Goal: Contribute content: Contribute content

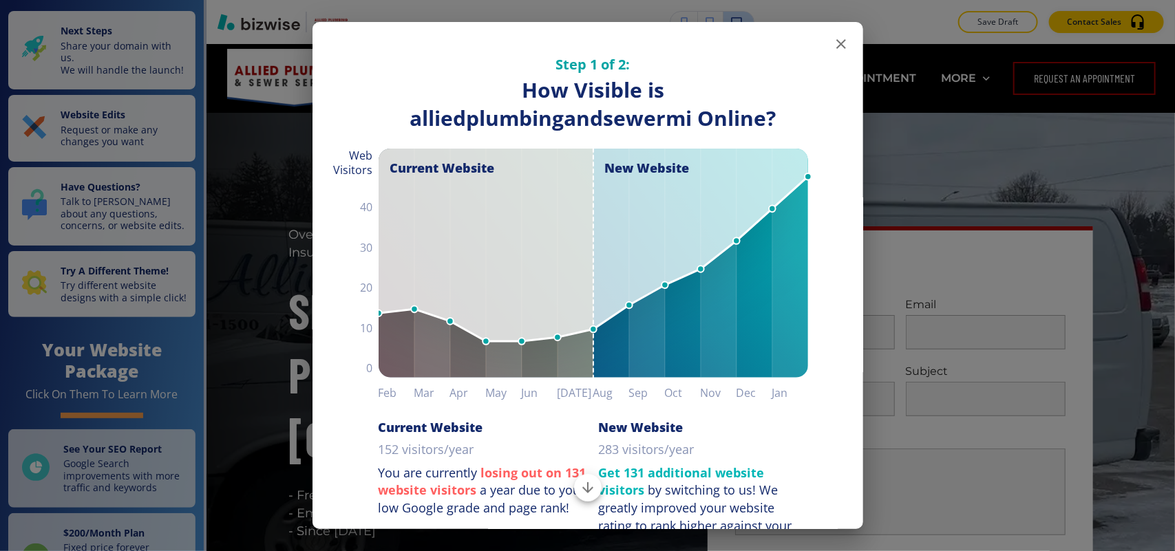
click at [836, 47] on icon "button" at bounding box center [841, 44] width 10 height 10
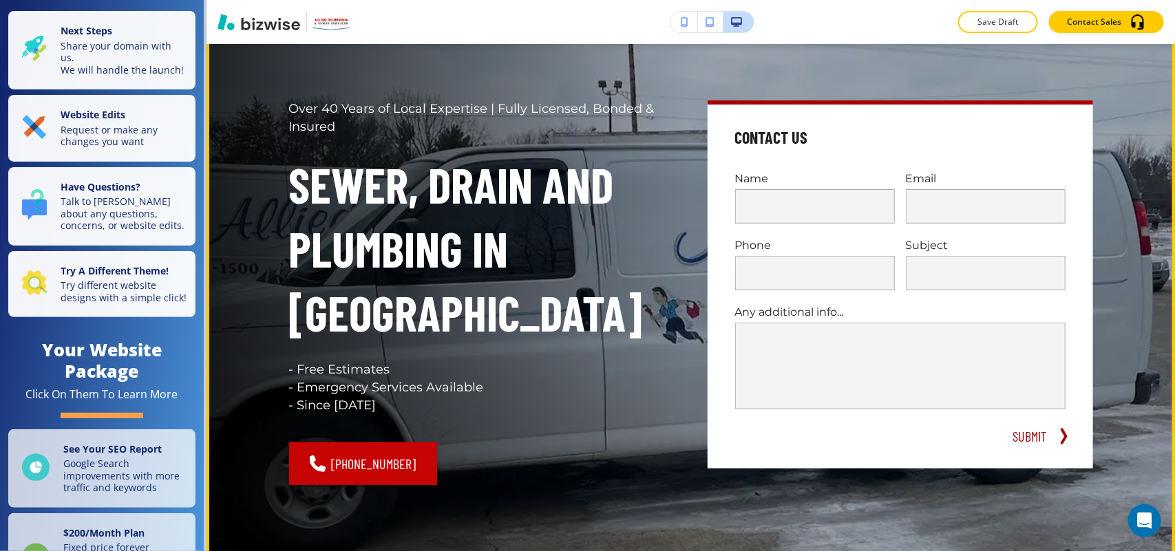
scroll to position [86, 0]
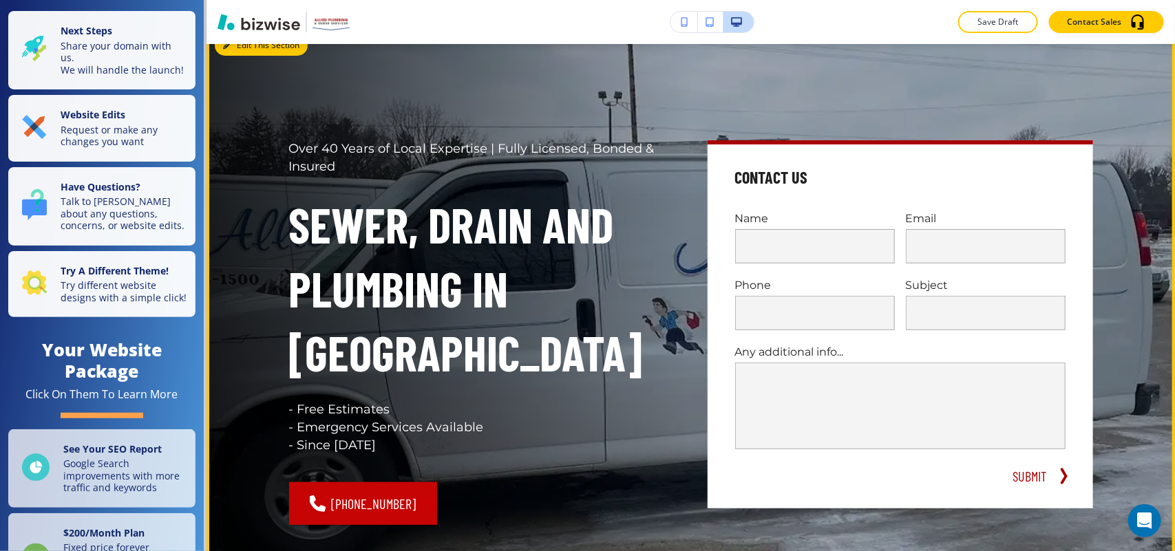
click at [241, 53] on button "Edit This Section" at bounding box center [261, 45] width 93 height 21
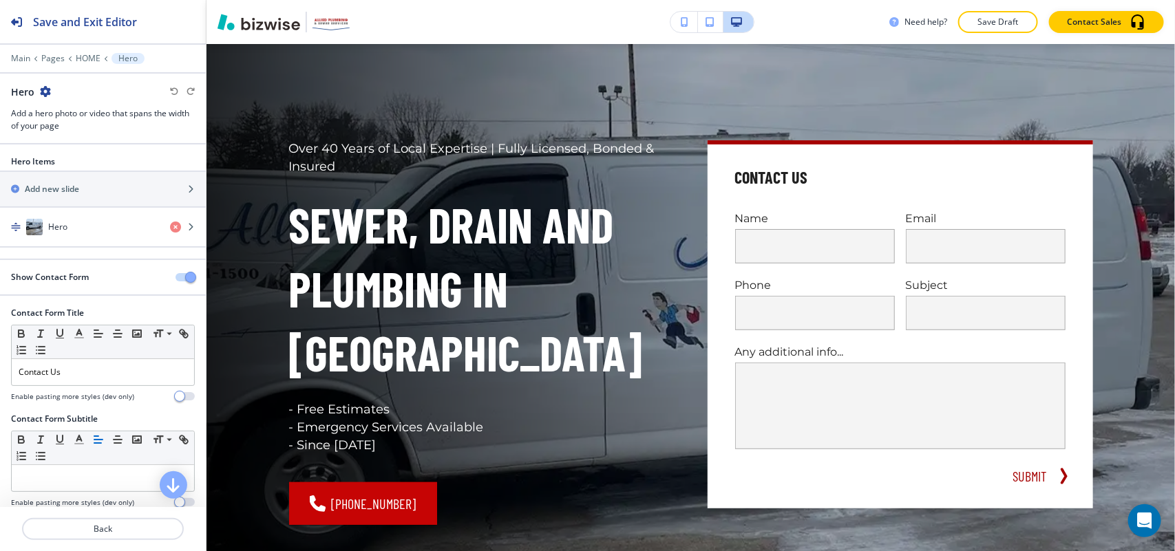
scroll to position [69, 0]
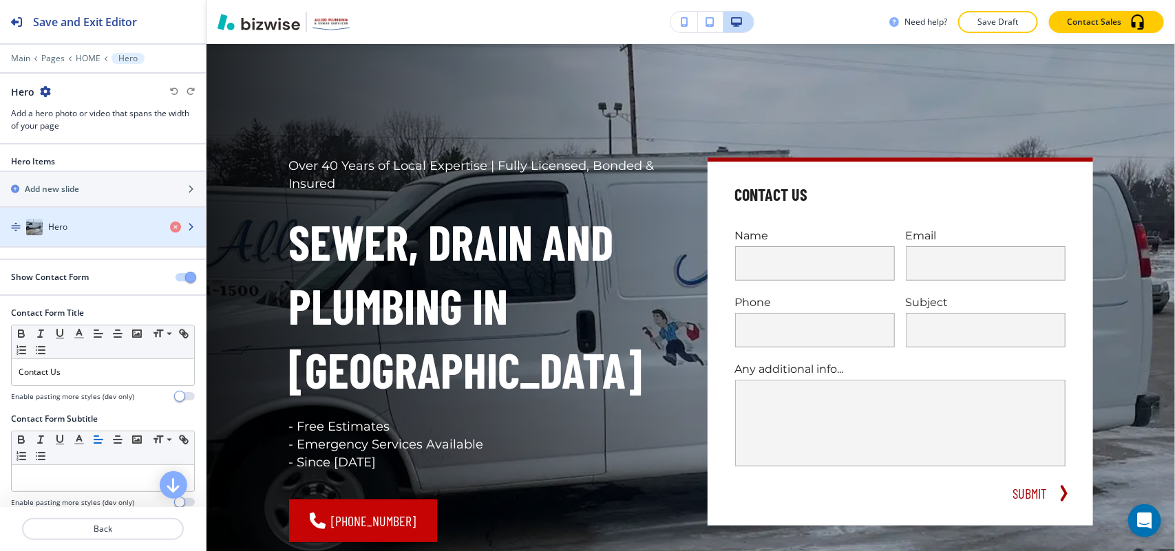
click at [94, 219] on div "button" at bounding box center [103, 213] width 206 height 11
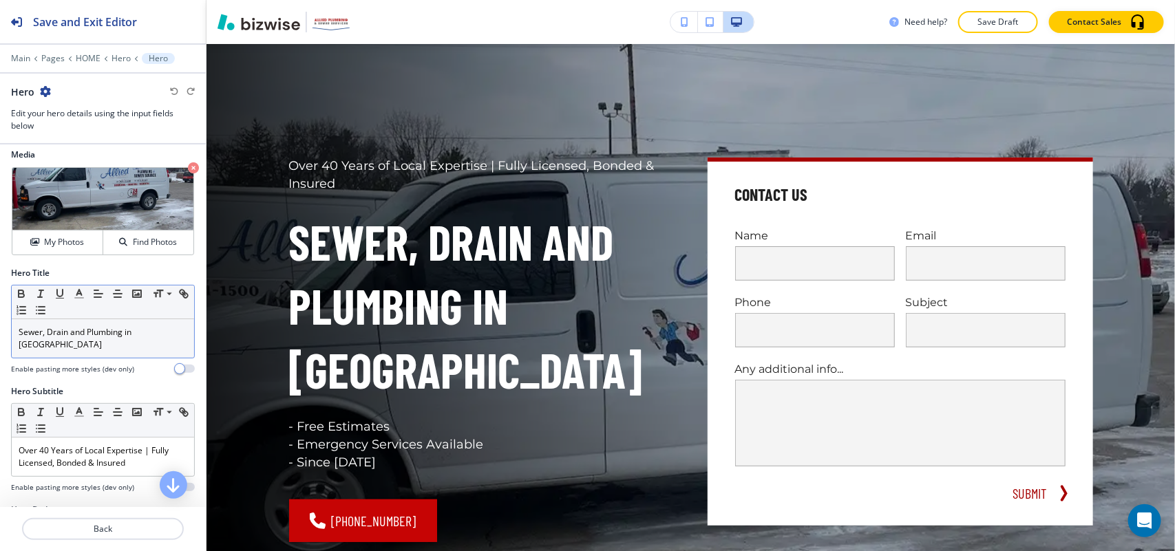
scroll to position [0, 0]
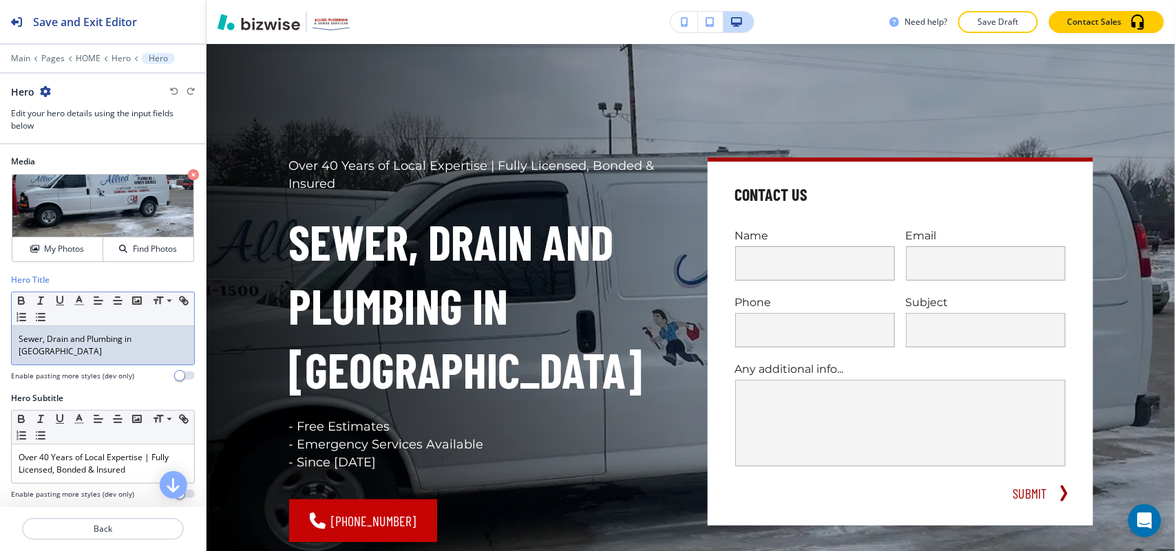
click at [171, 341] on p "Sewer, Drain and Plumbing in Warren" at bounding box center [103, 345] width 169 height 25
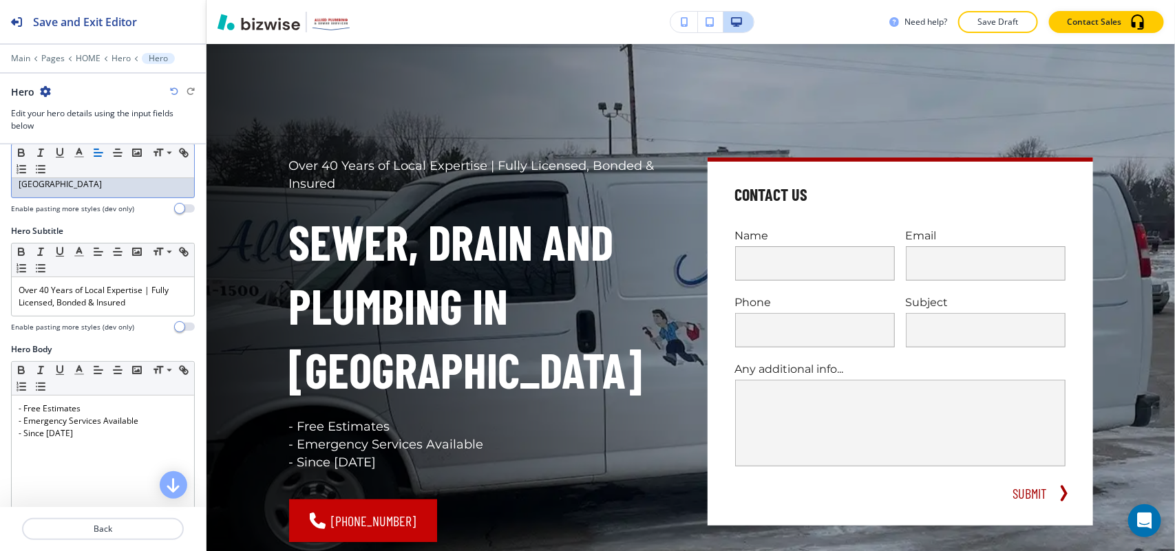
scroll to position [172, 0]
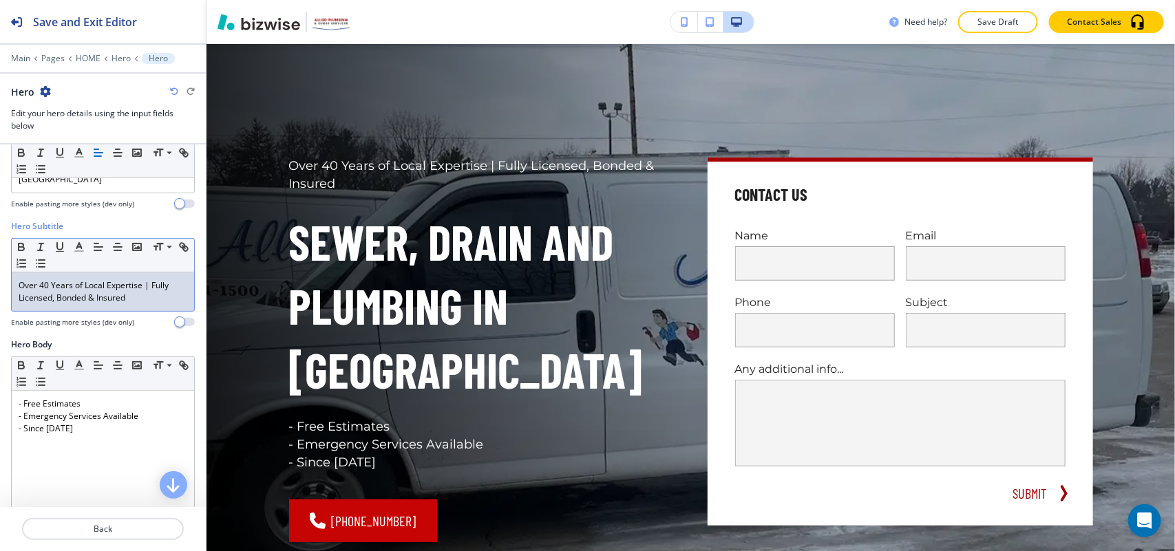
click at [133, 286] on p "Over 40 Years of Local Expertise | Fully Licensed, Bonded & Insured" at bounding box center [103, 291] width 169 height 25
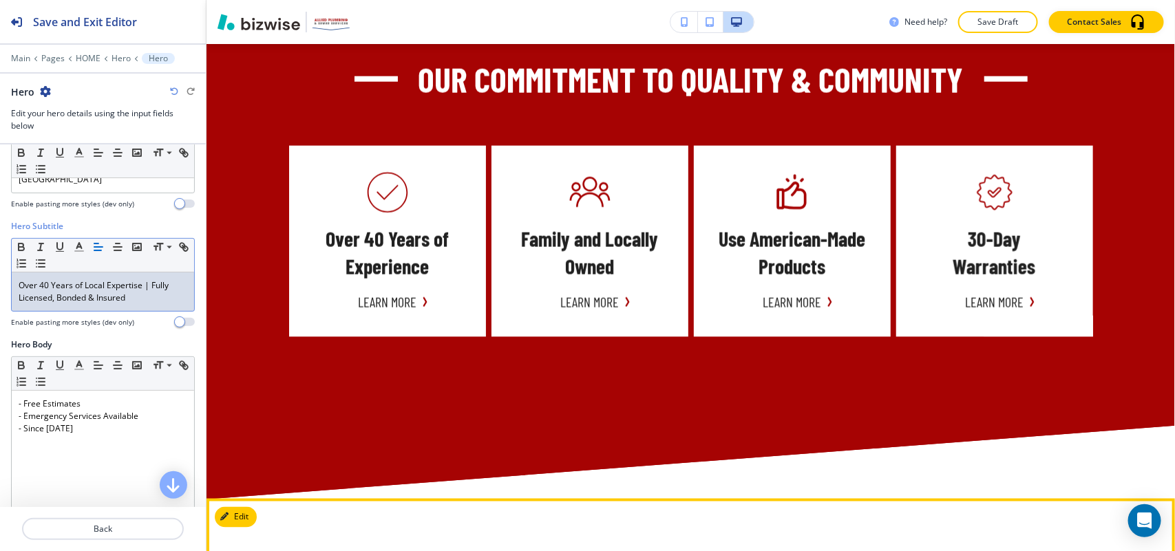
scroll to position [757, 0]
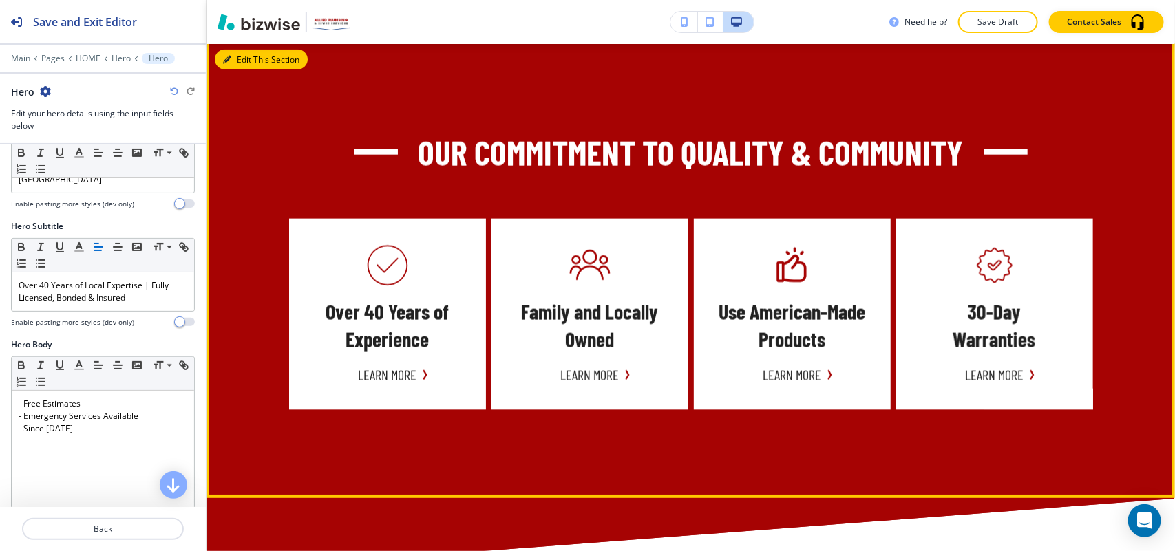
click at [242, 50] on button "Edit This Section" at bounding box center [261, 60] width 93 height 21
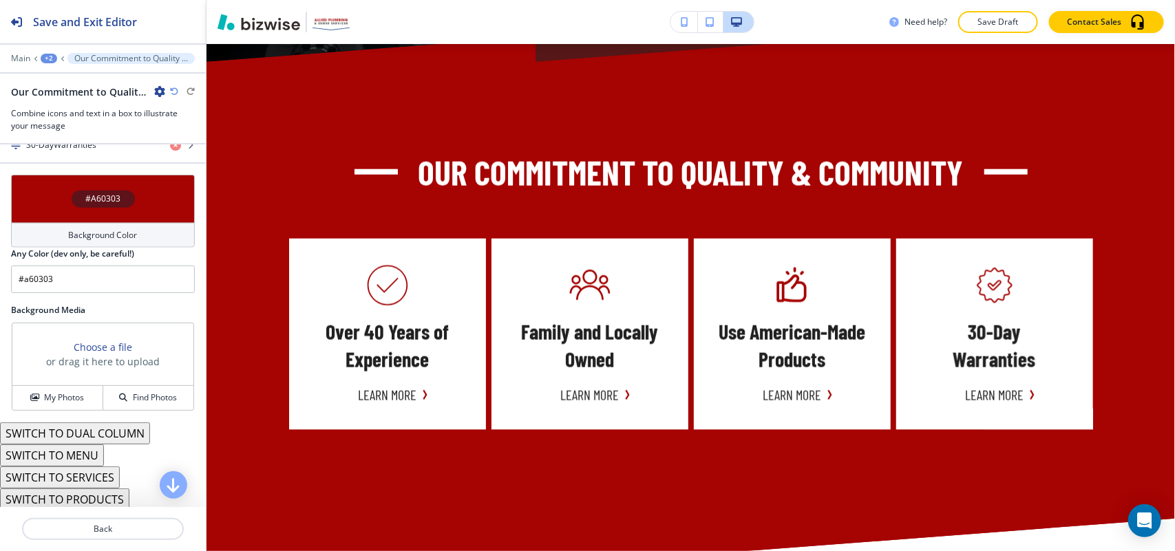
scroll to position [799, 0]
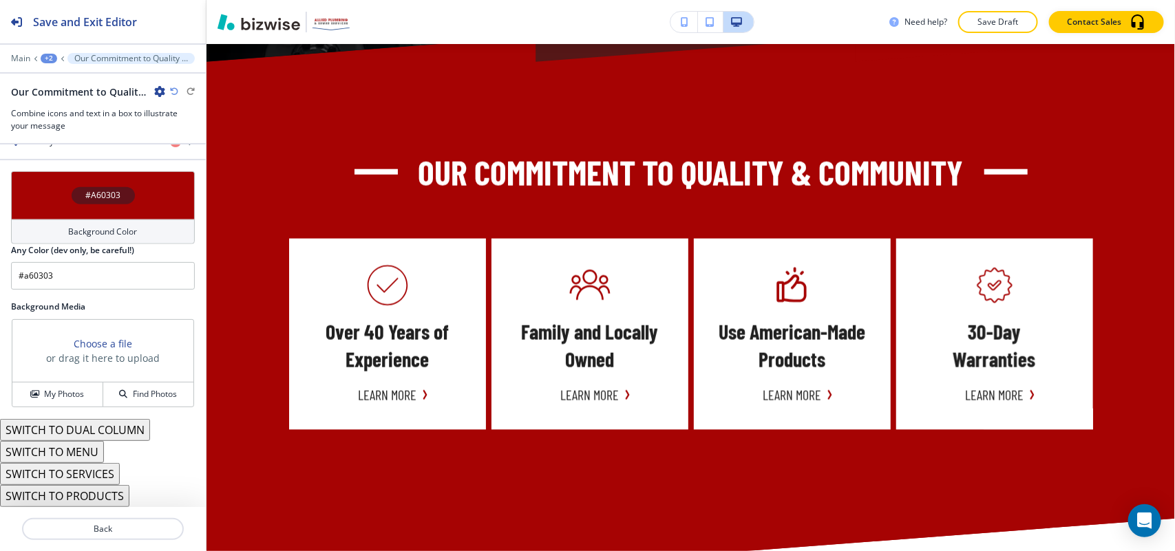
click at [107, 431] on button "SWITCH TO DUAL COLUMN" at bounding box center [75, 430] width 150 height 22
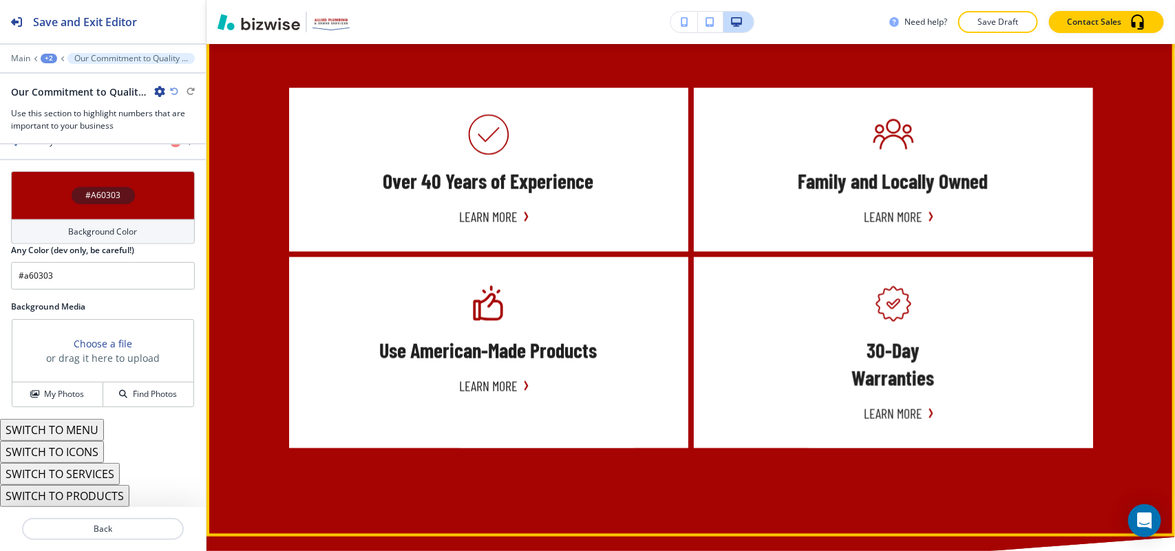
scroll to position [737, 0]
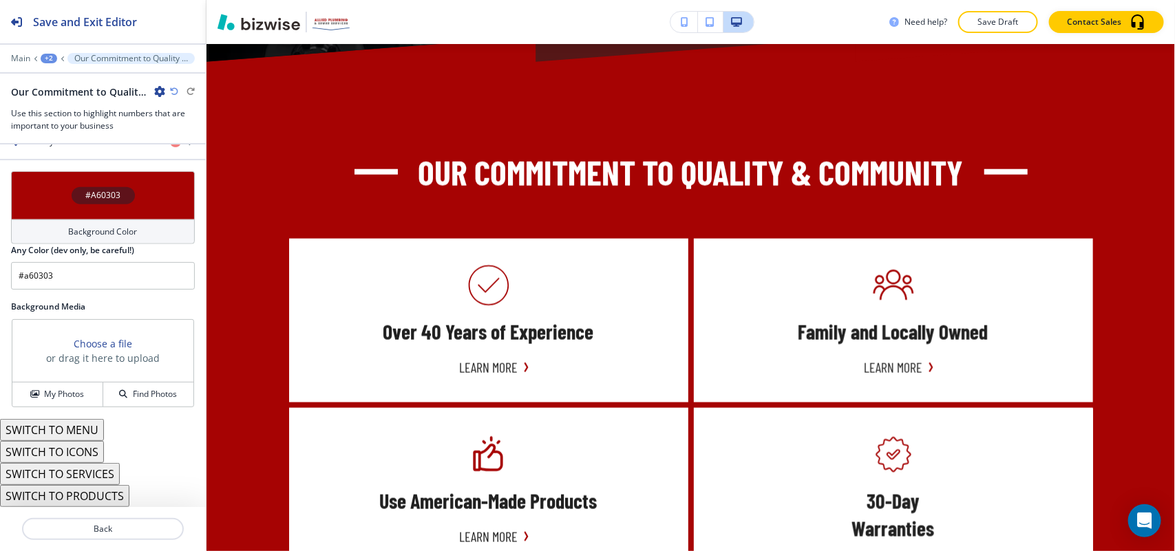
click at [170, 89] on icon "button" at bounding box center [174, 91] width 8 height 8
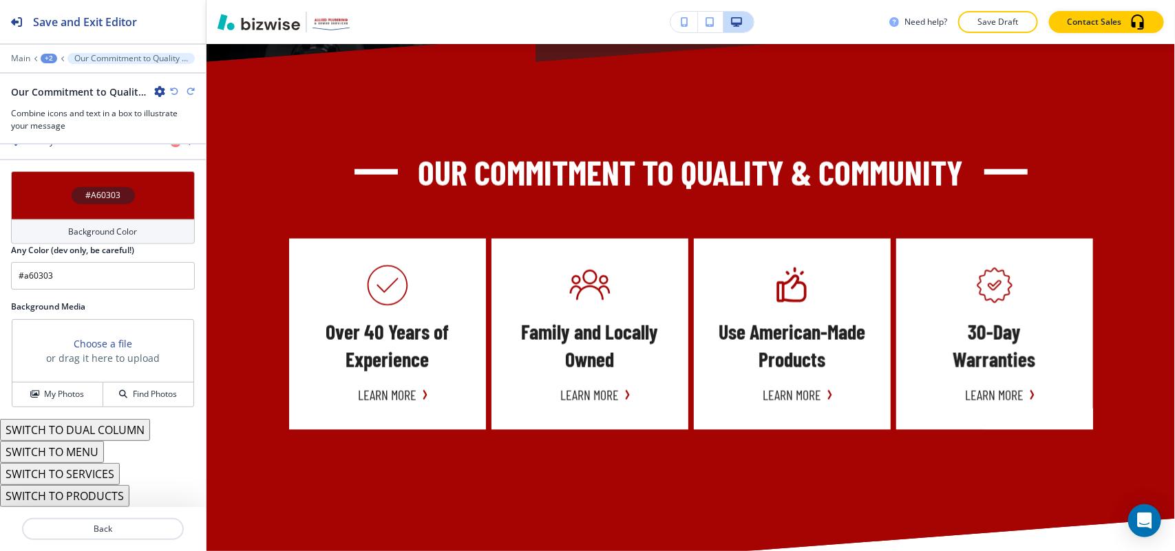
click at [187, 92] on icon "button" at bounding box center [191, 91] width 8 height 8
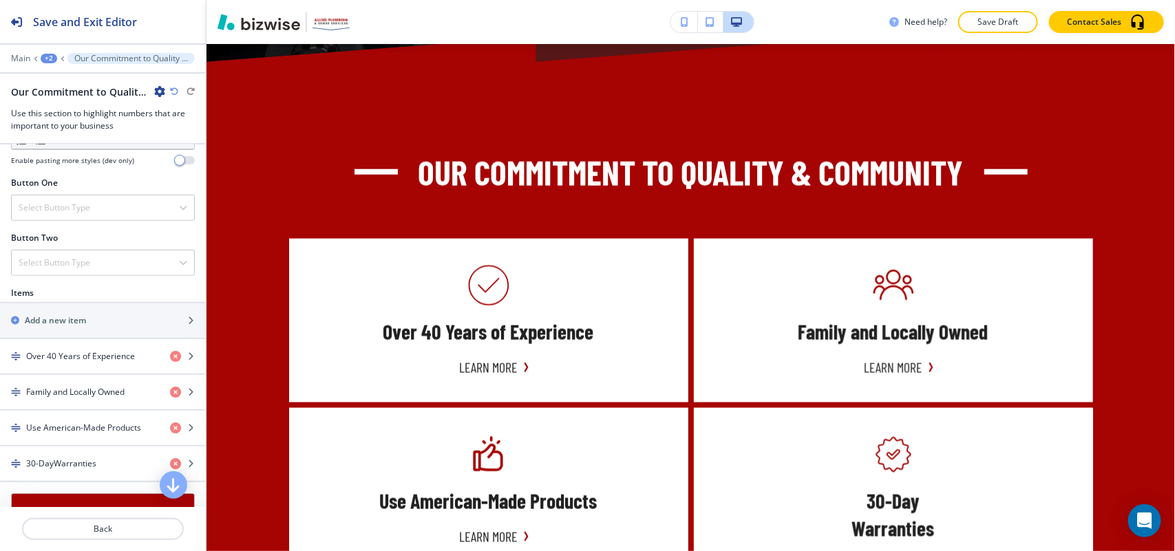
scroll to position [455, 0]
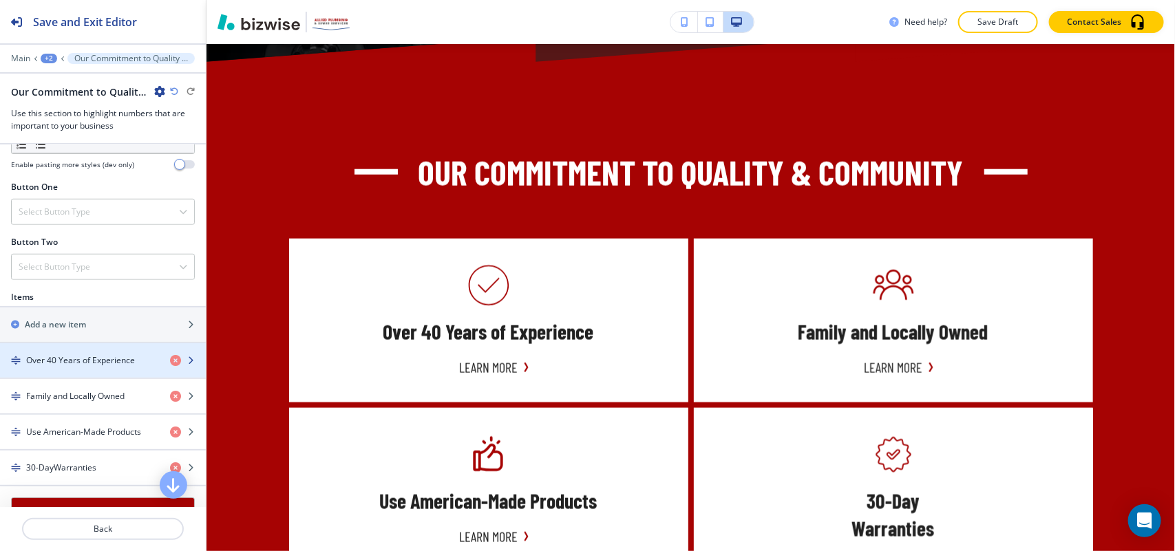
click at [80, 367] on h4 "Over 40 Years of Experience" at bounding box center [80, 361] width 109 height 12
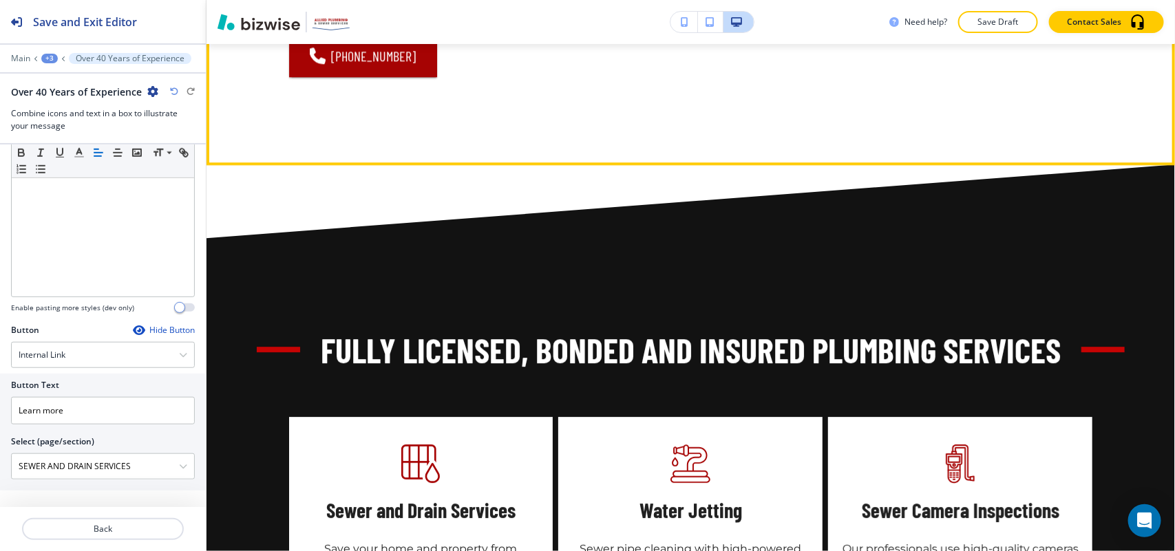
scroll to position [2028, 0]
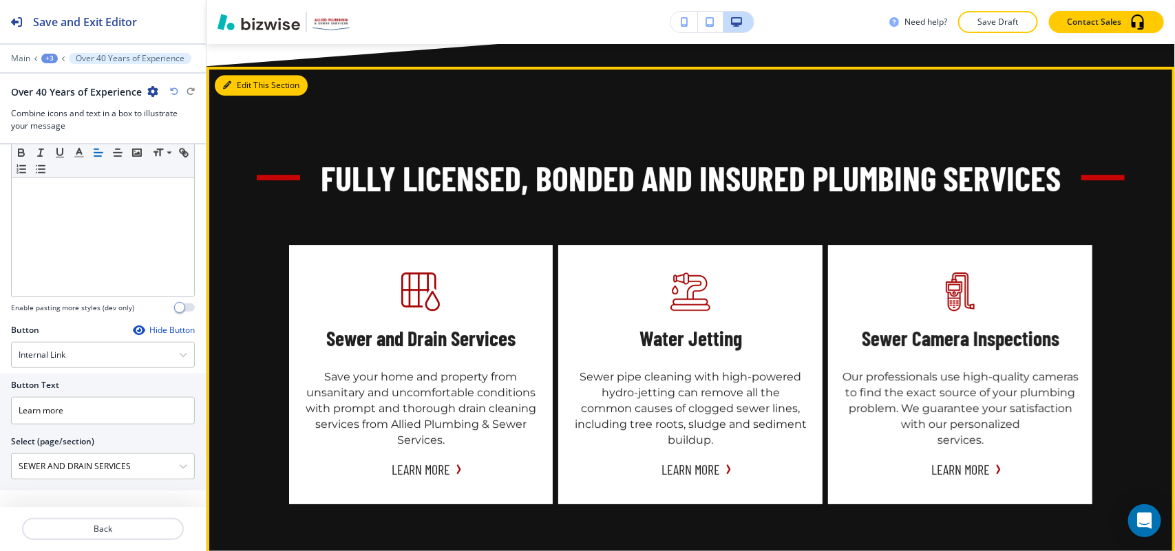
click at [242, 75] on button "Edit This Section" at bounding box center [261, 85] width 93 height 21
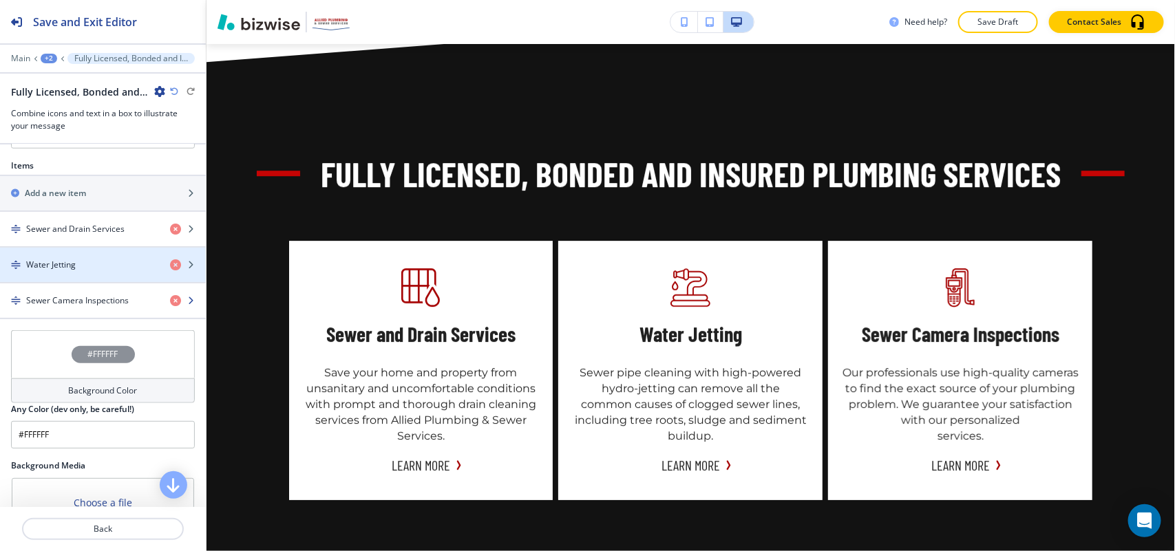
scroll to position [602, 0]
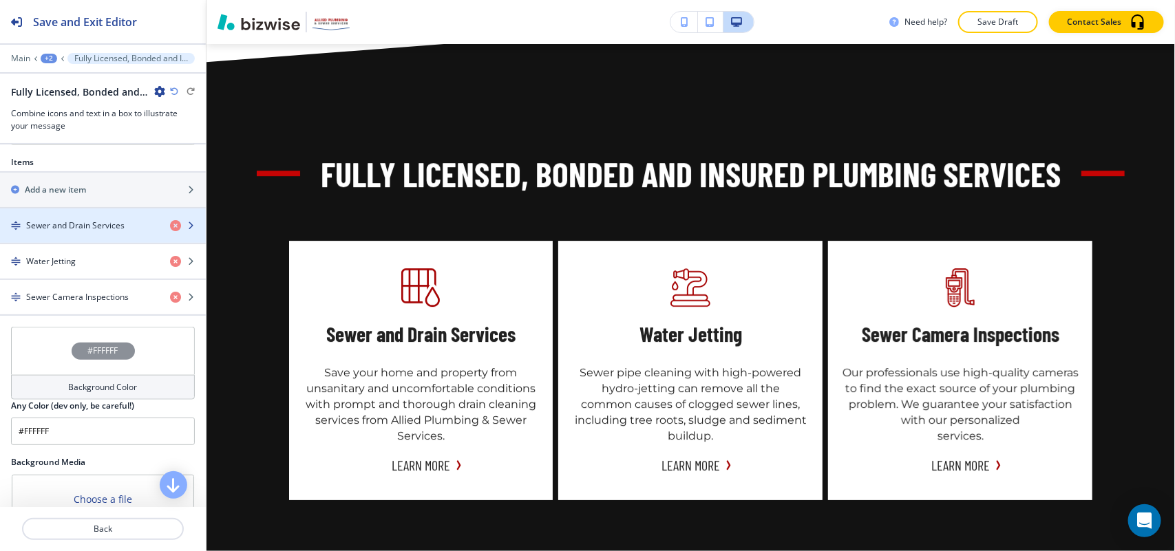
click at [84, 220] on div "button" at bounding box center [103, 214] width 206 height 11
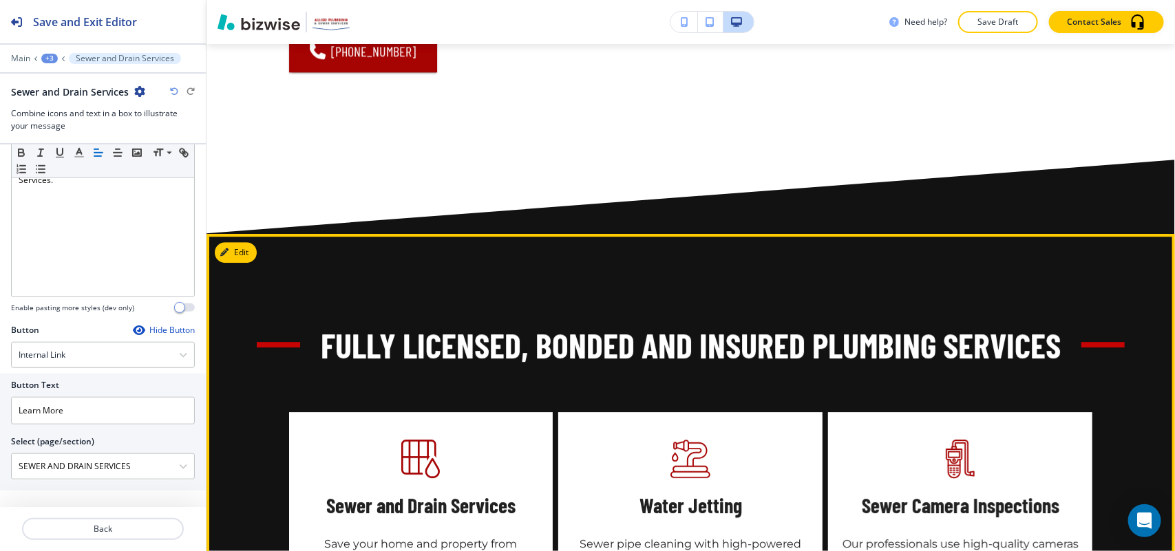
scroll to position [1774, 0]
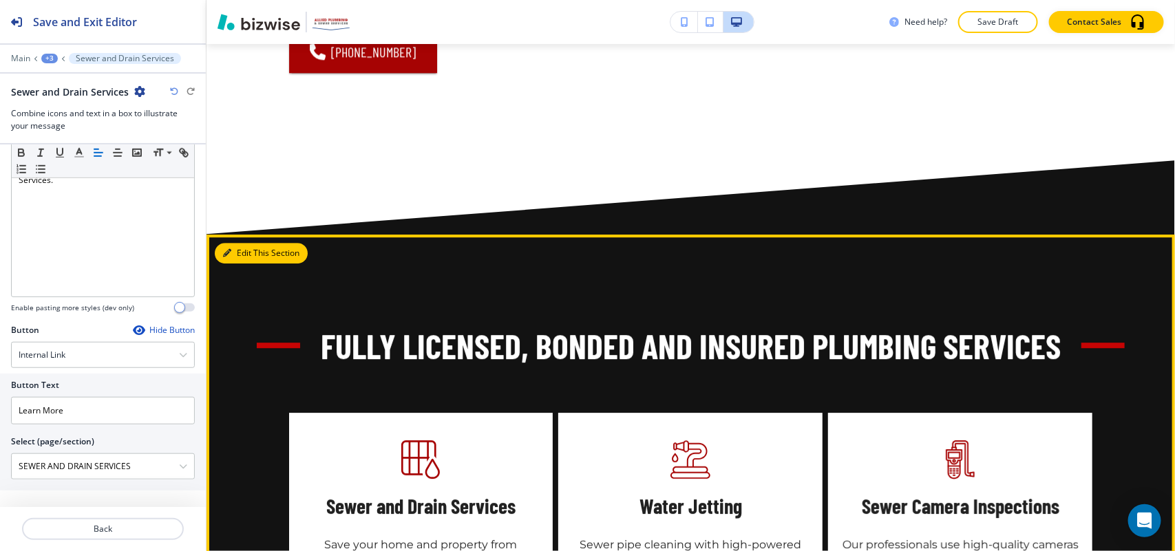
click at [242, 243] on button "Edit This Section" at bounding box center [261, 253] width 93 height 21
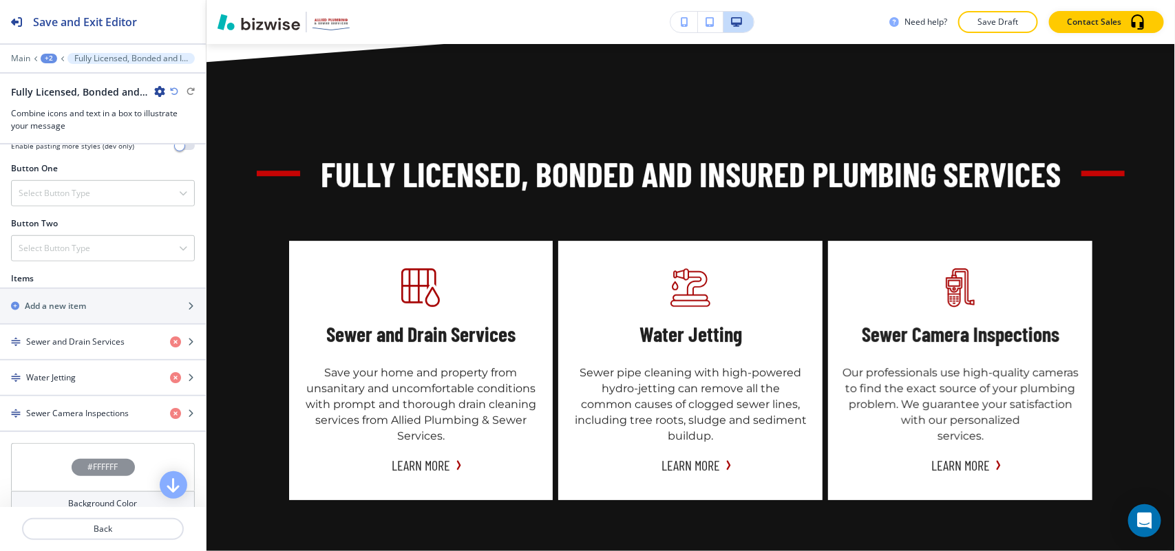
scroll to position [688, 0]
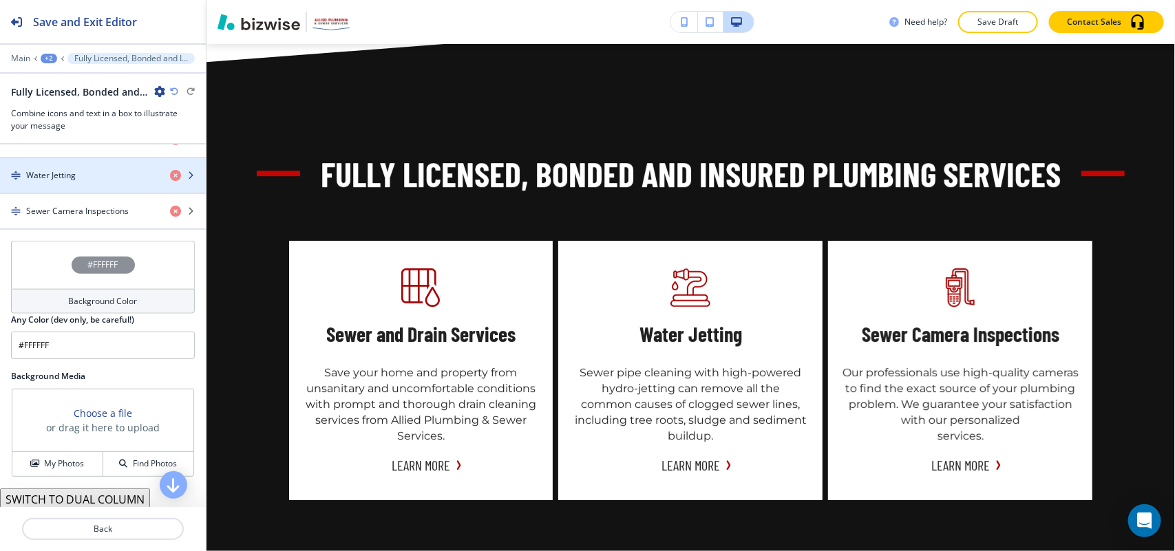
click at [71, 179] on h4 "Water Jetting" at bounding box center [51, 175] width 50 height 12
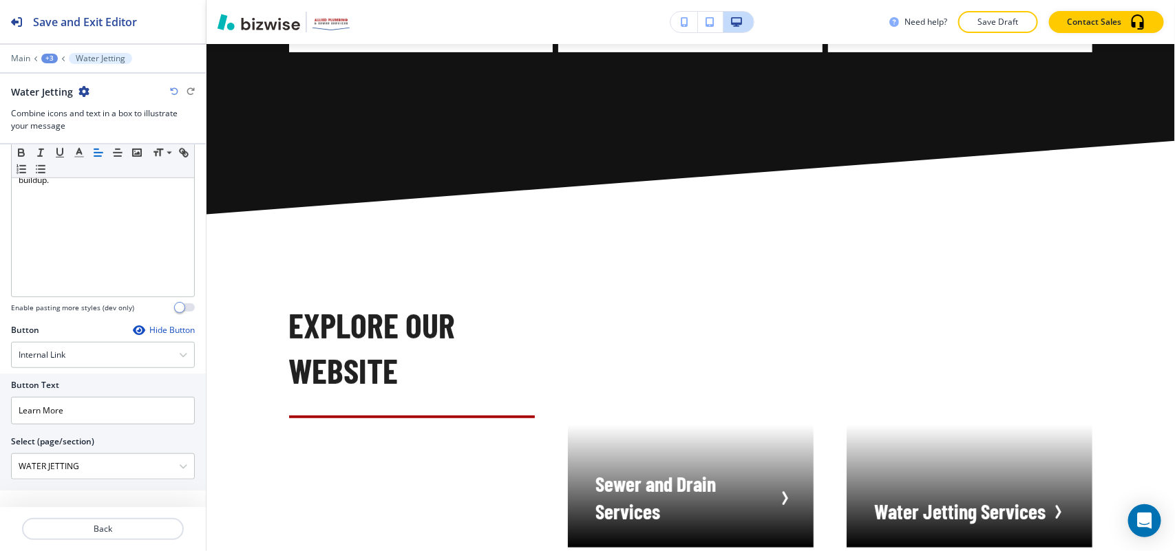
scroll to position [2548, 0]
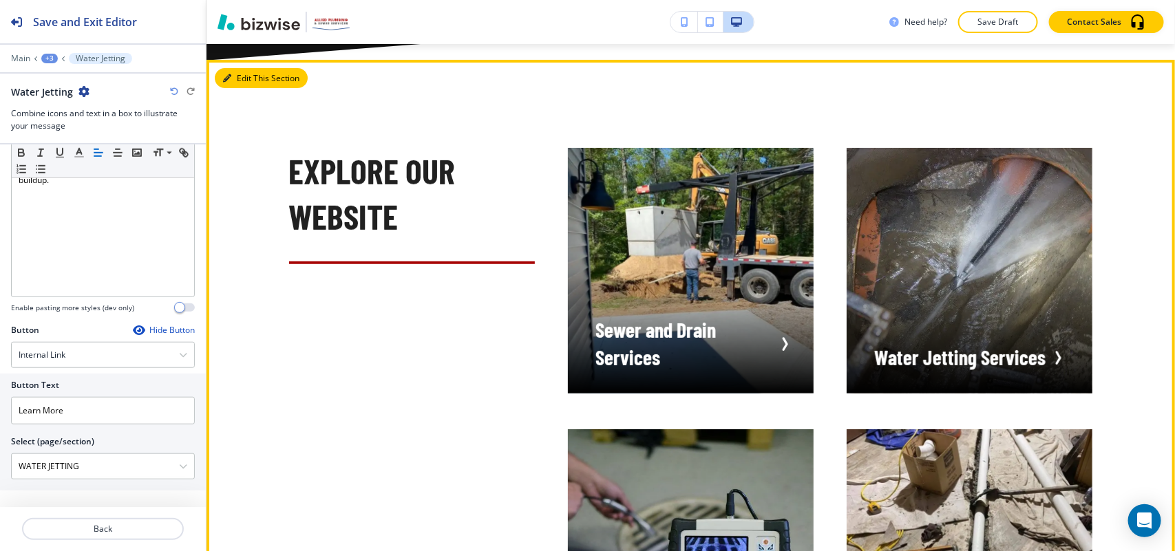
click at [246, 68] on button "Edit This Section" at bounding box center [261, 78] width 93 height 21
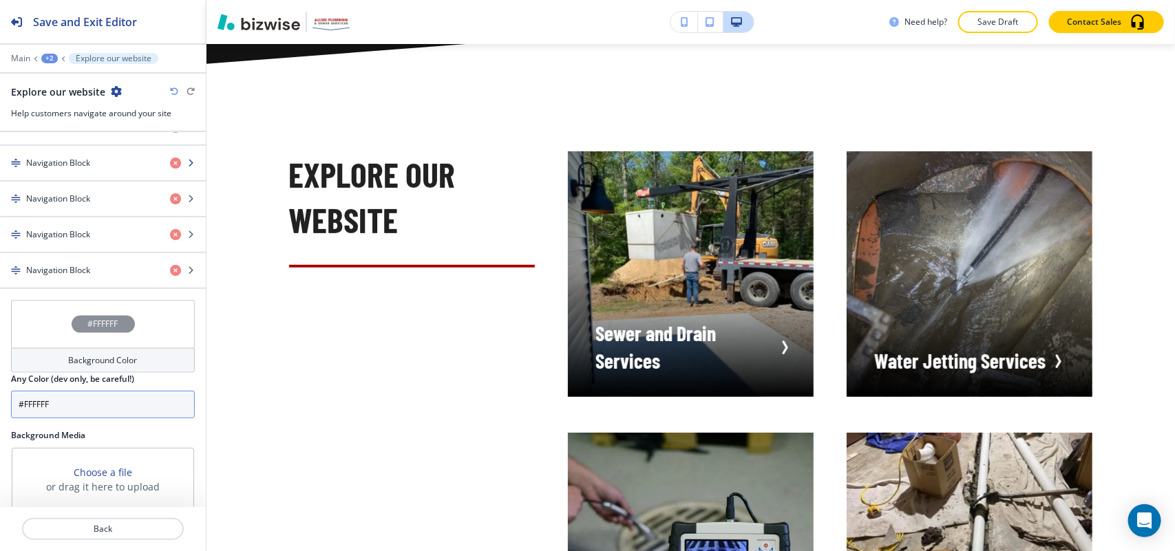
scroll to position [816, 0]
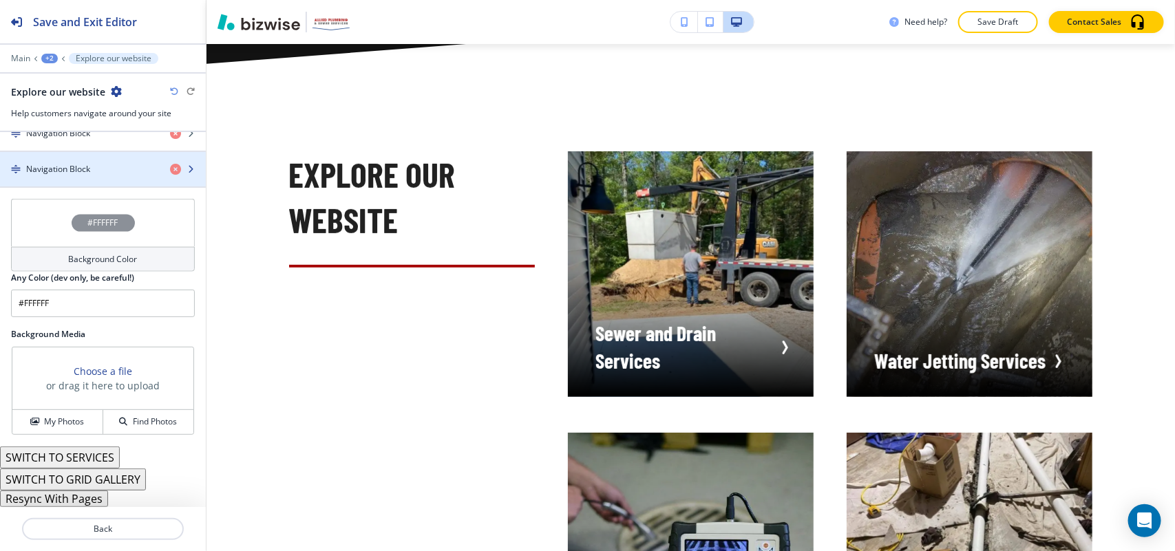
click at [81, 152] on div "button" at bounding box center [103, 157] width 206 height 11
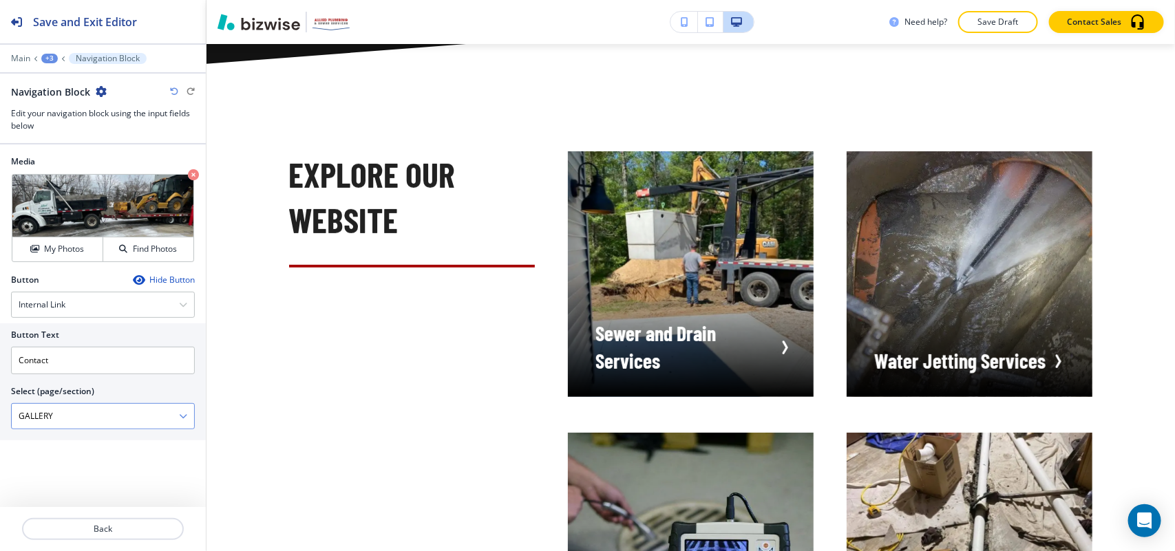
scroll to position [1, 0]
click at [114, 525] on p "Back" at bounding box center [102, 529] width 159 height 12
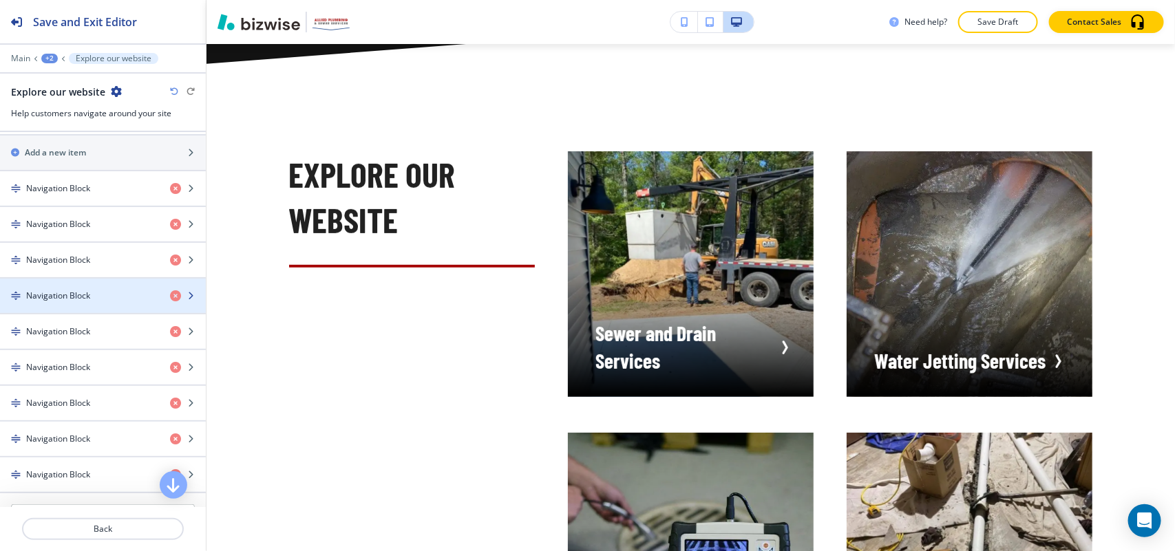
scroll to position [516, 0]
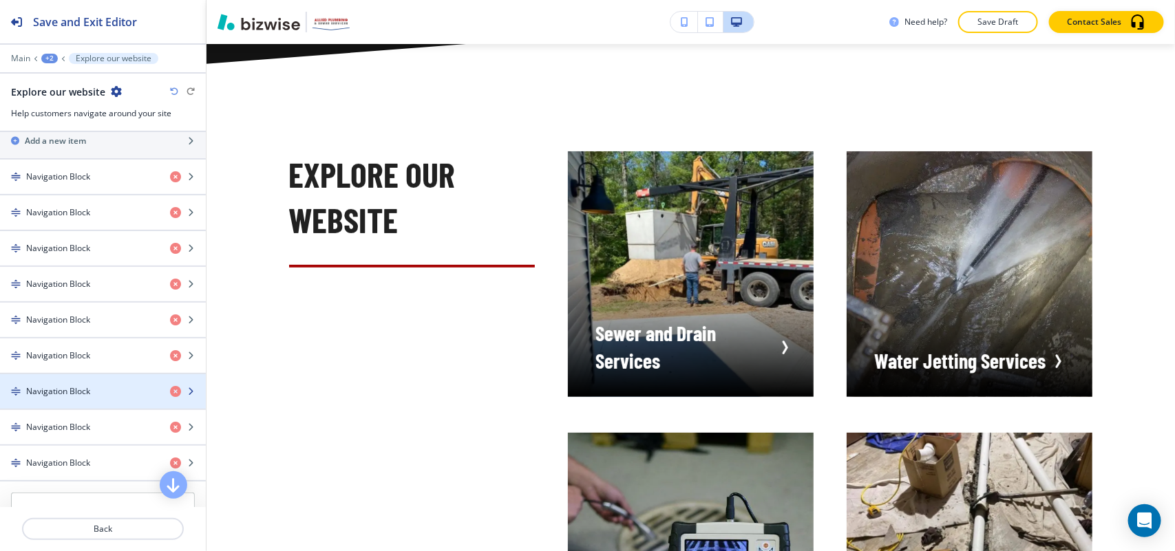
click at [83, 403] on div "button" at bounding box center [103, 403] width 206 height 11
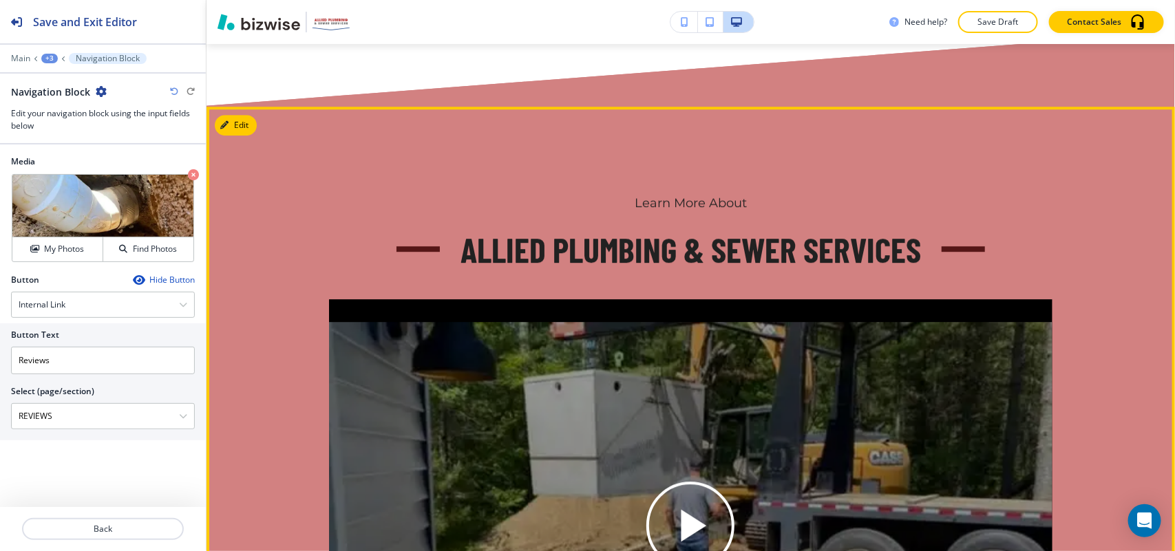
scroll to position [4094, 0]
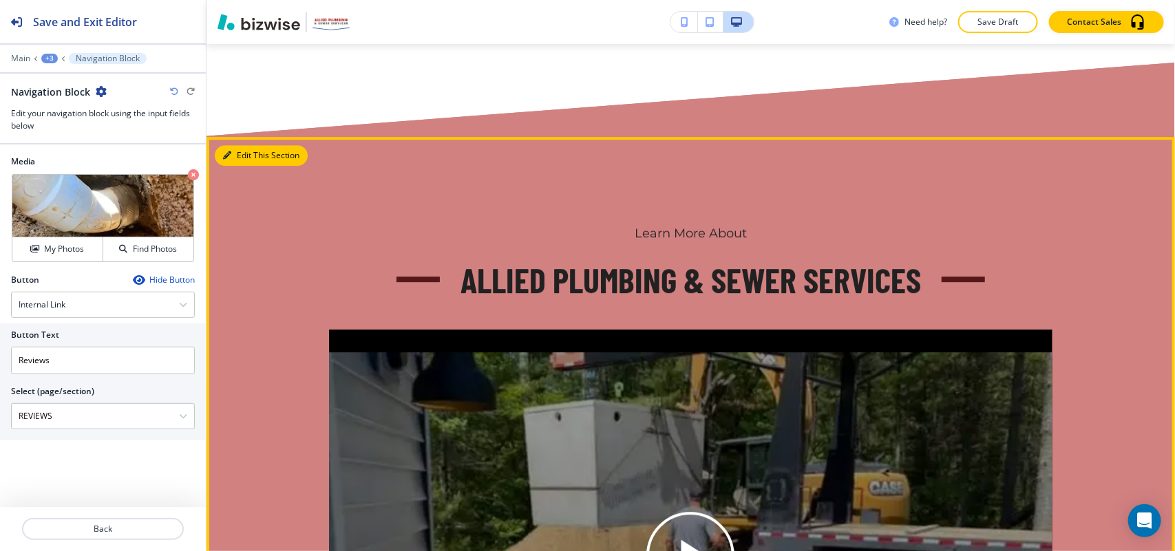
click at [246, 145] on button "Edit This Section" at bounding box center [261, 155] width 93 height 21
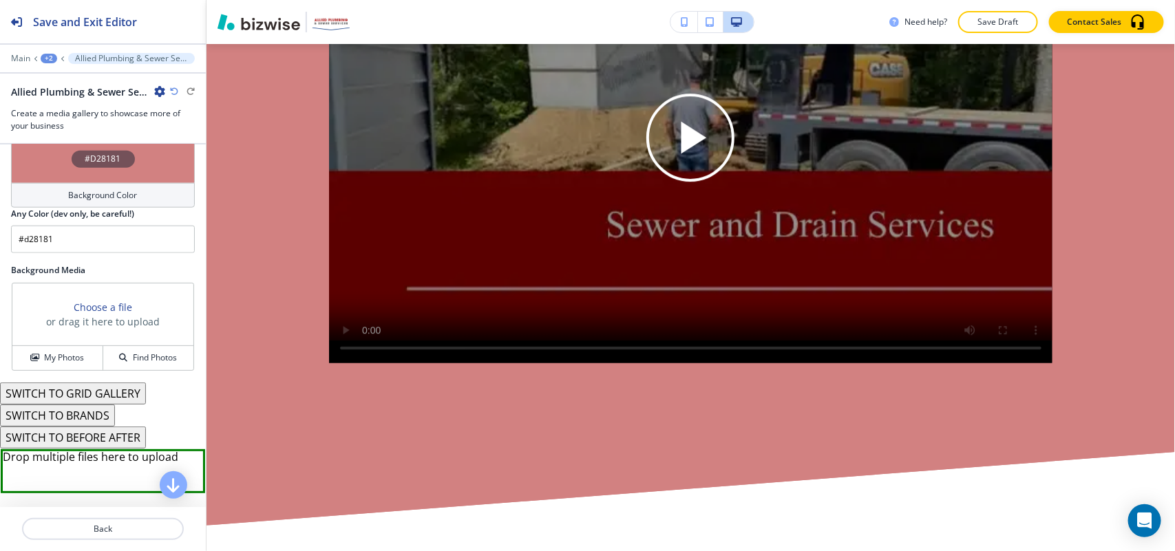
scroll to position [682, 0]
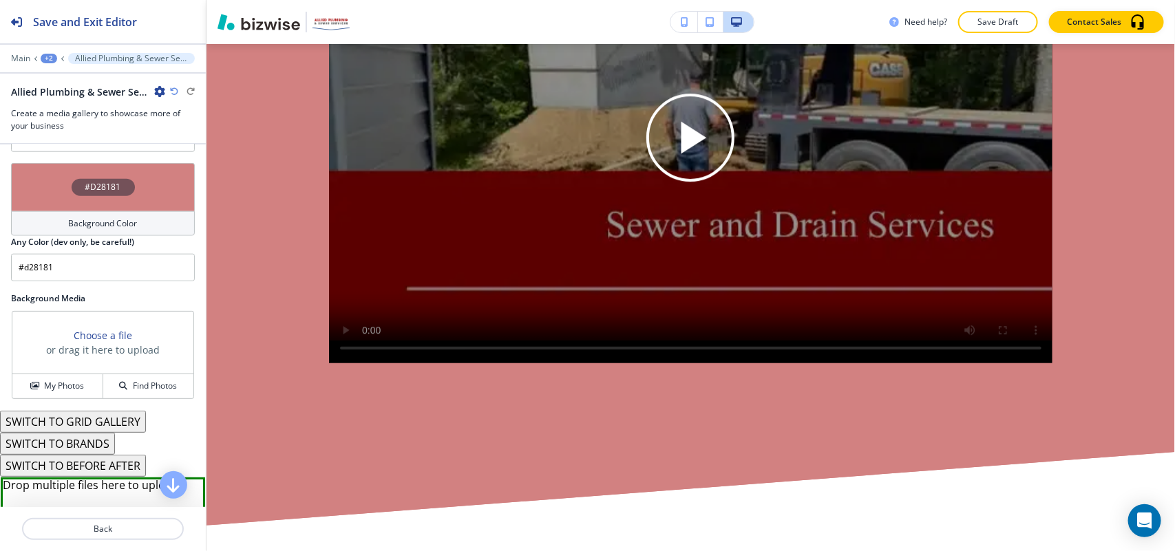
click at [29, 190] on div "#D28181" at bounding box center [103, 187] width 184 height 48
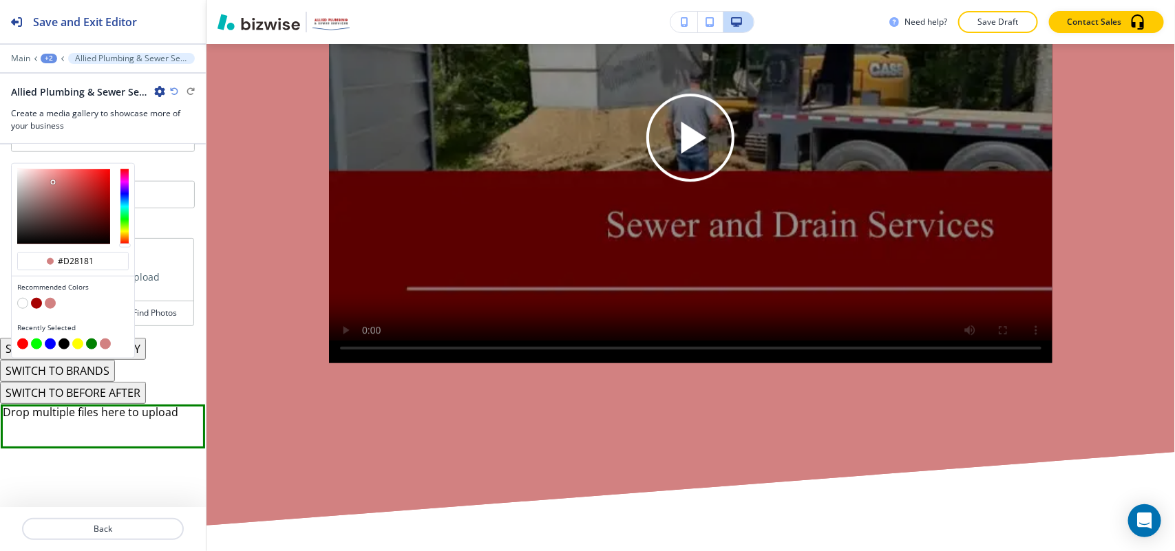
click at [32, 303] on button "button" at bounding box center [36, 303] width 11 height 11
type input "#a60303"
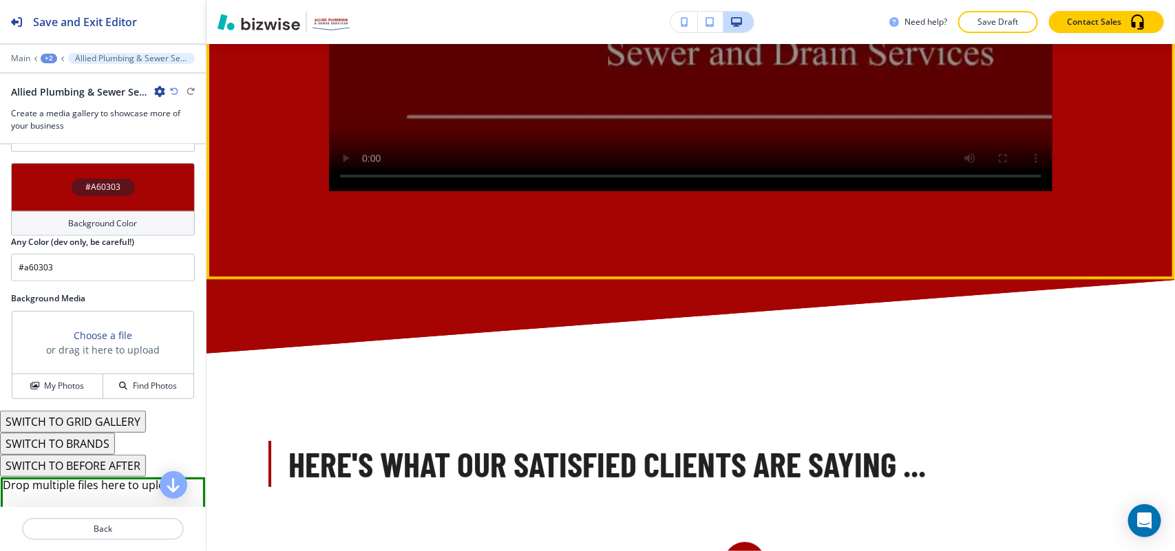
scroll to position [4340, 0]
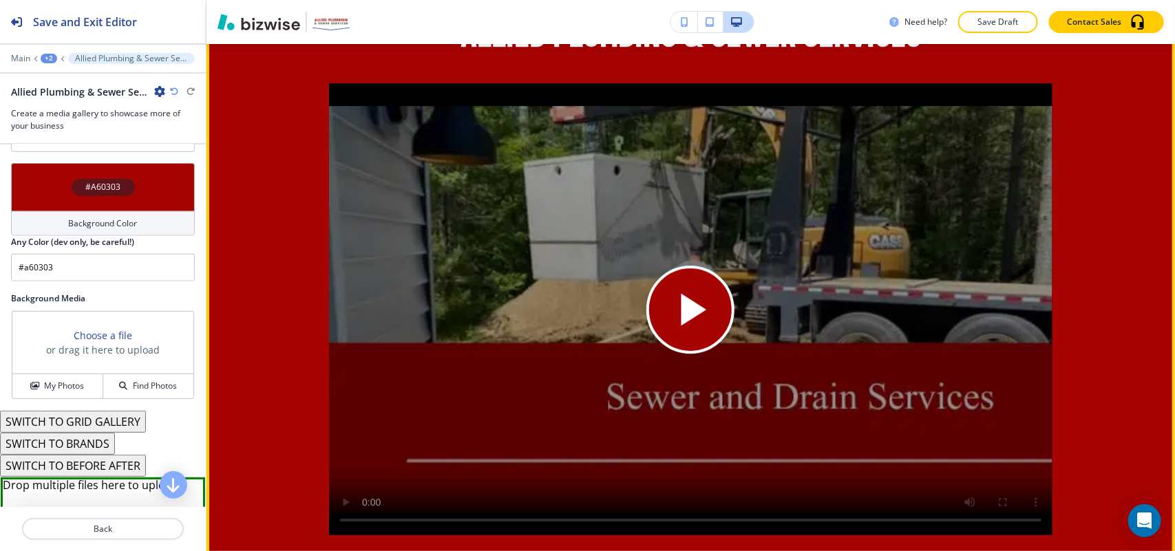
click at [686, 307] on icon "Play button for video with title: undefined" at bounding box center [690, 309] width 55 height 55
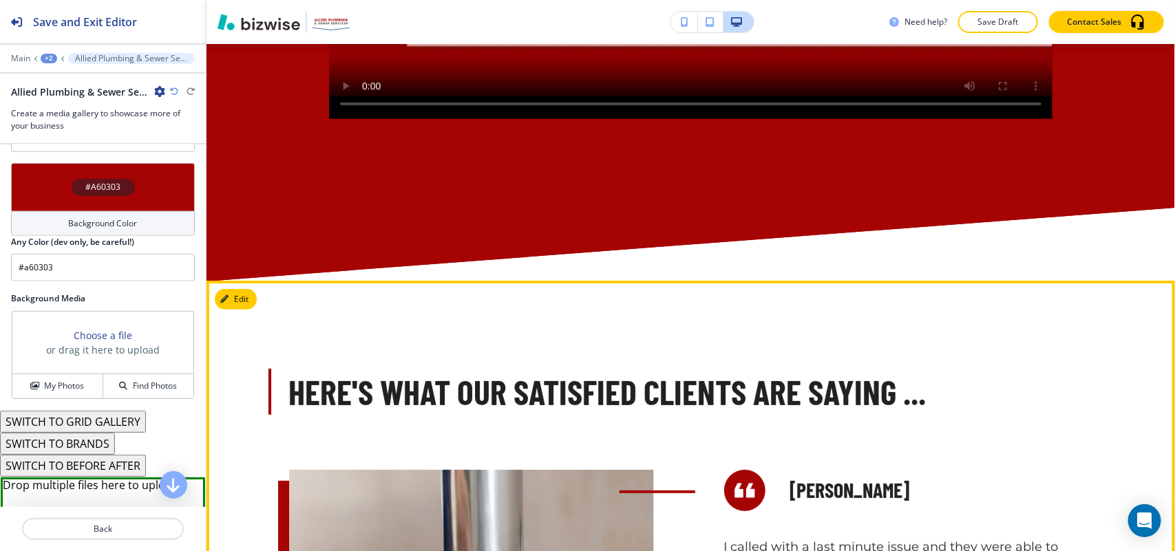
scroll to position [5029, 0]
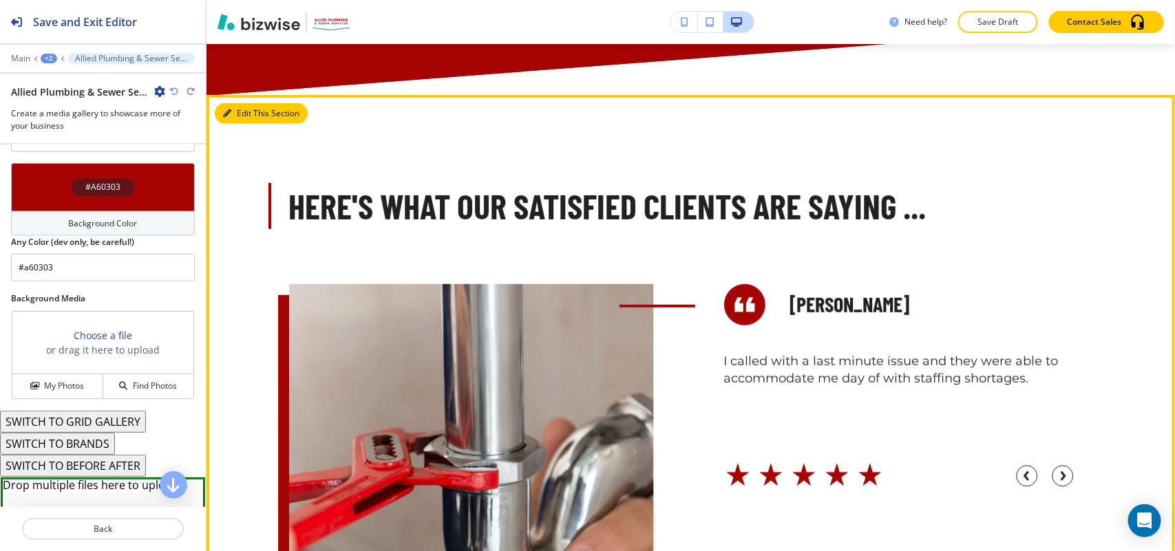
click at [244, 103] on button "Edit This Section" at bounding box center [261, 113] width 93 height 21
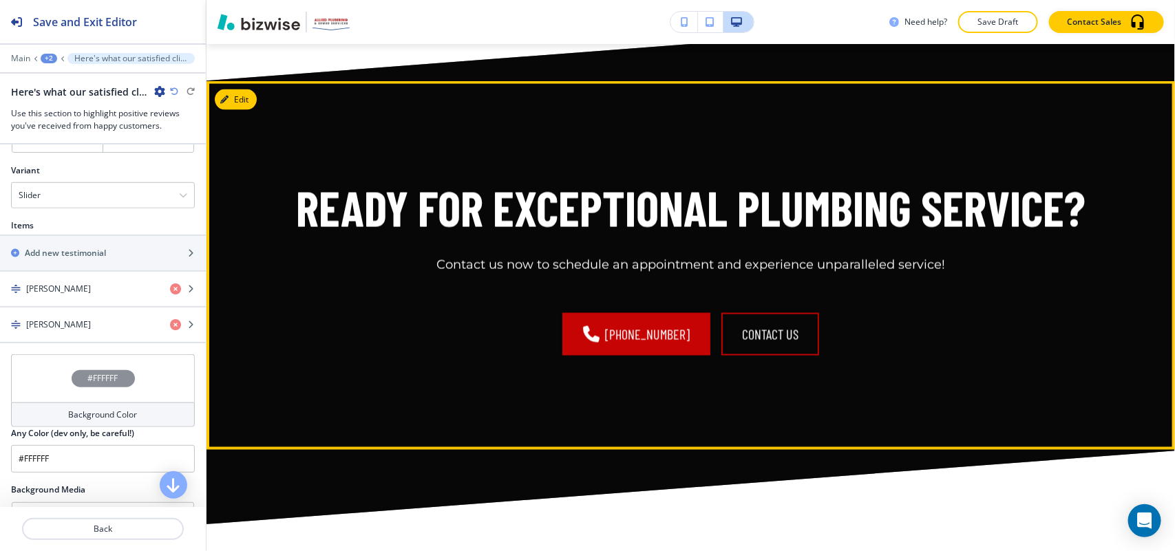
scroll to position [5663, 0]
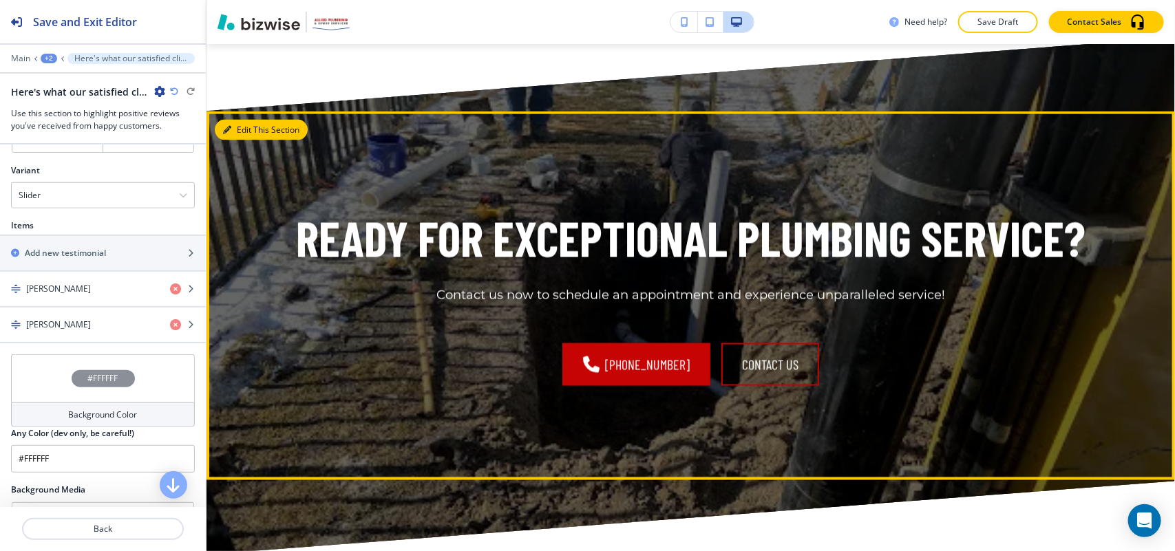
click at [240, 120] on button "Edit This Section" at bounding box center [261, 130] width 93 height 21
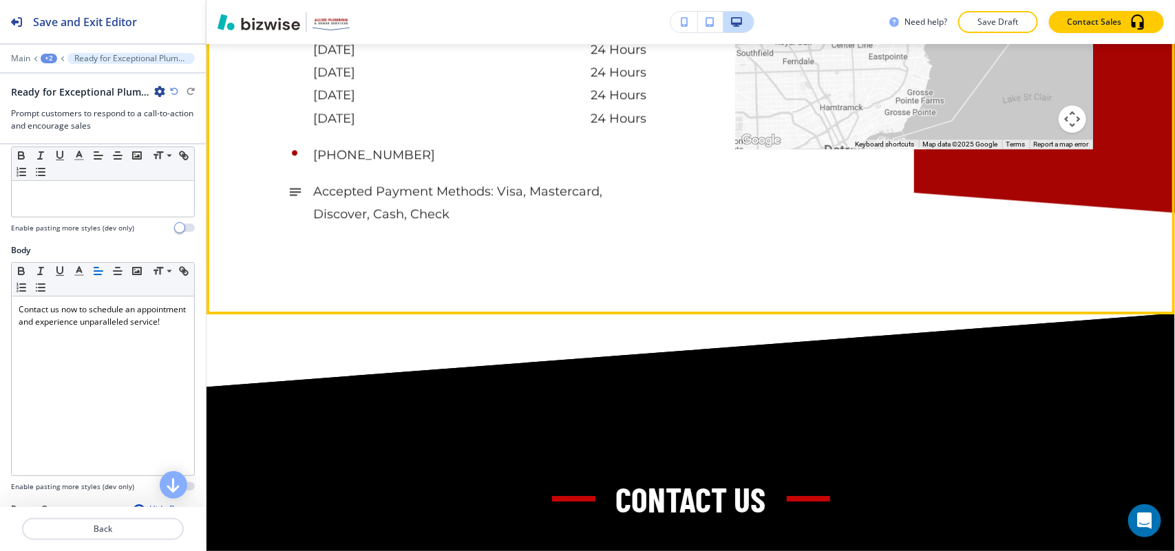
scroll to position [6917, 0]
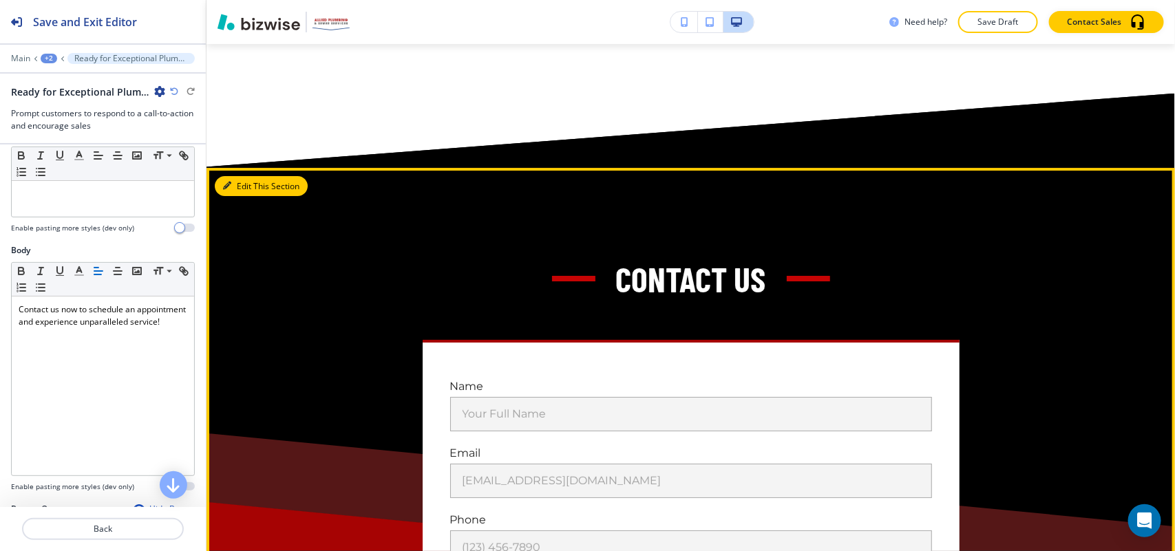
click at [227, 182] on icon "button" at bounding box center [227, 186] width 8 height 8
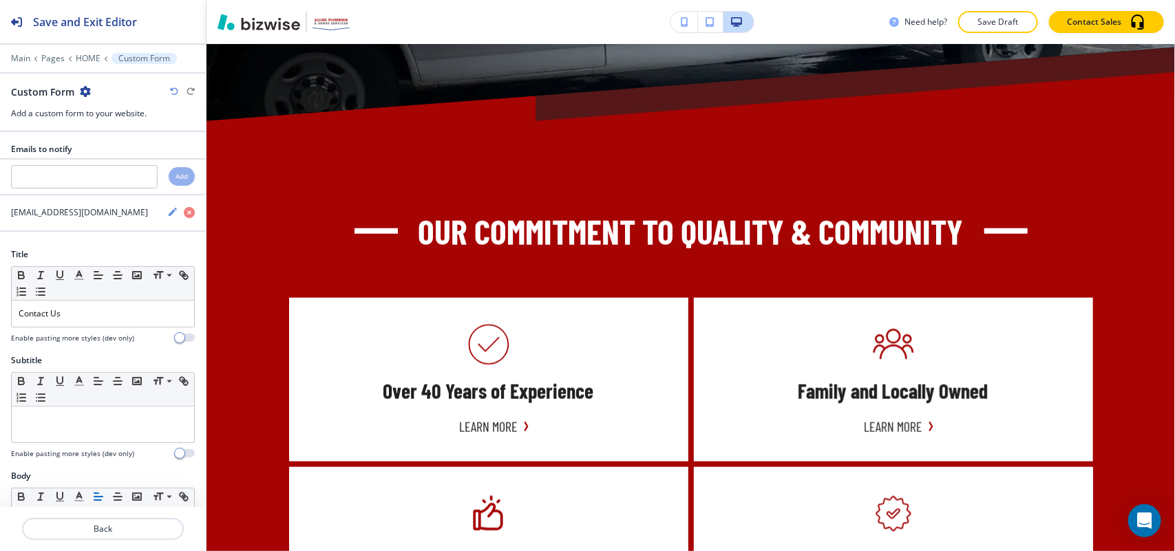
scroll to position [0, 0]
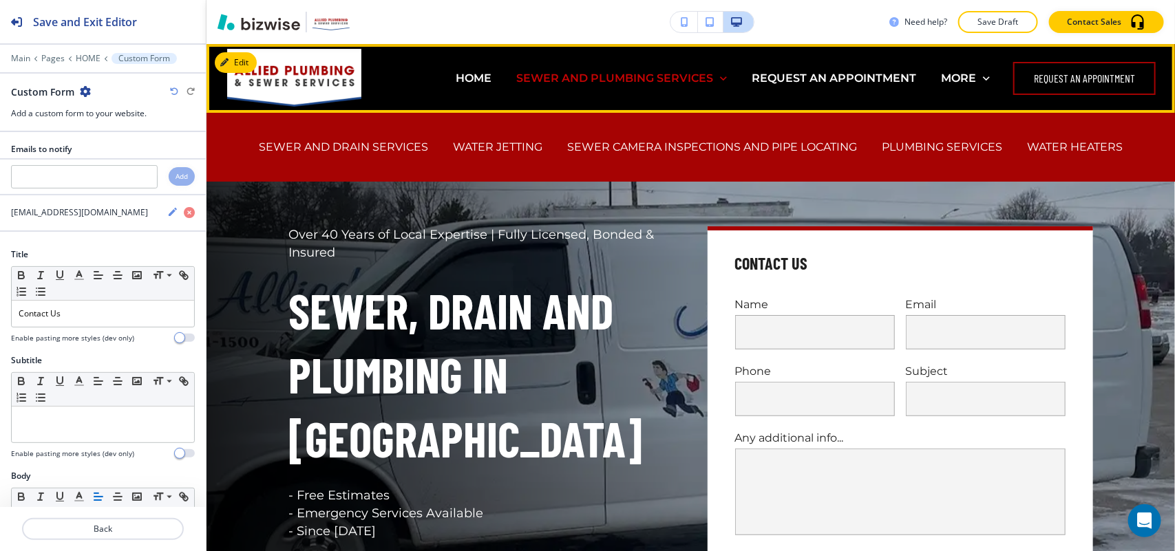
click at [542, 73] on p "SEWER AND PLUMBING SERVICES" at bounding box center [614, 78] width 197 height 16
click at [348, 147] on p "SEWER AND DRAIN SERVICES" at bounding box center [343, 147] width 169 height 16
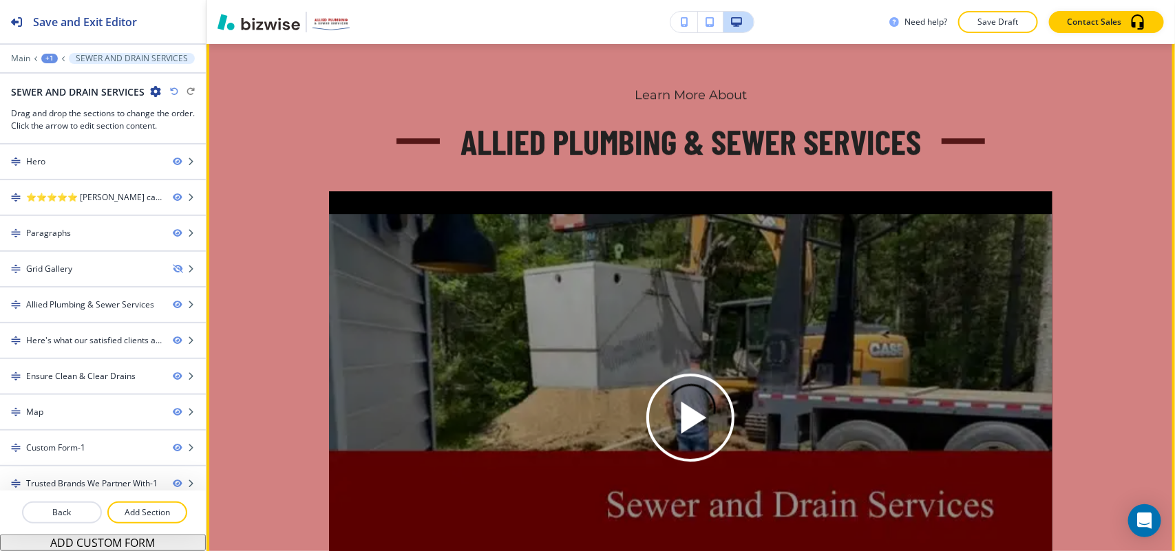
scroll to position [1721, 0]
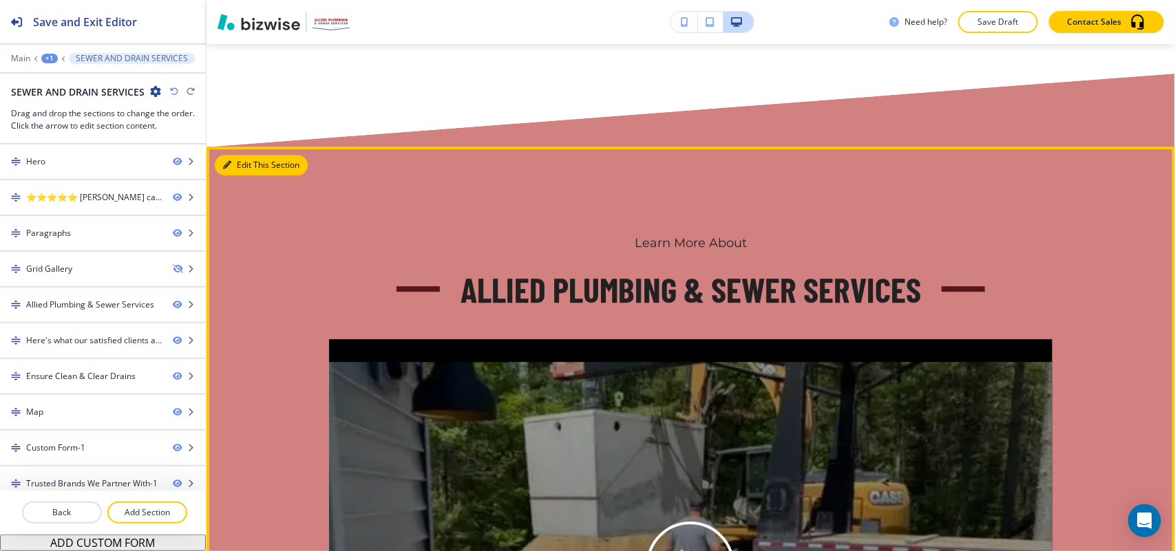
click at [245, 176] on button "Edit This Section" at bounding box center [261, 165] width 93 height 21
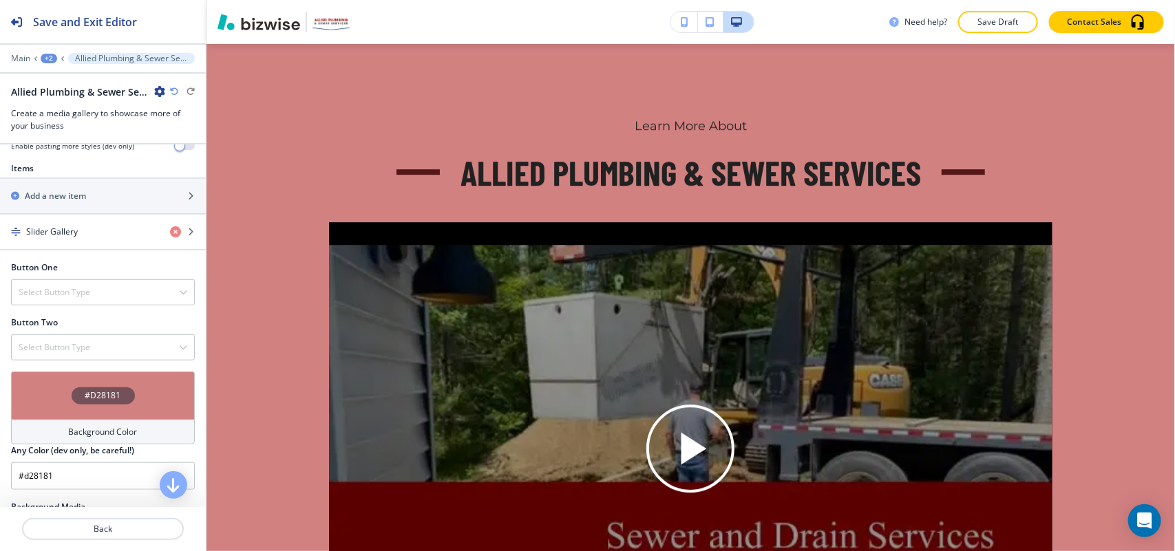
scroll to position [688, 0]
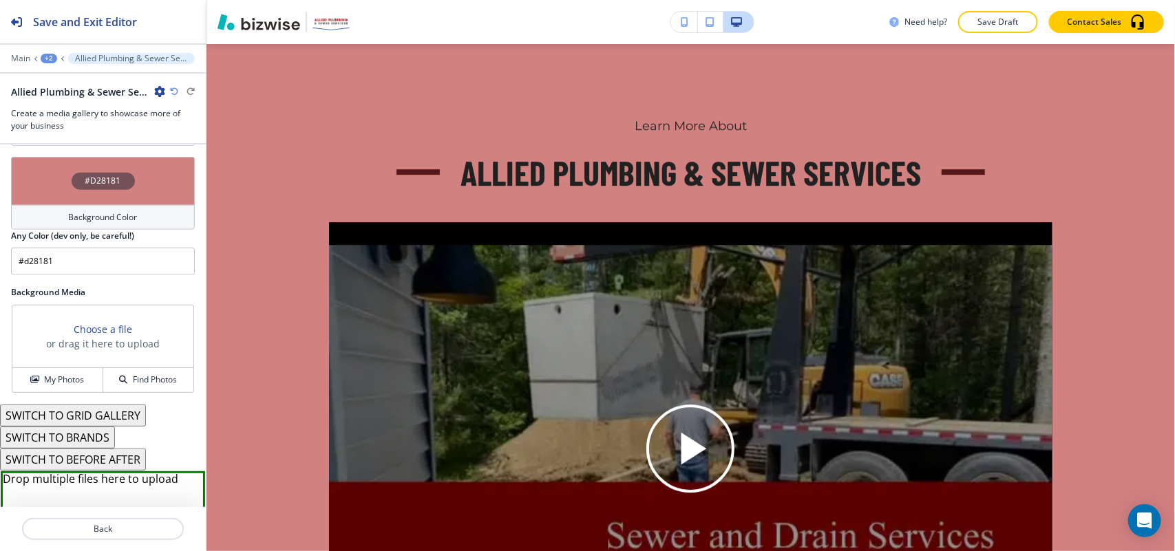
click at [35, 188] on div "#D28181" at bounding box center [103, 181] width 184 height 48
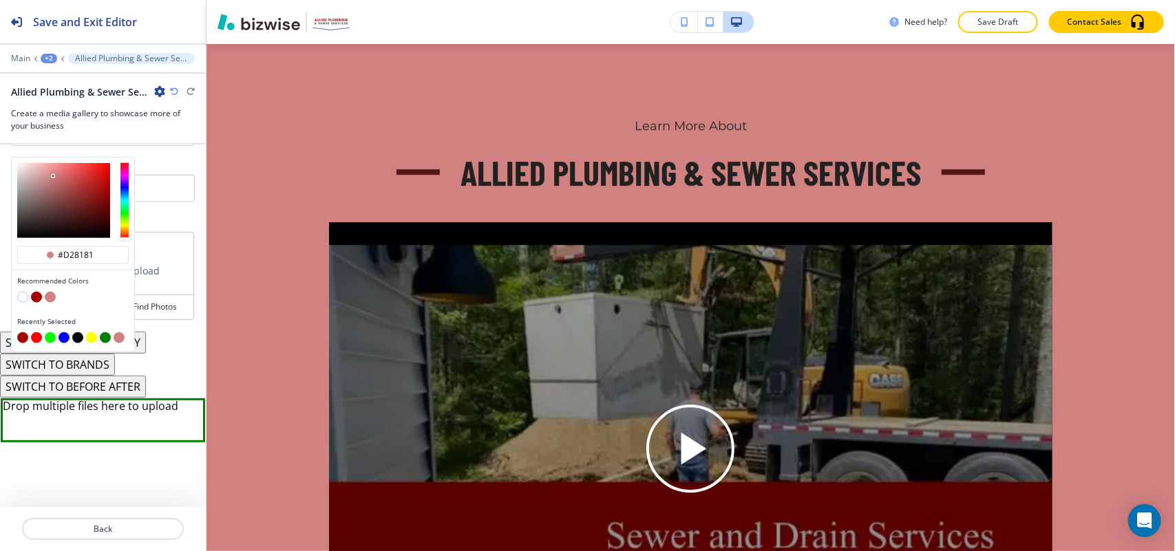
click at [38, 300] on button "button" at bounding box center [36, 297] width 11 height 11
type input "#a60303"
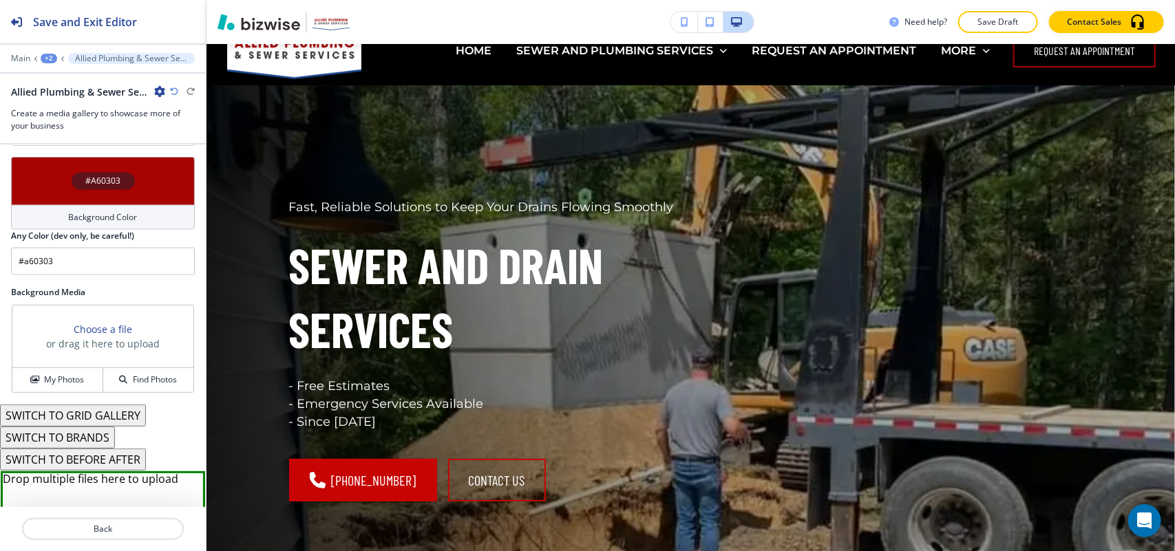
scroll to position [0, 0]
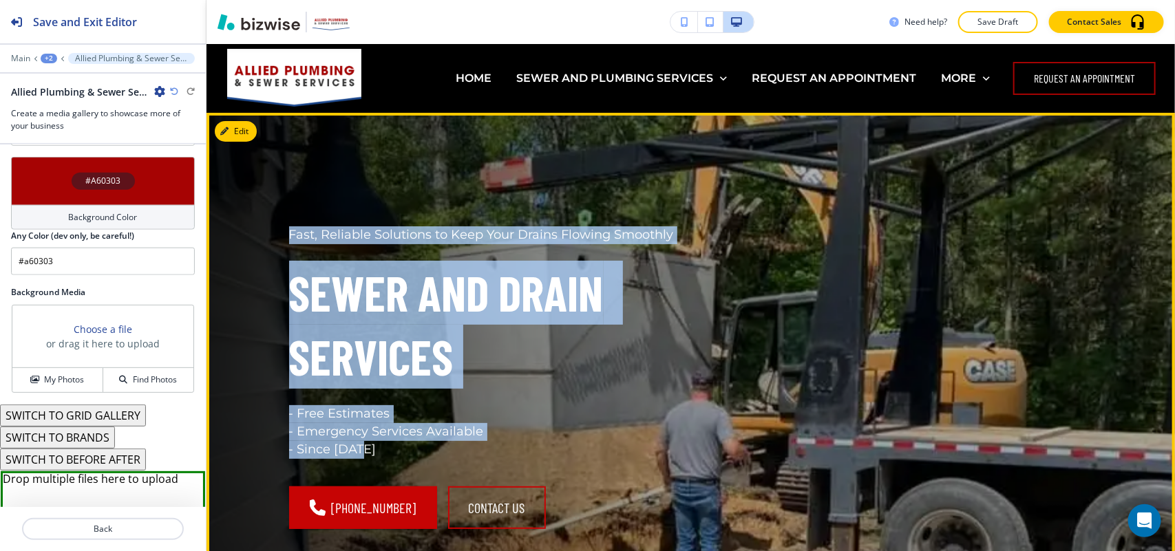
drag, startPoint x: 279, startPoint y: 221, endPoint x: 513, endPoint y: 450, distance: 327.1
click at [513, 450] on div "Fast, Reliable Solutions to Keep Your Drains Flowing Smoothly Sewer and Drain S…" at bounding box center [465, 361] width 419 height 336
drag, startPoint x: 379, startPoint y: 365, endPoint x: 415, endPoint y: 374, distance: 37.6
click at [415, 374] on p "Sewer and Drain Services" at bounding box center [481, 325] width 385 height 128
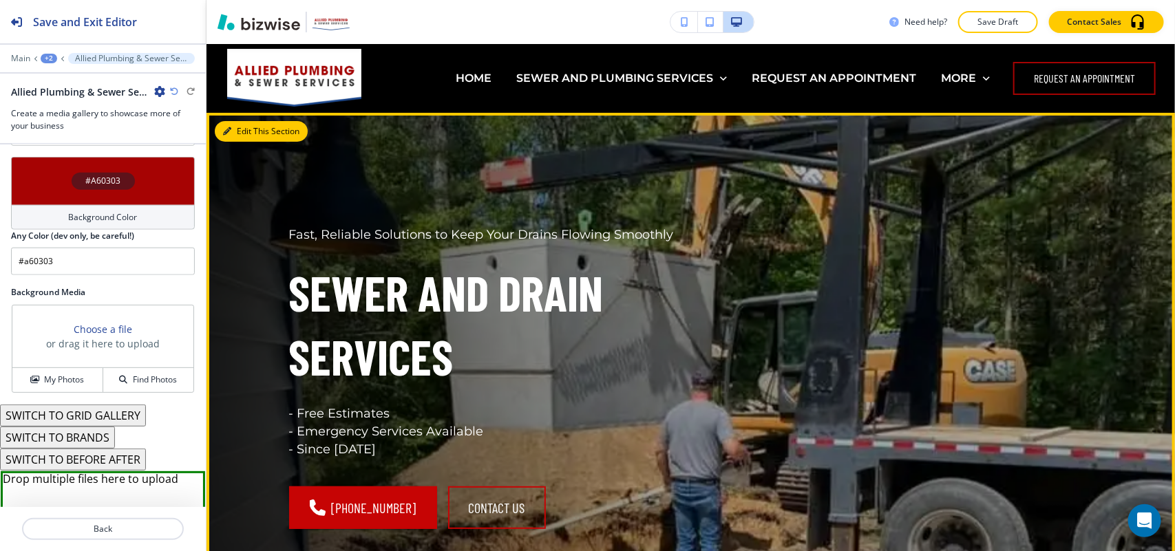
click at [245, 131] on button "Edit This Section" at bounding box center [261, 131] width 93 height 21
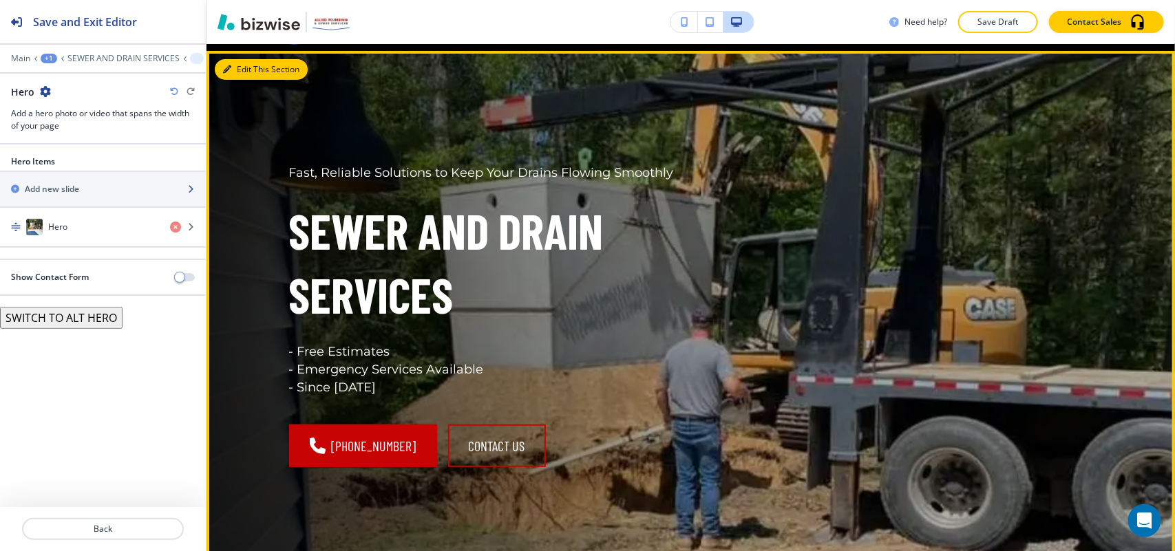
scroll to position [69, 0]
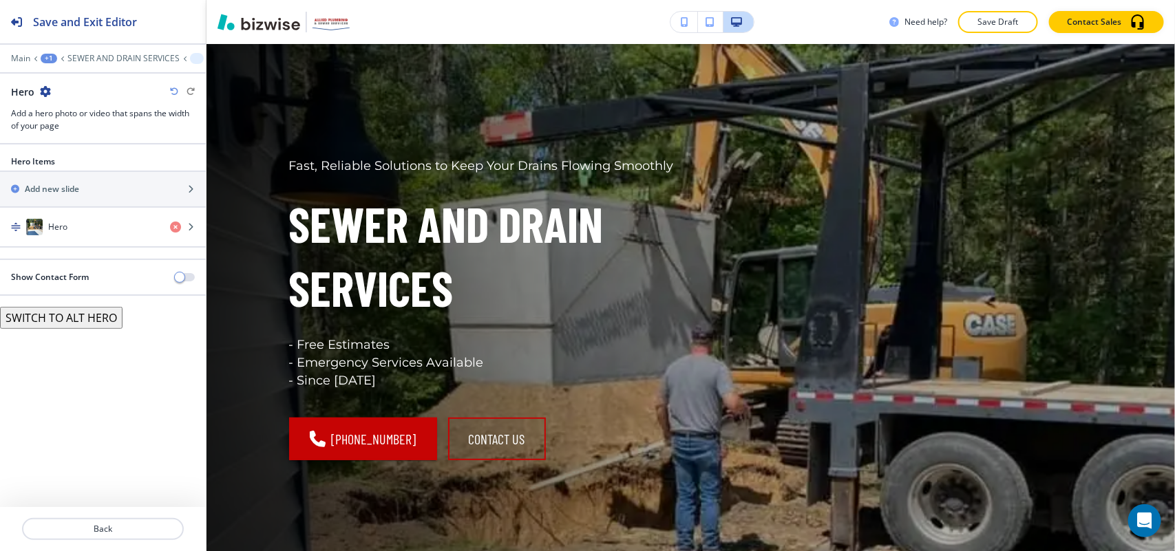
click at [61, 318] on button "SWITCH TO ALT HERO" at bounding box center [61, 318] width 123 height 22
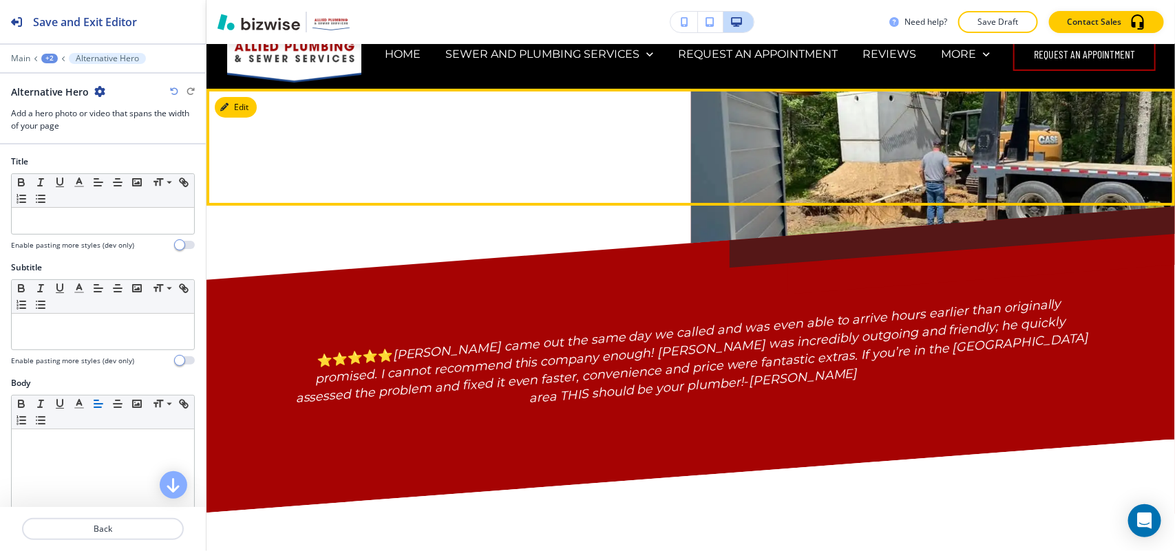
scroll to position [0, 0]
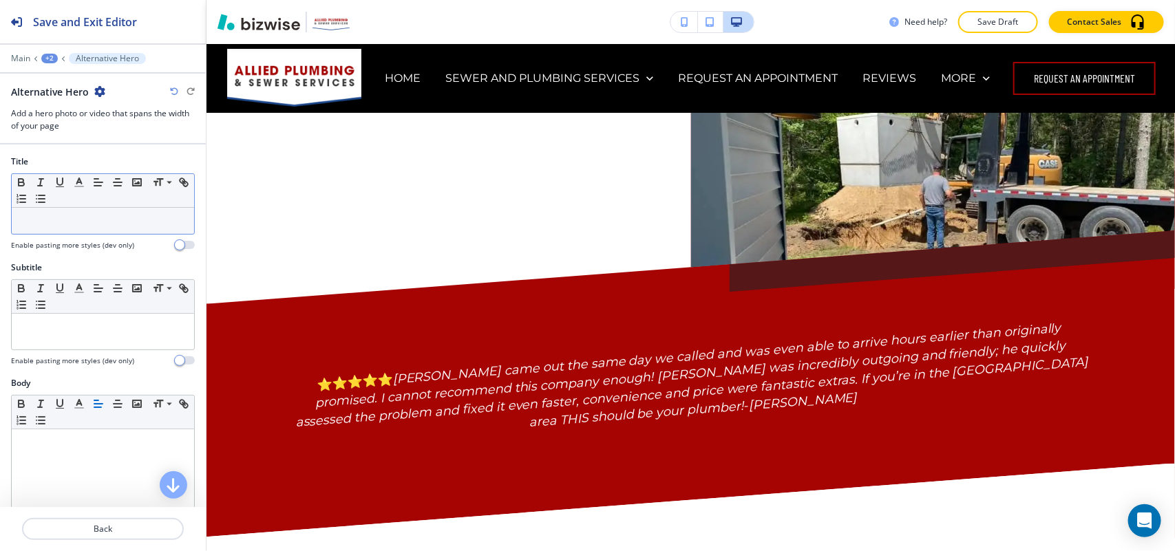
click at [76, 224] on p at bounding box center [103, 221] width 169 height 12
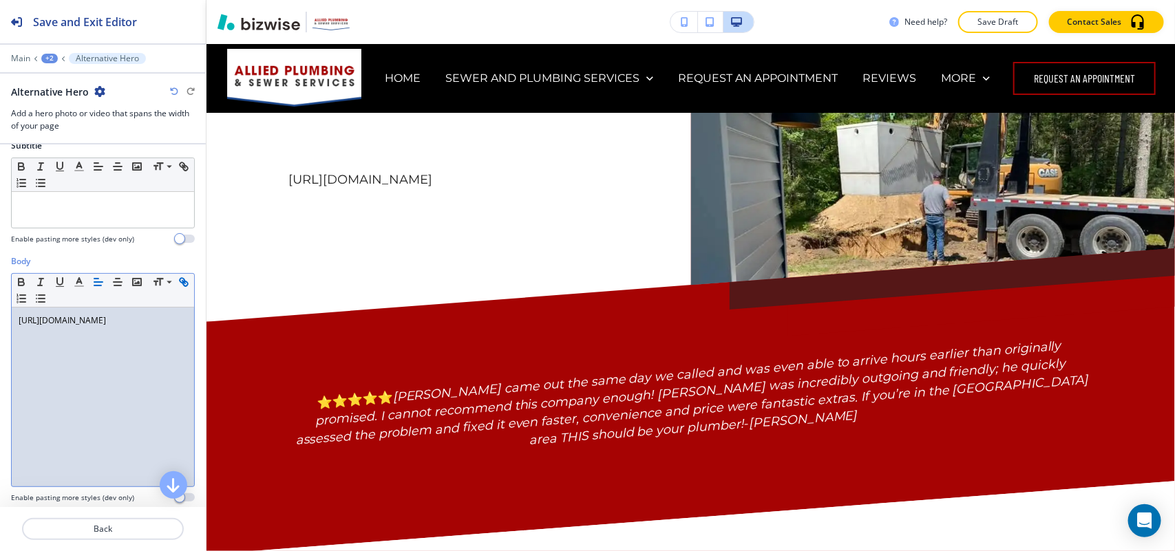
scroll to position [23, 0]
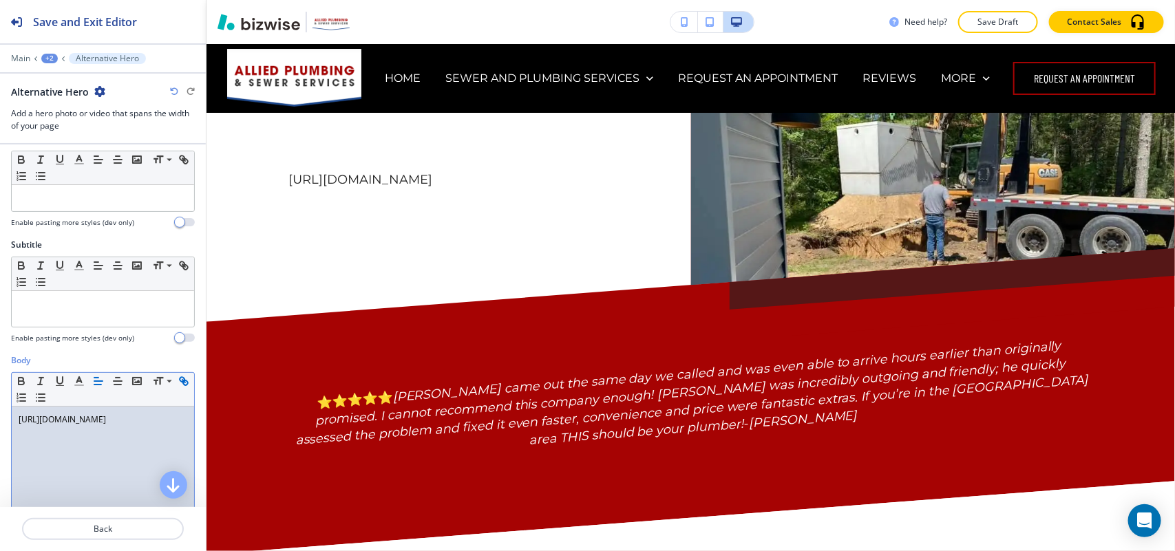
drag, startPoint x: 88, startPoint y: 453, endPoint x: 0, endPoint y: 391, distance: 107.7
click at [0, 391] on div "Body Small Normal Large Huge https://www.alliedplumbingandsewermi.com/ Enable p…" at bounding box center [103, 484] width 206 height 259
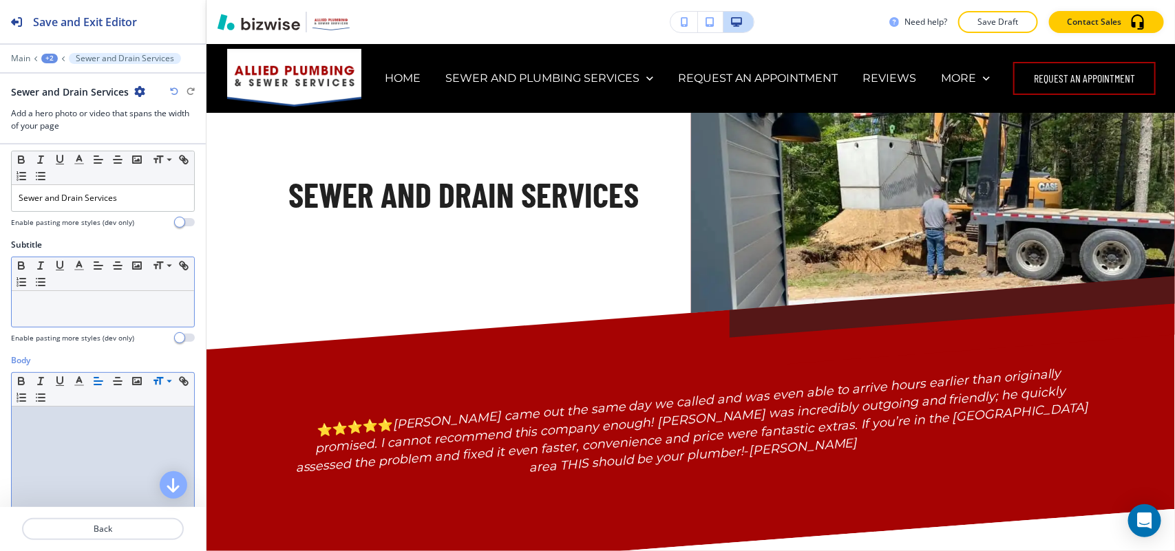
scroll to position [0, 0]
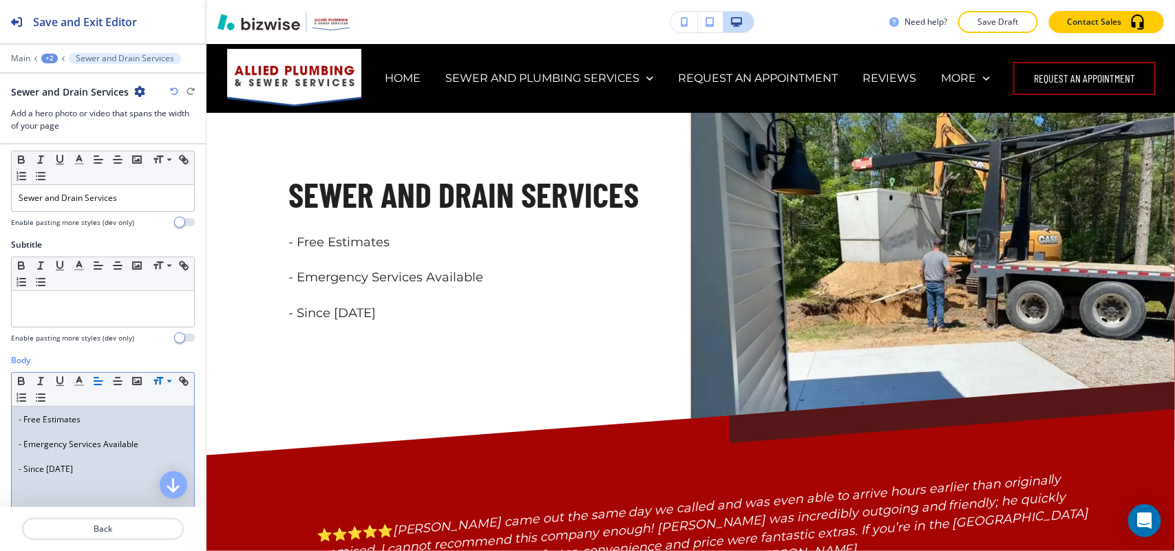
click at [50, 425] on p "- Free Estimates" at bounding box center [103, 420] width 169 height 12
click at [30, 434] on p at bounding box center [103, 432] width 169 height 12
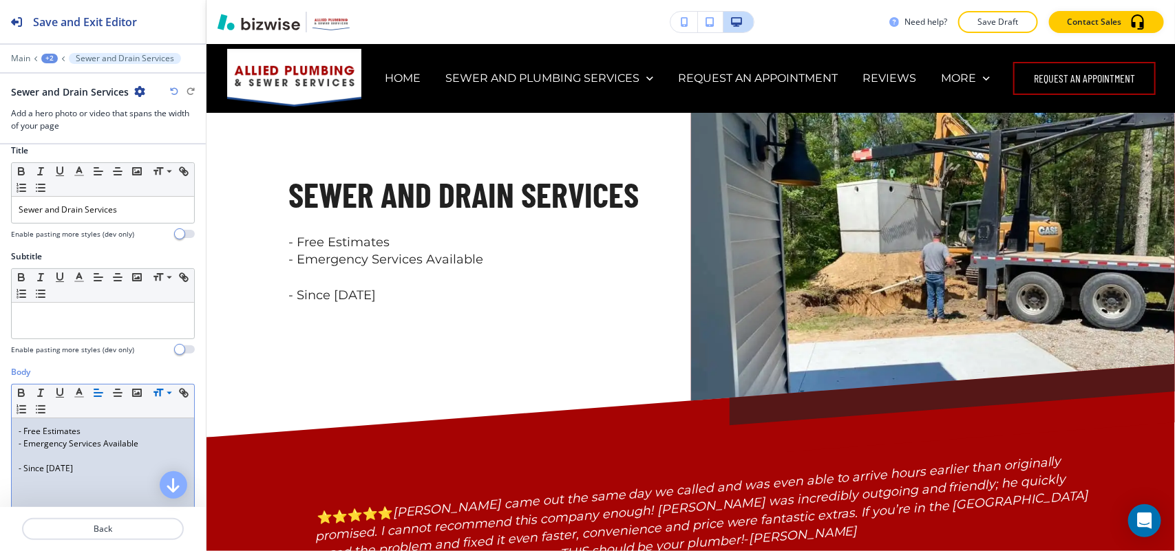
click at [29, 460] on p at bounding box center [103, 456] width 169 height 12
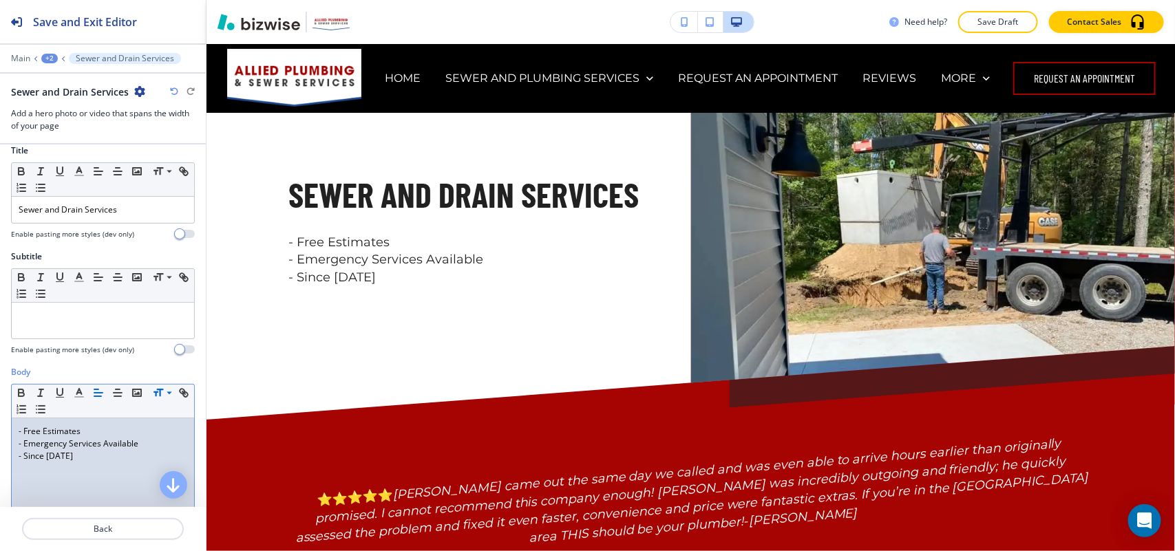
click at [127, 465] on div "- Free Estimates - Emergency Services Available - Since 1986" at bounding box center [103, 508] width 182 height 179
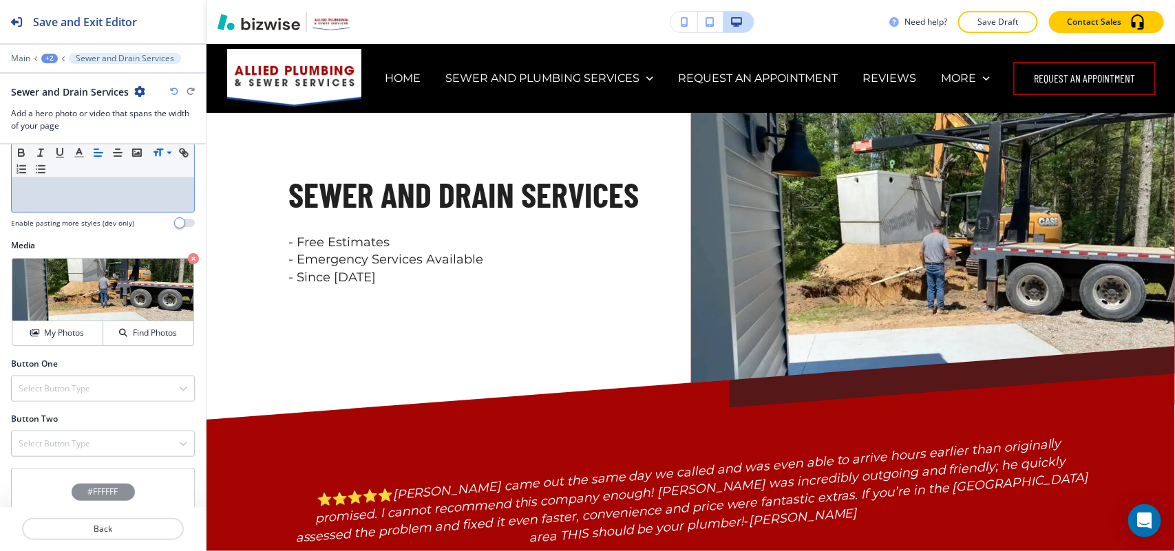
scroll to position [511, 0]
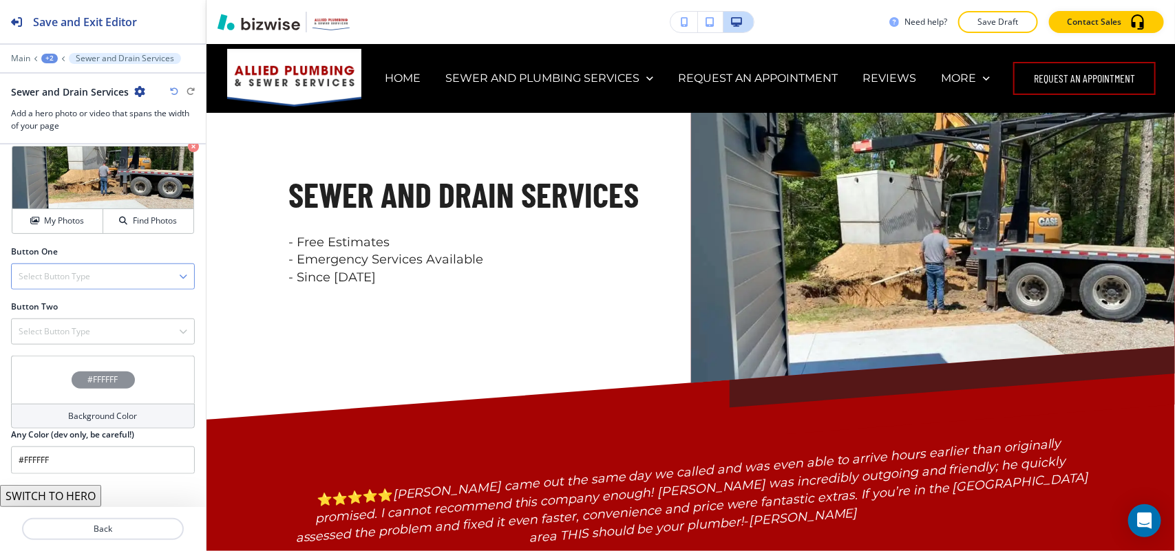
click at [83, 280] on h4 "Select Button Type" at bounding box center [55, 277] width 72 height 12
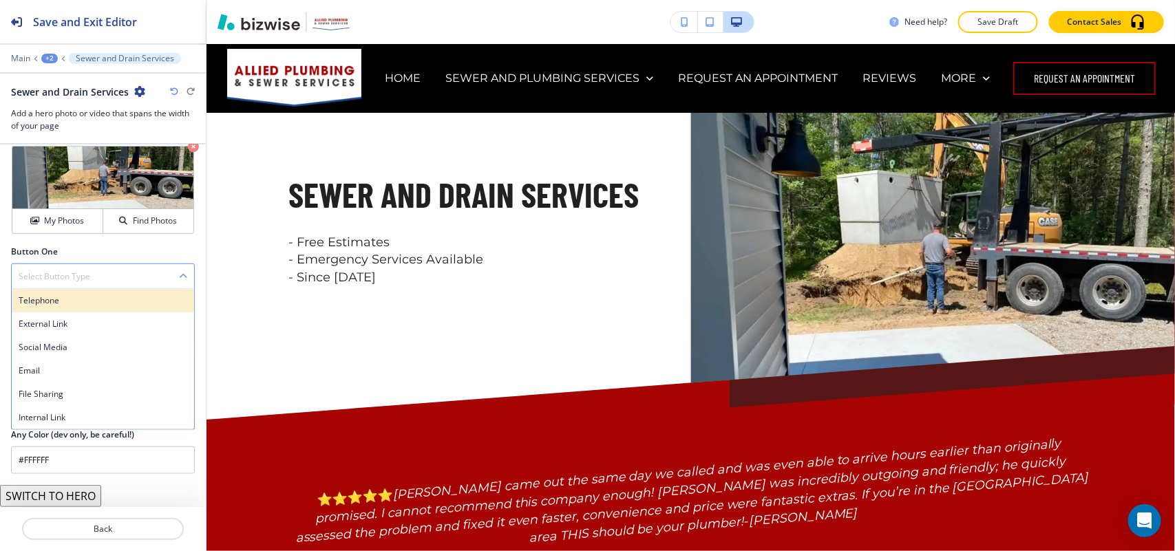
click at [83, 303] on h4 "Telephone" at bounding box center [103, 301] width 169 height 12
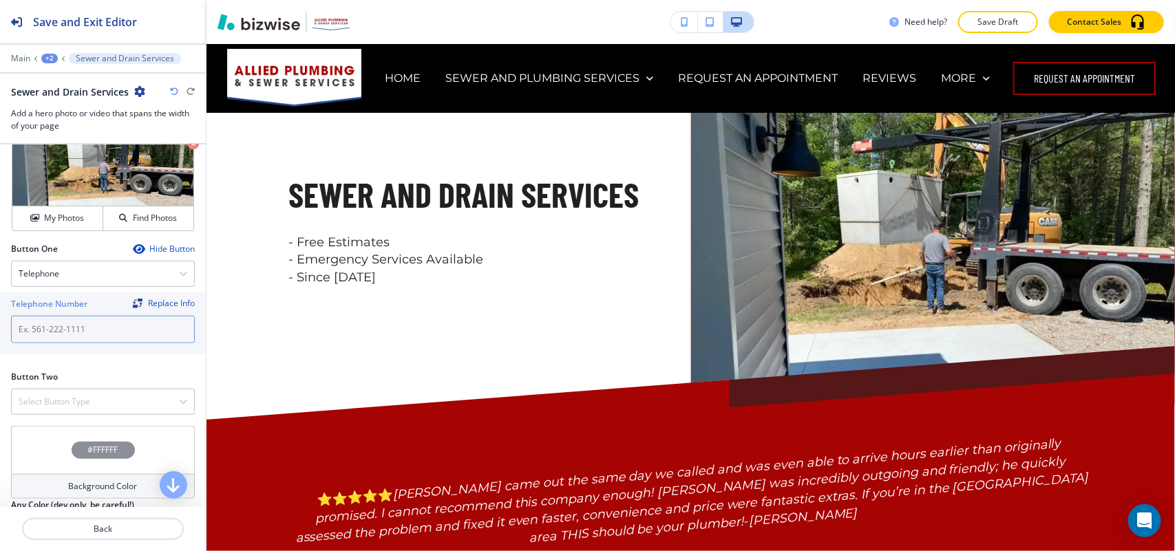
paste input "(586) 204-6570"
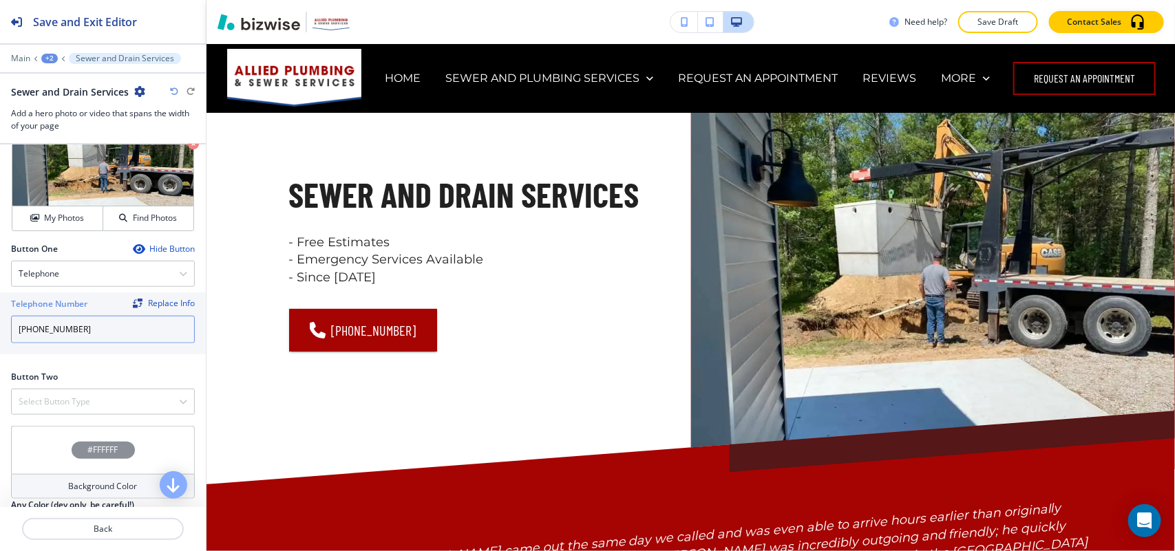
scroll to position [585, 0]
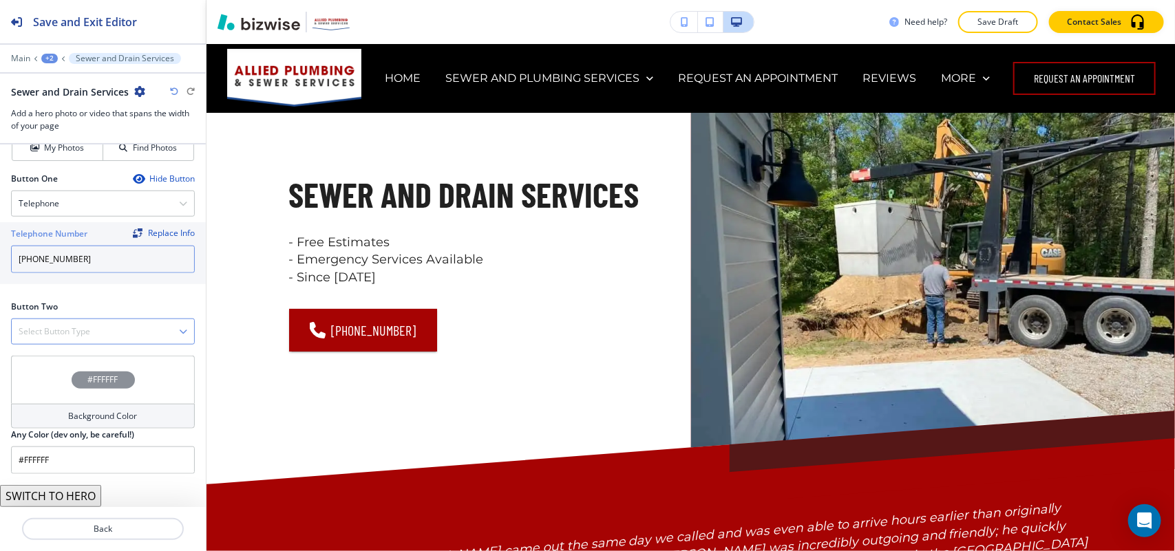
type input "(586) 204-6570"
click at [129, 329] on div "Select Button Type" at bounding box center [103, 331] width 182 height 25
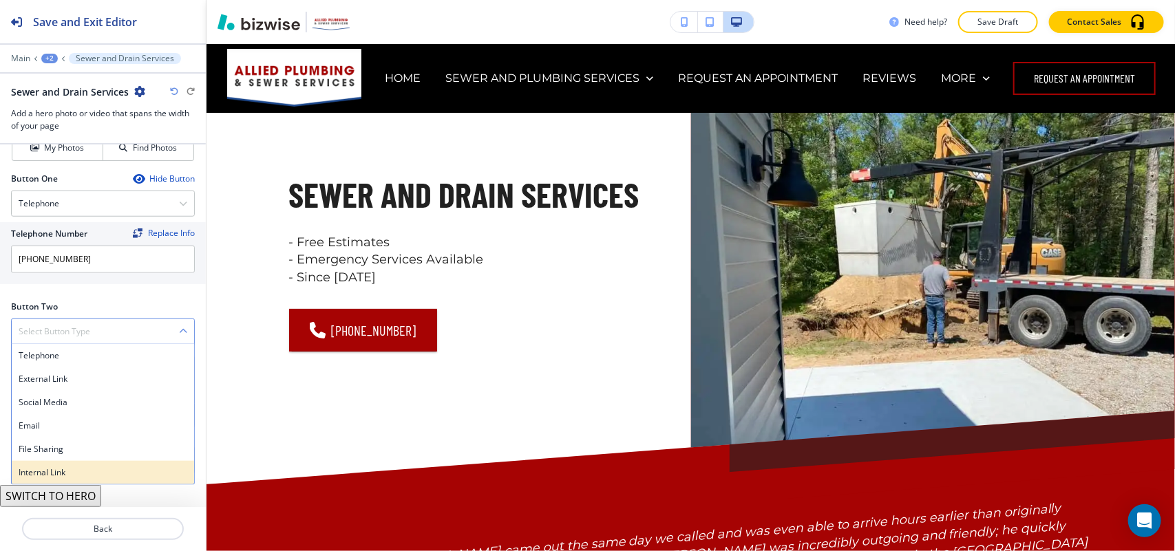
click at [74, 476] on h4 "Internal Link" at bounding box center [103, 473] width 169 height 12
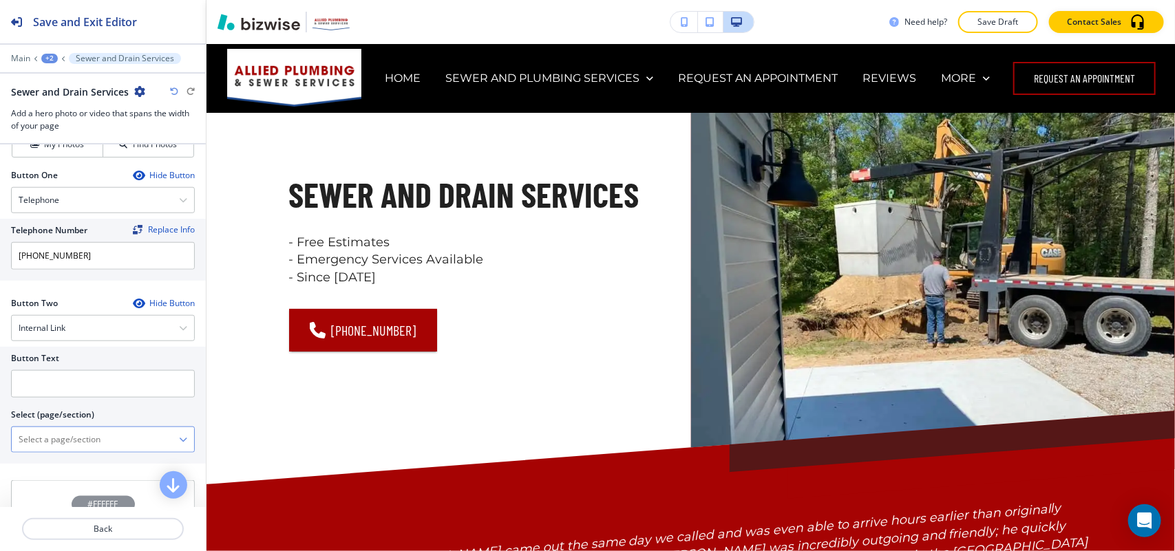
drag, startPoint x: 98, startPoint y: 446, endPoint x: 124, endPoint y: 435, distance: 27.7
click at [100, 446] on \(page\/section\) "Manual Input" at bounding box center [95, 439] width 167 height 23
drag, startPoint x: 71, startPoint y: 443, endPoint x: 0, endPoint y: 445, distance: 70.9
click at [0, 445] on div "Button Text Select (page/section) CONTACT US CONTACT CONTACT | Hero CONTACT | M…" at bounding box center [103, 405] width 206 height 117
click at [63, 468] on h4 "CONTACT" at bounding box center [103, 464] width 169 height 12
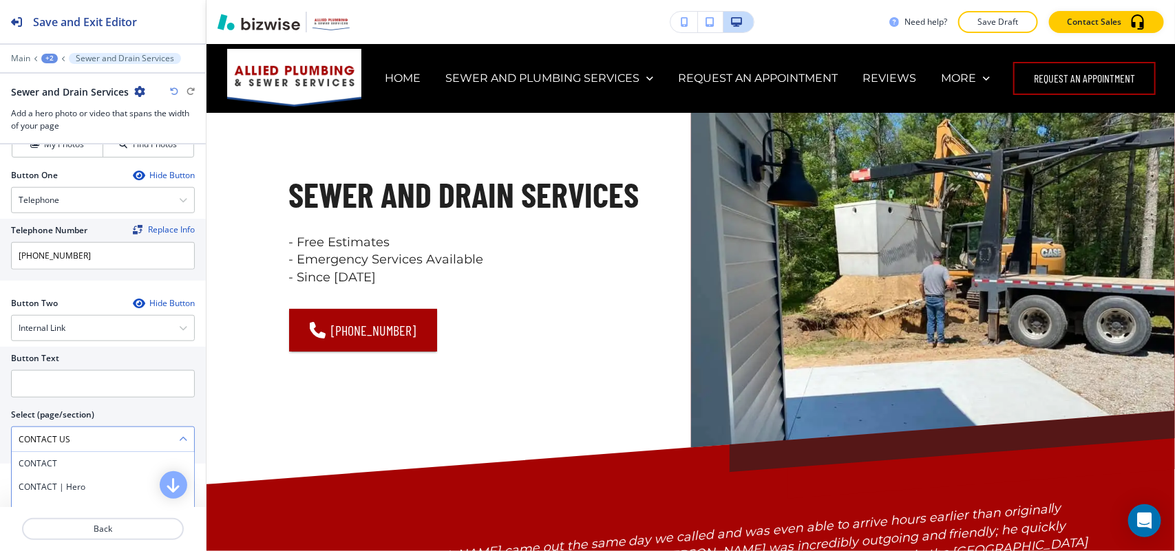
type \(page\/section\) "CONTACT"
paste input "CONTACT US"
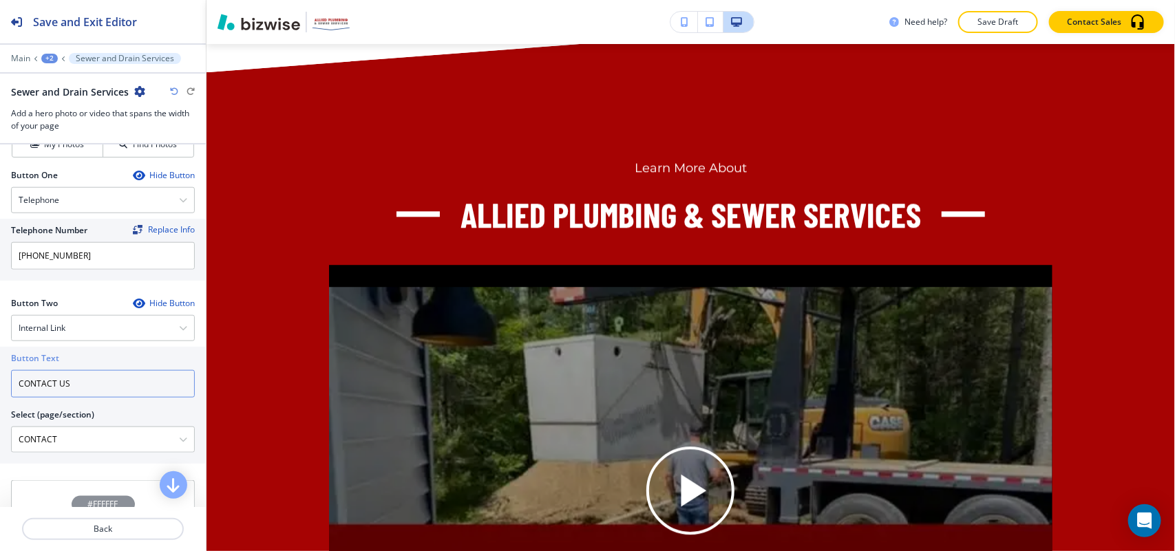
scroll to position [1721, 0]
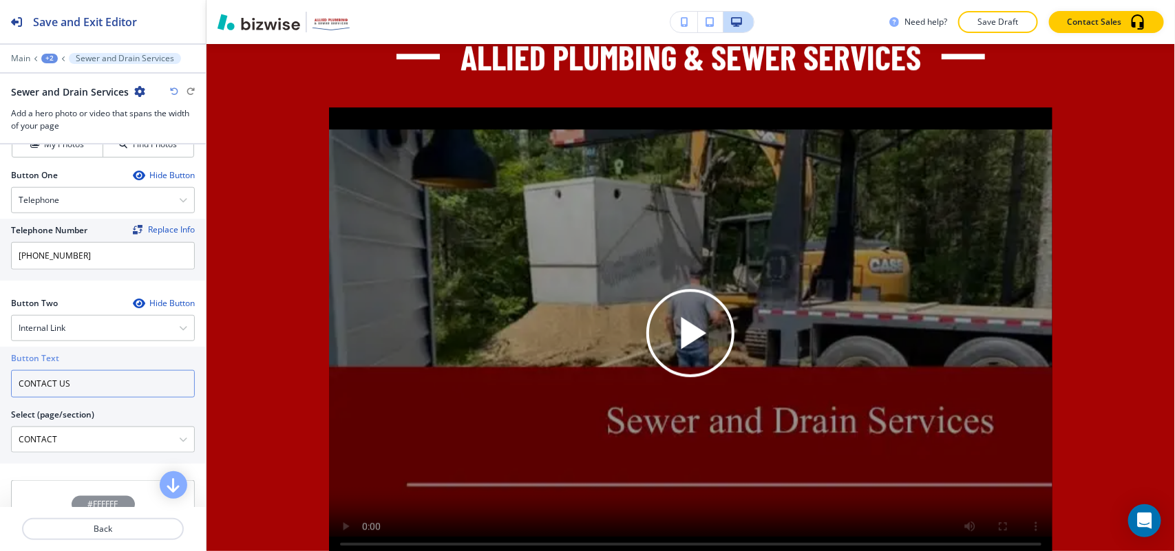
type input "CONTACT US"
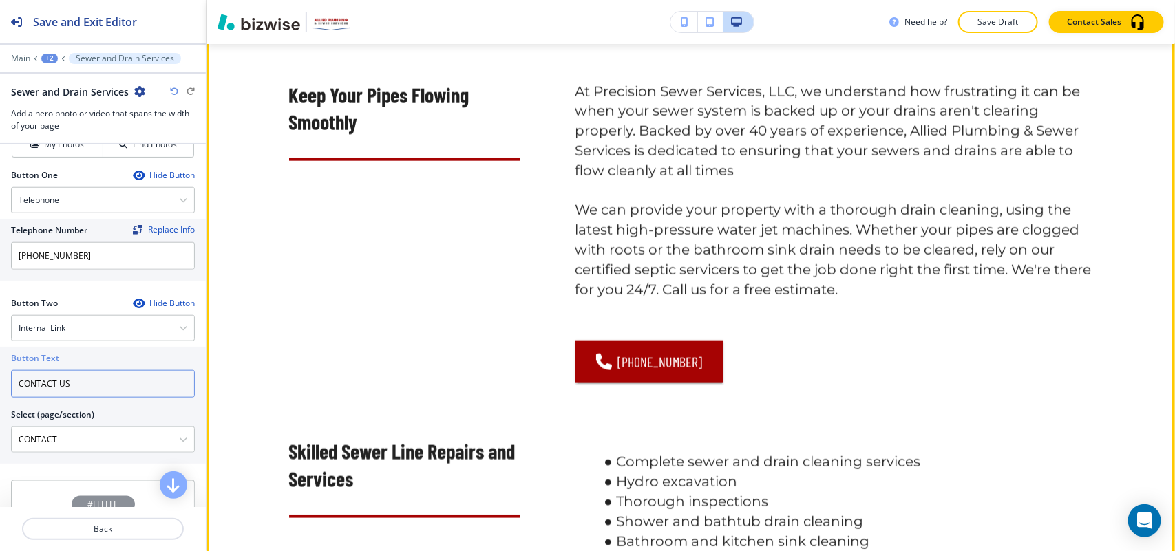
scroll to position [602, 0]
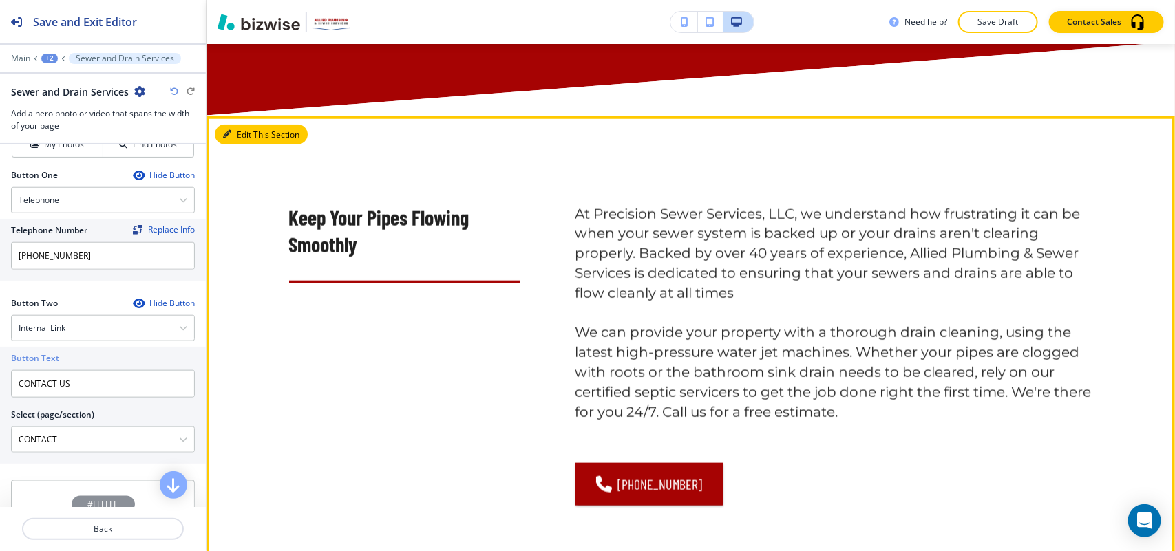
click at [251, 145] on button "Edit This Section" at bounding box center [261, 135] width 93 height 21
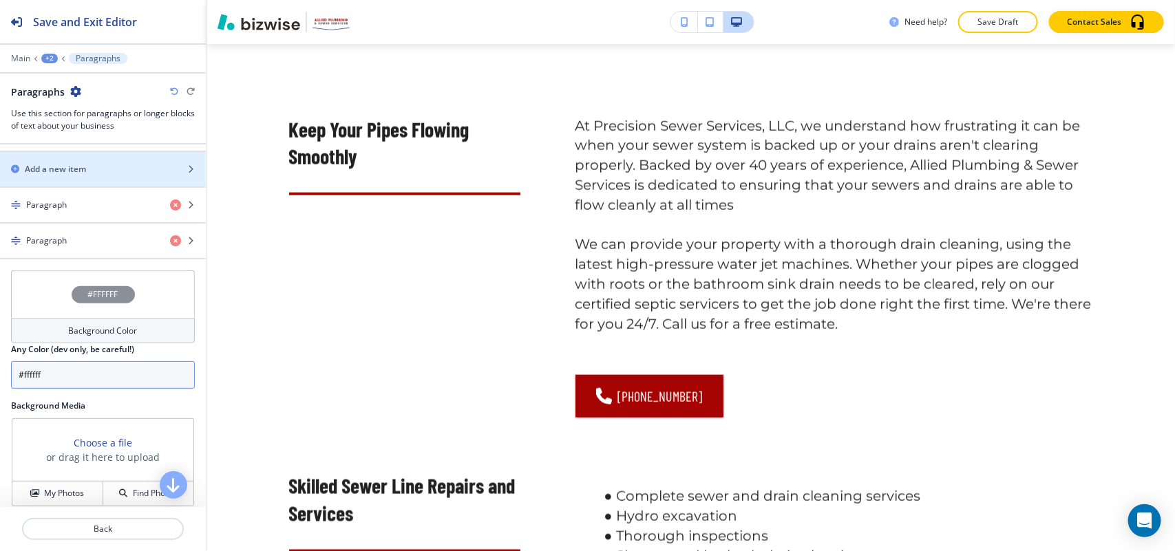
scroll to position [516, 0]
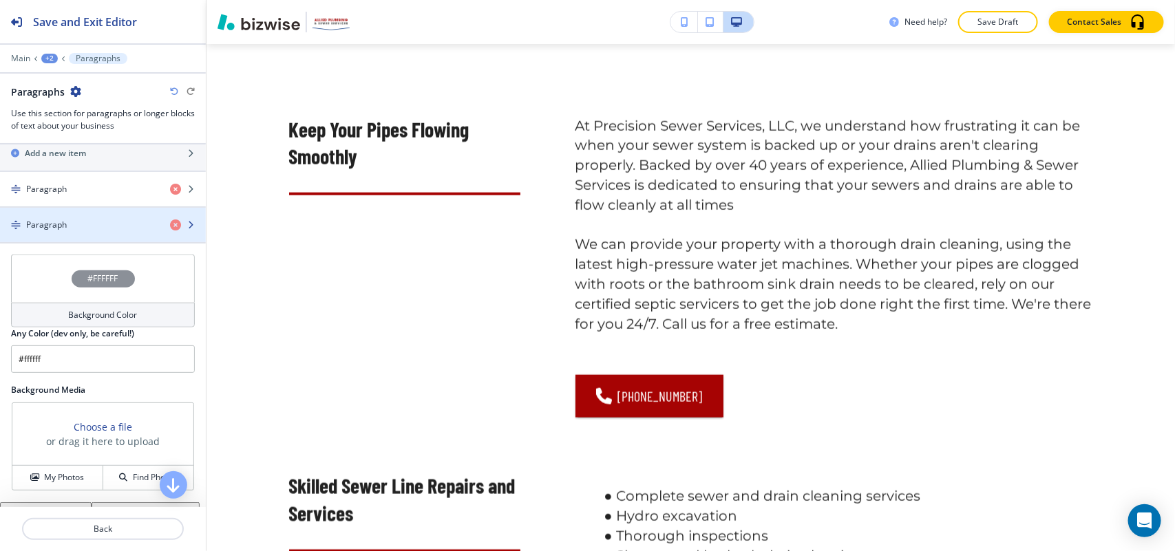
click at [77, 222] on div "Paragraph" at bounding box center [79, 225] width 159 height 12
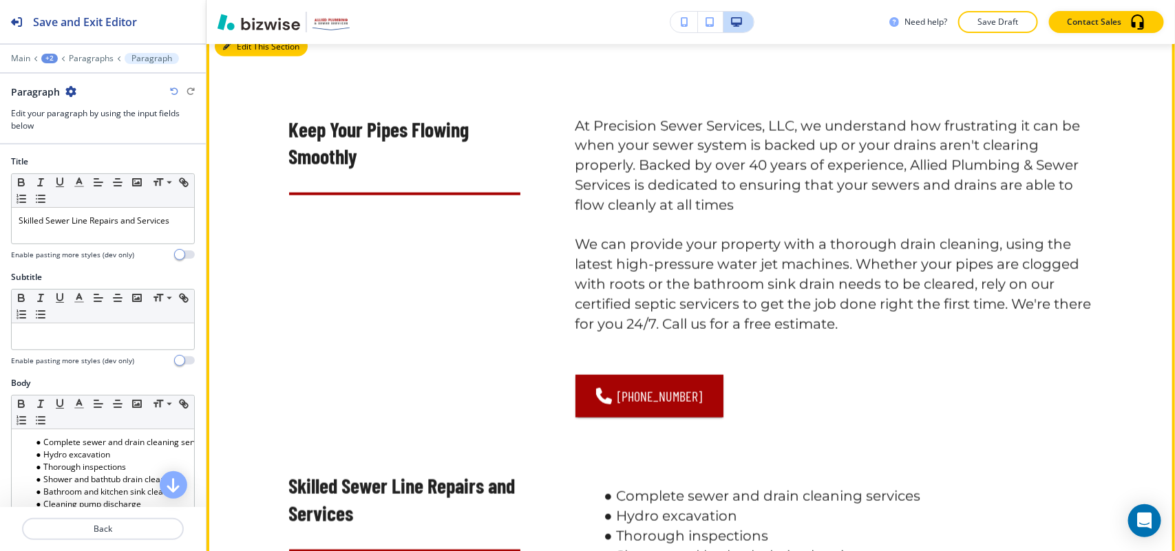
click at [239, 57] on button "Edit This Section" at bounding box center [261, 46] width 93 height 21
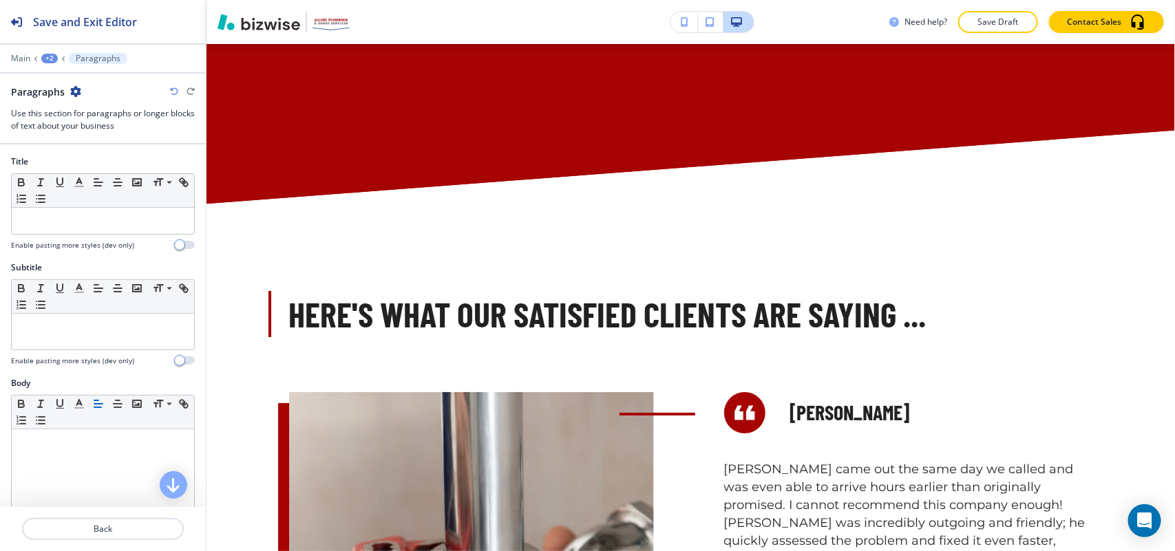
scroll to position [2174, 0]
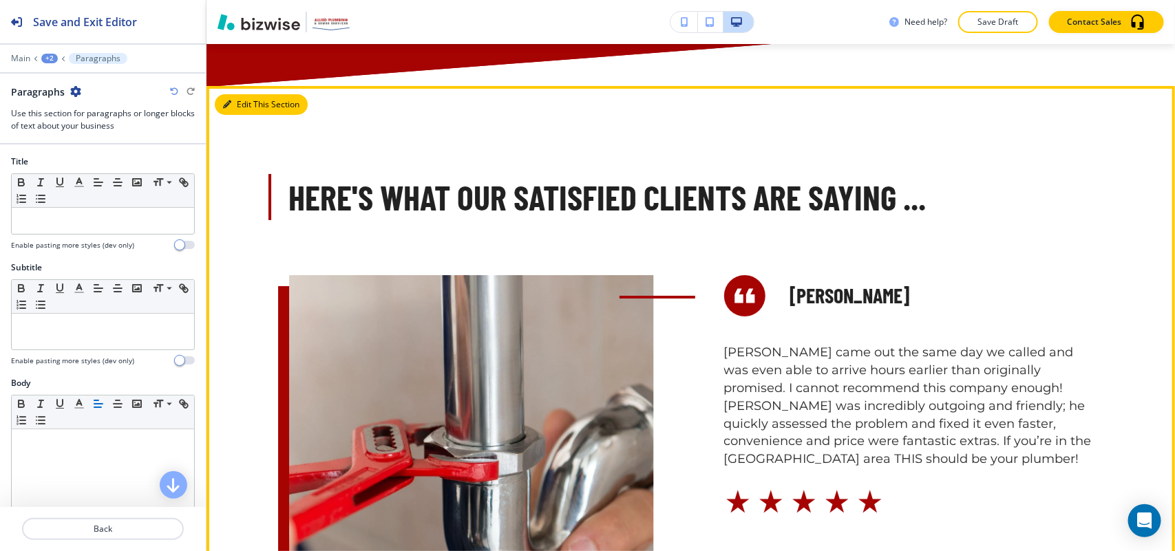
click at [229, 109] on icon "button" at bounding box center [227, 105] width 8 height 8
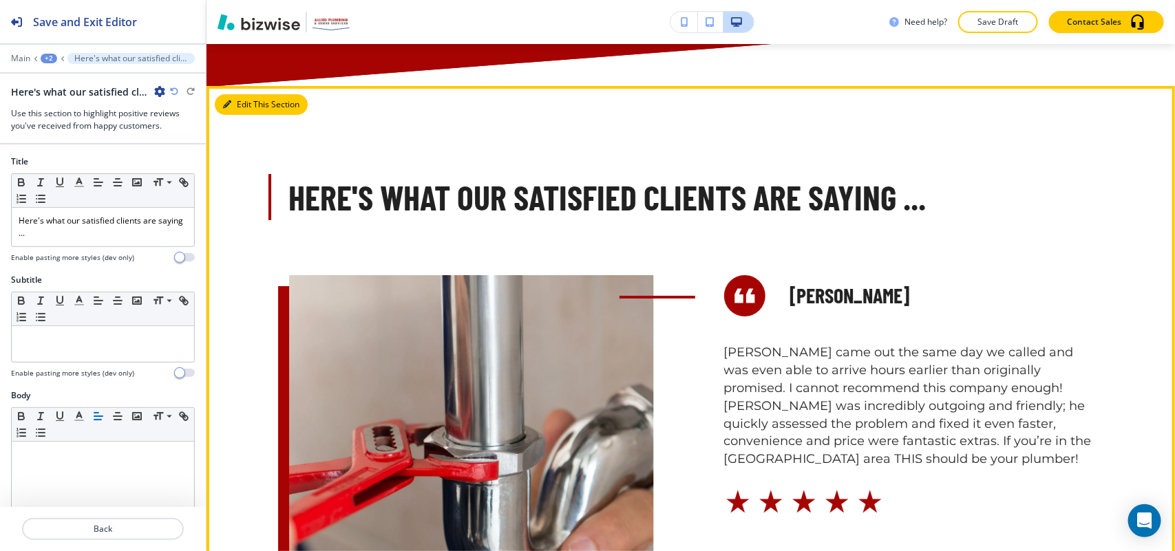
scroll to position [2413, 0]
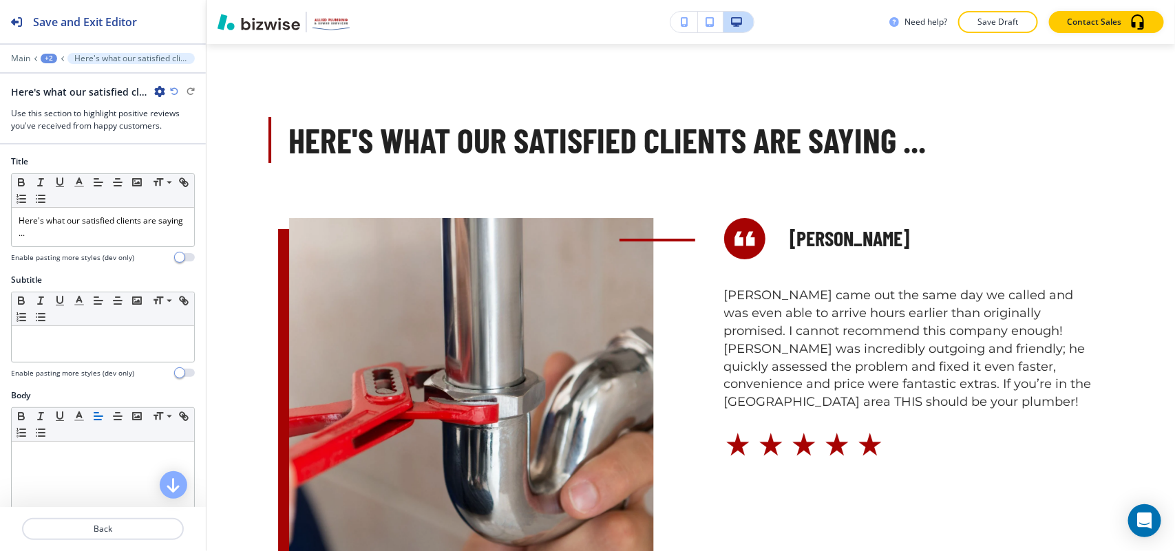
click at [153, 89] on div "Here's what our satisfied clients are saying ...-1" at bounding box center [88, 92] width 154 height 14
click at [155, 93] on icon "button" at bounding box center [159, 91] width 11 height 11
click at [169, 159] on p "Delete Section" at bounding box center [198, 164] width 70 height 12
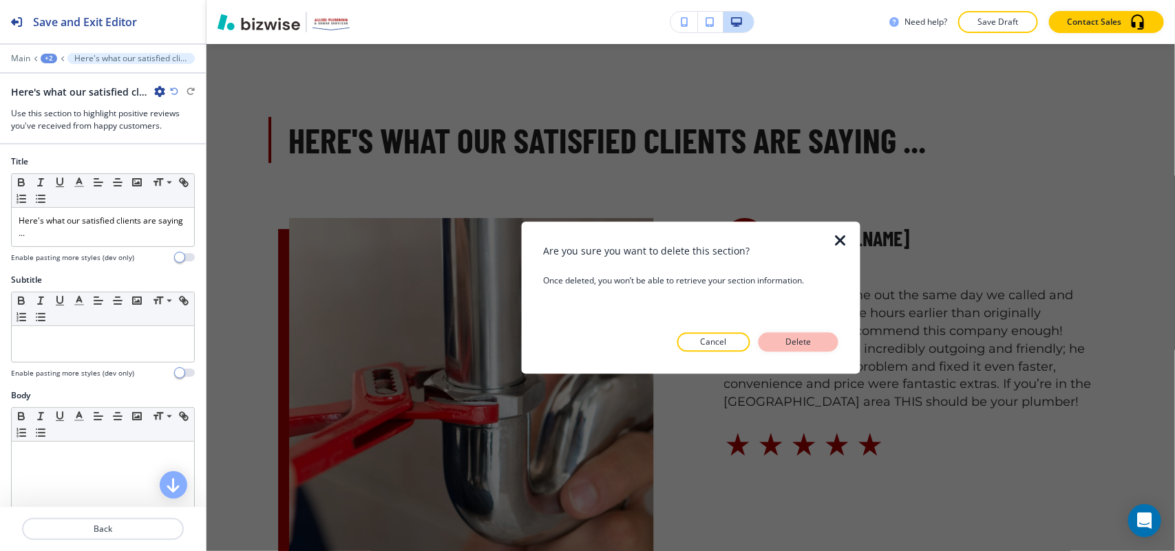
click at [826, 335] on button "Delete" at bounding box center [799, 341] width 80 height 19
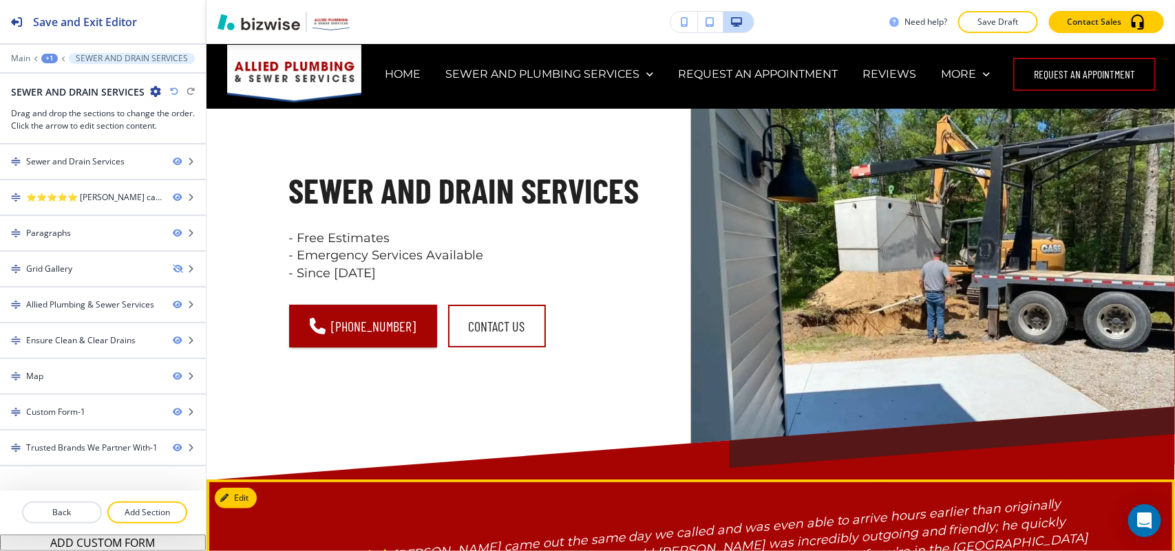
scroll to position [0, 0]
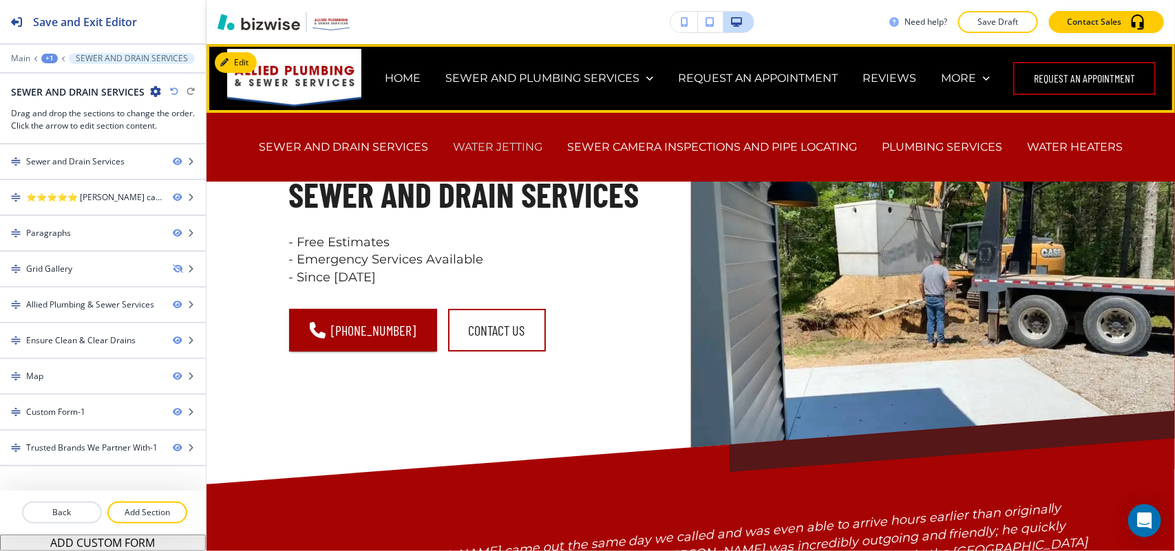
click at [496, 151] on p "WATER JETTING" at bounding box center [497, 147] width 89 height 16
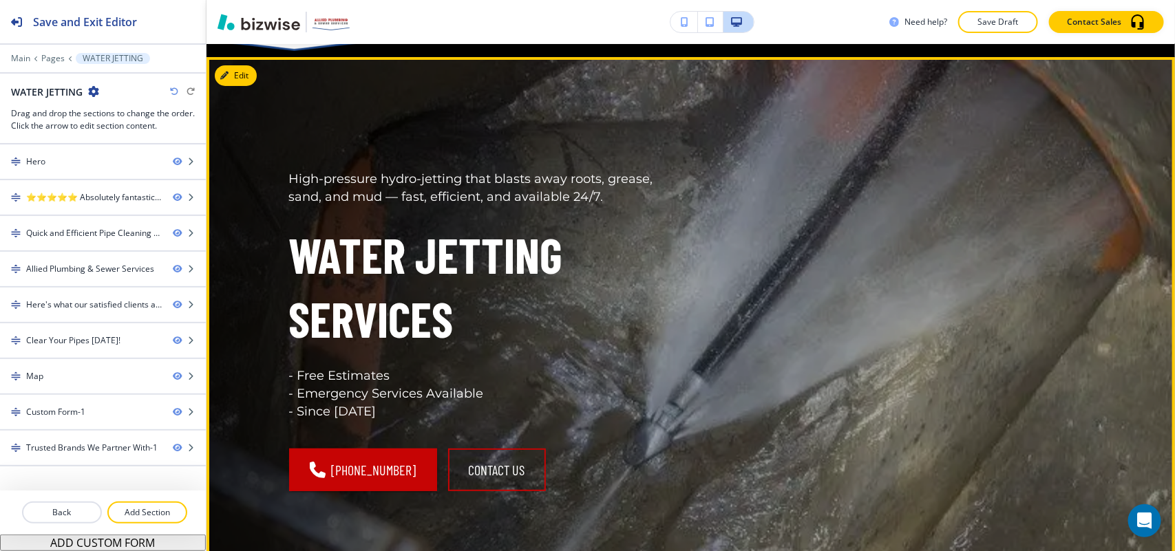
scroll to position [86, 0]
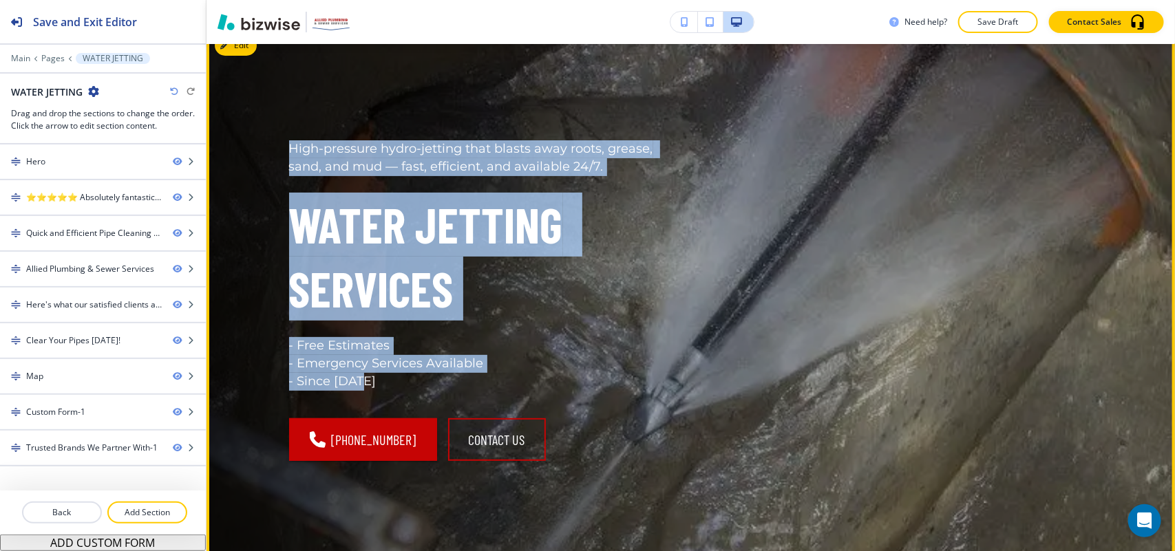
drag, startPoint x: 284, startPoint y: 147, endPoint x: 442, endPoint y: 383, distance: 284.3
click at [442, 383] on div "High‑pressure hydro‑jetting that blasts away roots, grease, sand, and mud — fas…" at bounding box center [481, 265] width 385 height 251
copy div "High‑pressure hydro‑jetting that blasts away roots, grease, sand, and mud — fas…"
click at [250, 50] on button "Edit This Section" at bounding box center [261, 45] width 93 height 21
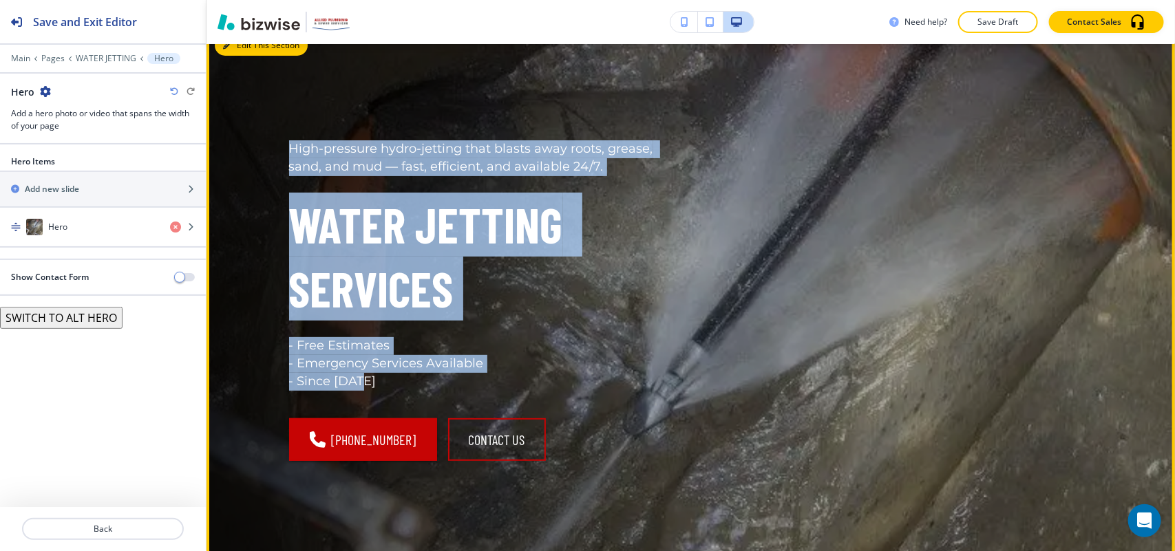
scroll to position [69, 0]
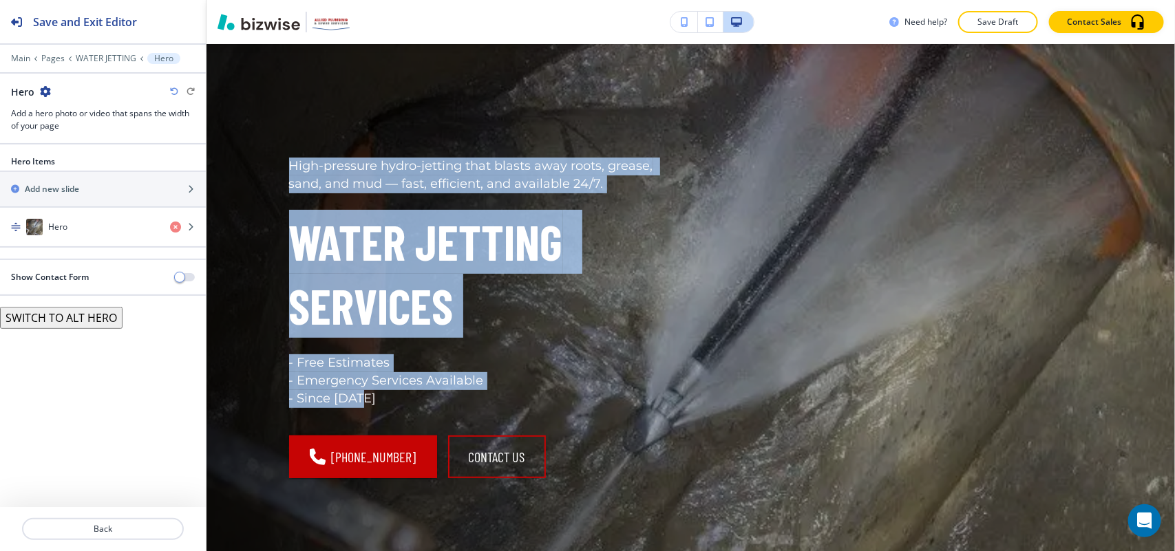
click at [72, 327] on button "SWITCH TO ALT HERO" at bounding box center [61, 318] width 123 height 22
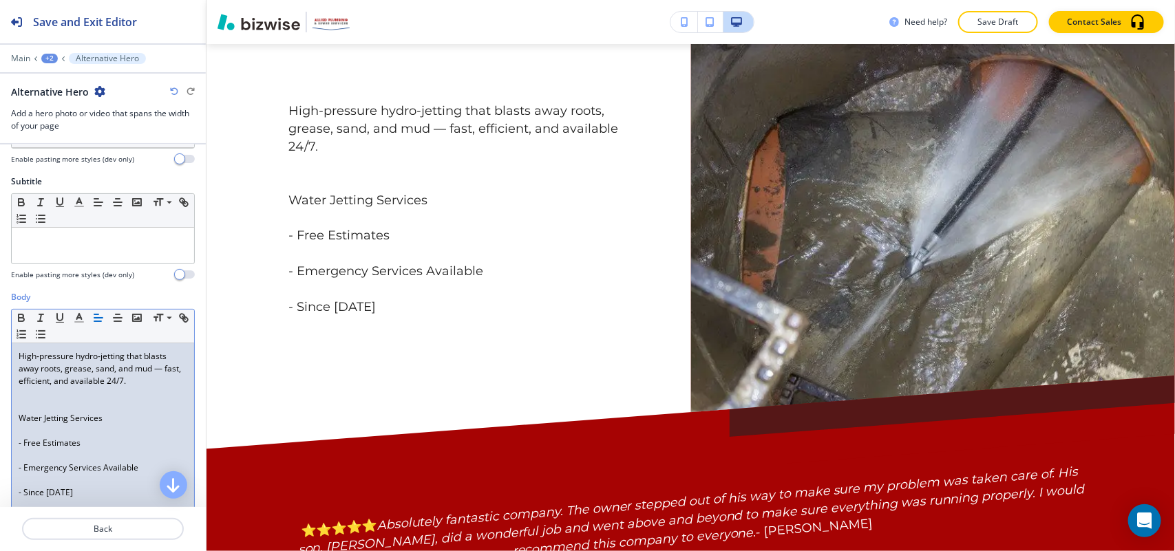
scroll to position [172, 0]
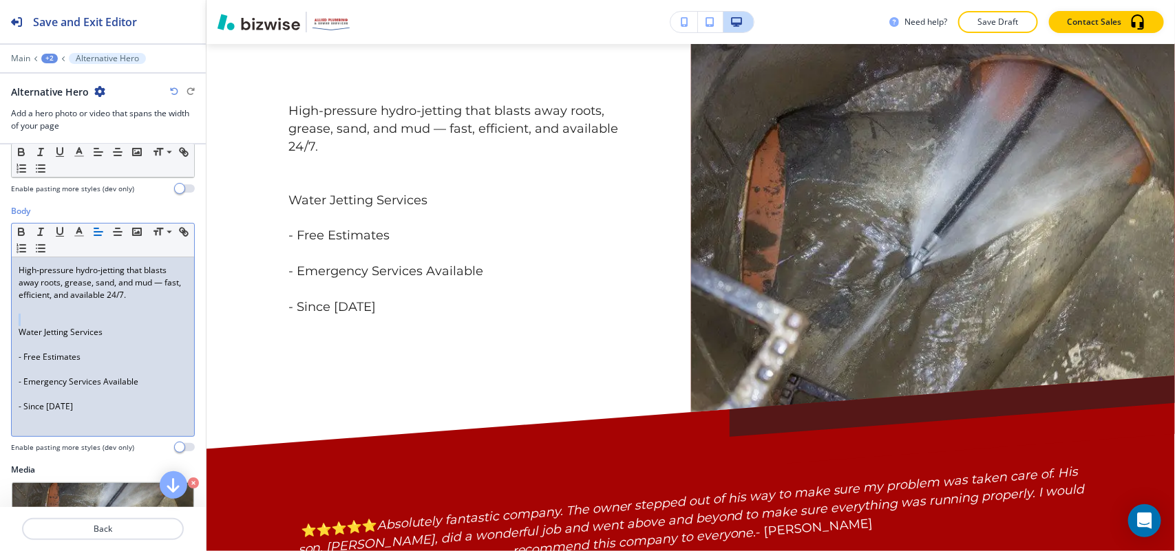
drag, startPoint x: 129, startPoint y: 327, endPoint x: 0, endPoint y: 330, distance: 128.8
click at [0, 330] on div "Body Small Normal Large Huge High‑pressure hydro‑jetting that blasts away roots…" at bounding box center [103, 334] width 206 height 259
drag, startPoint x: 139, startPoint y: 335, endPoint x: 9, endPoint y: 337, distance: 130.1
click at [9, 337] on div "Body Small Normal Large Huge High‑pressure hydro‑jetting that blasts away roots…" at bounding box center [103, 334] width 206 height 259
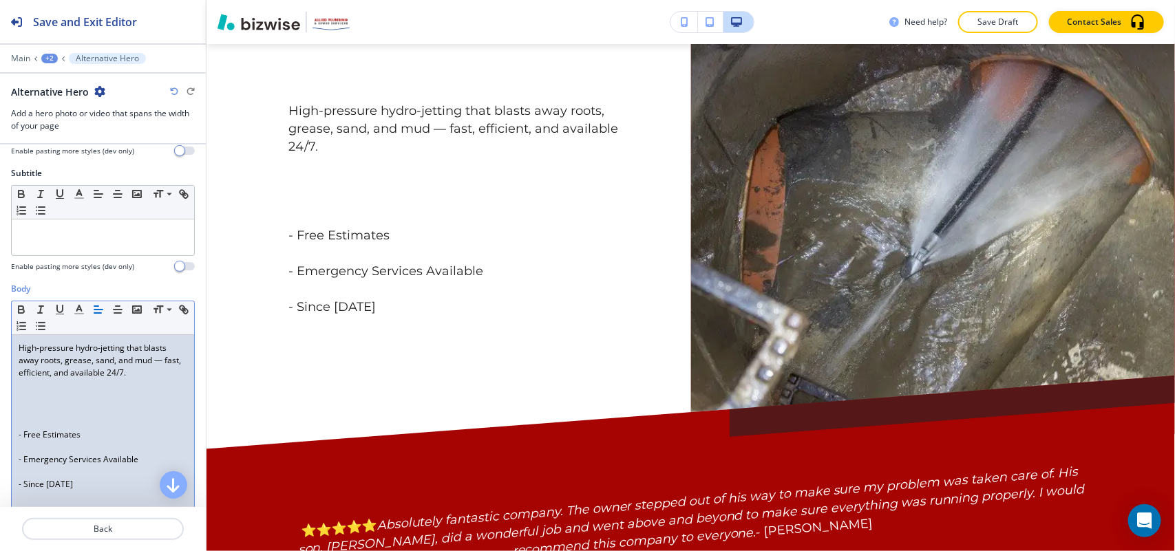
scroll to position [0, 0]
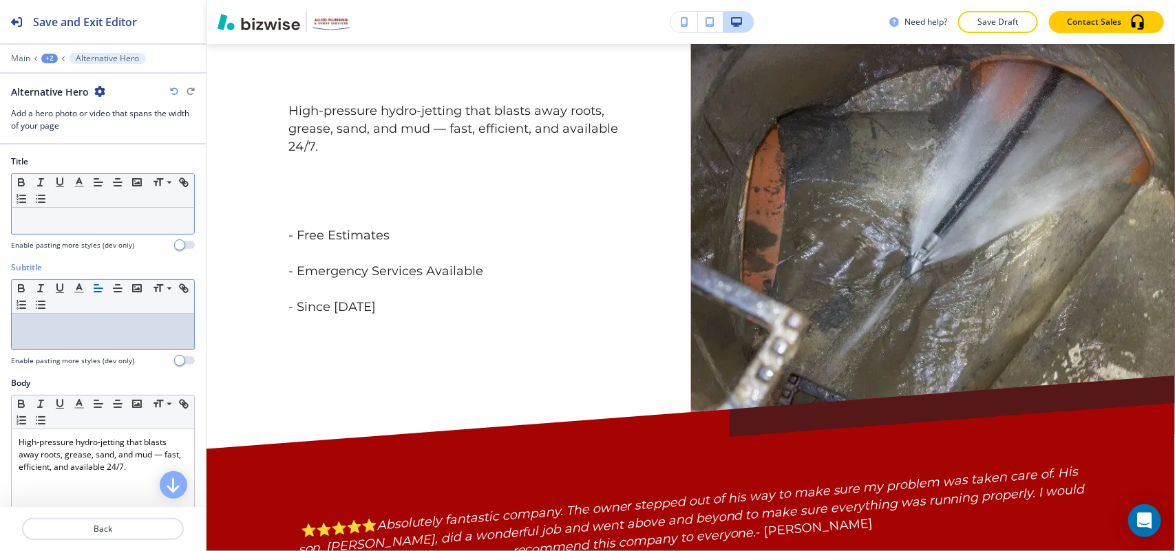
drag, startPoint x: 92, startPoint y: 331, endPoint x: 45, endPoint y: 215, distance: 124.8
click at [45, 215] on p at bounding box center [103, 221] width 169 height 12
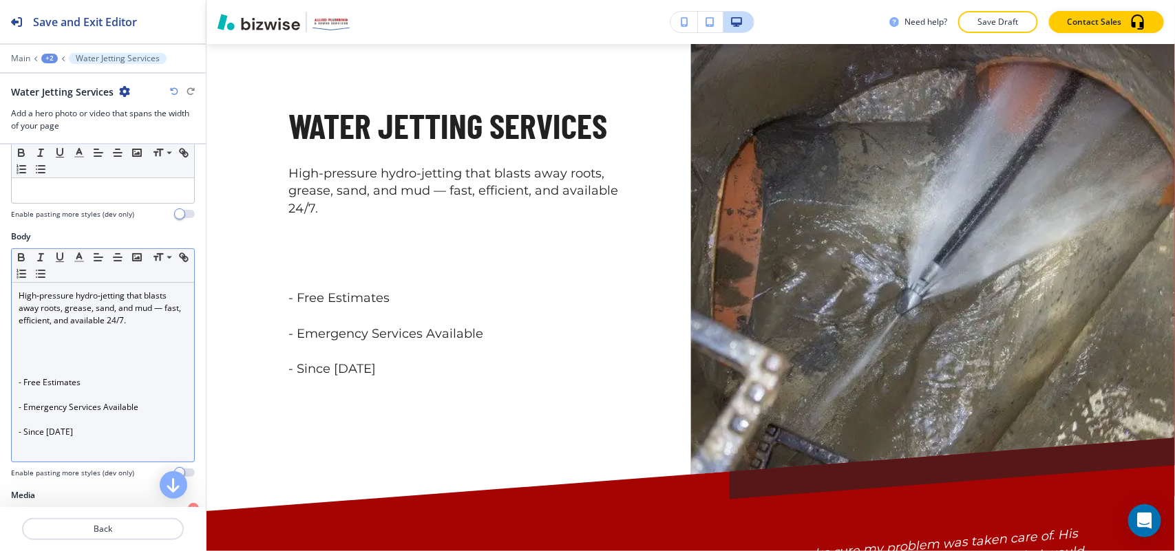
scroll to position [172, 0]
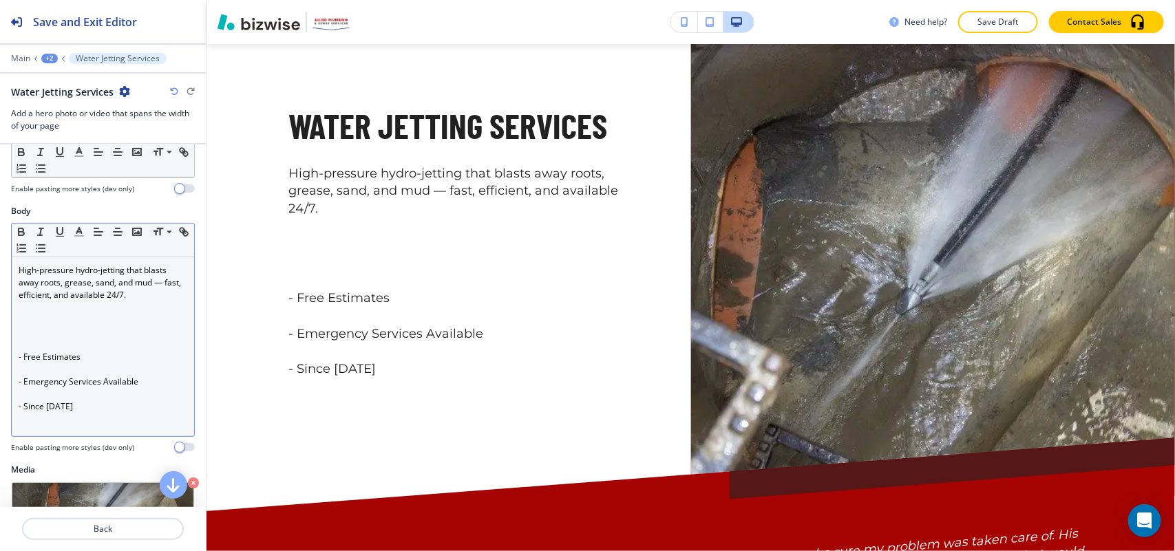
click at [31, 344] on p at bounding box center [103, 345] width 169 height 12
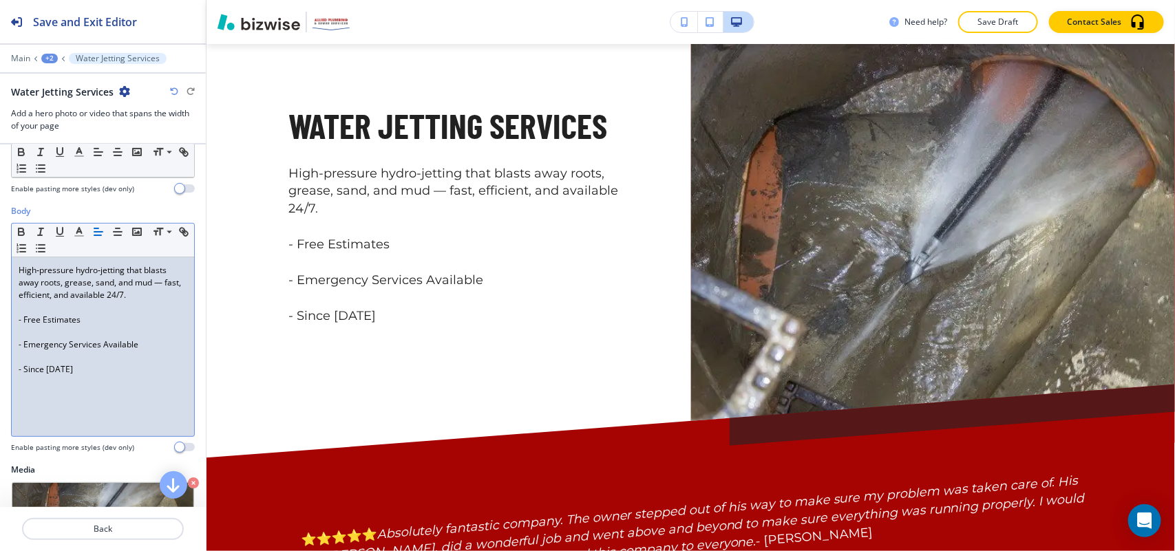
click at [26, 335] on p at bounding box center [103, 332] width 169 height 12
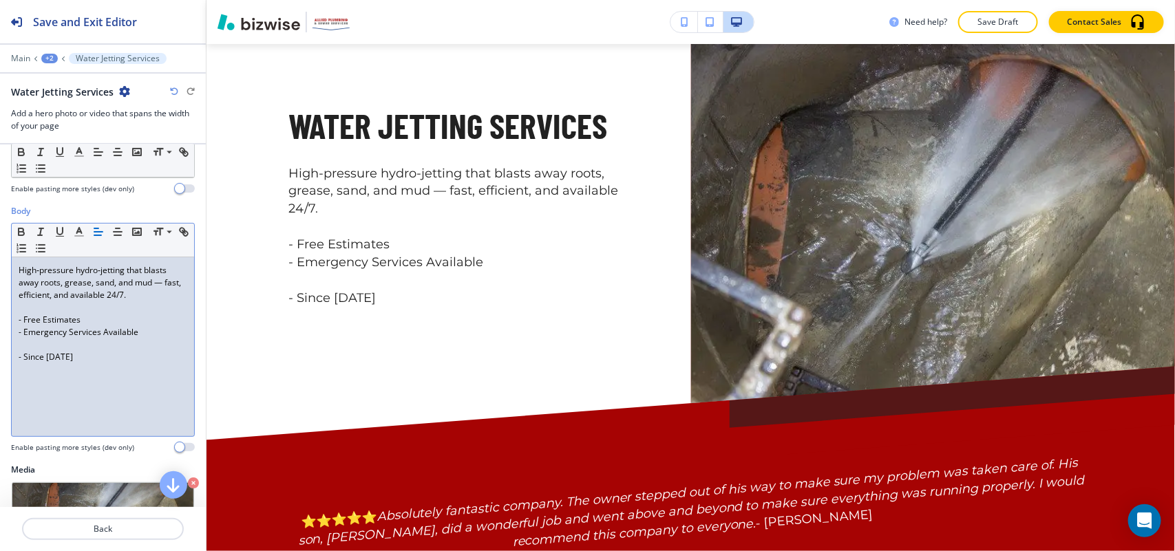
click at [31, 345] on p at bounding box center [103, 345] width 169 height 12
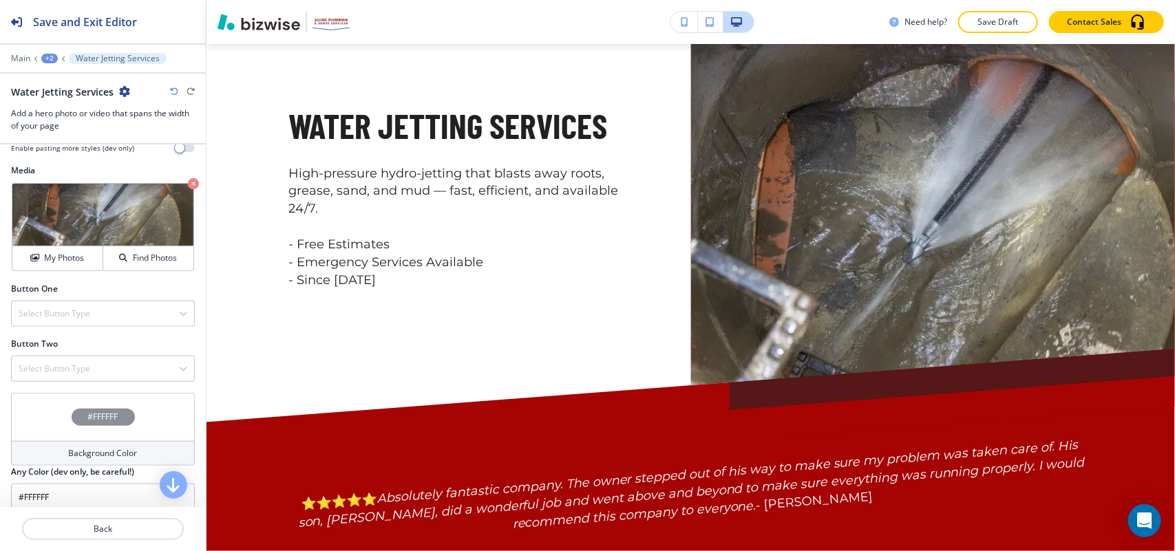
scroll to position [511, 0]
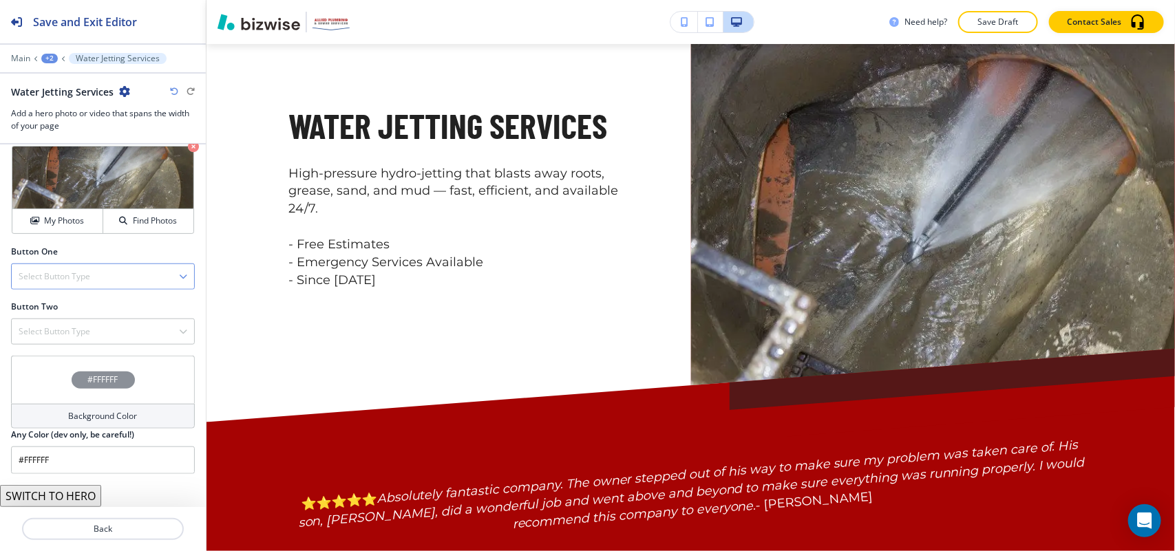
click at [72, 271] on h4 "Select Button Type" at bounding box center [55, 277] width 72 height 12
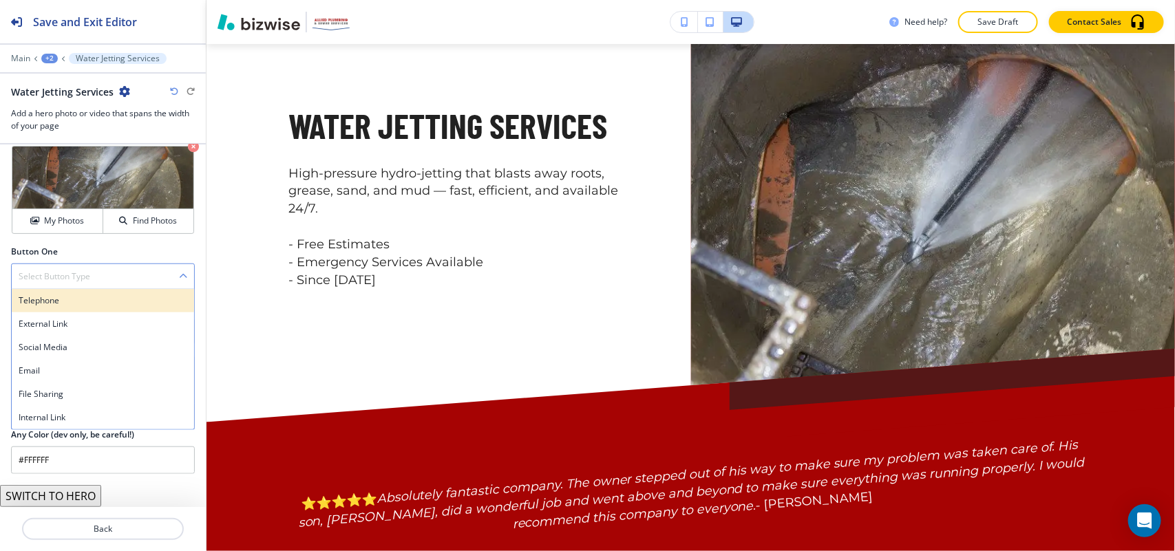
click at [59, 300] on h4 "Telephone" at bounding box center [103, 301] width 169 height 12
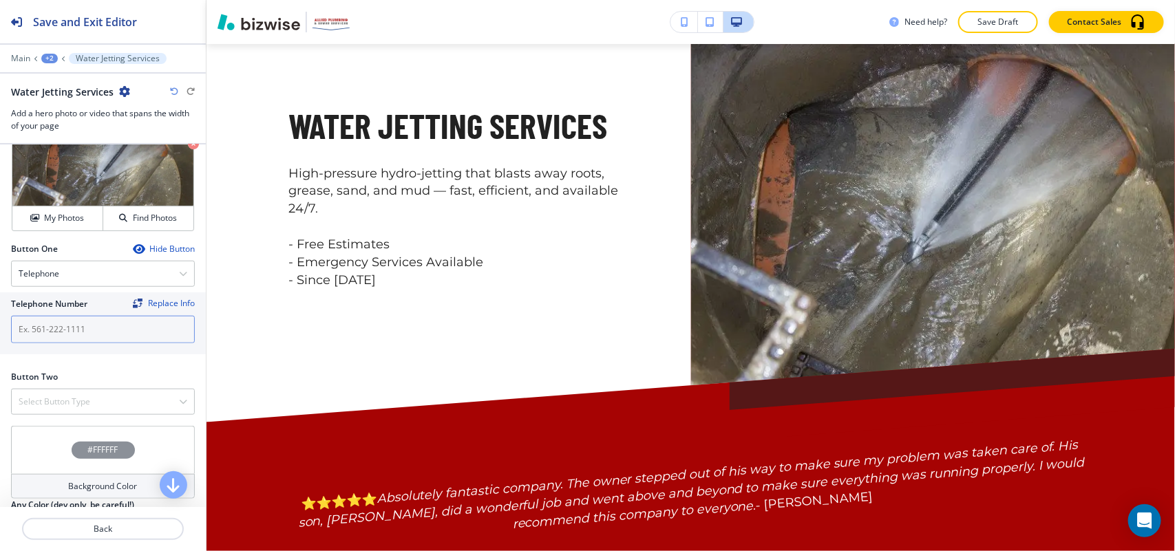
click at [84, 334] on input "text" at bounding box center [103, 330] width 184 height 28
paste input "(586) 204-6570"
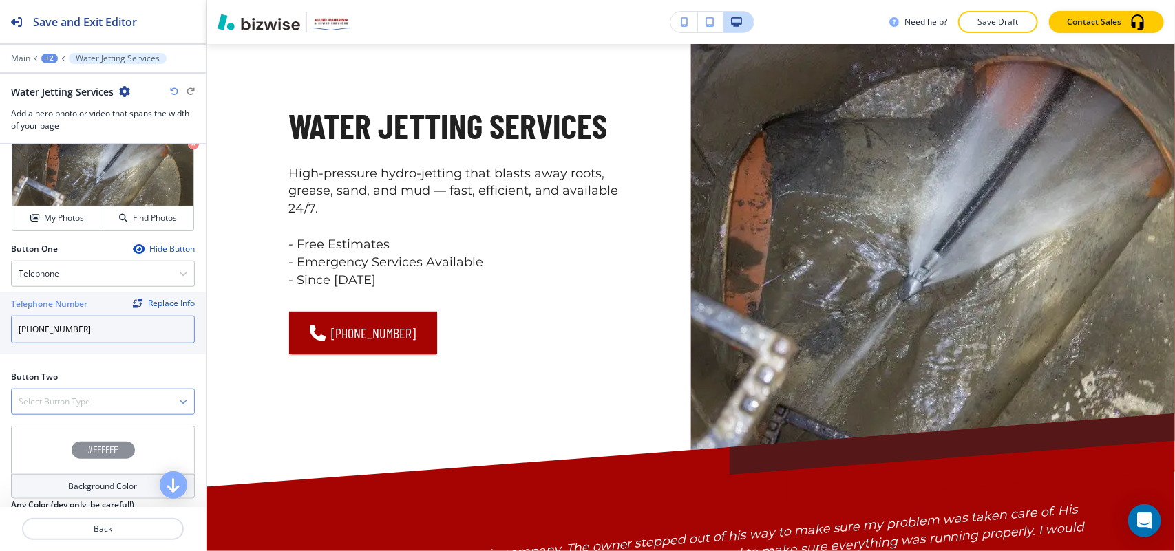
type input "(586) 204-6570"
click at [103, 405] on div "Select Button Type" at bounding box center [103, 402] width 182 height 25
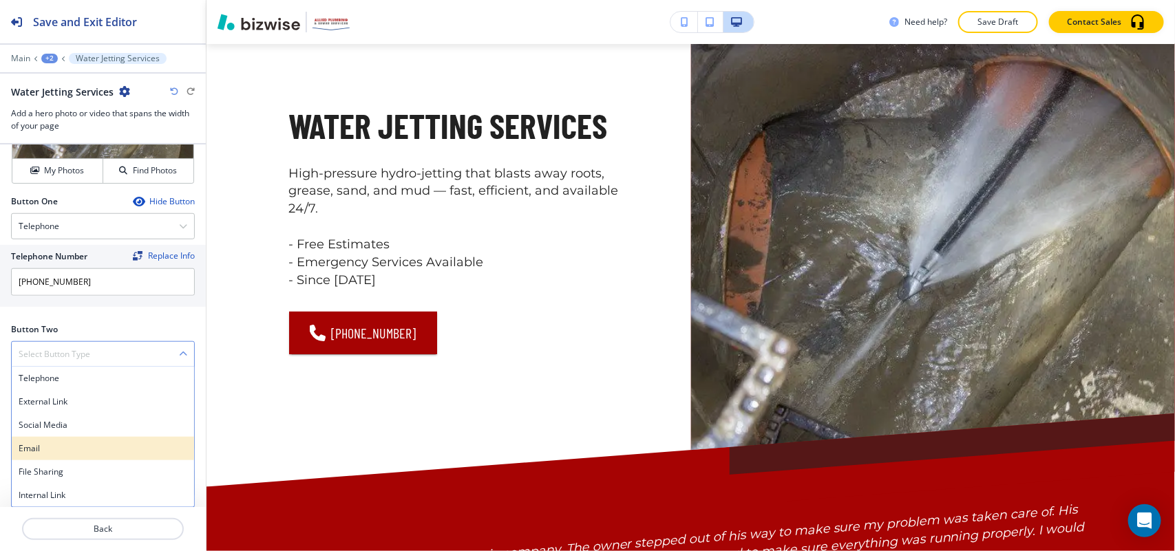
scroll to position [585, 0]
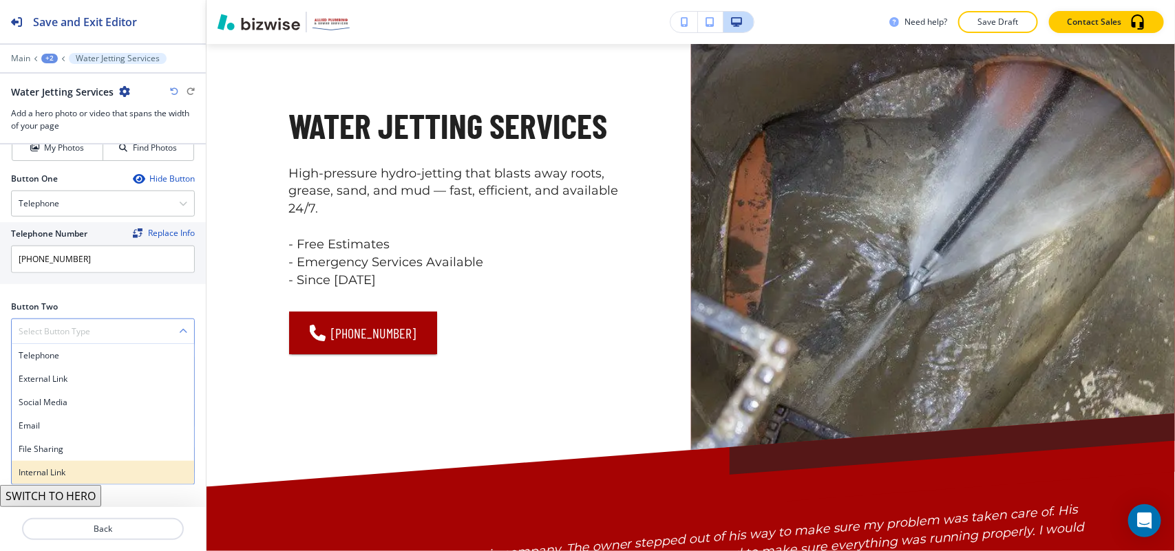
click at [55, 461] on div "Internal Link" at bounding box center [103, 472] width 182 height 23
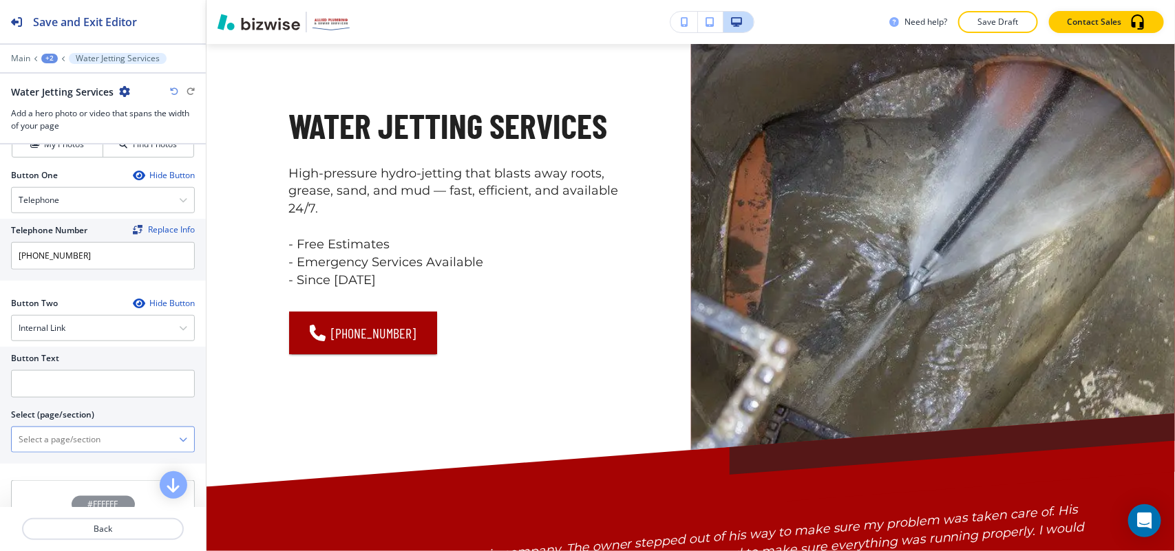
drag, startPoint x: 76, startPoint y: 442, endPoint x: 94, endPoint y: 434, distance: 18.8
click at [76, 443] on \(page\/section\) "Manual Input" at bounding box center [95, 439] width 167 height 23
drag, startPoint x: 81, startPoint y: 438, endPoint x: 1, endPoint y: 437, distance: 79.2
click at [0, 438] on div "Button Text Select (page/section) CONTACT US CONTACT CONTACT | Hero CONTACT | M…" at bounding box center [103, 405] width 206 height 117
click at [70, 462] on h4 "CONTACT" at bounding box center [103, 464] width 169 height 12
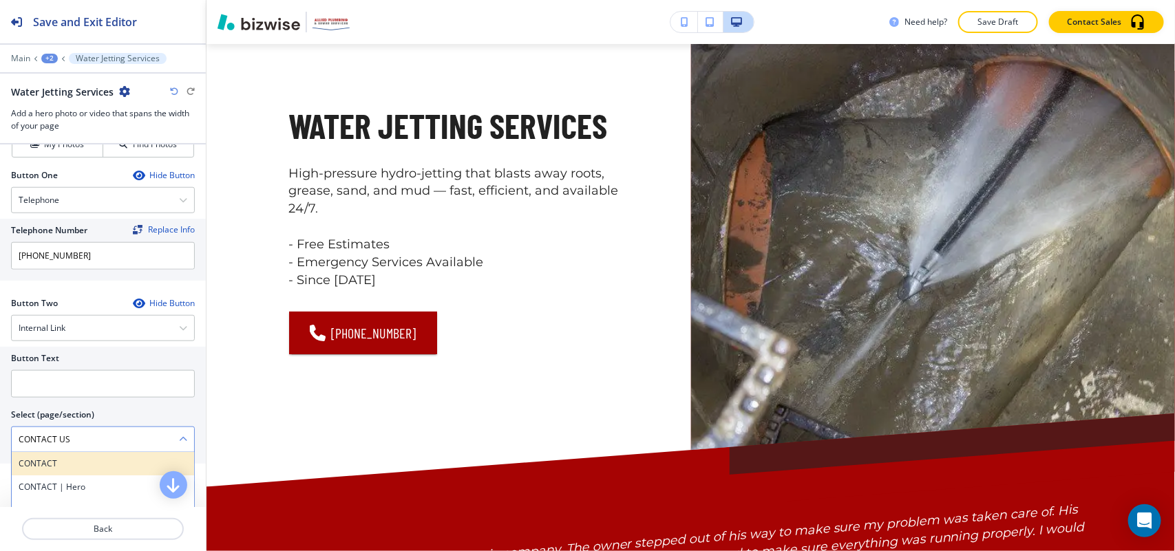
type \(page\/section\) "CONTACT"
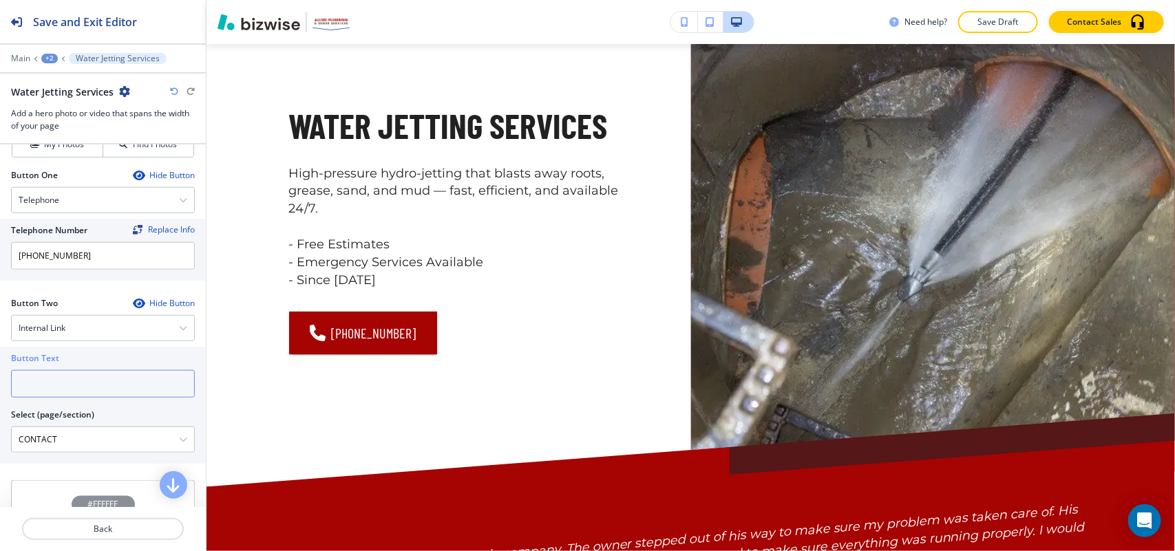
paste input "CONTACT US"
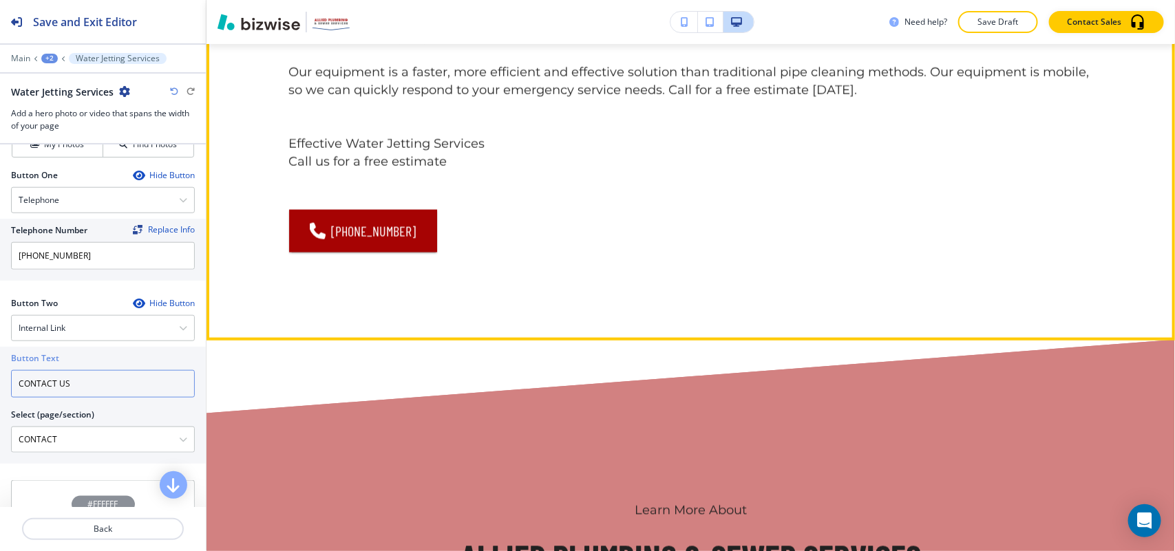
scroll to position [843, 0]
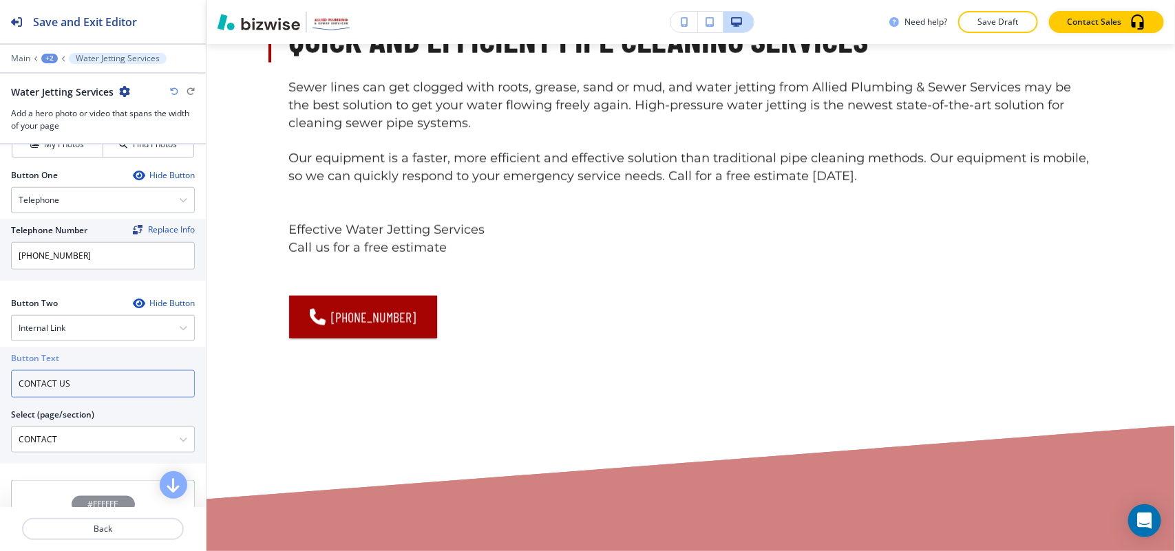
type input "CONTACT US"
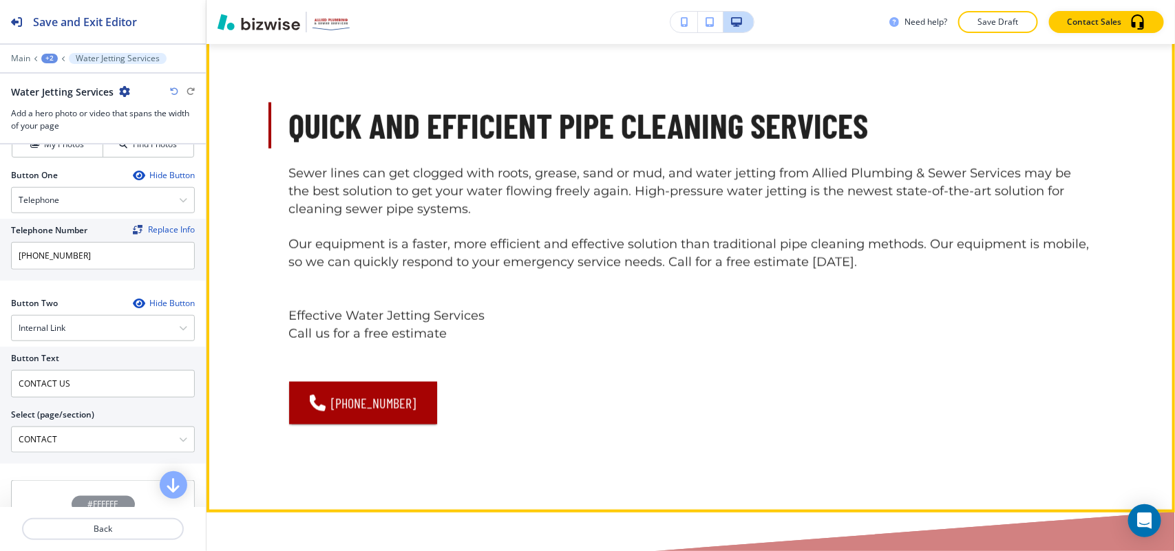
click at [239, 43] on button "Edit This Section" at bounding box center [261, 33] width 93 height 21
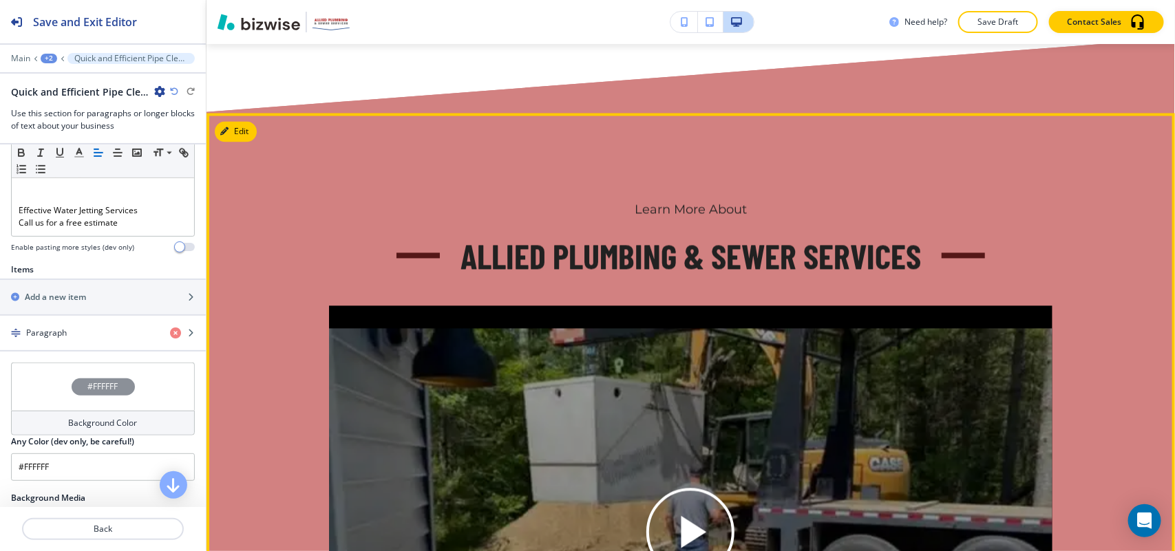
scroll to position [1364, 0]
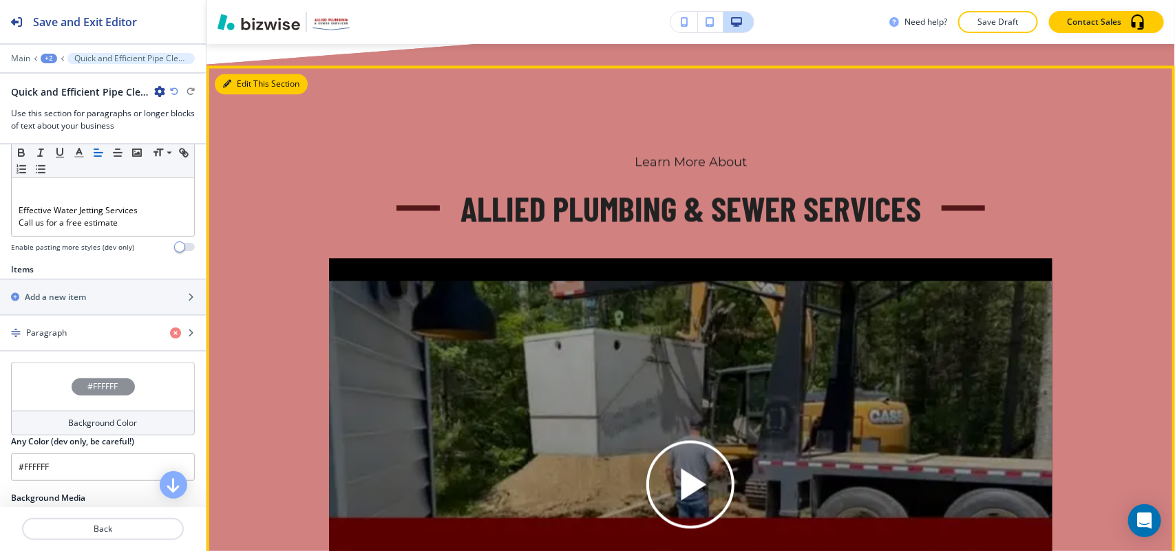
click at [243, 94] on button "Edit This Section" at bounding box center [261, 84] width 93 height 21
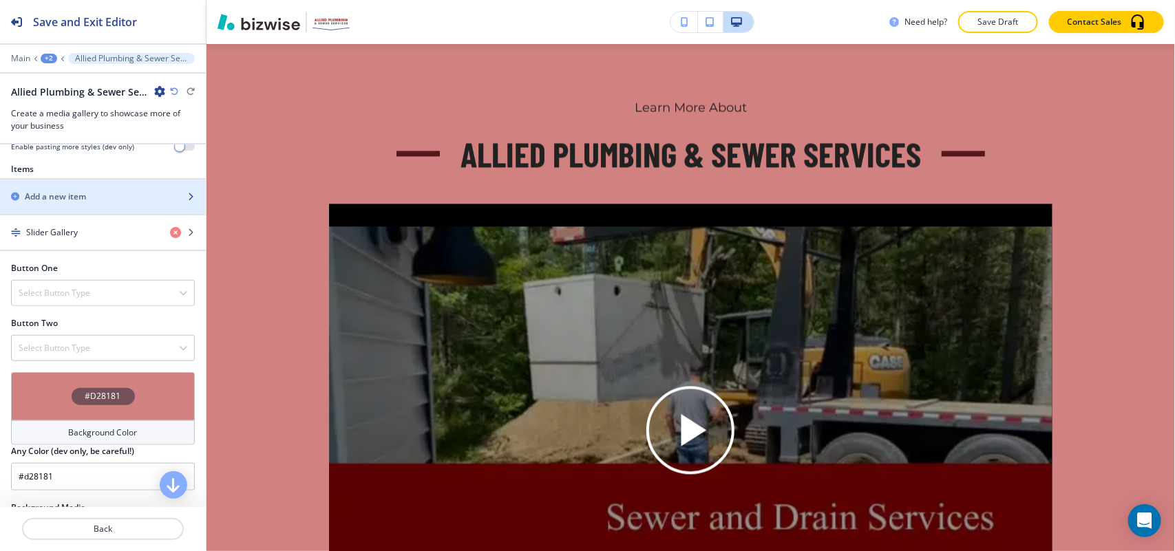
scroll to position [602, 0]
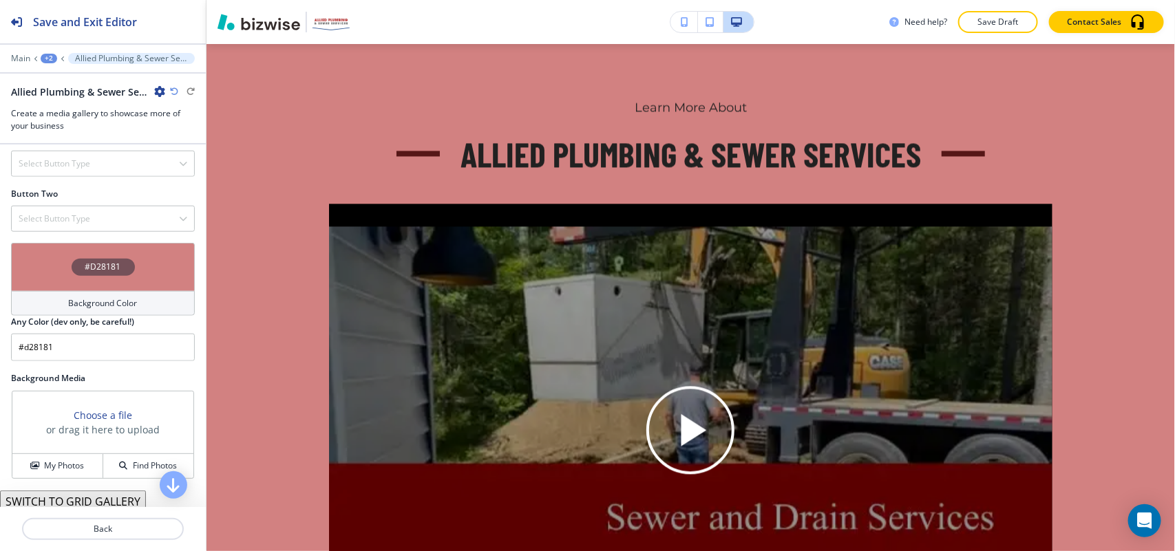
click at [19, 272] on div "#D28181" at bounding box center [103, 267] width 184 height 48
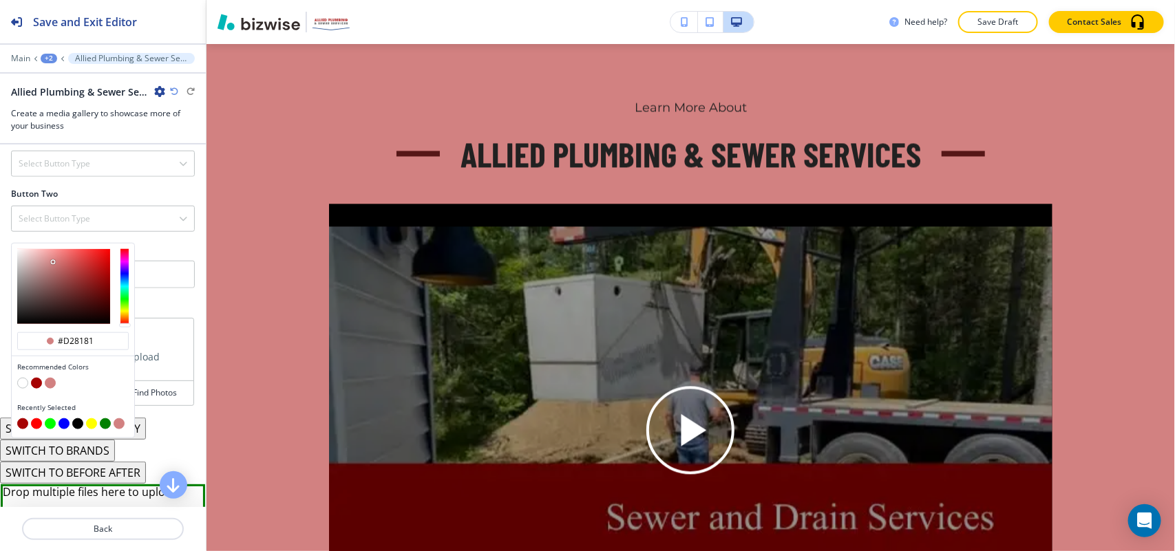
click at [41, 386] on button "button" at bounding box center [36, 383] width 11 height 11
type input "#a60303"
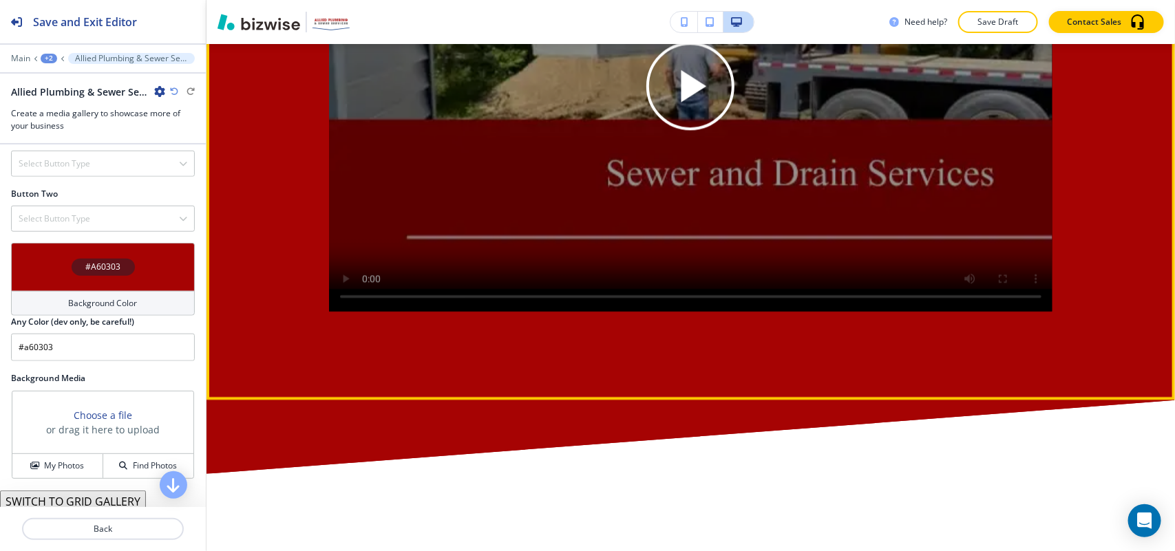
scroll to position [2021, 0]
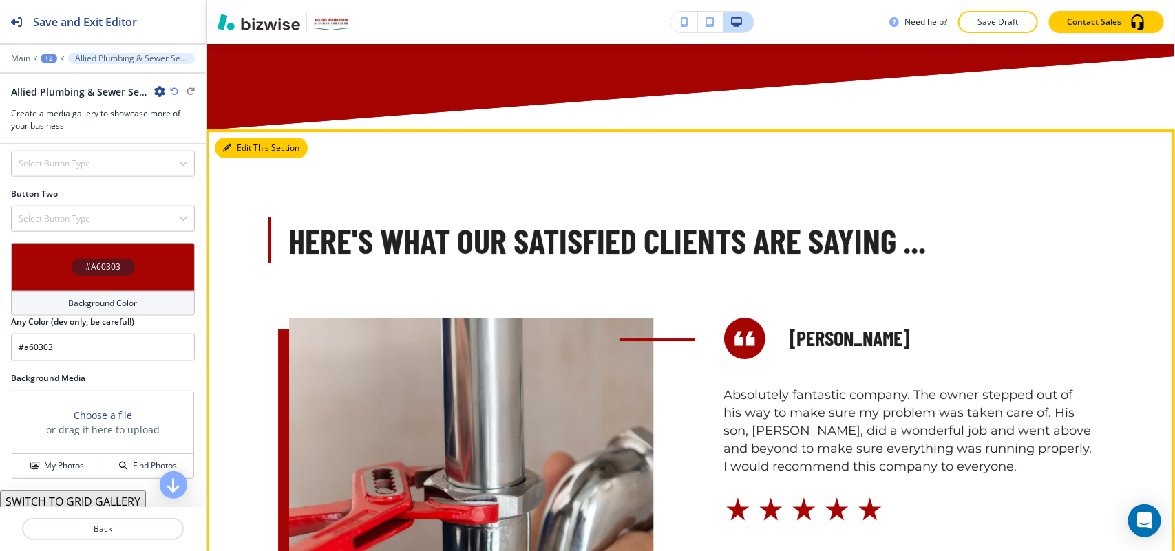
click at [250, 158] on button "Edit This Section" at bounding box center [261, 148] width 93 height 21
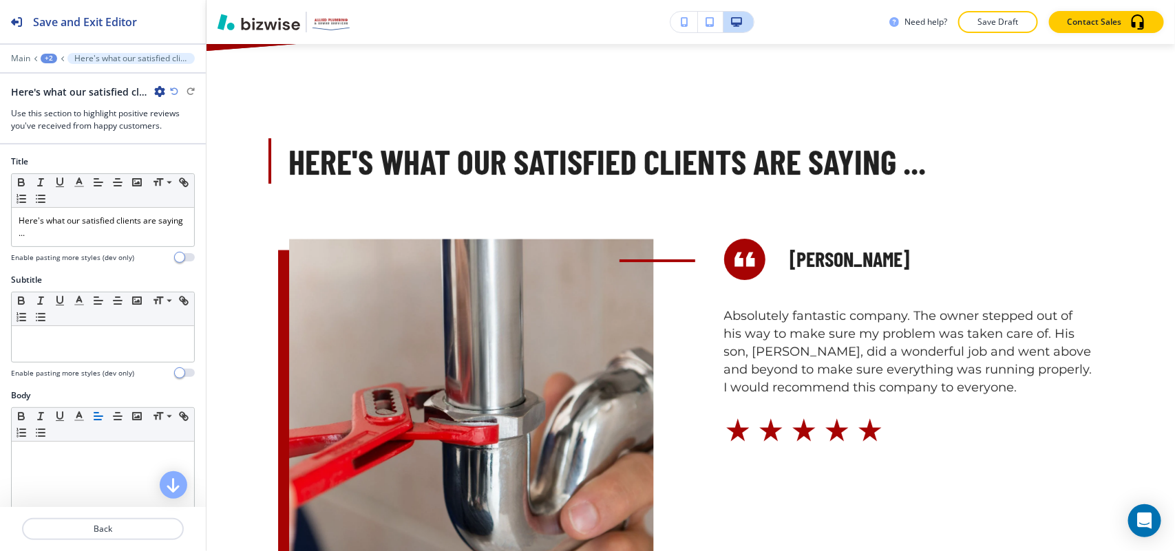
scroll to position [2140, 0]
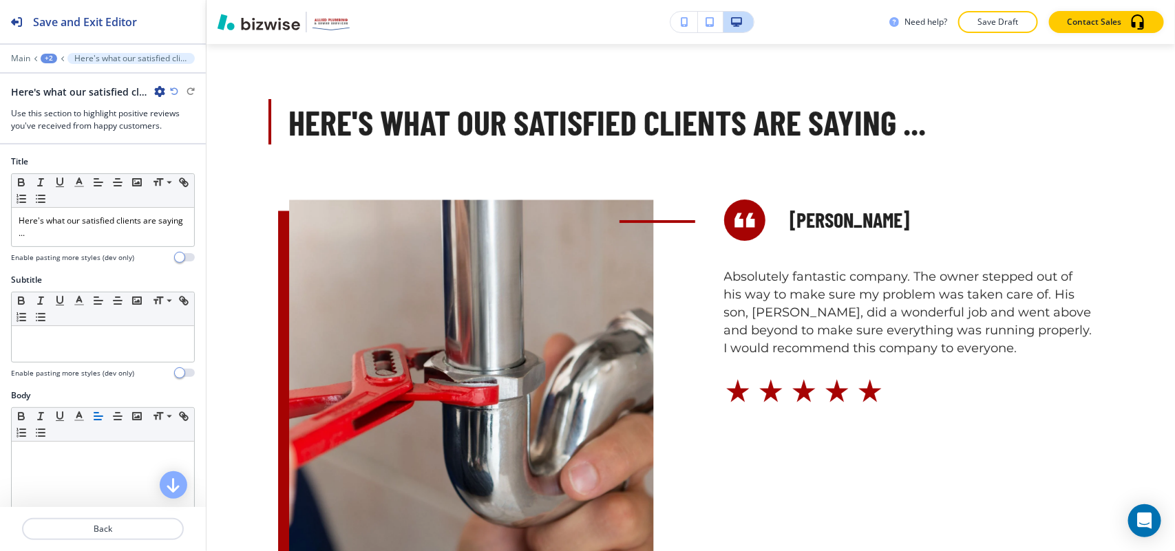
click at [162, 87] on icon "button" at bounding box center [159, 91] width 11 height 11
click at [194, 163] on p "Delete Section" at bounding box center [198, 164] width 70 height 12
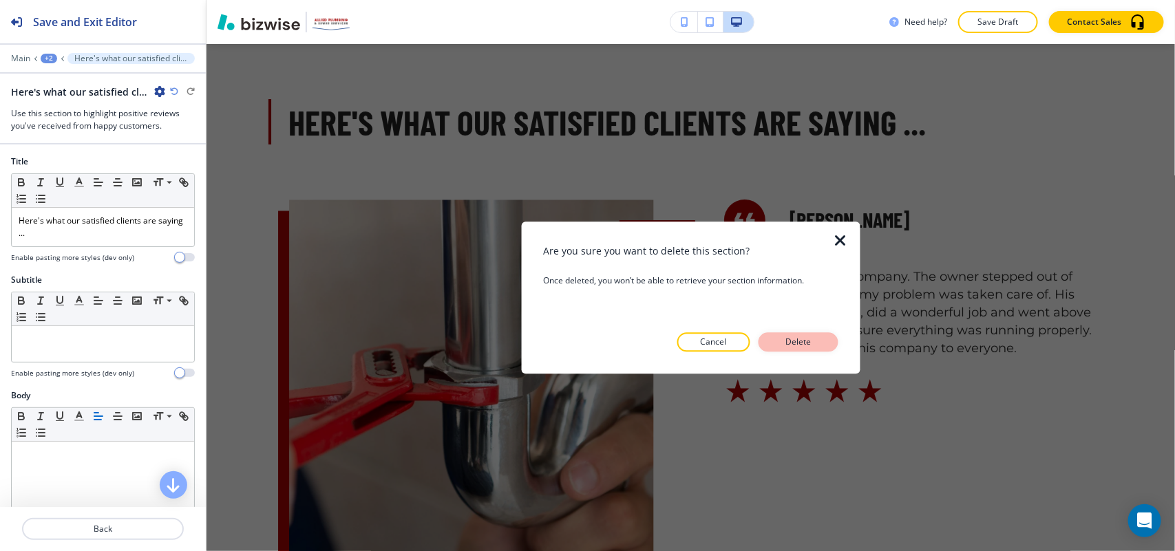
click at [796, 344] on p "Delete" at bounding box center [798, 342] width 33 height 12
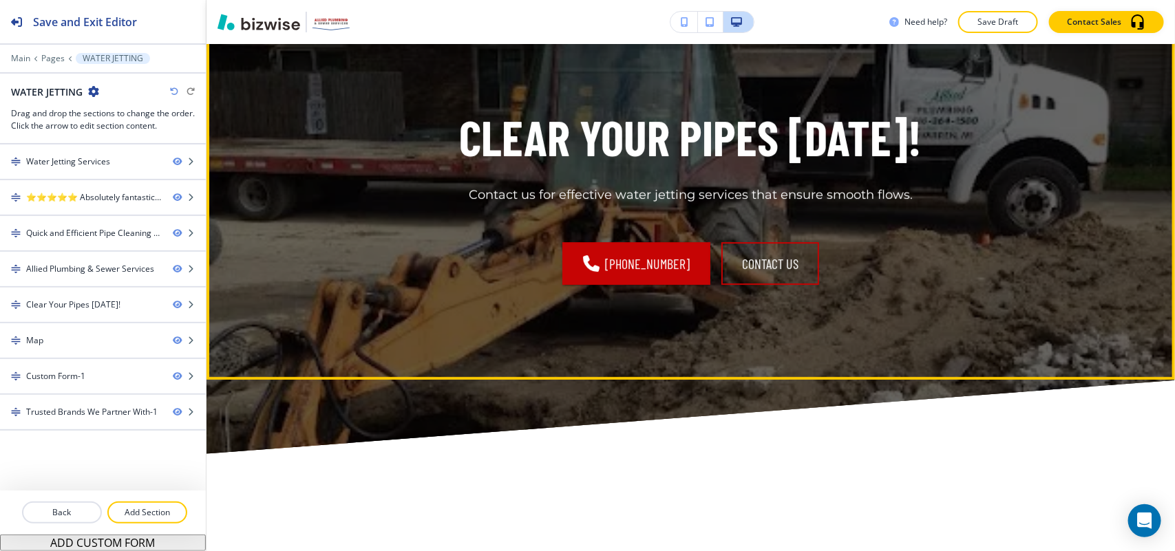
click at [246, 40] on button "Edit This Section" at bounding box center [261, 29] width 93 height 21
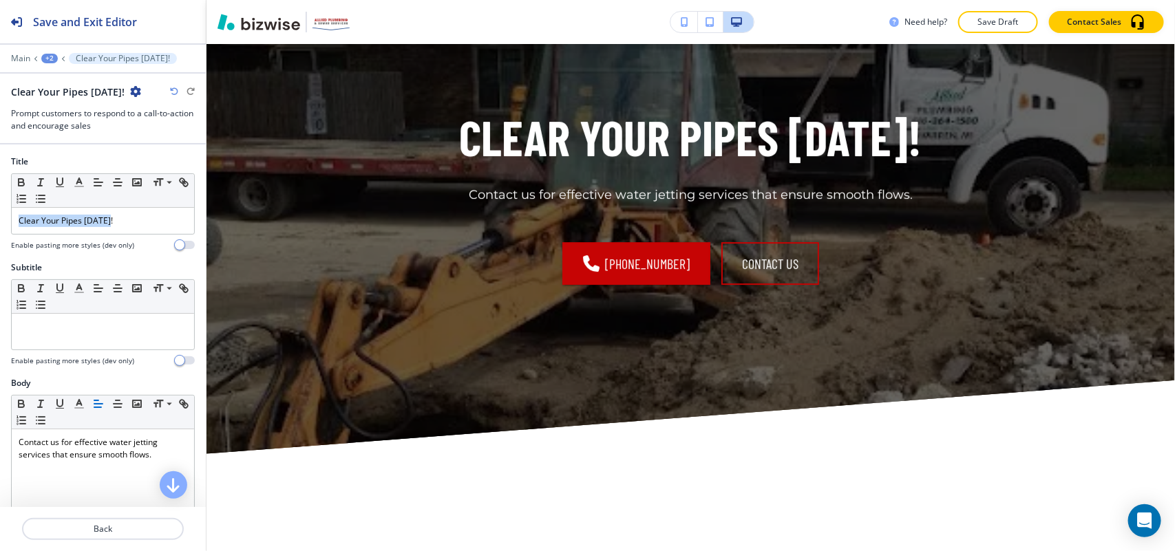
drag, startPoint x: 155, startPoint y: 220, endPoint x: 0, endPoint y: 219, distance: 154.9
click at [0, 219] on div "Title Small Normal Large Huge Clear Your Pipes Today! Enable pasting more style…" at bounding box center [103, 209] width 206 height 106
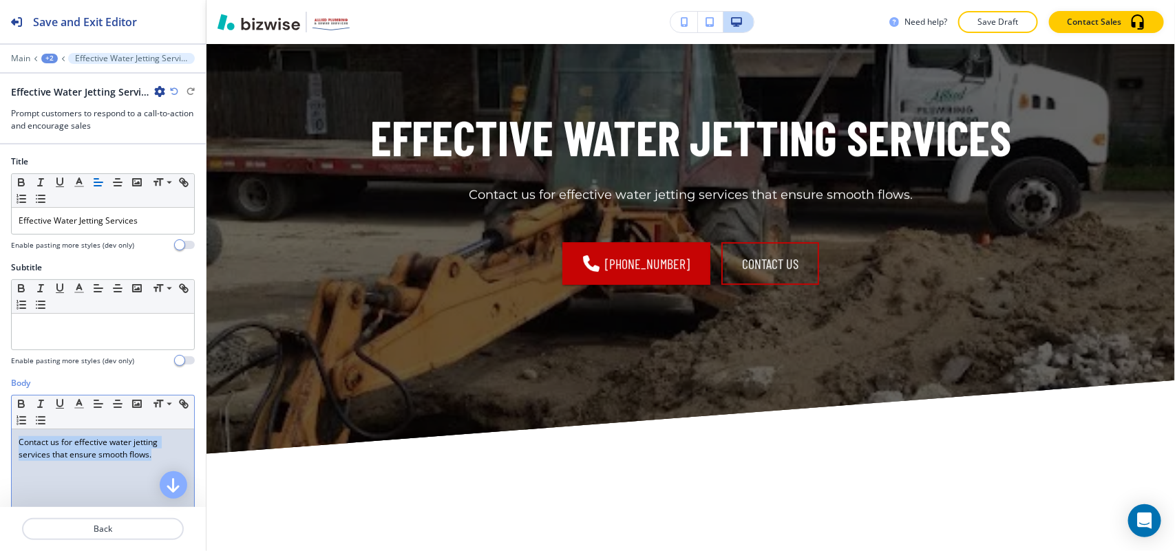
drag, startPoint x: 167, startPoint y: 462, endPoint x: 0, endPoint y: 445, distance: 167.4
click at [0, 445] on div "Body Small Normal Large Huge Contact us for effective water jetting services th…" at bounding box center [103, 506] width 206 height 259
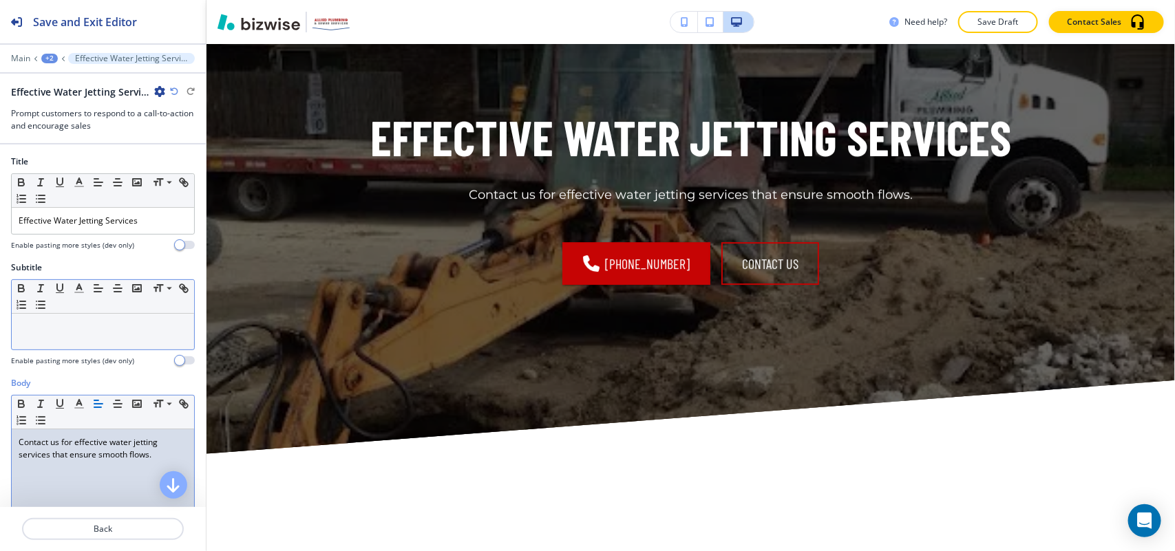
drag, startPoint x: 35, startPoint y: 450, endPoint x: 12, endPoint y: 324, distance: 127.5
click at [12, 324] on div at bounding box center [103, 332] width 182 height 36
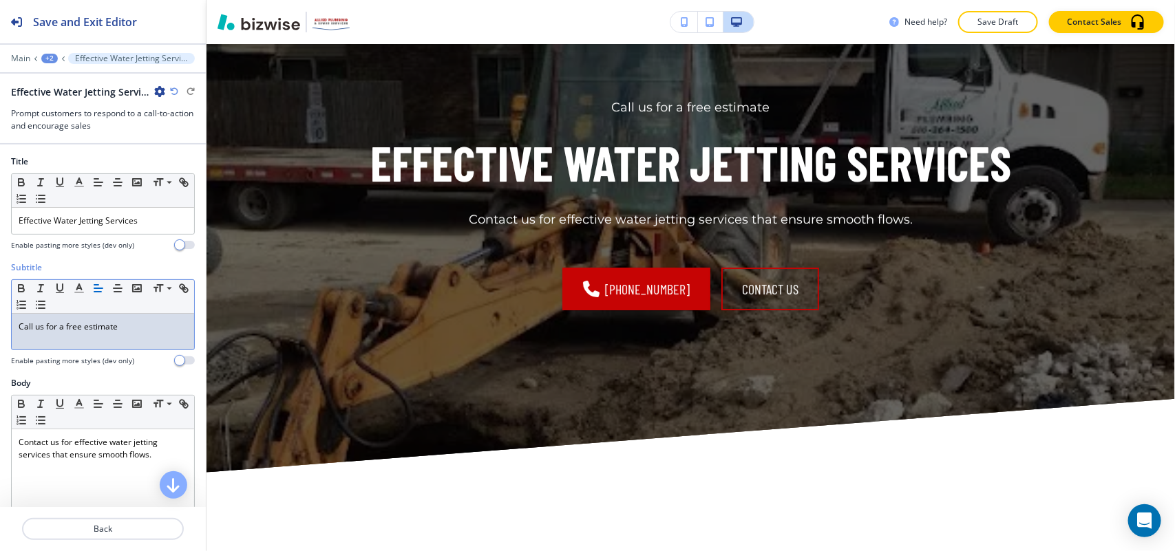
click at [143, 330] on p "Call us for a free estimate" at bounding box center [103, 327] width 169 height 12
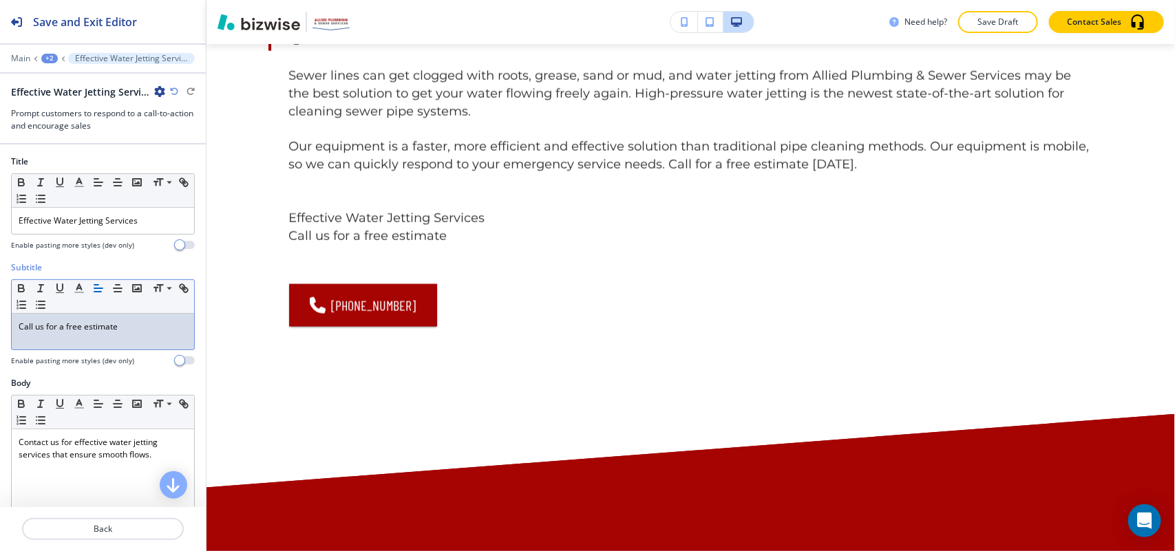
scroll to position [739, 0]
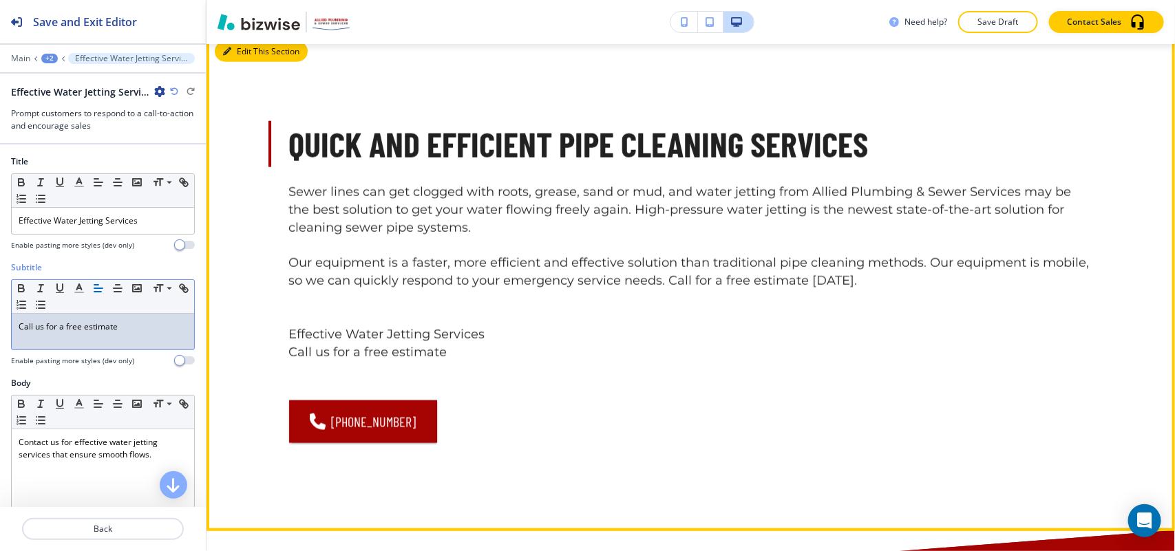
click at [244, 62] on button "Edit This Section" at bounding box center [261, 51] width 93 height 21
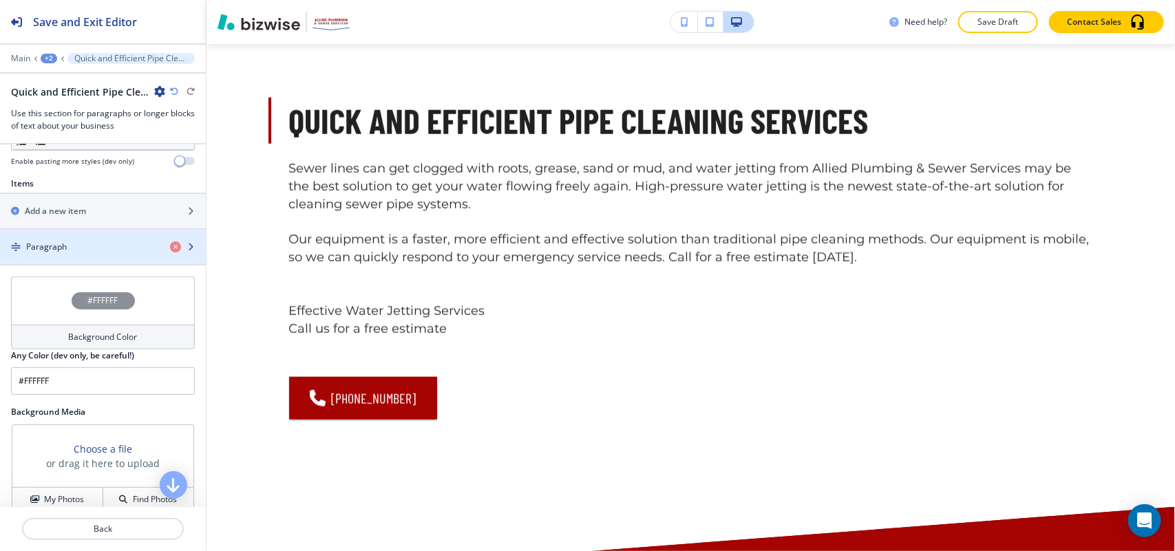
scroll to position [344, 0]
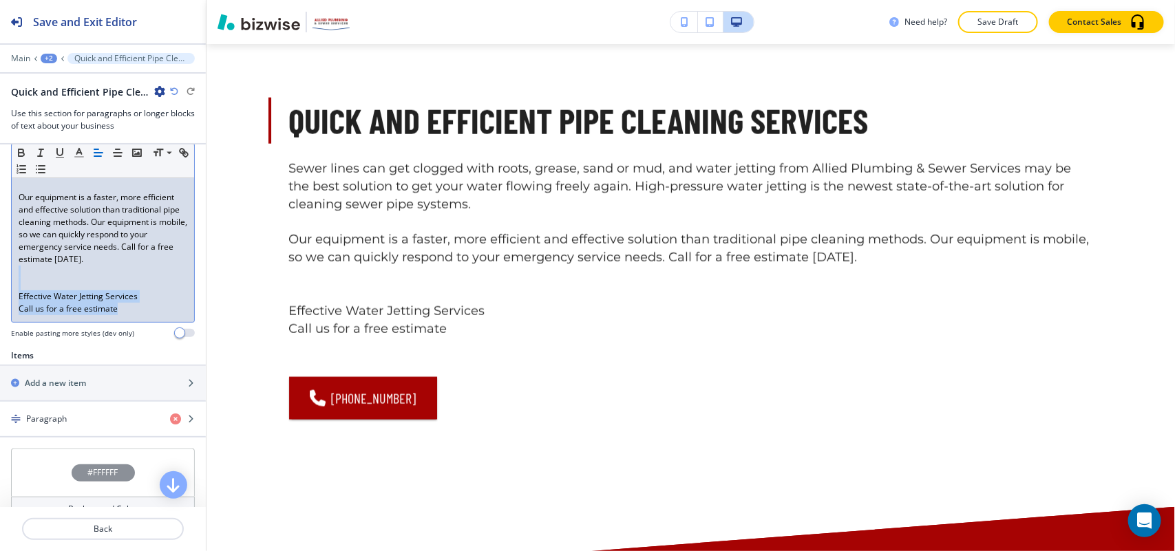
drag, startPoint x: 136, startPoint y: 338, endPoint x: 11, endPoint y: 302, distance: 130.5
click at [12, 302] on div "Sewer lines can get clogged with roots, grease, sand or mud, and water jetting …" at bounding box center [103, 203] width 182 height 237
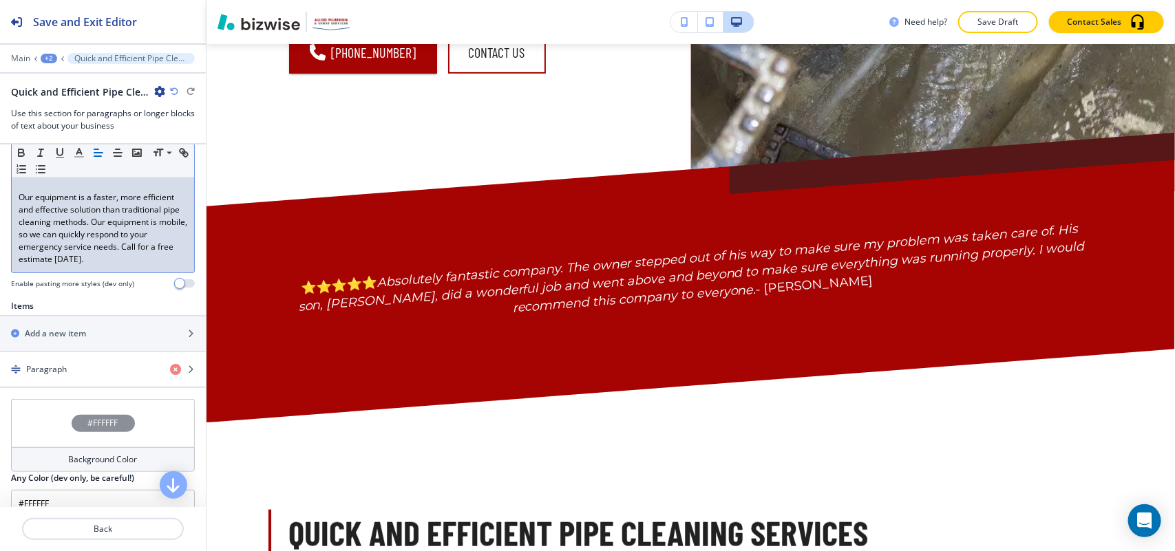
scroll to position [0, 0]
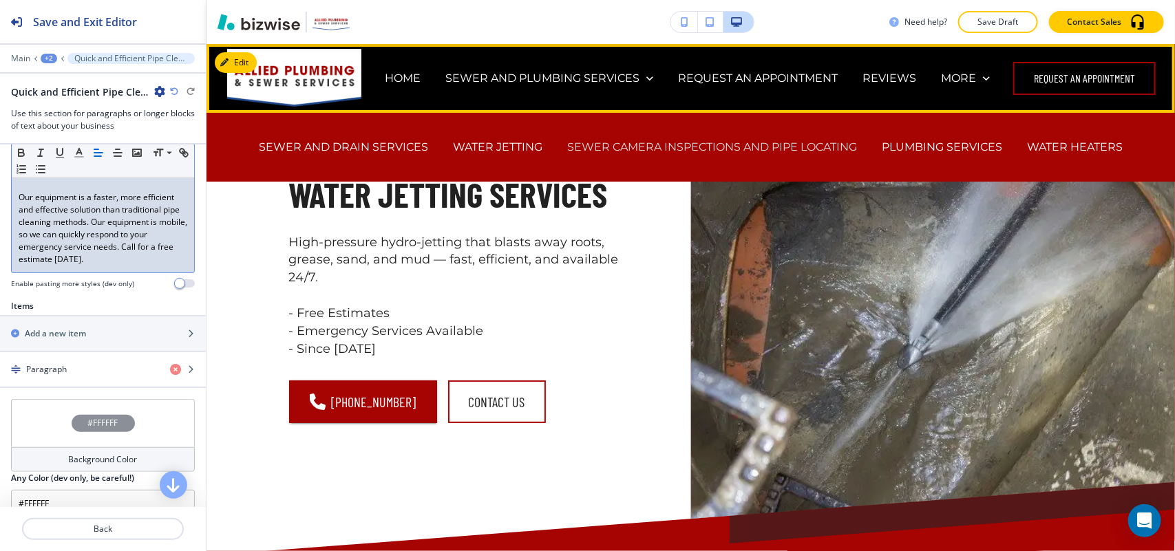
click at [630, 145] on p "SEWER CAMERA INSPECTIONS AND PIPE LOCATING" at bounding box center [712, 147] width 290 height 16
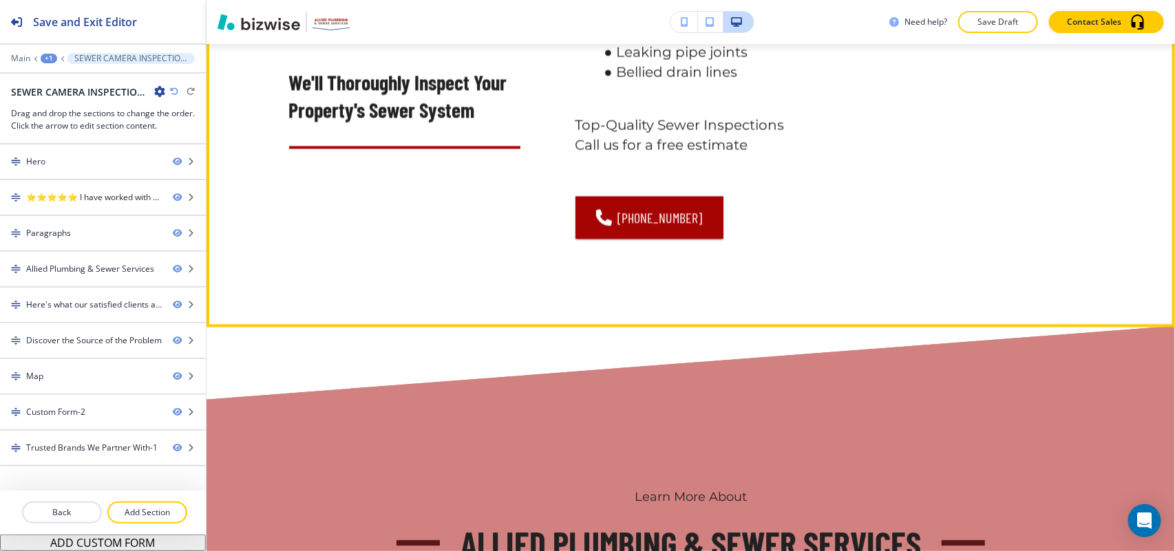
scroll to position [1377, 0]
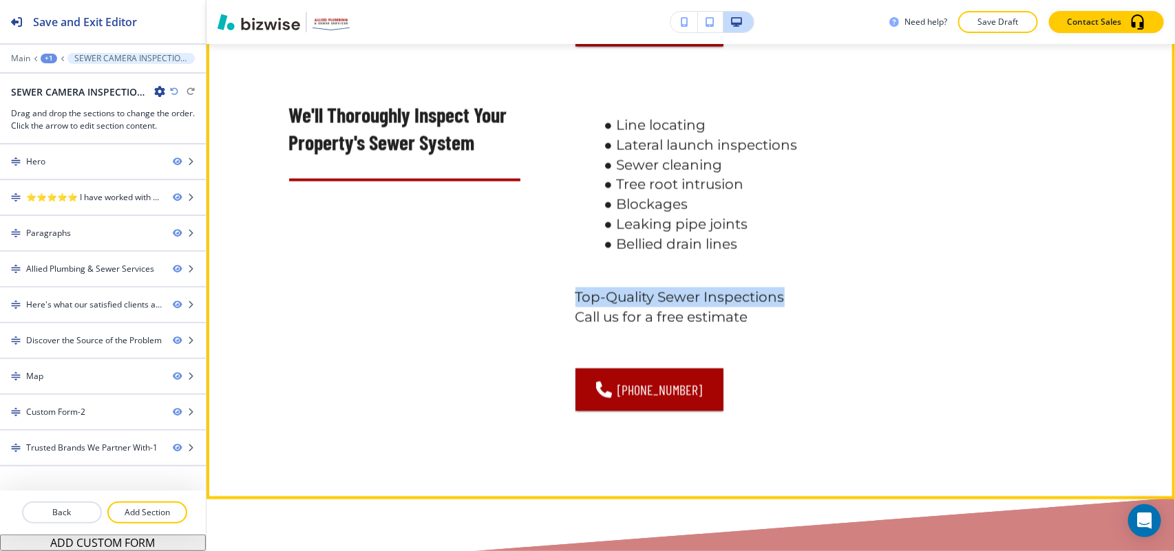
drag, startPoint x: 558, startPoint y: 312, endPoint x: 803, endPoint y: 312, distance: 245.8
click at [803, 312] on div "Line locating Lateral launch inspections Sewer cleaning Tree root intrusion Blo…" at bounding box center [806, 248] width 573 height 326
copy p "Top-Quality Sewer Inspections"
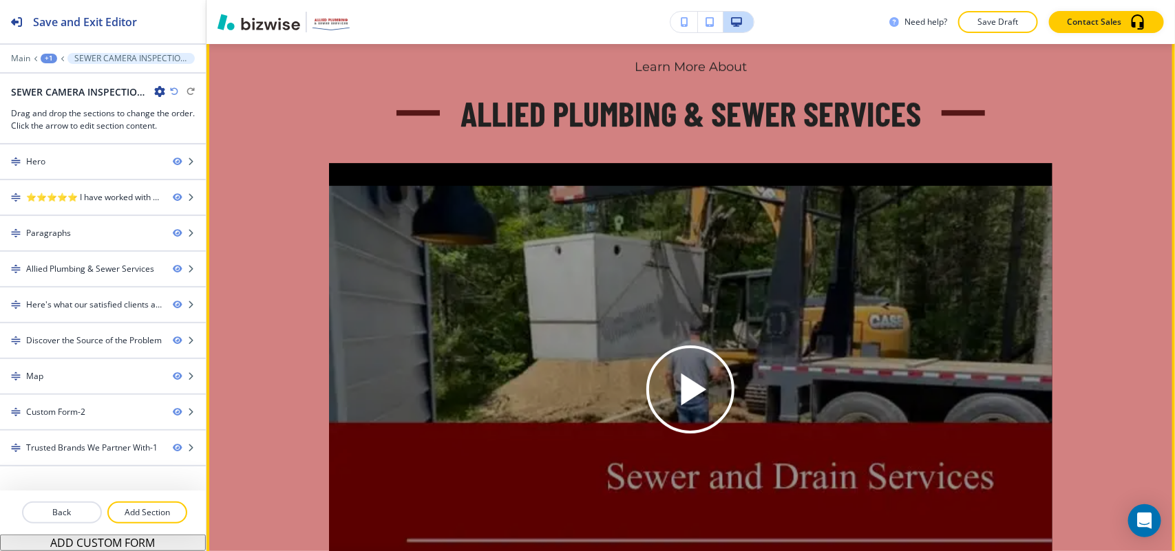
scroll to position [1893, 0]
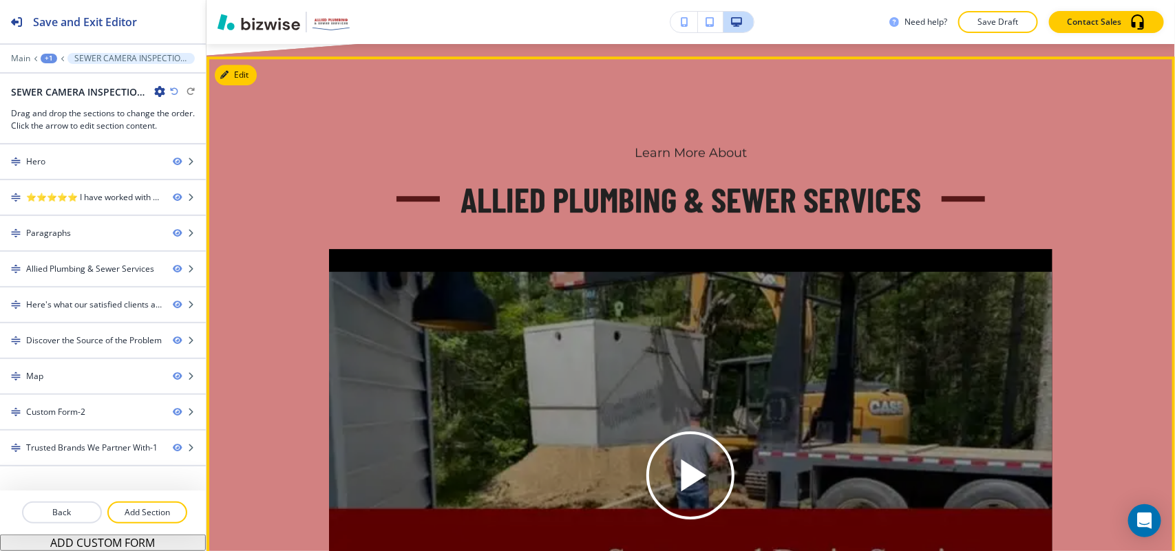
click at [238, 98] on div "Learn More About Allied Plumbing & Sewer Services" at bounding box center [691, 422] width 969 height 733
click at [237, 85] on button "Edit This Section" at bounding box center [261, 75] width 93 height 21
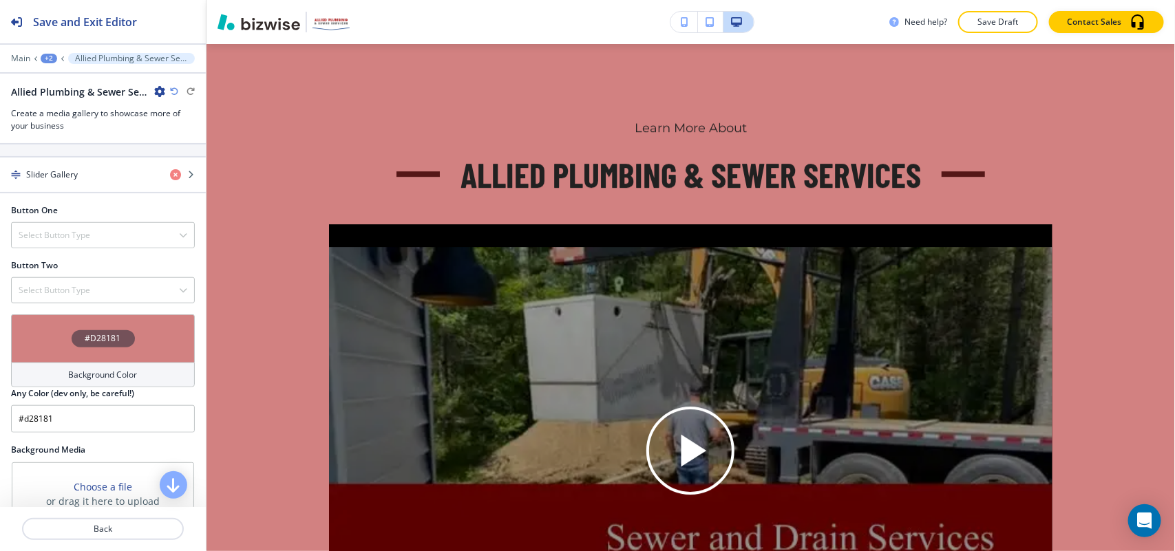
scroll to position [688, 0]
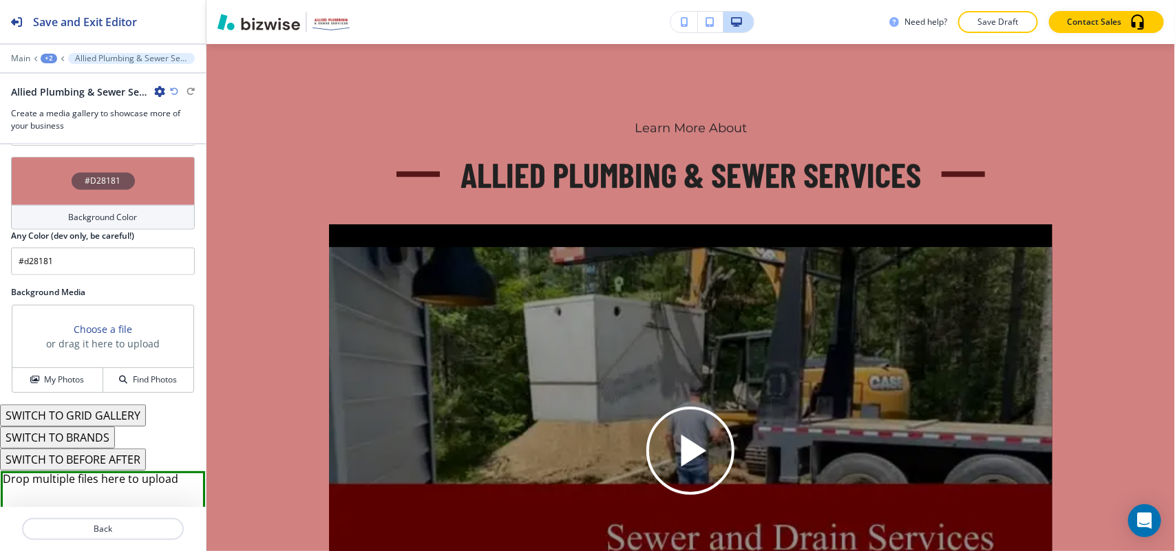
click at [49, 200] on div "#D28181" at bounding box center [103, 181] width 184 height 48
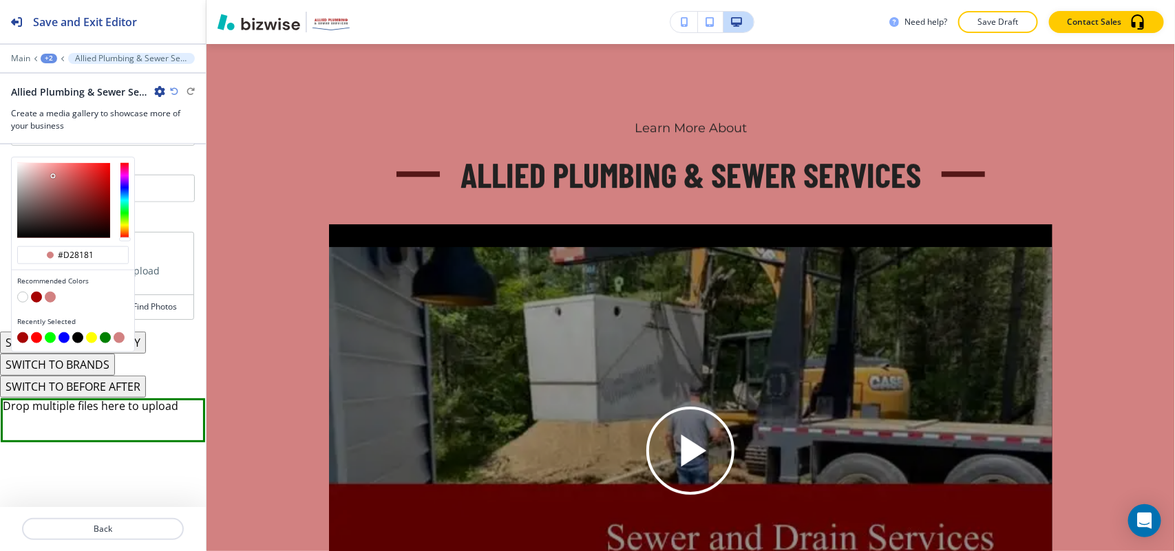
click at [34, 339] on button "button" at bounding box center [36, 337] width 11 height 11
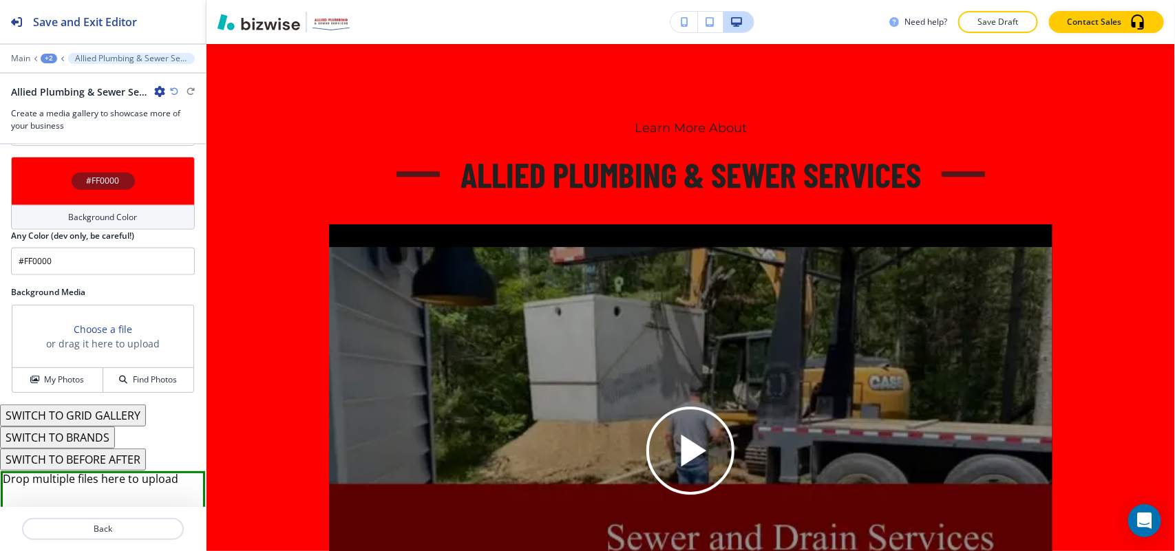
click at [36, 173] on div "#FF0000" at bounding box center [103, 181] width 184 height 48
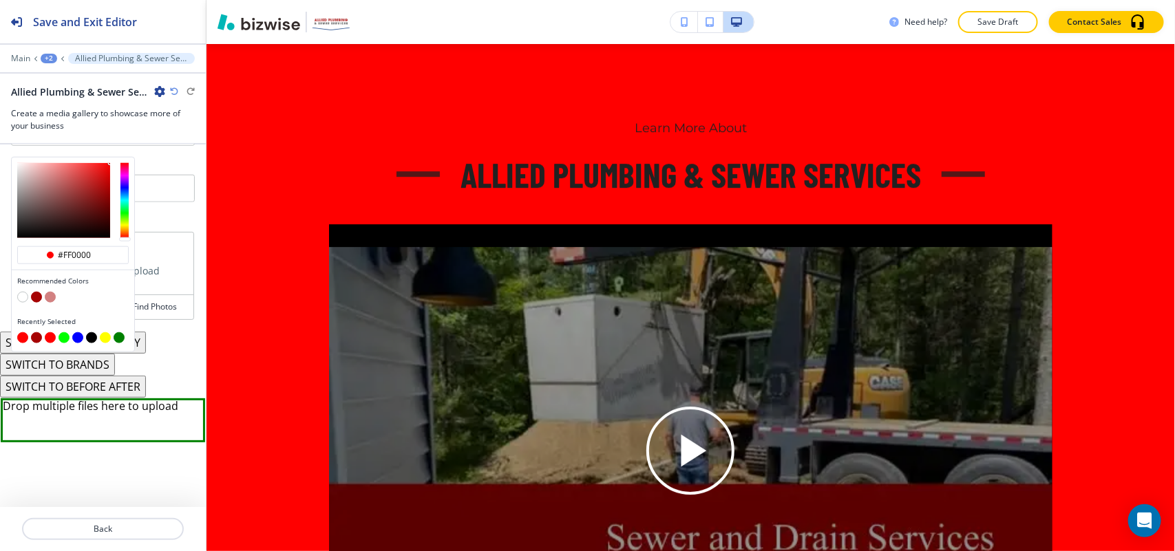
click at [36, 302] on button "button" at bounding box center [36, 297] width 11 height 11
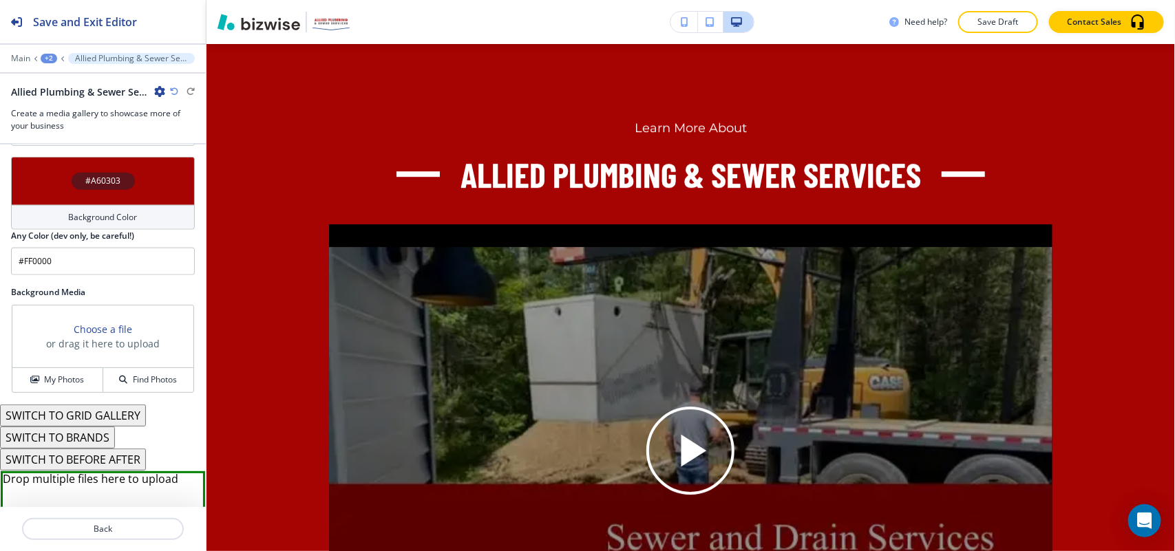
type input "#a60303"
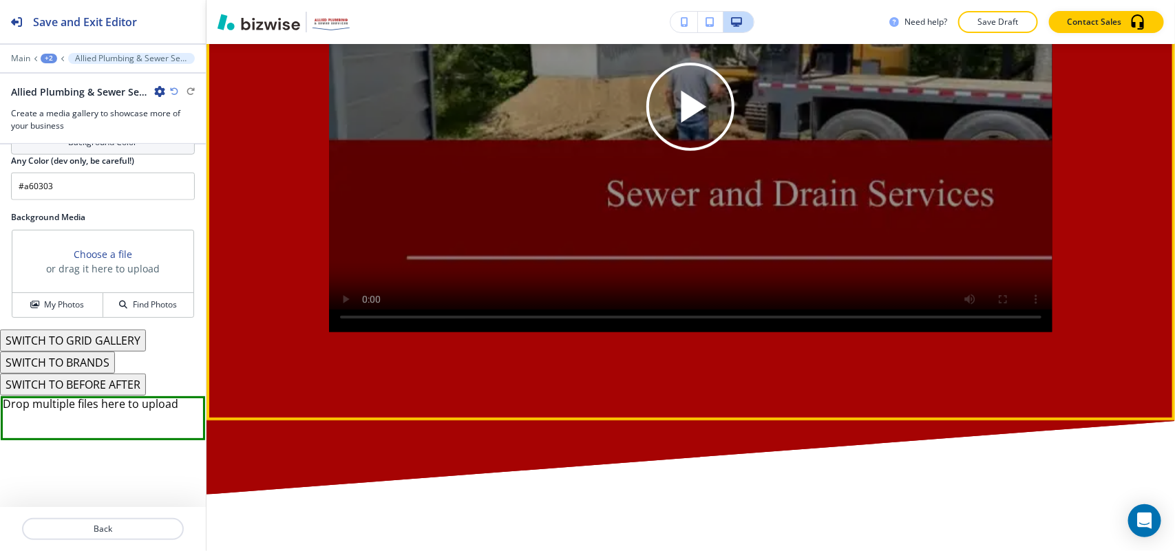
scroll to position [2606, 0]
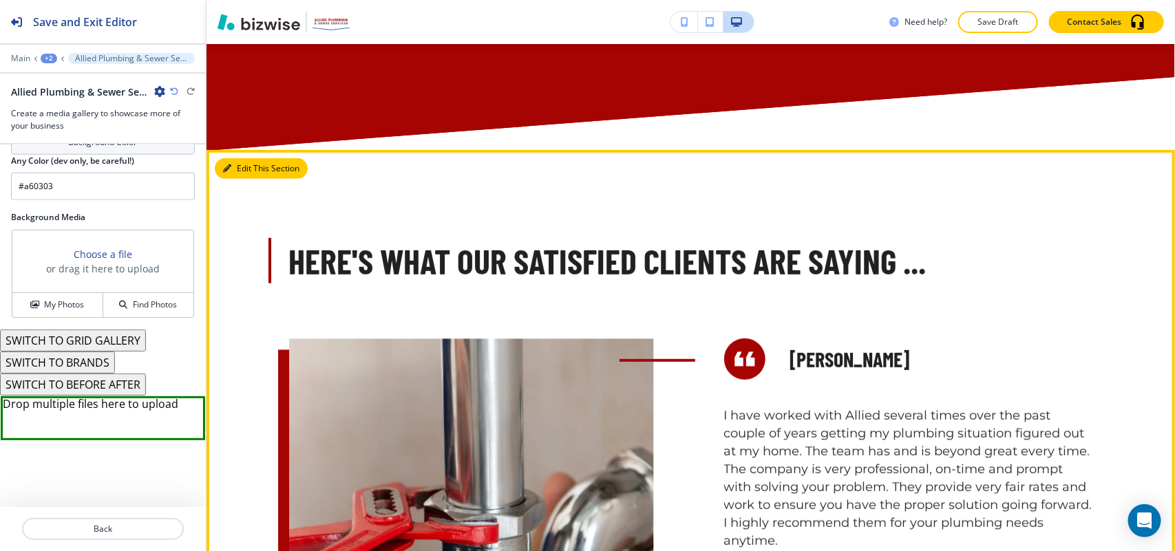
click at [243, 178] on button "Edit This Section" at bounding box center [261, 168] width 93 height 21
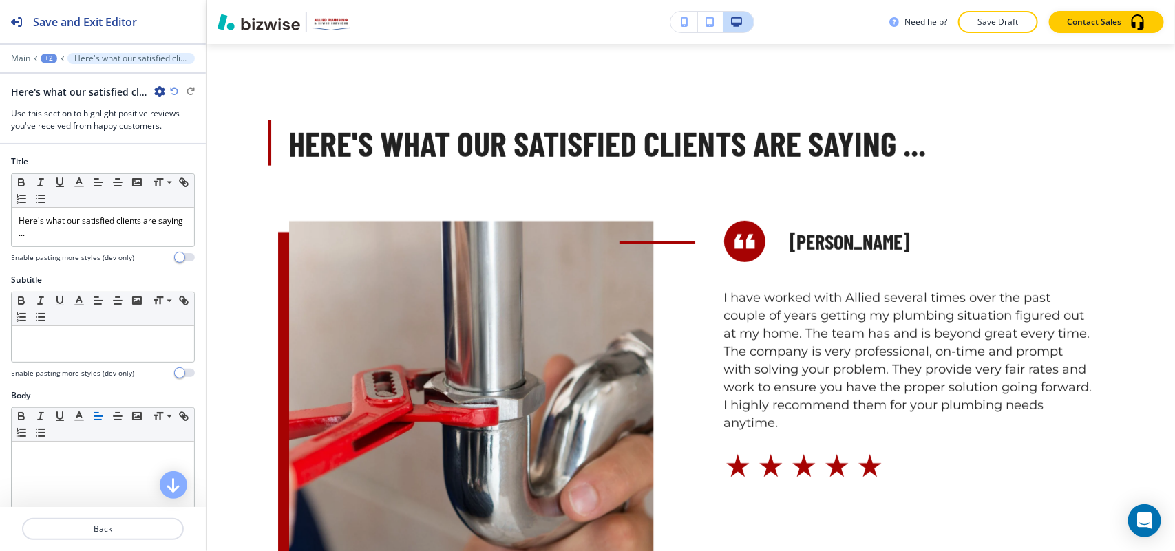
scroll to position [2725, 0]
click at [160, 87] on icon "button" at bounding box center [159, 91] width 11 height 11
click at [173, 160] on p "Delete Section" at bounding box center [198, 164] width 70 height 12
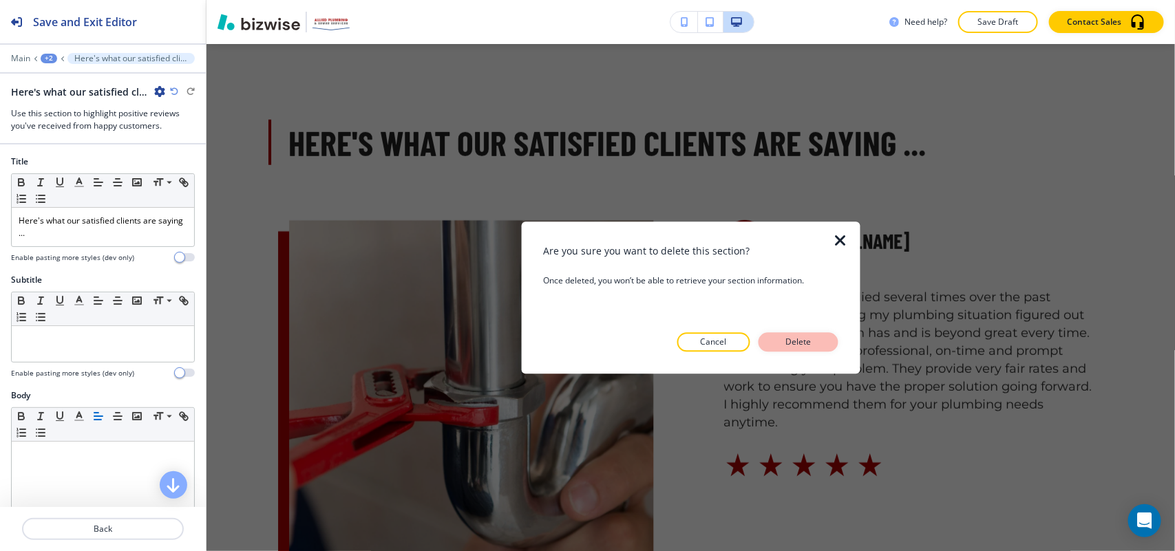
click at [787, 335] on button "Delete" at bounding box center [799, 341] width 80 height 19
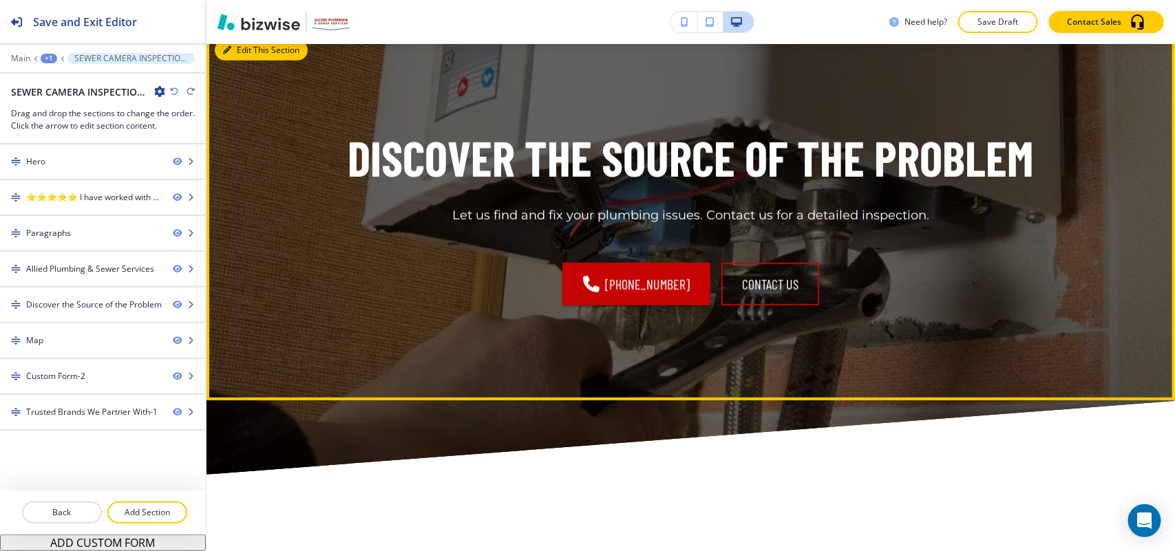
click at [235, 61] on button "Edit This Section" at bounding box center [261, 50] width 93 height 21
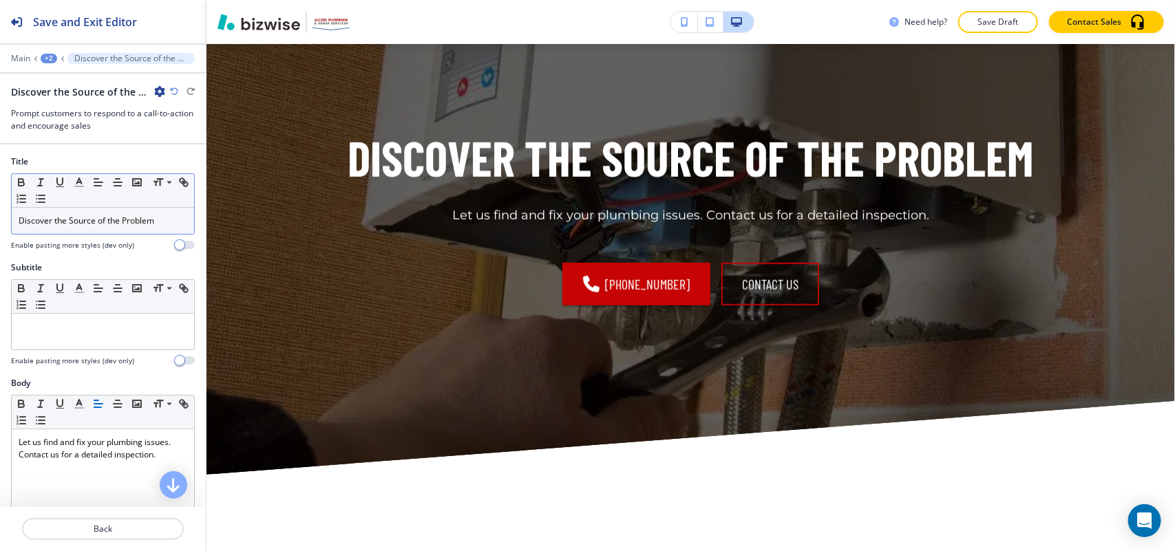
click at [139, 227] on p "Discover the Source of the Problem" at bounding box center [103, 221] width 169 height 12
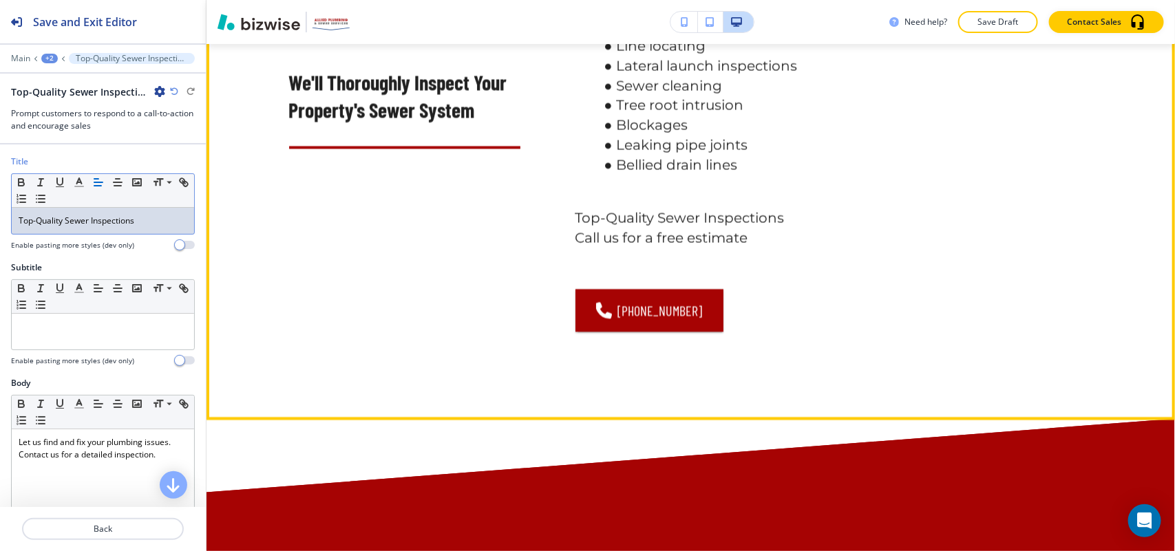
scroll to position [1348, 0]
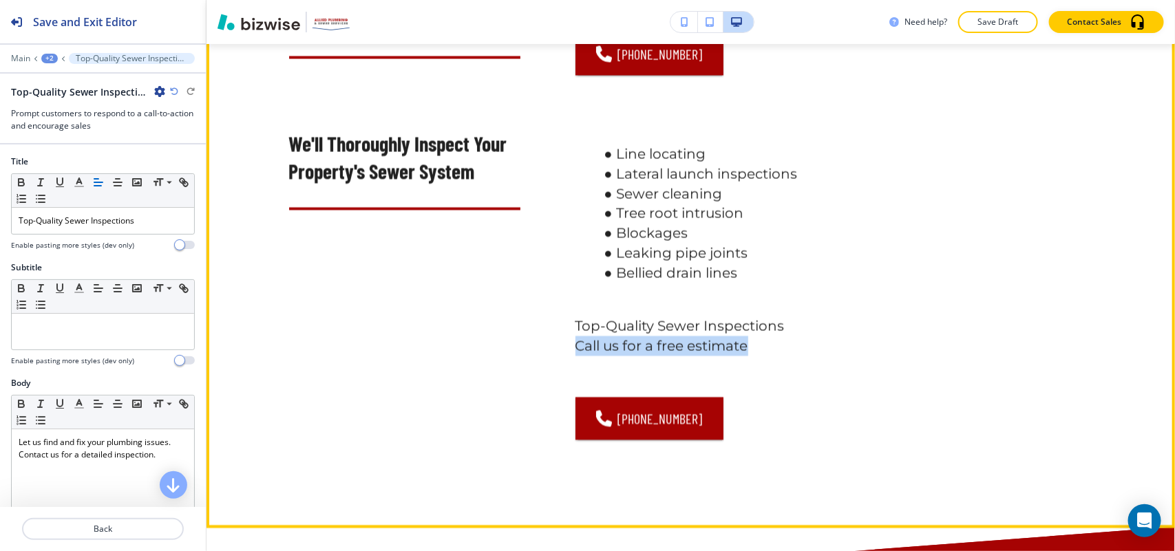
drag, startPoint x: 558, startPoint y: 358, endPoint x: 277, endPoint y: 329, distance: 282.3
click at [788, 361] on div "Line locating Lateral launch inspections Sewer cleaning Tree root intrusion Blo…" at bounding box center [806, 277] width 573 height 326
copy p "Call us for a free estimate"
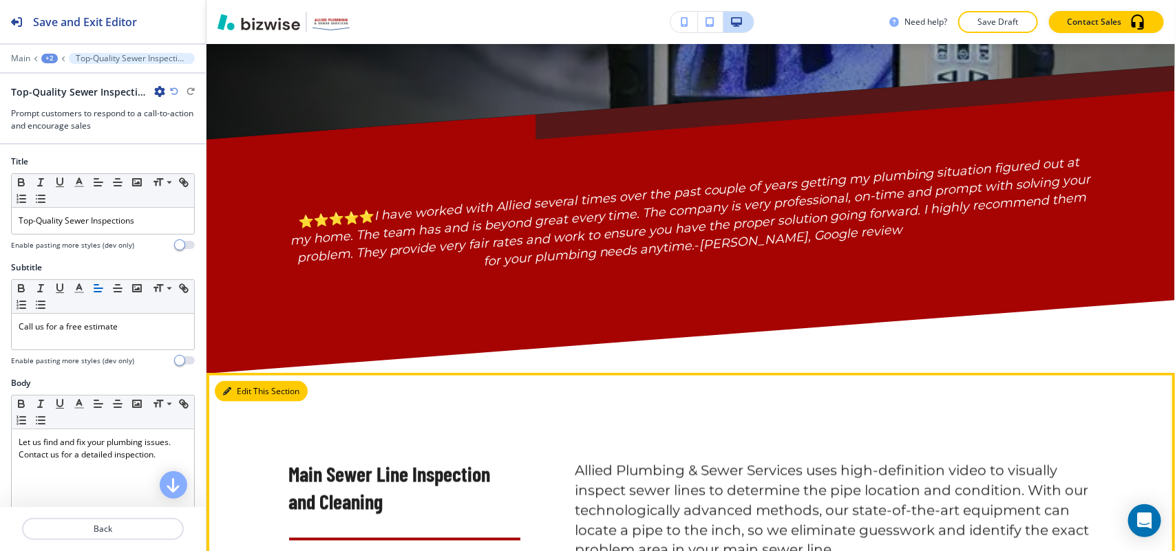
click at [231, 402] on button "Edit This Section" at bounding box center [261, 391] width 93 height 21
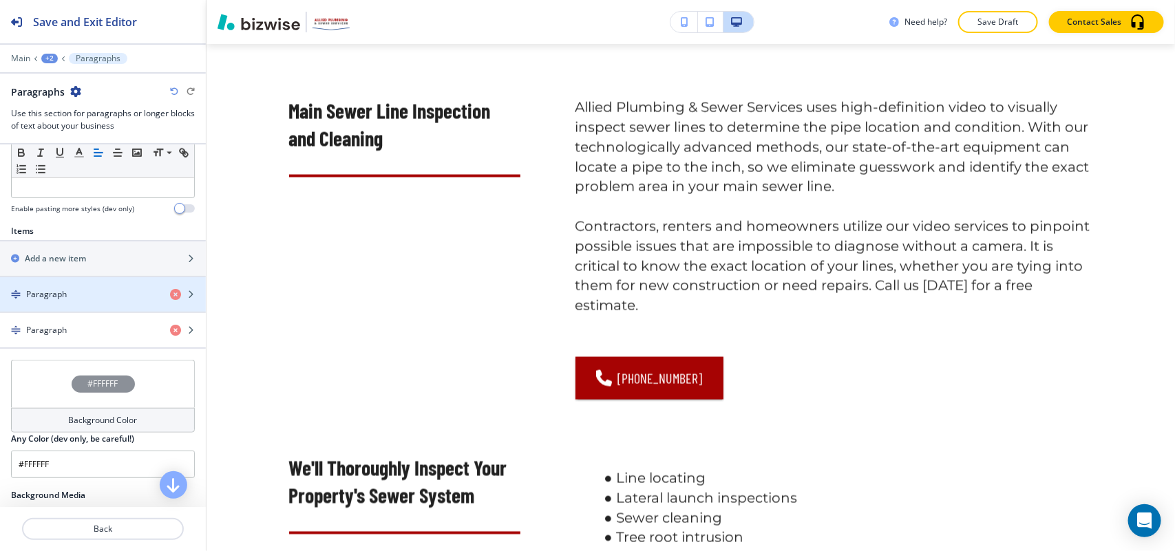
scroll to position [516, 0]
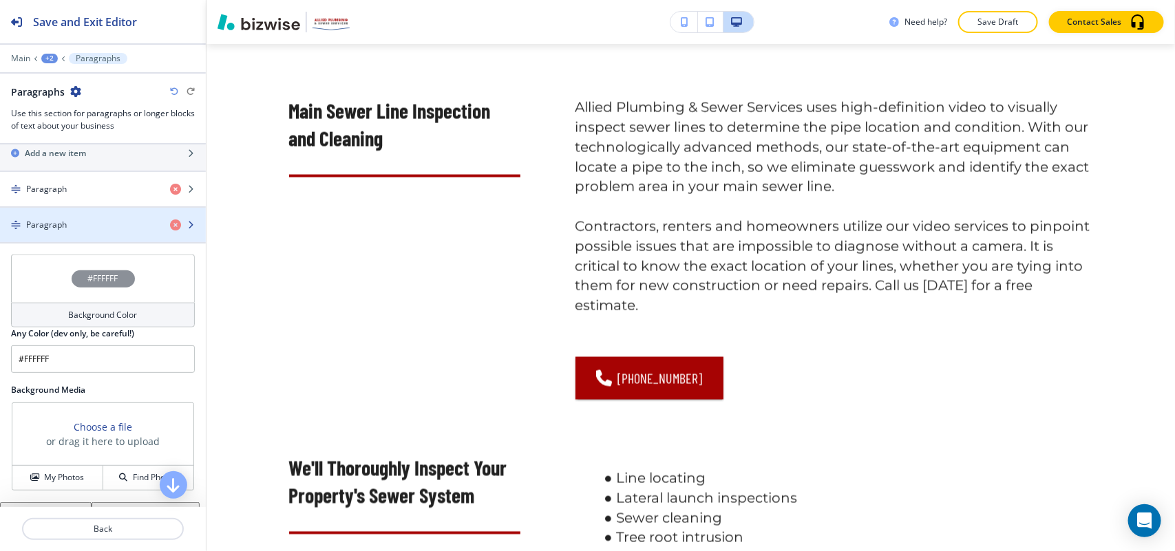
click at [69, 239] on div "button" at bounding box center [103, 236] width 206 height 11
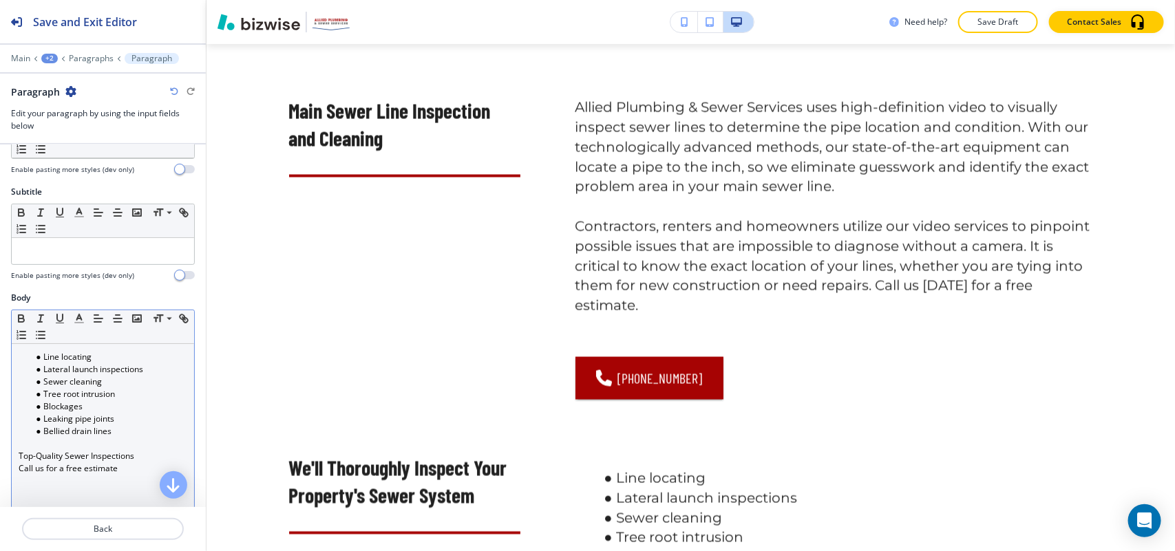
scroll to position [172, 0]
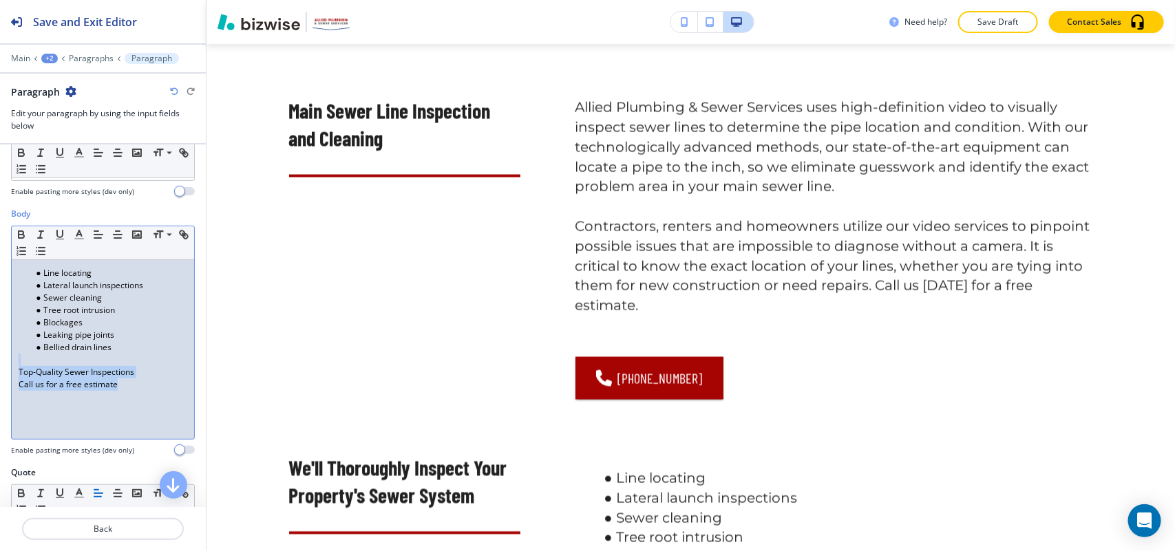
drag, startPoint x: 151, startPoint y: 391, endPoint x: 4, endPoint y: 363, distance: 149.9
click at [4, 363] on div "Body Small Normal Large Huge Line locating Lateral launch inspections Sewer cle…" at bounding box center [103, 337] width 206 height 259
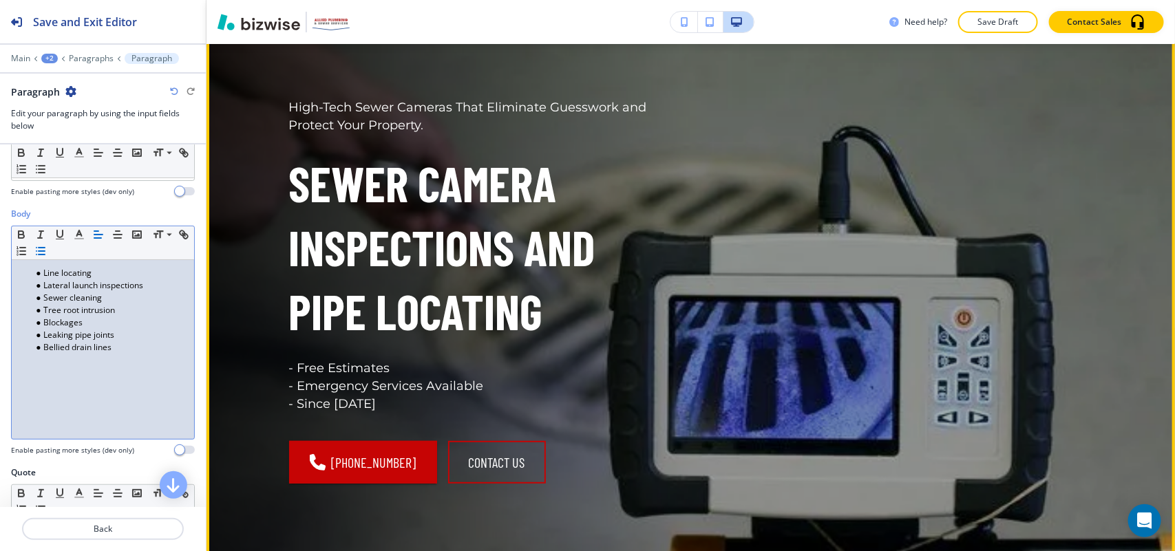
scroll to position [86, 0]
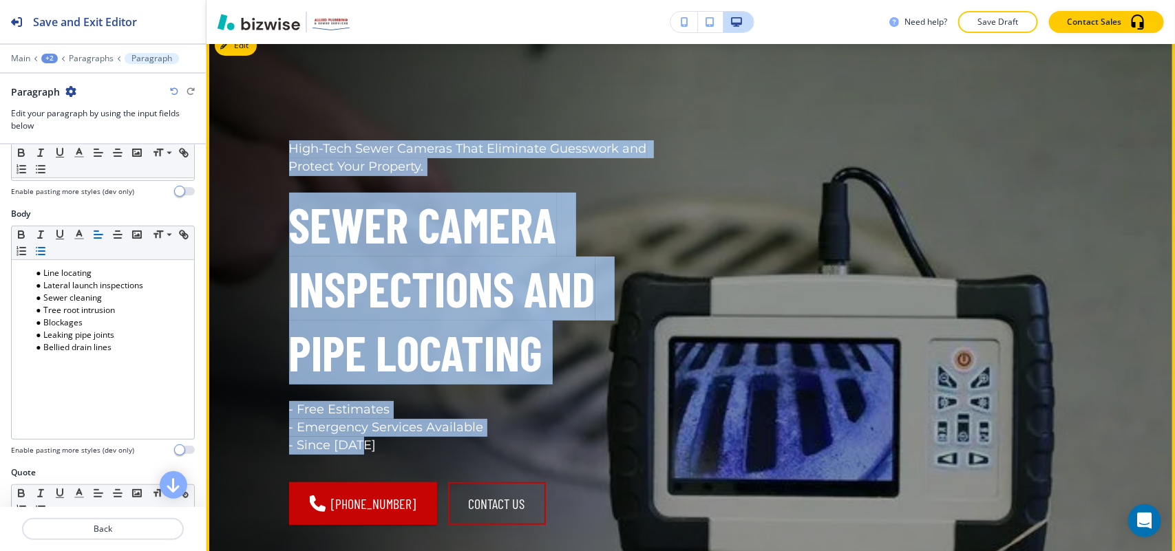
drag, startPoint x: 283, startPoint y: 149, endPoint x: 453, endPoint y: 448, distance: 344.4
click at [453, 448] on div "High-Tech Sewer Cameras That Eliminate Guesswork and Protect Your Property. Sew…" at bounding box center [481, 297] width 385 height 315
copy div "High-Tech Sewer Cameras That Eliminate Guesswork and Protect Your Property. Sew…"
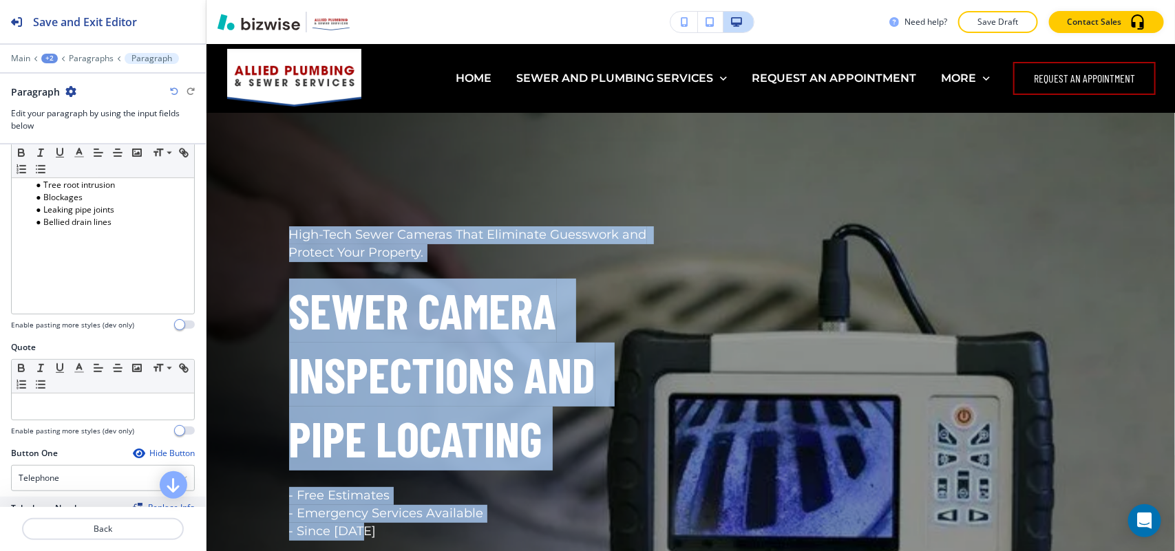
scroll to position [430, 0]
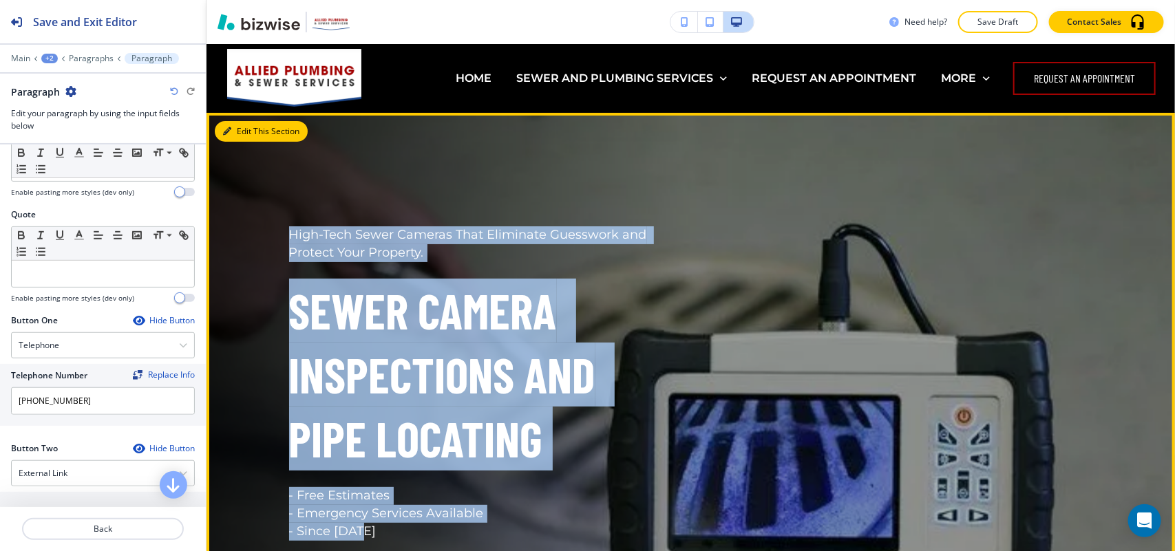
click at [242, 134] on button "Edit This Section" at bounding box center [261, 131] width 93 height 21
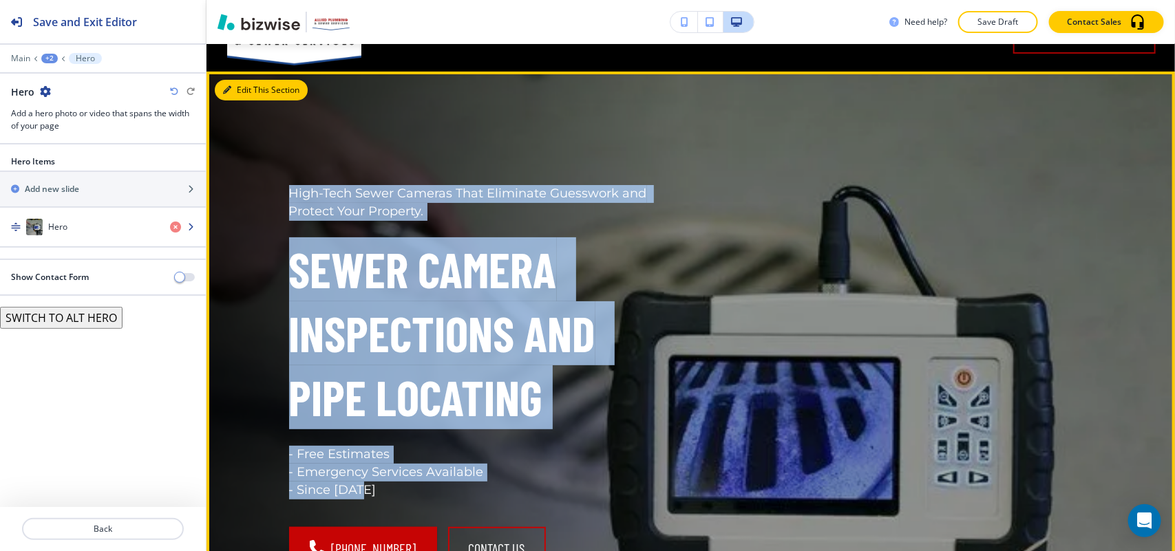
scroll to position [69, 0]
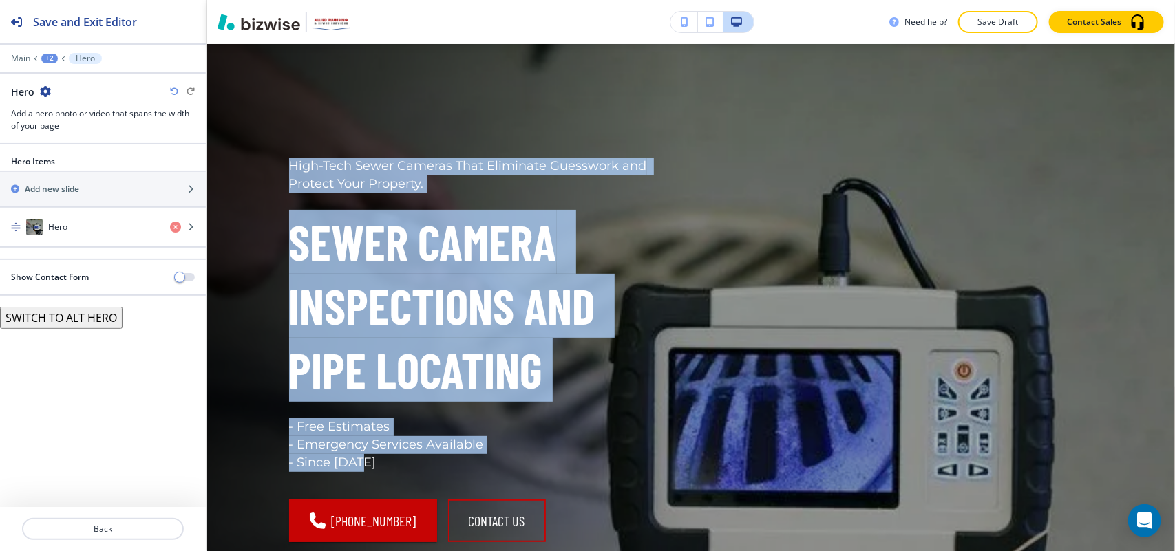
click at [69, 326] on button "SWITCH TO ALT HERO" at bounding box center [61, 318] width 123 height 22
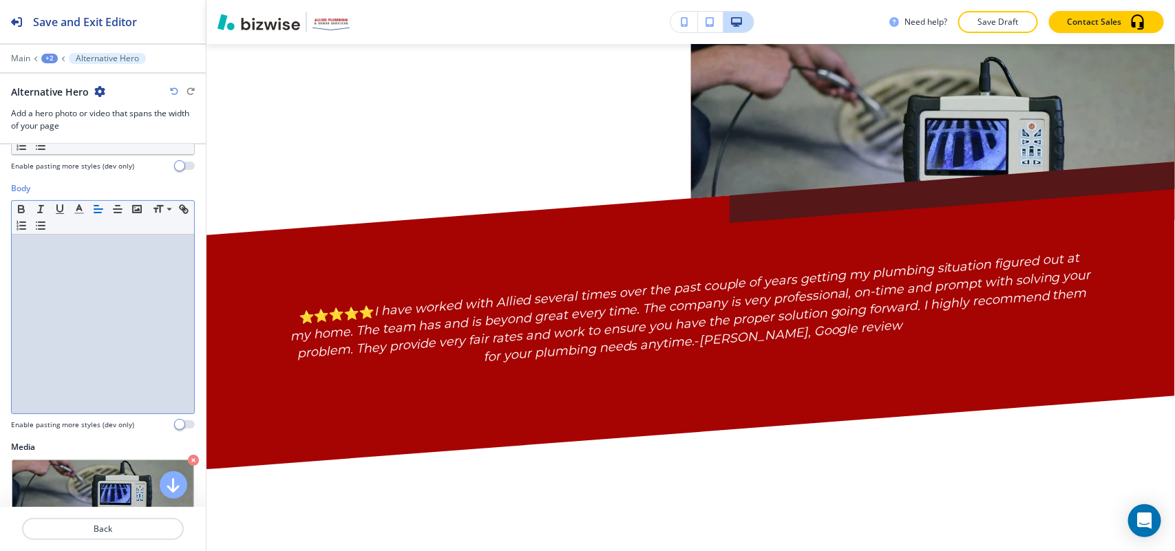
scroll to position [0, 0]
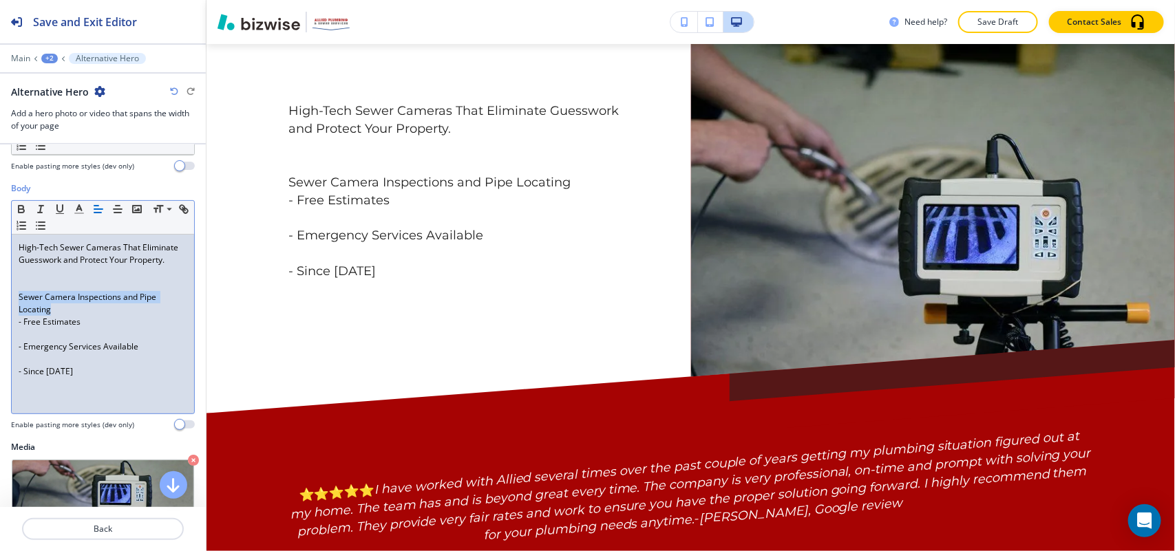
drag, startPoint x: 76, startPoint y: 322, endPoint x: 0, endPoint y: 311, distance: 76.5
click at [0, 311] on div "Body Small Normal Large Huge High-Tech Sewer Cameras That Eliminate Guesswork a…" at bounding box center [103, 311] width 206 height 259
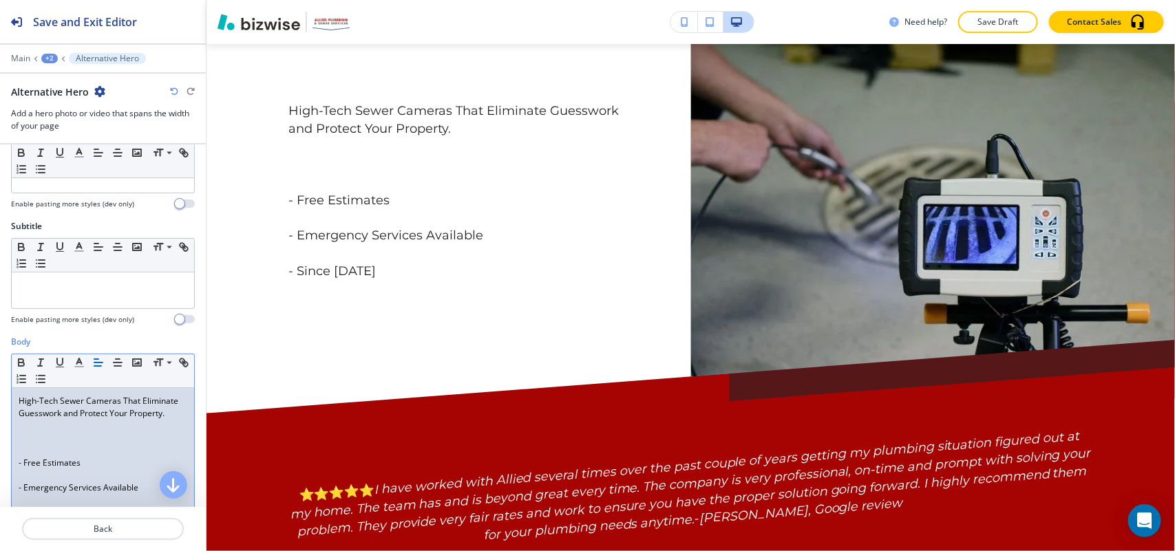
scroll to position [23, 0]
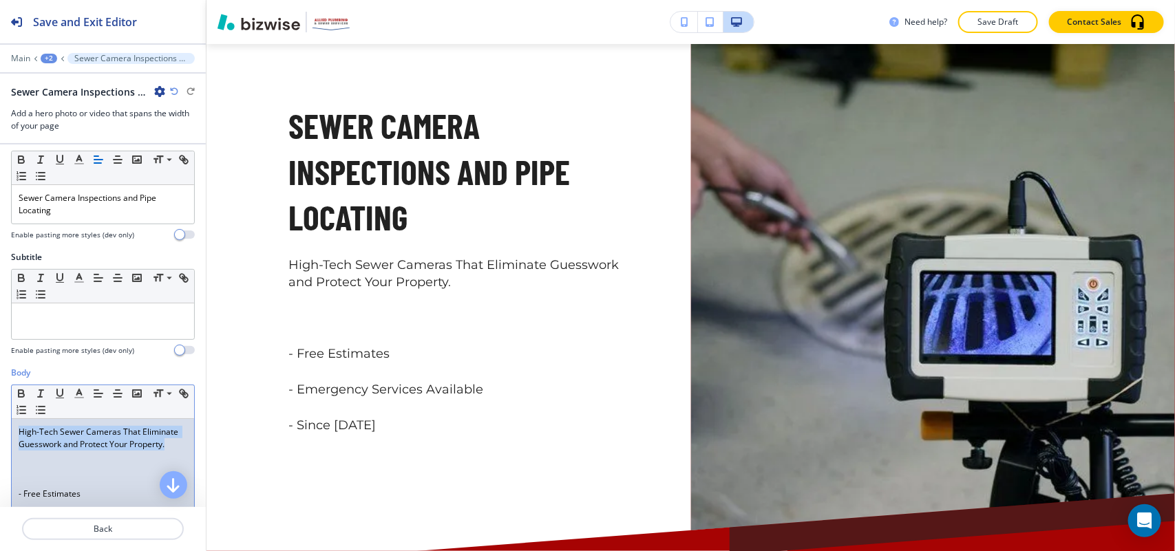
drag, startPoint x: 85, startPoint y: 459, endPoint x: 0, endPoint y: 427, distance: 90.4
click at [0, 427] on div "Body Small Normal Large Huge High-Tech Sewer Cameras That Eliminate Guesswork a…" at bounding box center [103, 496] width 206 height 259
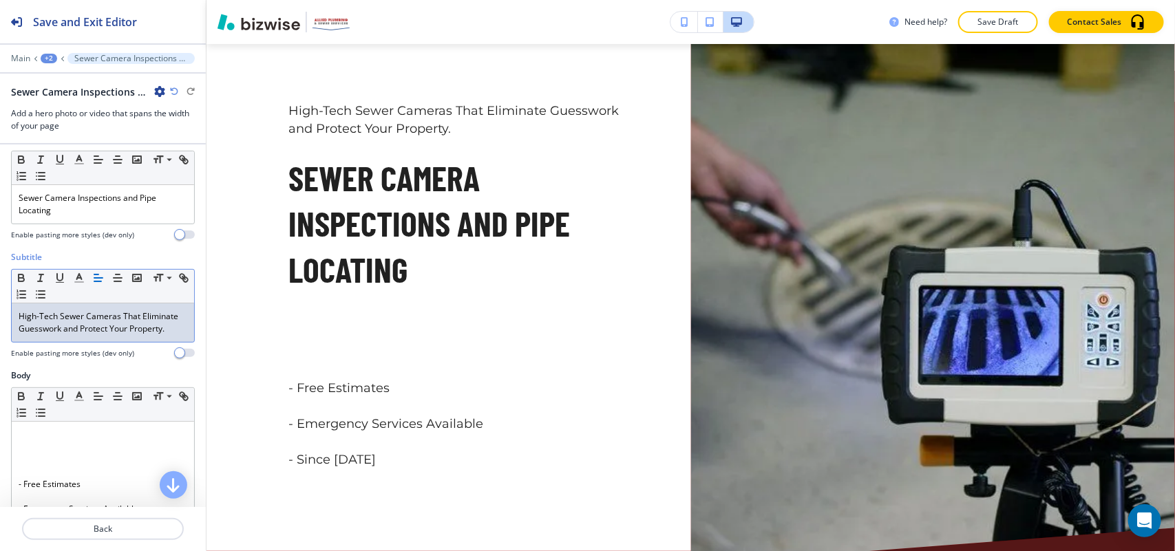
scroll to position [195, 0]
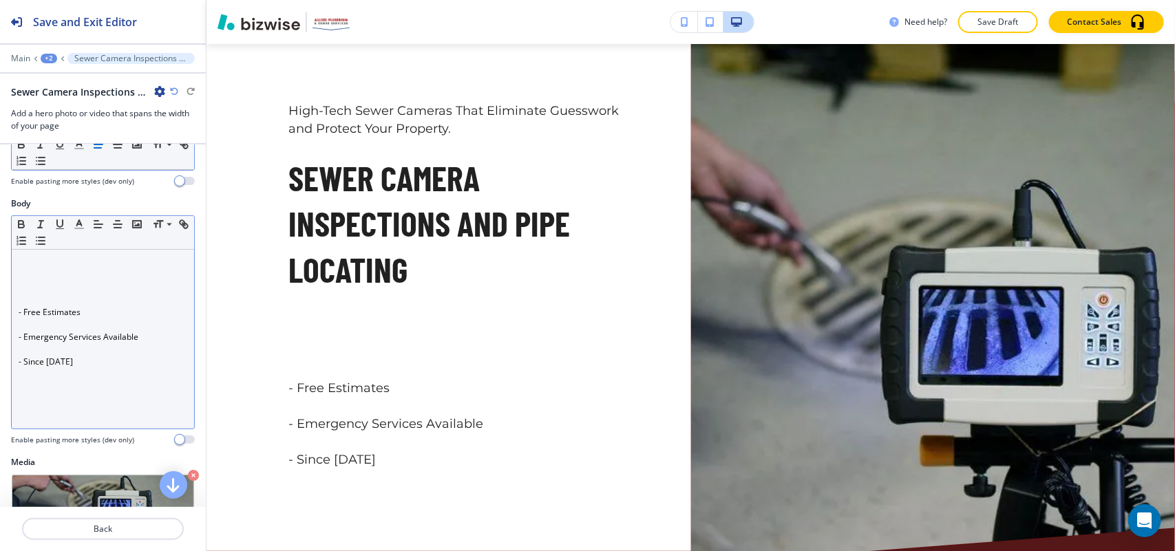
click at [21, 306] on p at bounding box center [103, 300] width 169 height 12
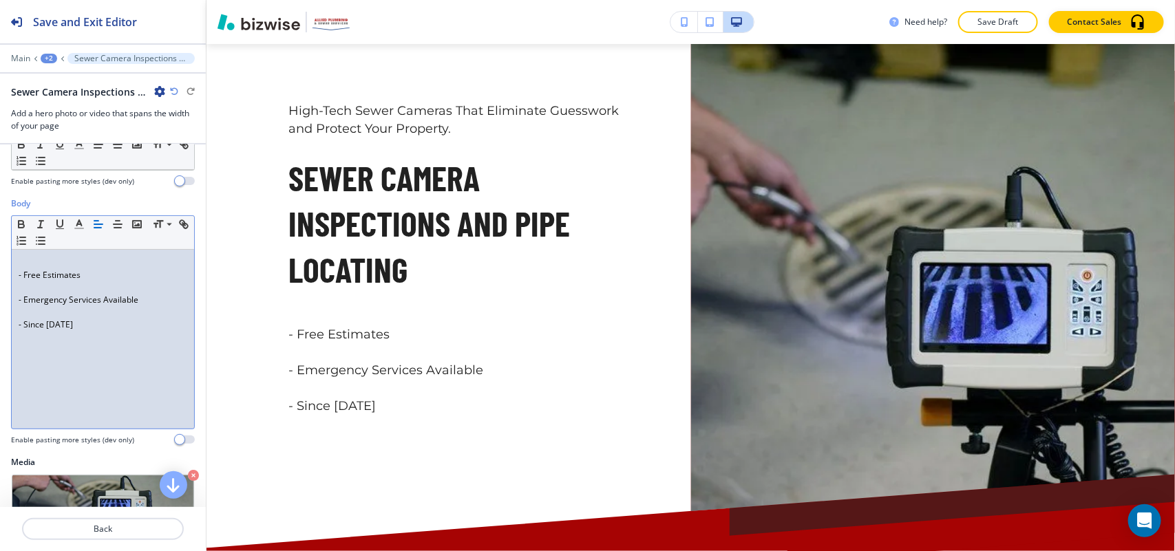
click at [21, 294] on p at bounding box center [103, 288] width 169 height 12
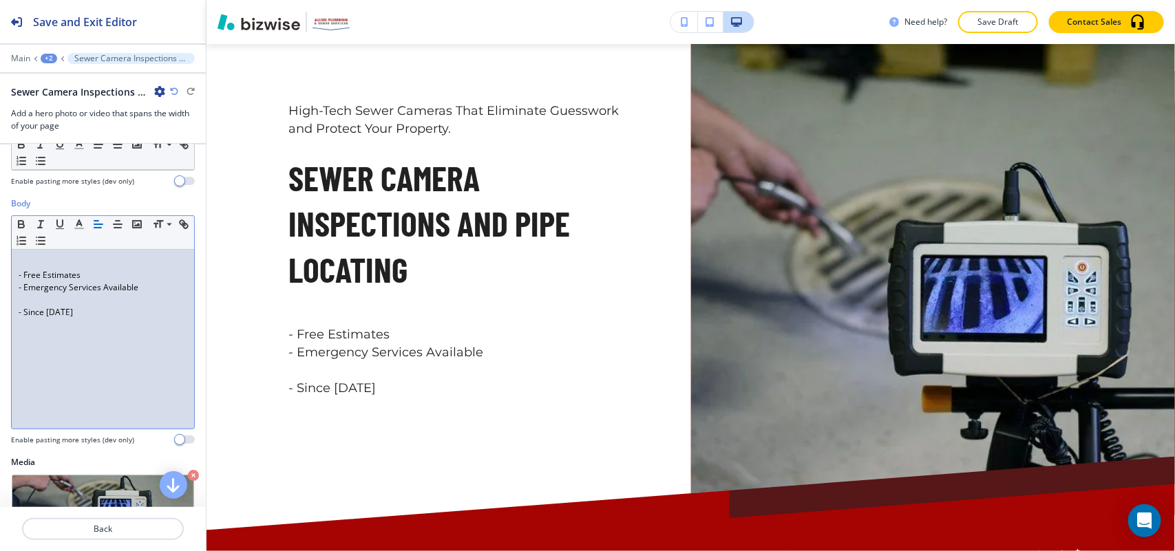
click at [12, 286] on div "- Free Estimates - Emergency Services Available - Since 1986" at bounding box center [103, 339] width 182 height 179
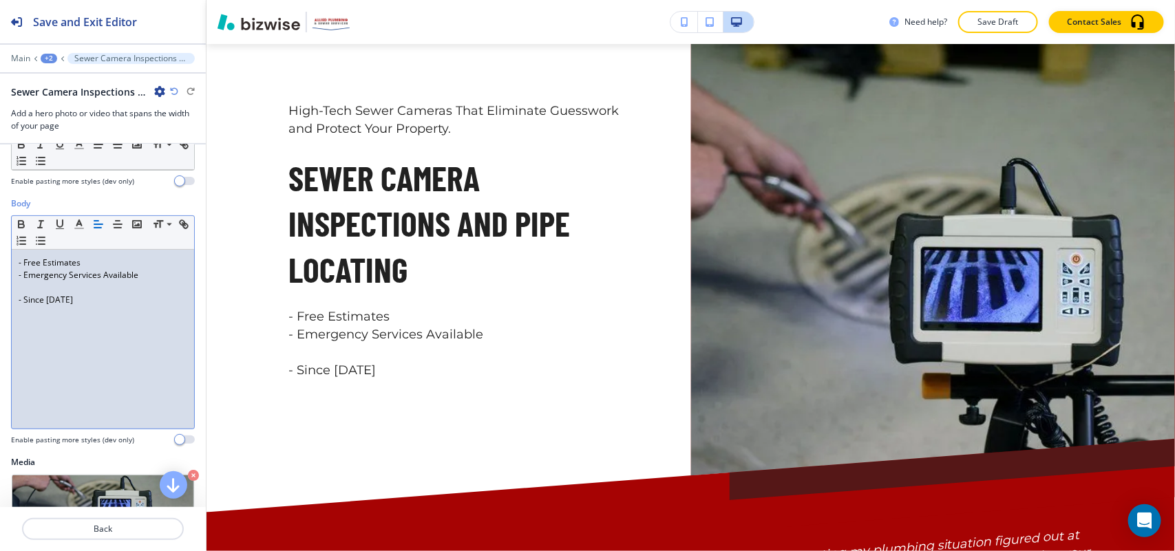
click at [26, 282] on p "- Emergency Services Available" at bounding box center [103, 275] width 169 height 12
click at [26, 294] on p at bounding box center [103, 288] width 169 height 12
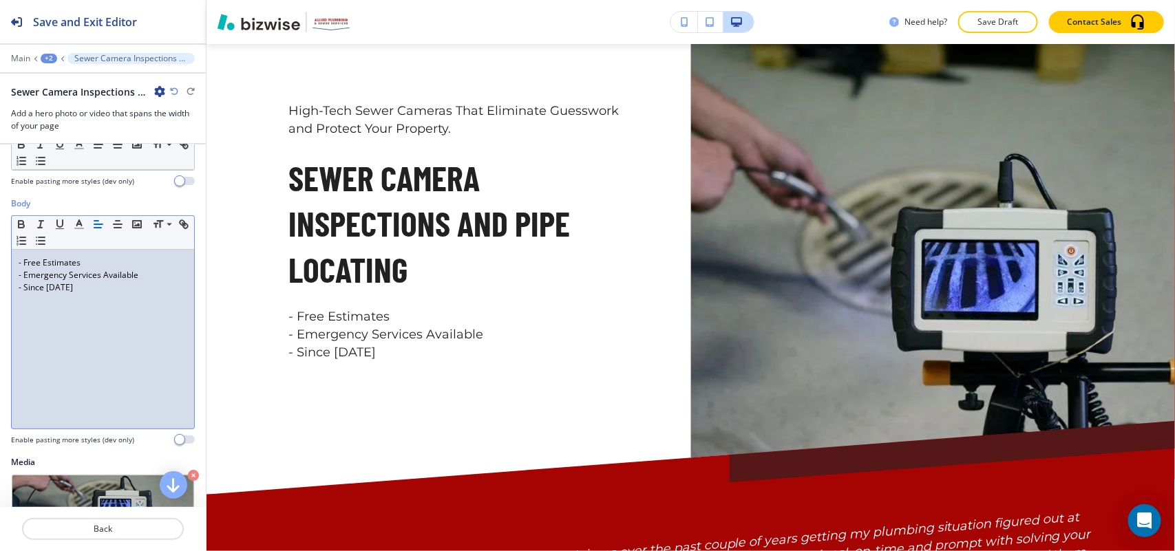
click at [119, 319] on div "- Free Estimates - Emergency Services Available - Since 1986" at bounding box center [103, 339] width 182 height 179
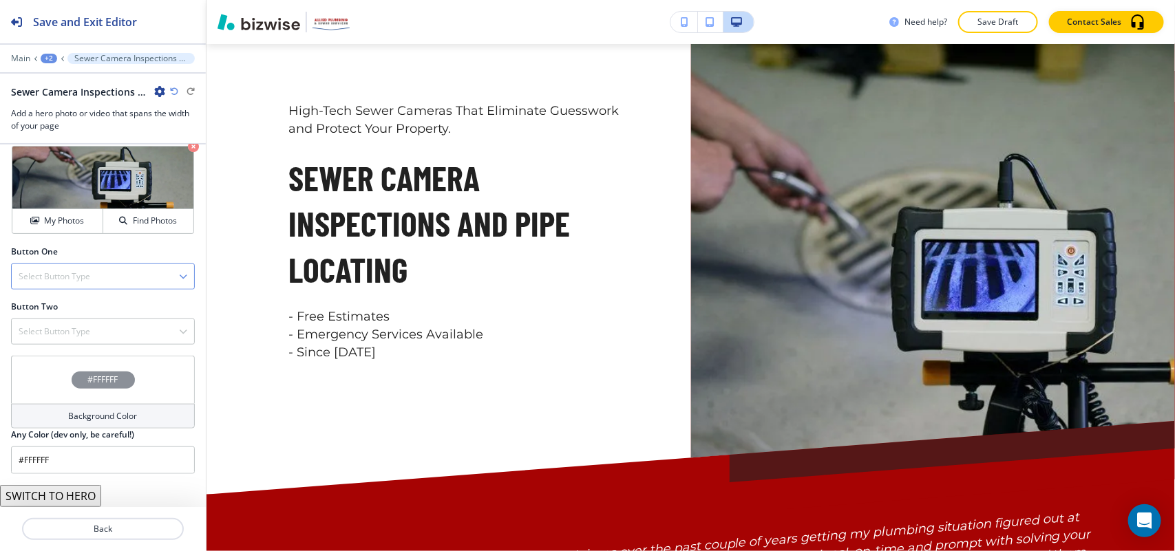
click at [87, 277] on h4 "Select Button Type" at bounding box center [55, 277] width 72 height 12
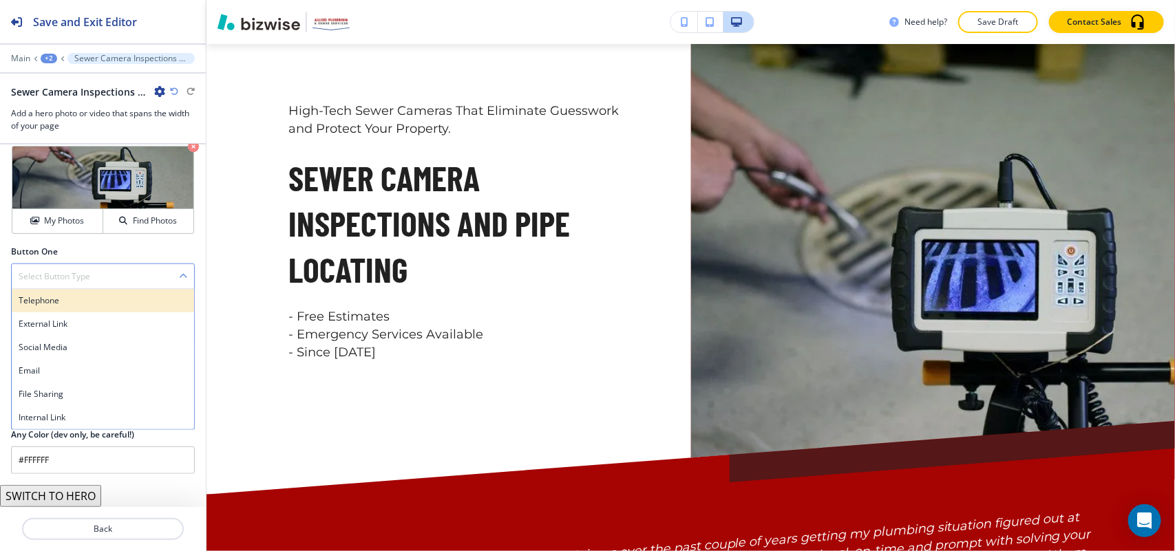
click at [85, 307] on div "Telephone" at bounding box center [103, 300] width 182 height 23
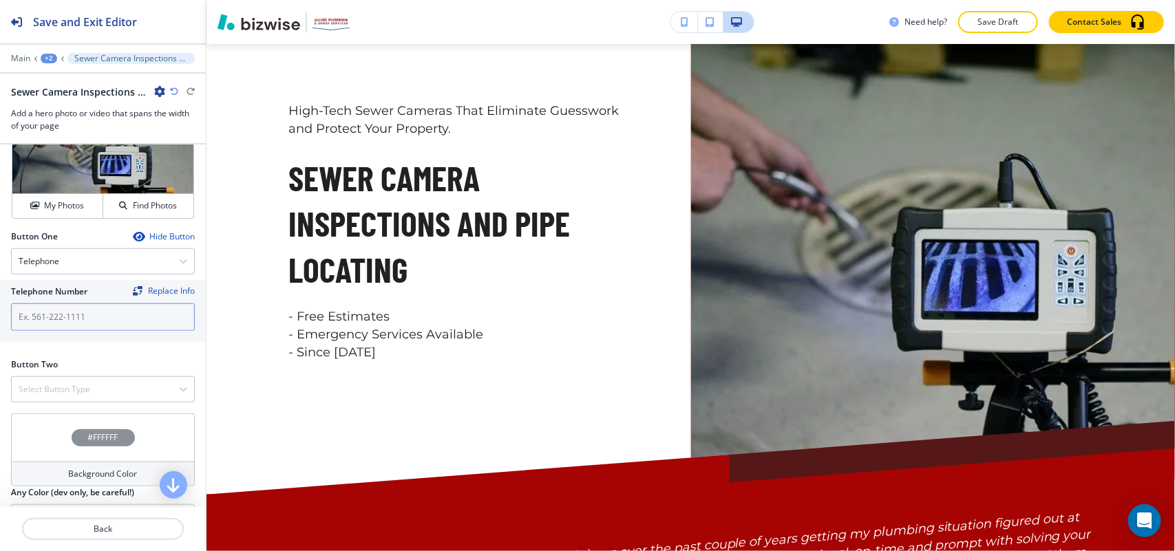
click at [59, 322] on input "text" at bounding box center [103, 318] width 184 height 28
paste input "(586) 204-6570"
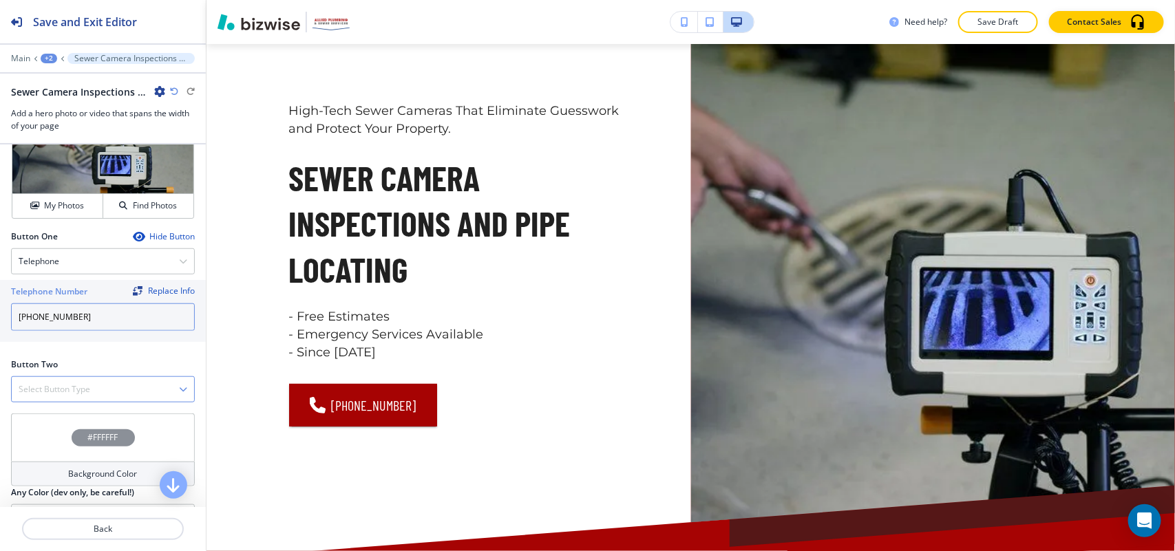
type input "(586) 204-6570"
click at [52, 396] on h4 "Select Button Type" at bounding box center [55, 389] width 72 height 12
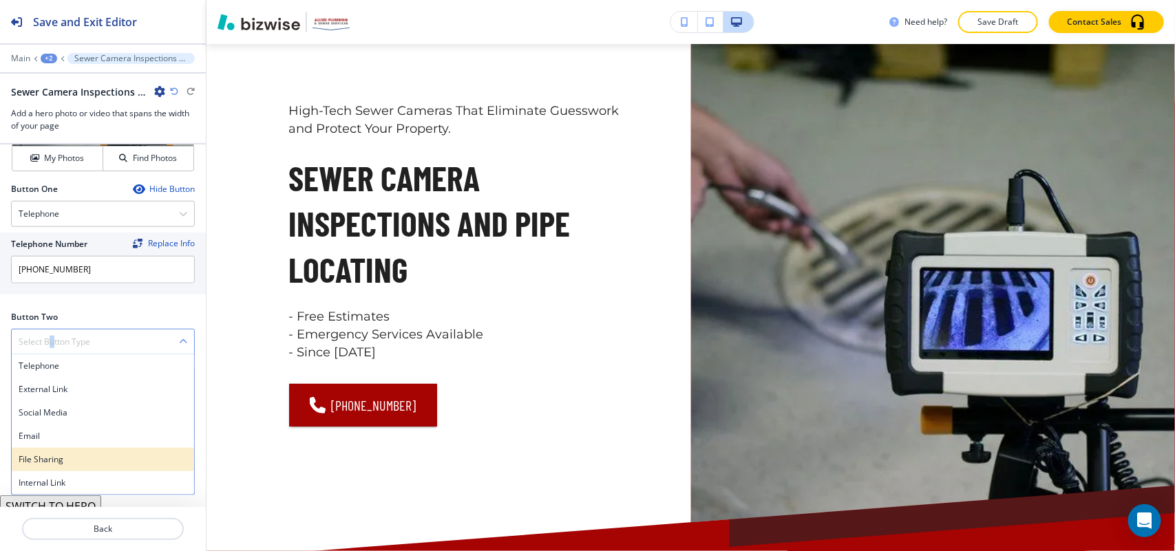
scroll to position [613, 0]
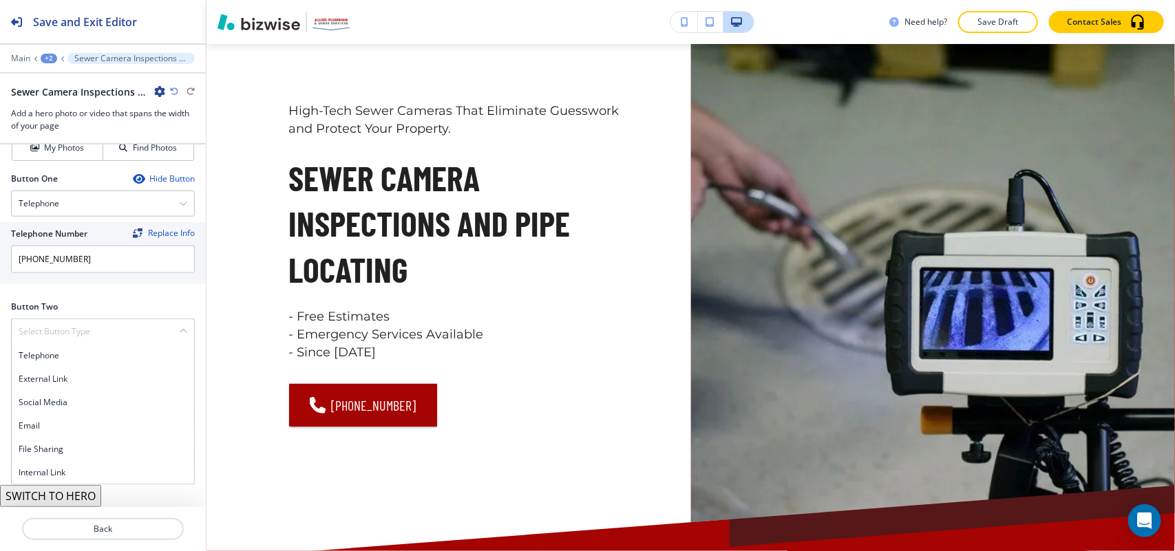
click at [81, 462] on div "Internal Link" at bounding box center [103, 472] width 182 height 23
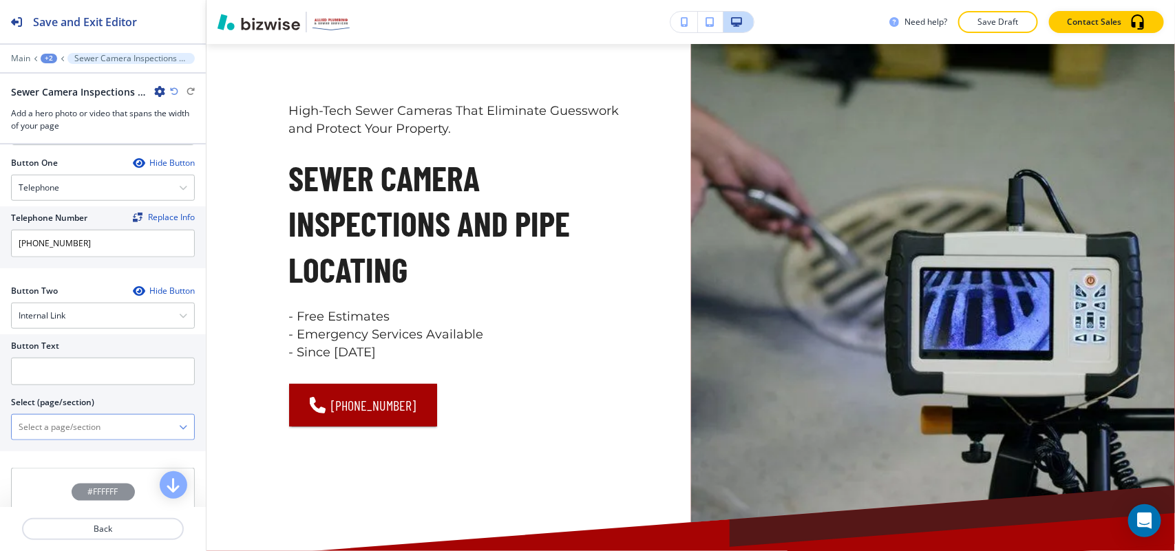
click at [94, 434] on \(page\/section\) "Manual Input" at bounding box center [95, 427] width 167 height 23
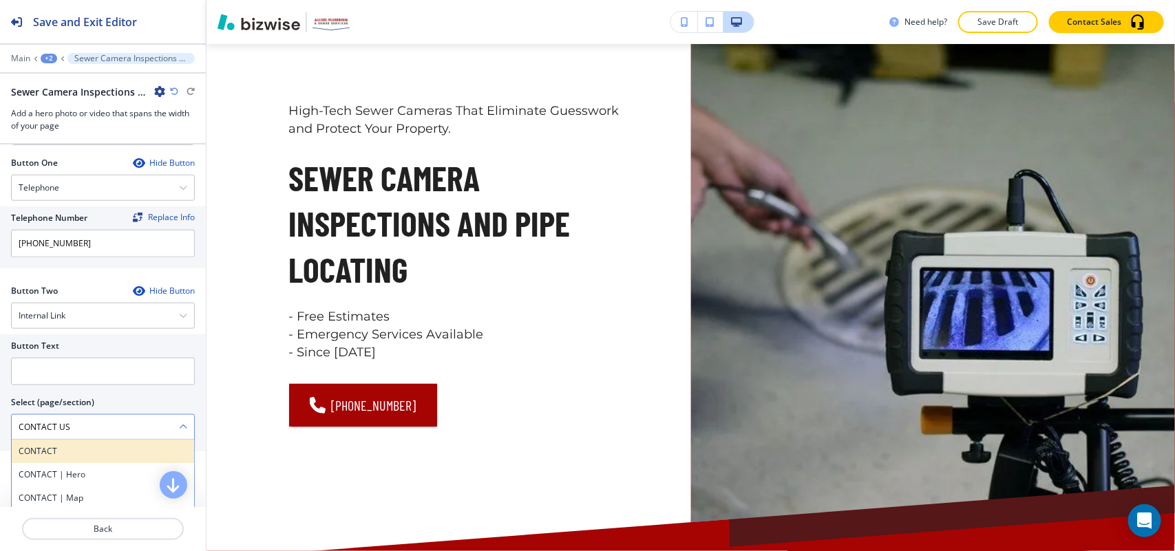
click at [48, 458] on h4 "CONTACT" at bounding box center [103, 451] width 169 height 12
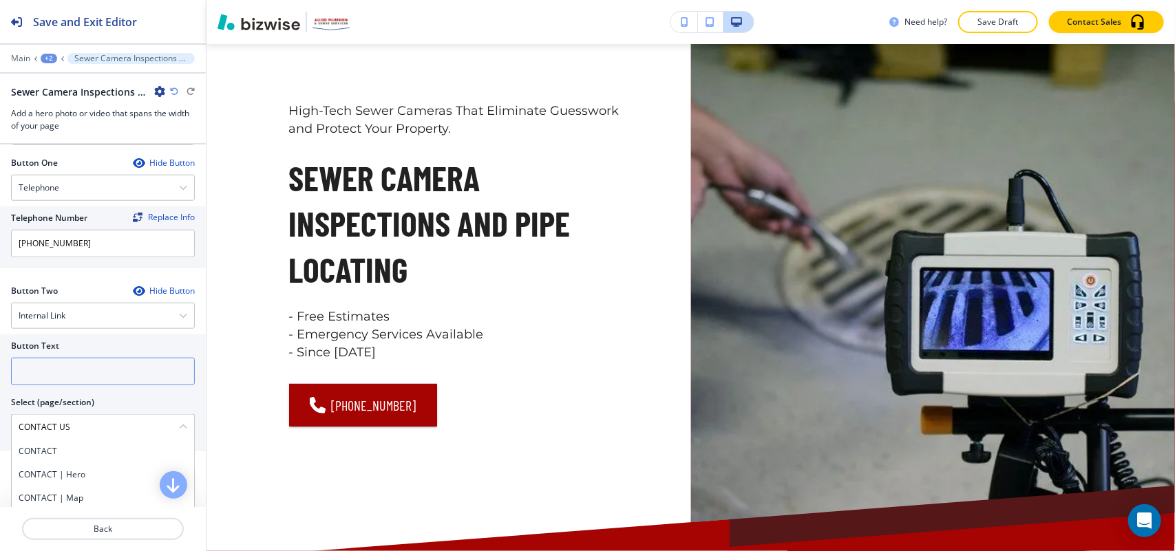
type \(page\/section\) "CONTACT"
click at [63, 385] on input "text" at bounding box center [103, 372] width 184 height 28
paste input "CONTACT US"
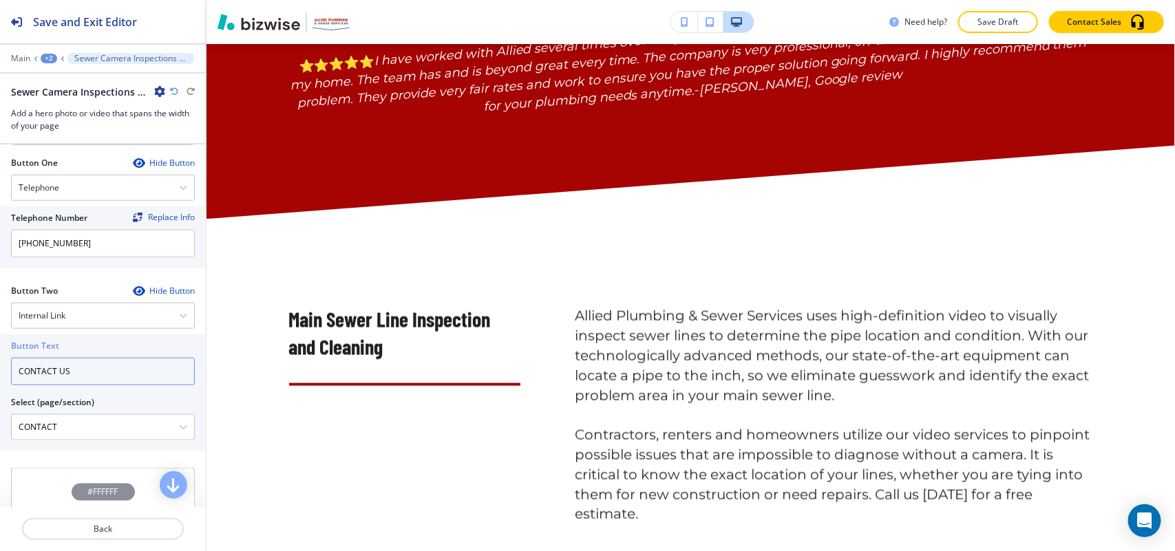
scroll to position [0, 0]
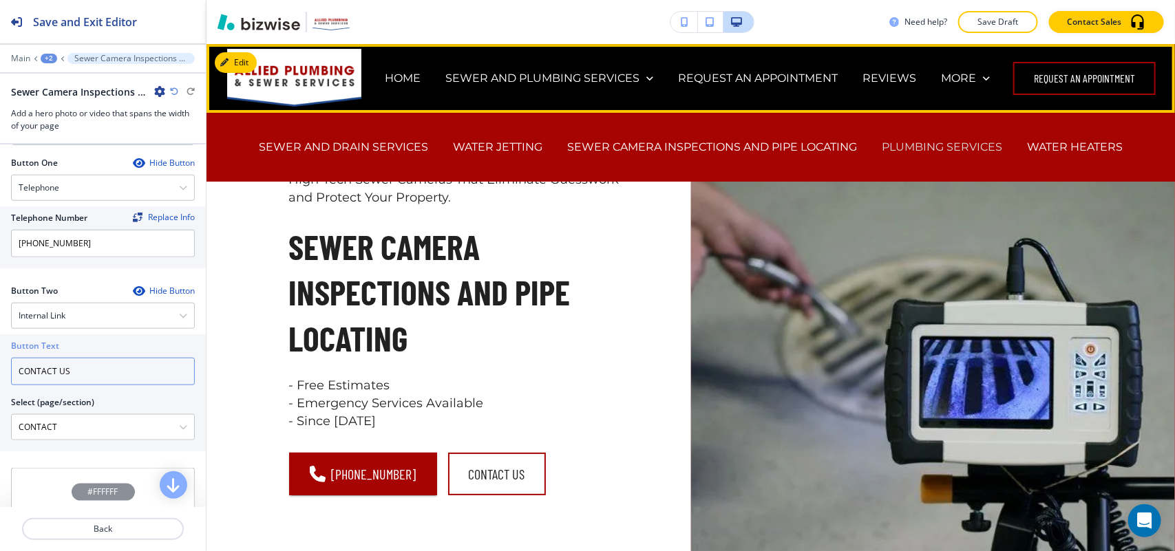
type input "CONTACT US"
click at [978, 143] on p "PLUMBING SERVICES" at bounding box center [942, 147] width 120 height 16
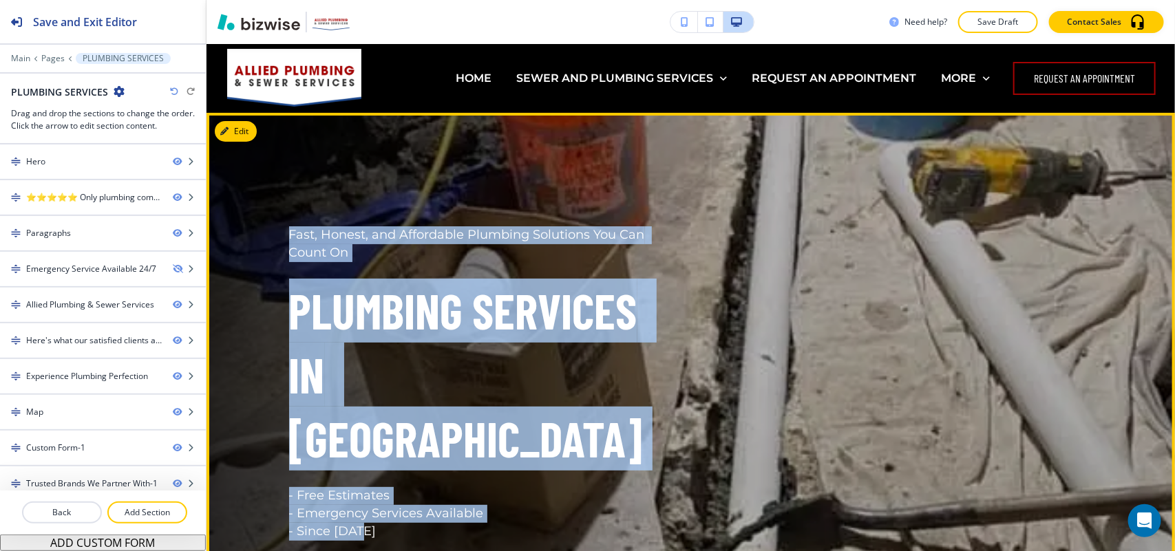
drag, startPoint x: 283, startPoint y: 229, endPoint x: 439, endPoint y: 459, distance: 278.6
click at [439, 459] on div "Fast, Honest, and Affordable Plumbing Solutions You Can Count On Plumbing Servi…" at bounding box center [481, 383] width 385 height 315
copy div "Fast, Honest, and Affordable Plumbing Solutions You Can Count On Plumbing Servi…"
click at [236, 129] on button "Edit This Section" at bounding box center [261, 131] width 93 height 21
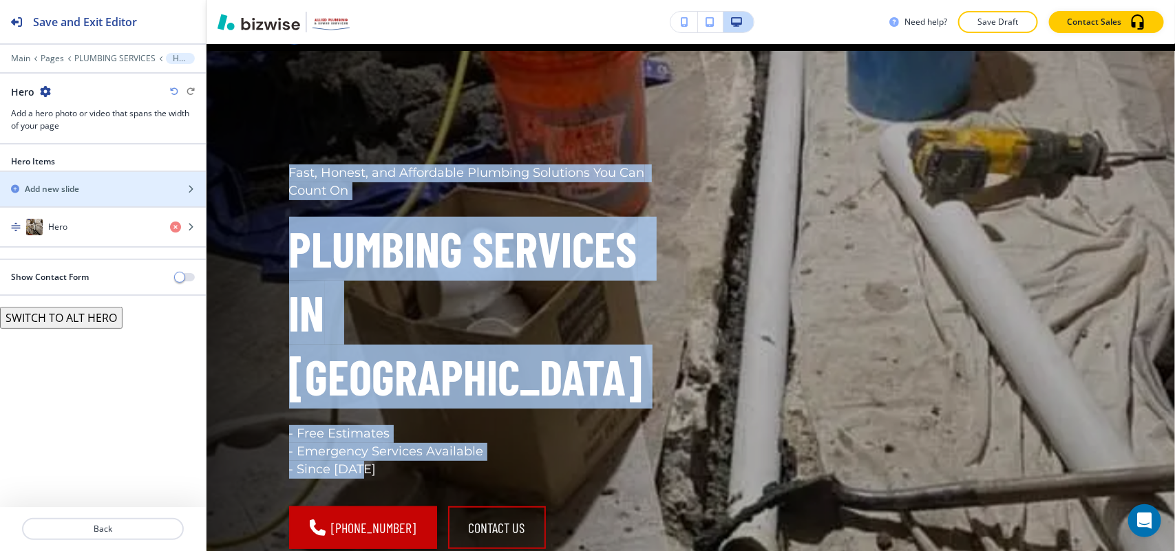
scroll to position [69, 0]
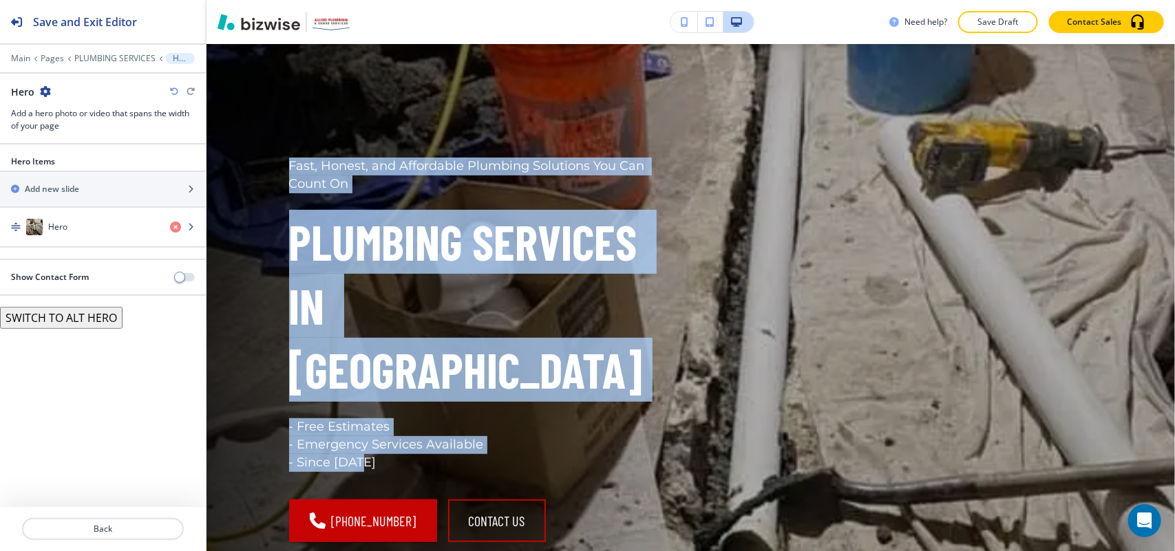
click at [54, 328] on button "SWITCH TO ALT HERO" at bounding box center [61, 318] width 123 height 22
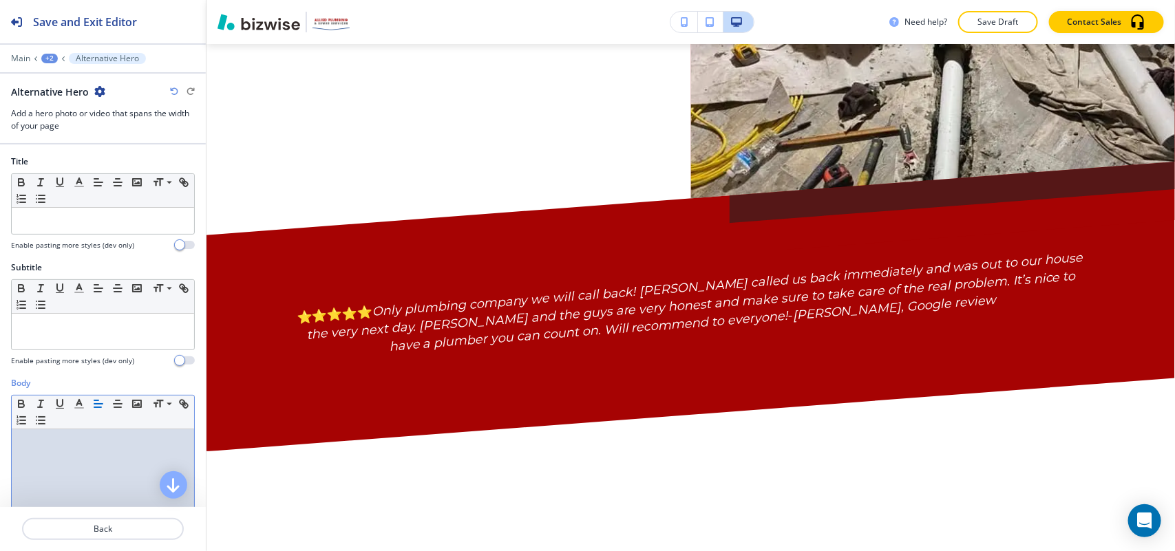
scroll to position [0, 0]
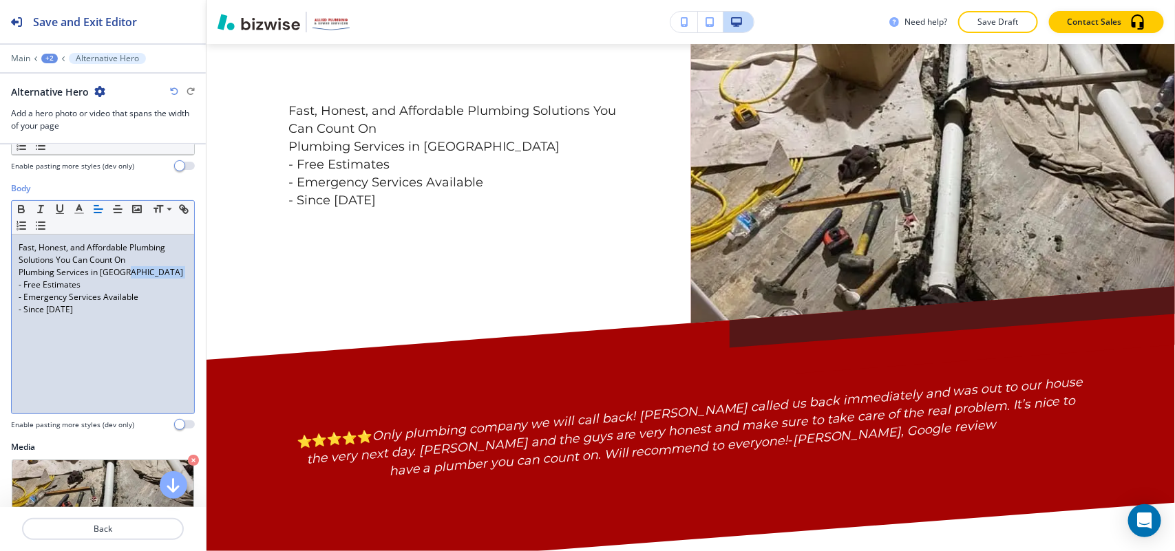
drag, startPoint x: 145, startPoint y: 277, endPoint x: 56, endPoint y: 273, distance: 88.9
click at [1, 279] on div "Body Small Normal Large Huge Fast, Honest, and Affordable Plumbing Solutions Yo…" at bounding box center [103, 311] width 206 height 259
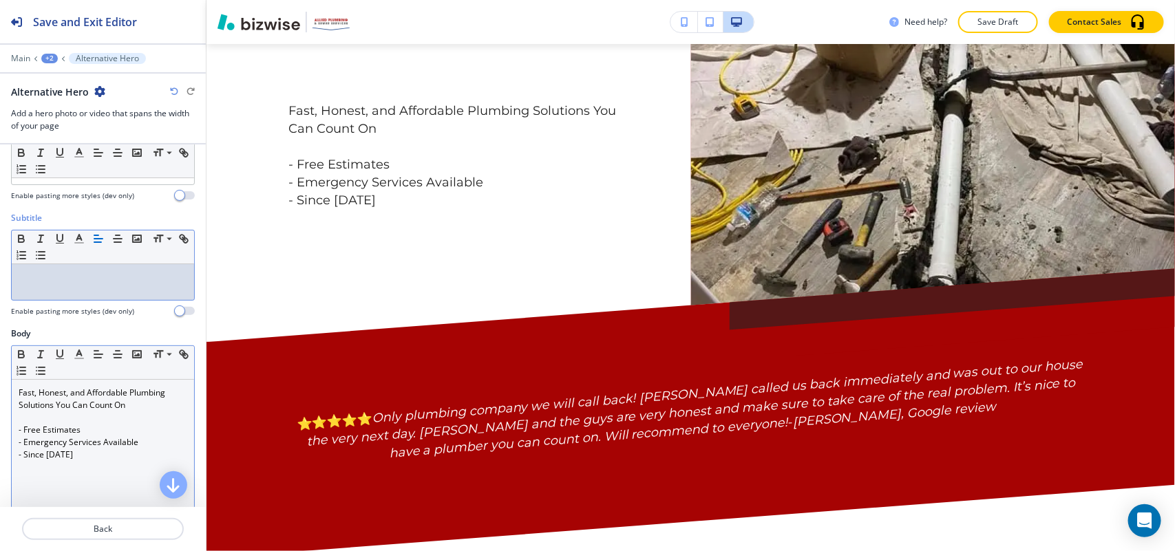
scroll to position [23, 0]
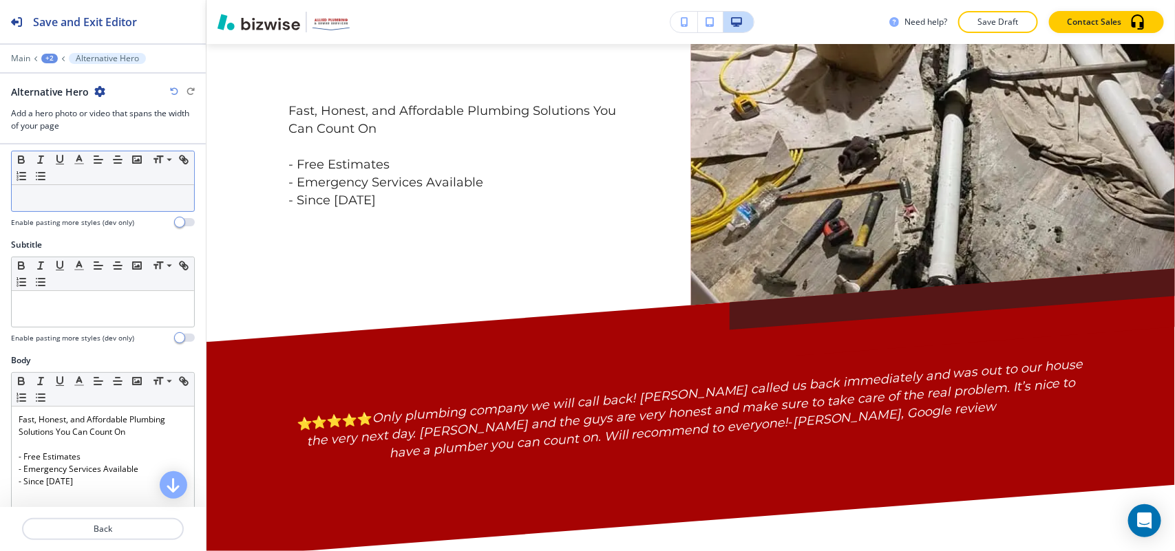
drag, startPoint x: 74, startPoint y: 184, endPoint x: 32, endPoint y: 200, distance: 44.6
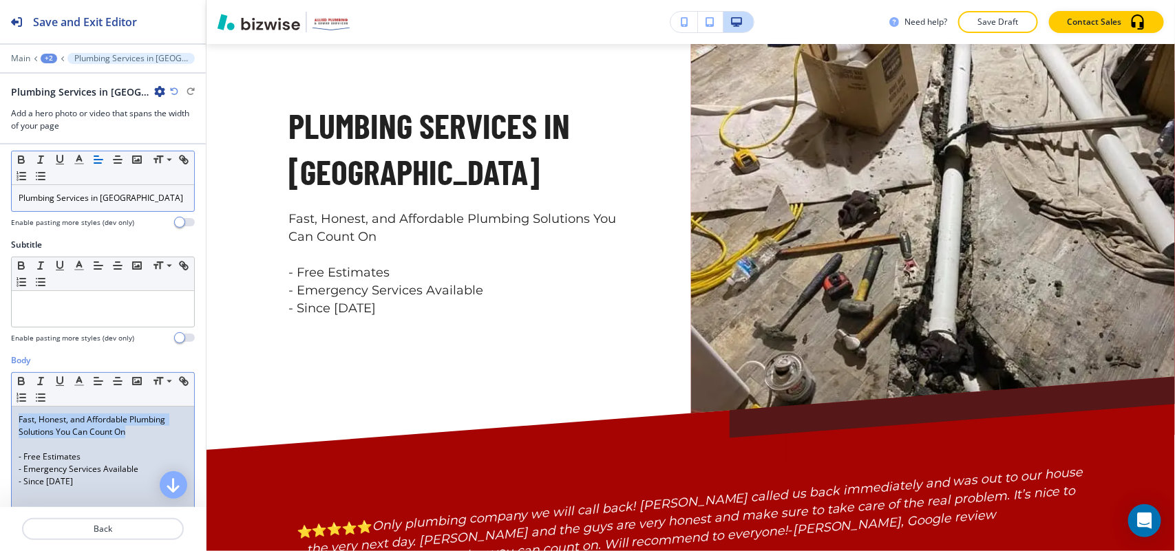
drag, startPoint x: 147, startPoint y: 434, endPoint x: 0, endPoint y: 397, distance: 151.3
click at [2, 418] on div "Body Small Normal Large Huge Fast, Honest, and Affordable Plumbing Solutions Yo…" at bounding box center [103, 484] width 206 height 259
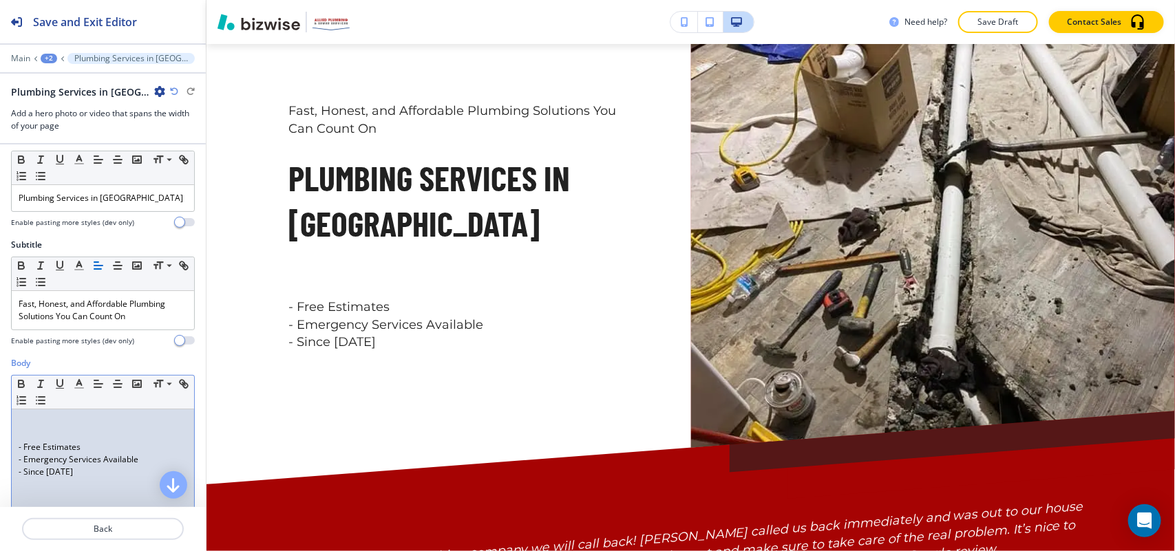
click at [17, 445] on div "- Free Estimates - Emergency Services Available - Since 1986" at bounding box center [103, 499] width 182 height 179
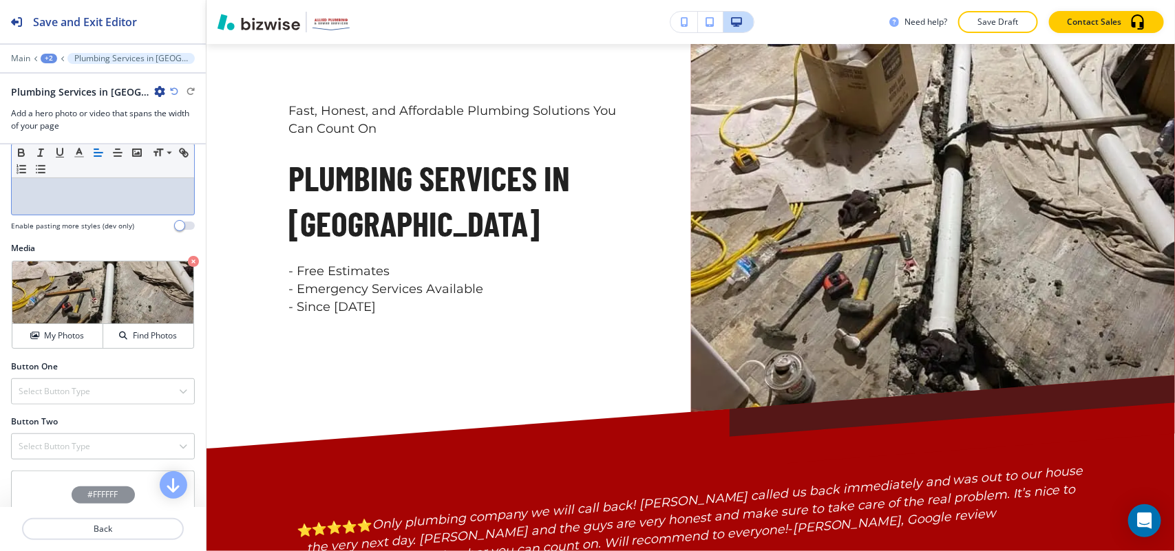
scroll to position [441, 0]
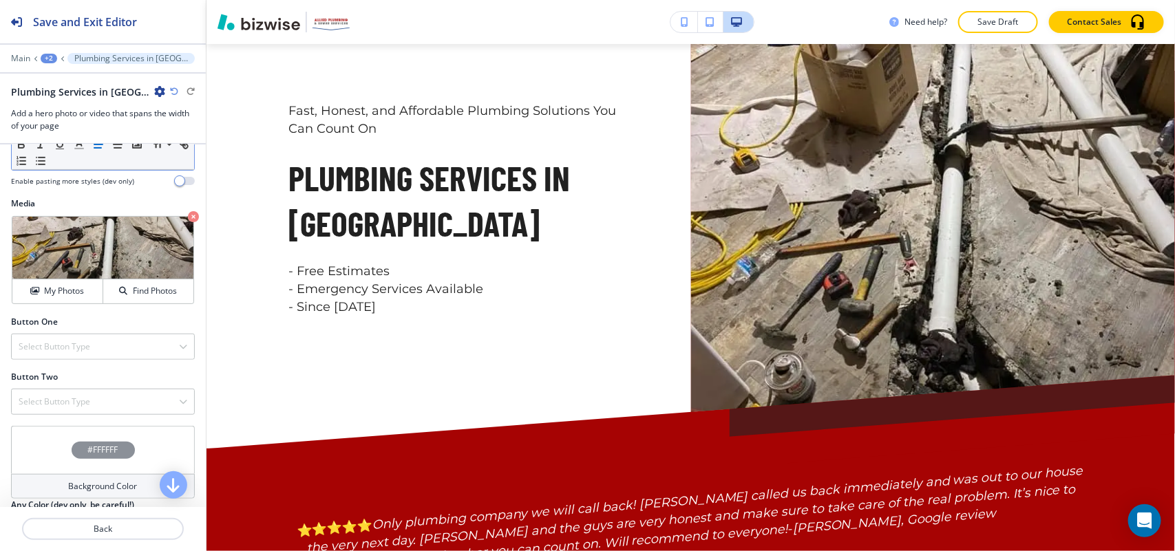
click at [38, 332] on div at bounding box center [103, 331] width 184 height 6
click at [38, 342] on div "Select Button Type" at bounding box center [103, 347] width 182 height 25
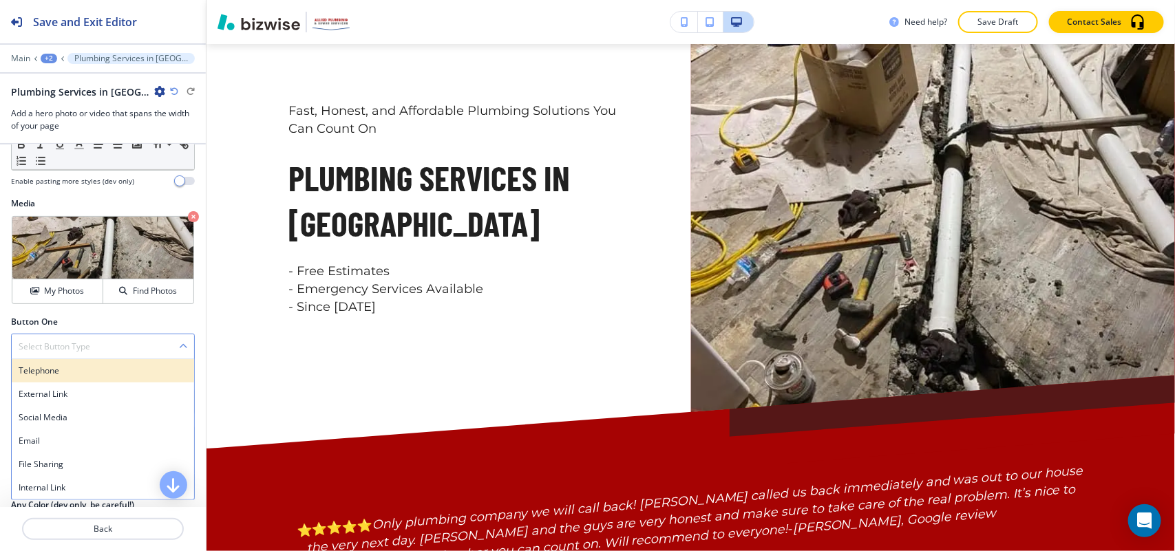
click at [36, 368] on h4 "Telephone" at bounding box center [103, 371] width 169 height 12
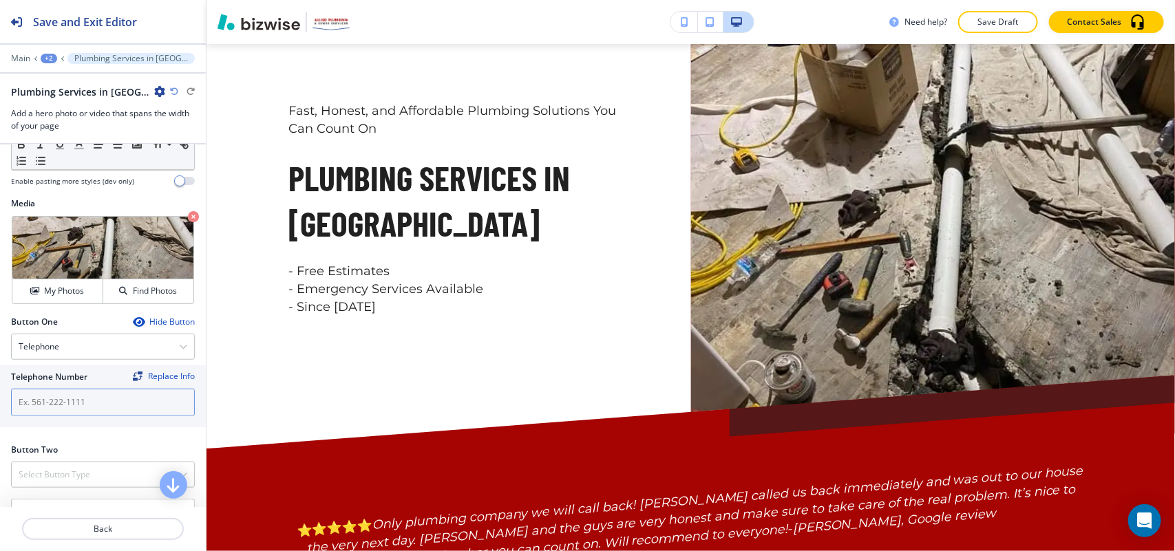
click at [63, 403] on input "text" at bounding box center [103, 403] width 184 height 28
paste input "(586) 204-6570"
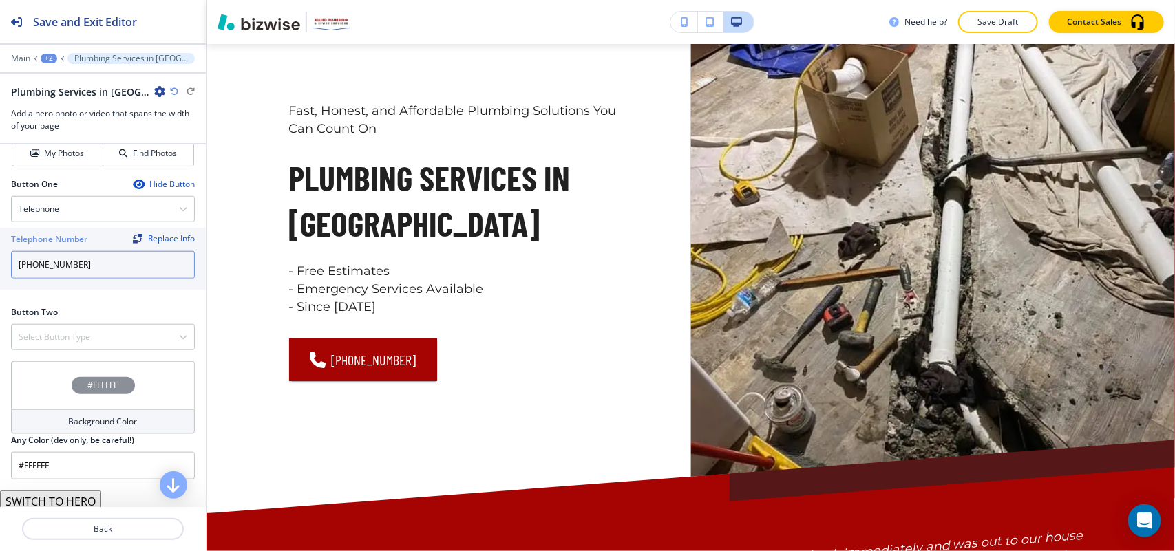
scroll to position [587, 0]
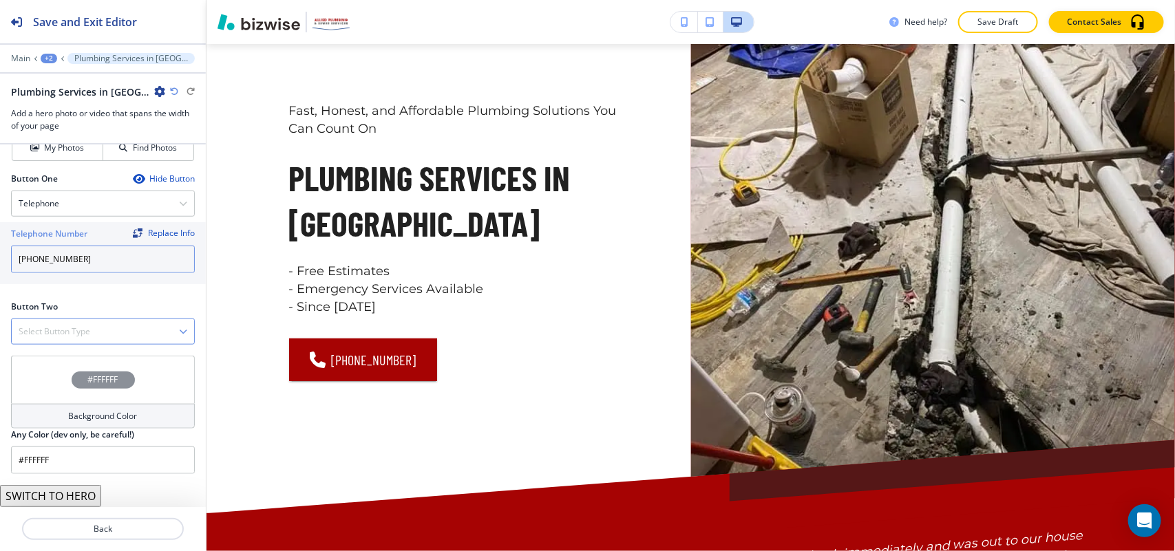
type input "(586) 204-6570"
click at [90, 324] on div "Select Button Type" at bounding box center [103, 331] width 182 height 25
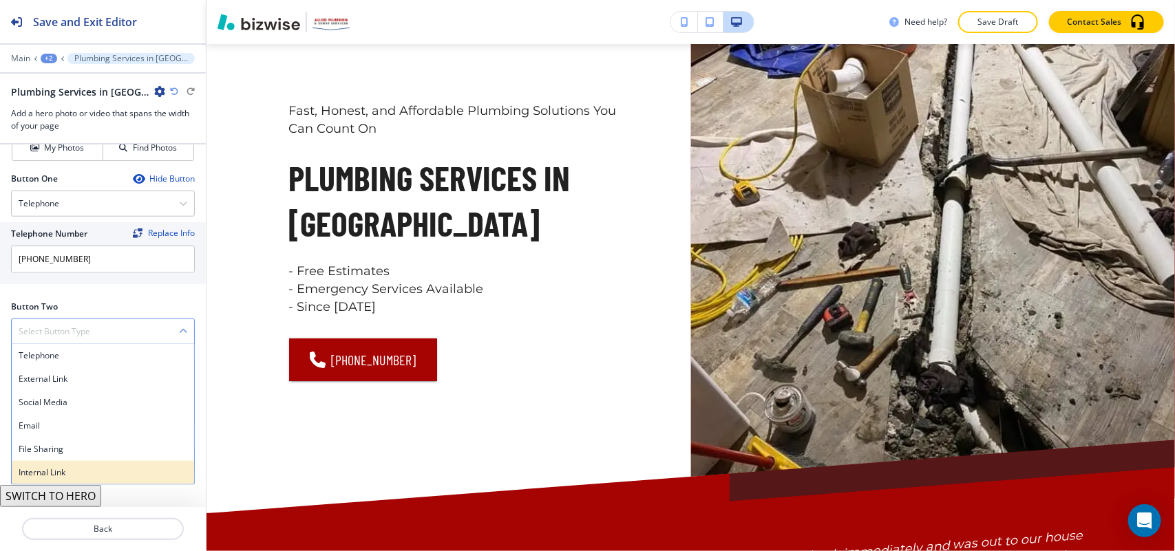
click at [66, 463] on div "Internal Link" at bounding box center [103, 472] width 182 height 23
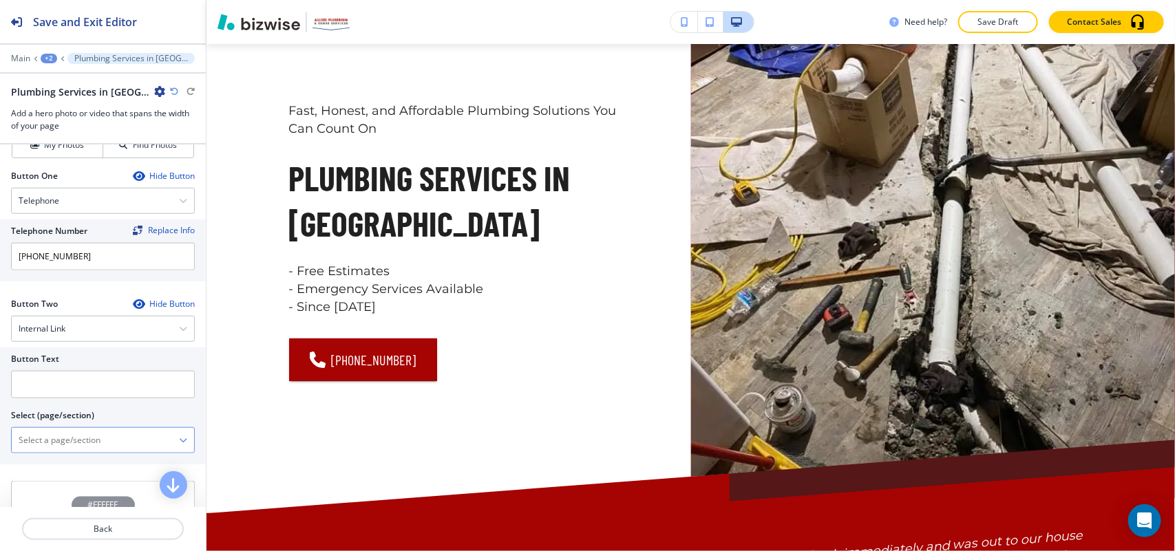
click at [70, 447] on \(page\/section\) "Manual Input" at bounding box center [95, 440] width 167 height 23
click at [72, 443] on \(page\/section\) "CONTACT" at bounding box center [95, 440] width 167 height 23
click at [70, 471] on h4 "CONTACT" at bounding box center [103, 464] width 169 height 12
type \(page\/section\) "CONTACT"
click at [69, 399] on input "text" at bounding box center [103, 385] width 184 height 28
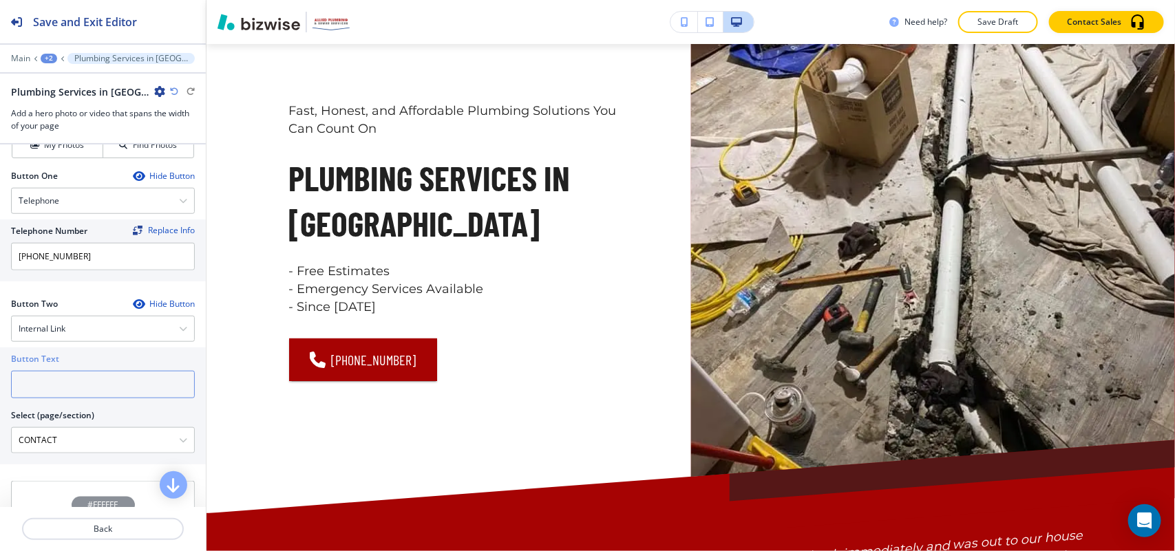
paste input "CONTACT US"
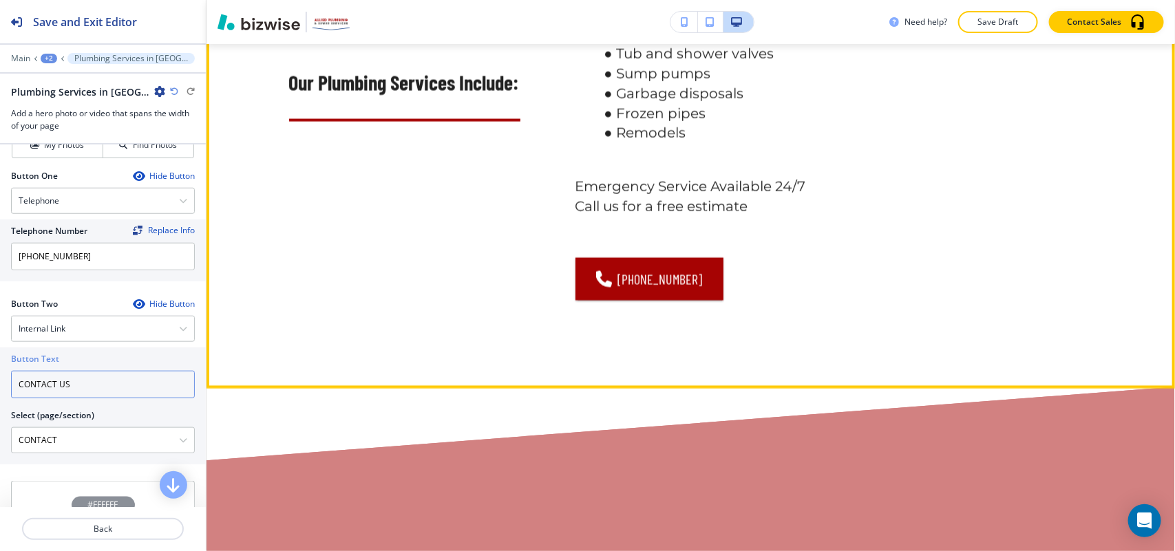
scroll to position [1187, 0]
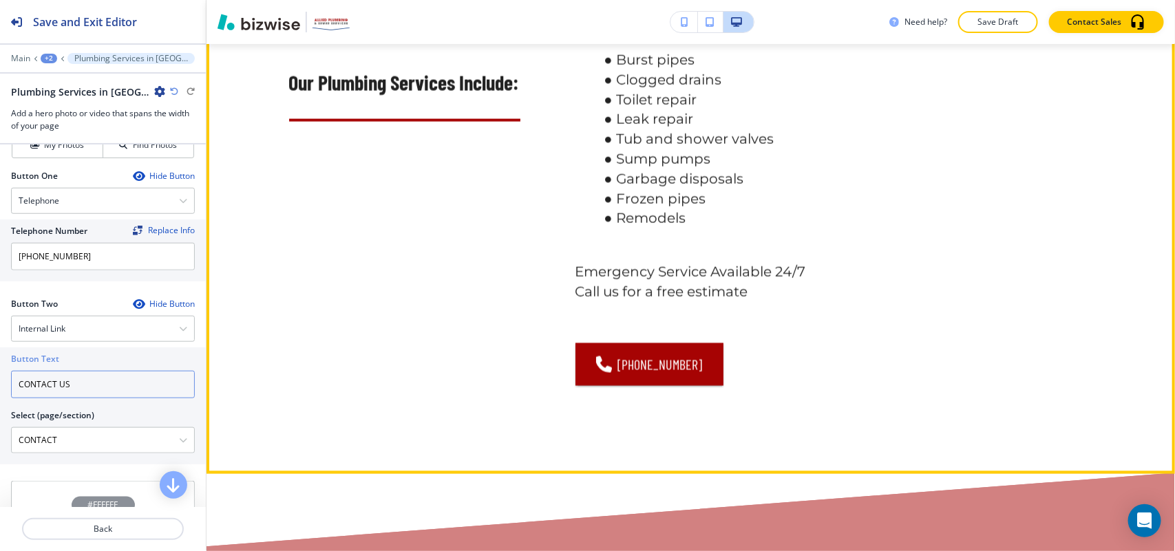
type input "CONTACT US"
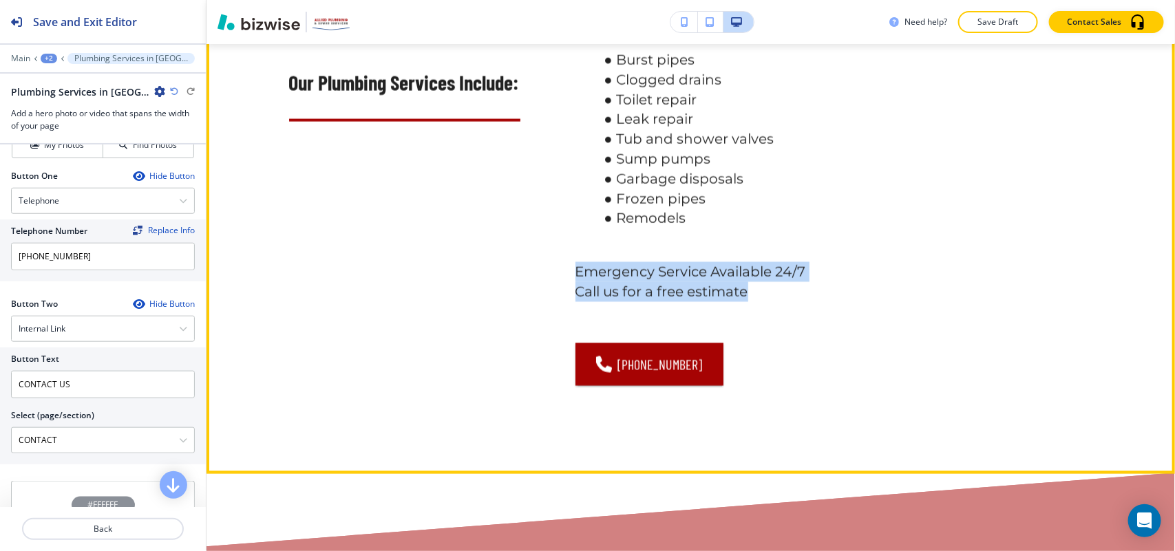
drag, startPoint x: 572, startPoint y: 306, endPoint x: 766, endPoint y: 326, distance: 195.1
click at [766, 302] on h6 "Burst pipes Clogged drains Toilet repair Leak repair Tub and shower valves Sump…" at bounding box center [834, 176] width 518 height 252
copy h6 "Emergency Service Available 24/7 Call us for a free estimate"
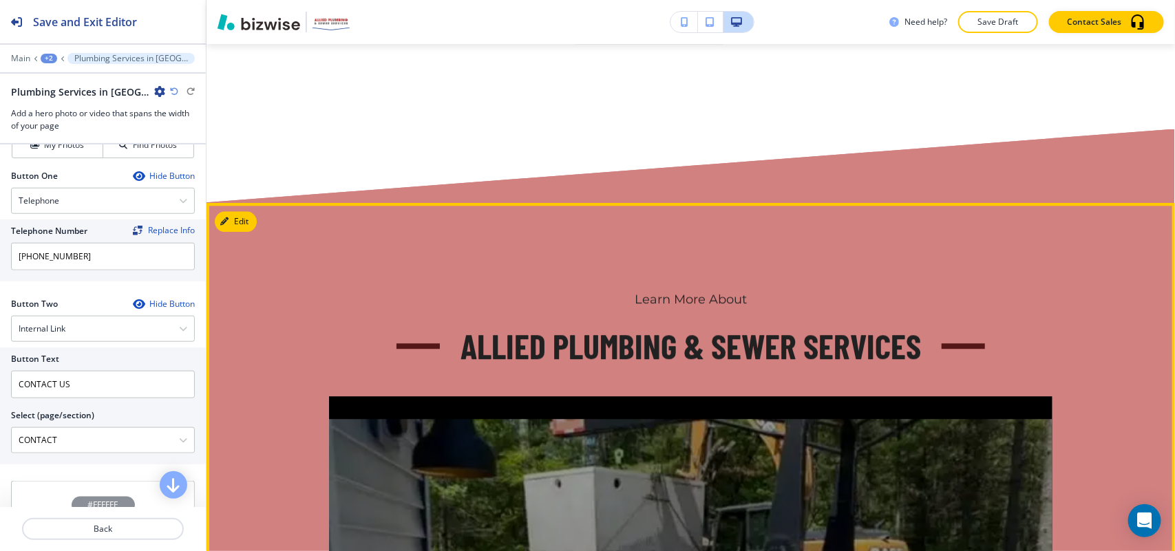
scroll to position [1360, 0]
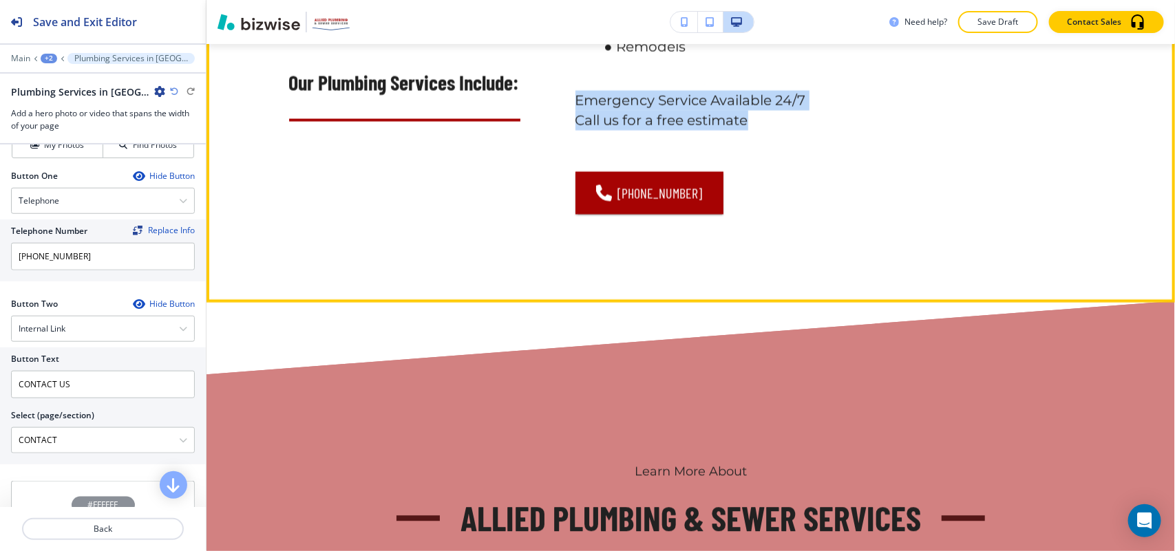
click at [662, 110] on p "Emergency Service Available 24/7" at bounding box center [834, 100] width 518 height 20
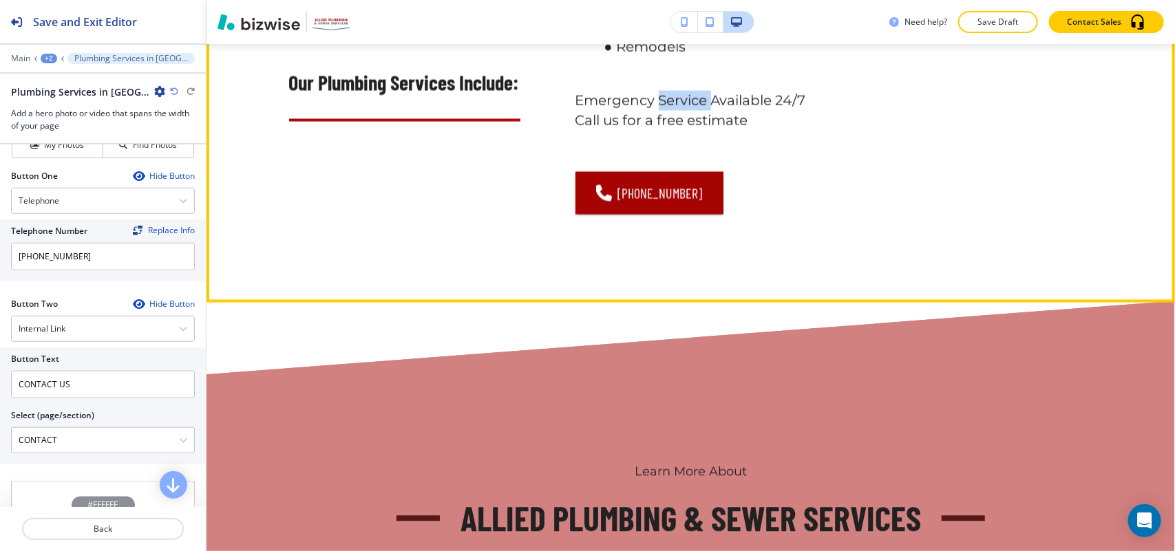
click at [662, 110] on p "Emergency Service Available 24/7" at bounding box center [834, 100] width 518 height 20
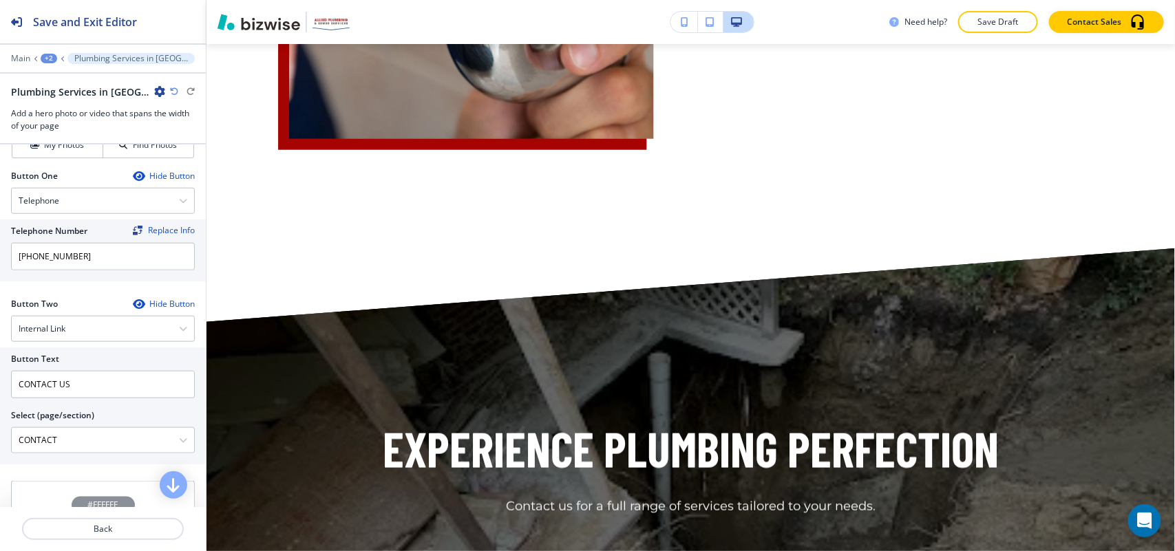
scroll to position [3219, 0]
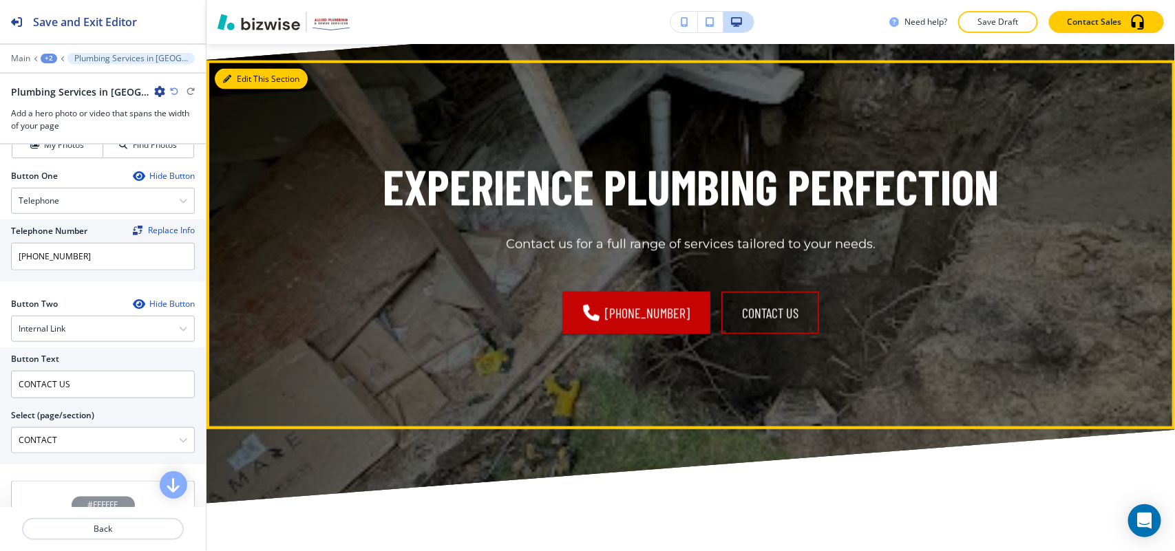
click at [248, 89] on button "Edit This Section" at bounding box center [261, 79] width 93 height 21
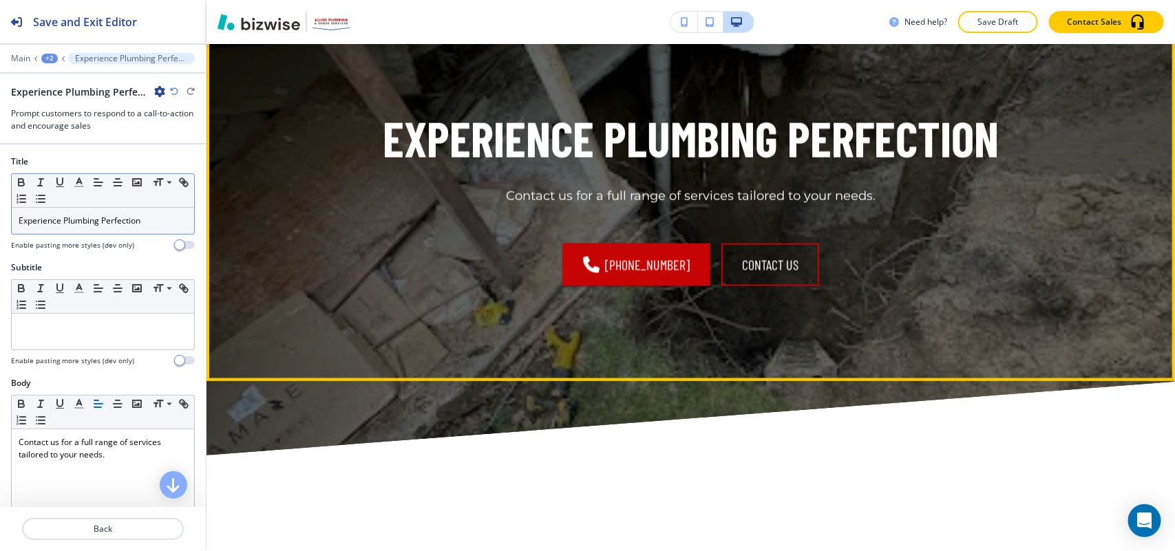
scroll to position [3268, 0]
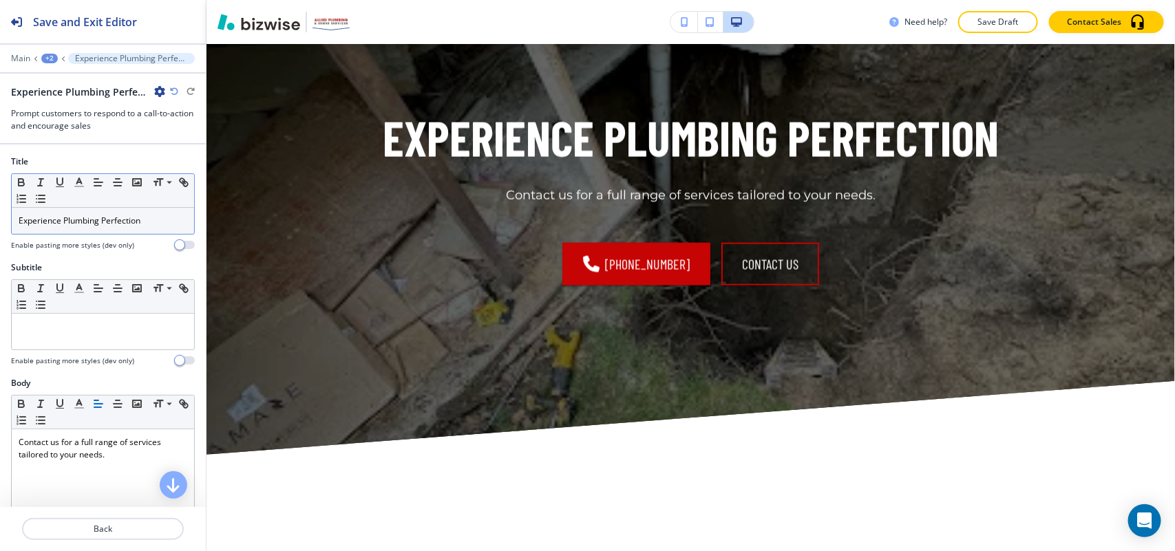
click at [48, 211] on div "Experience Plumbing Perfection" at bounding box center [103, 221] width 182 height 26
click at [50, 224] on p "Experience Plumbing Perfection" at bounding box center [103, 221] width 169 height 12
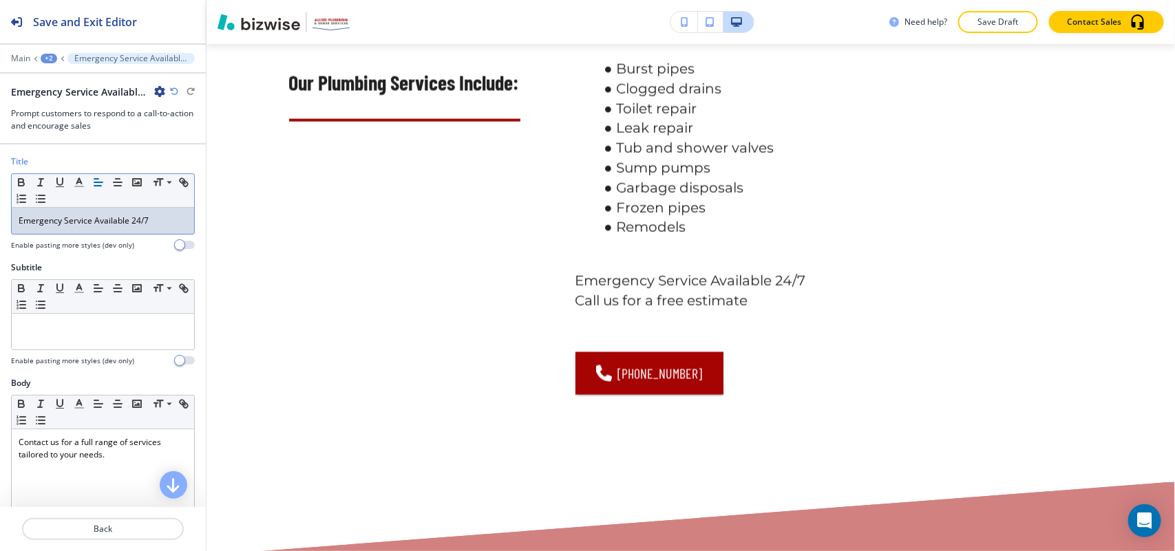
scroll to position [1146, 0]
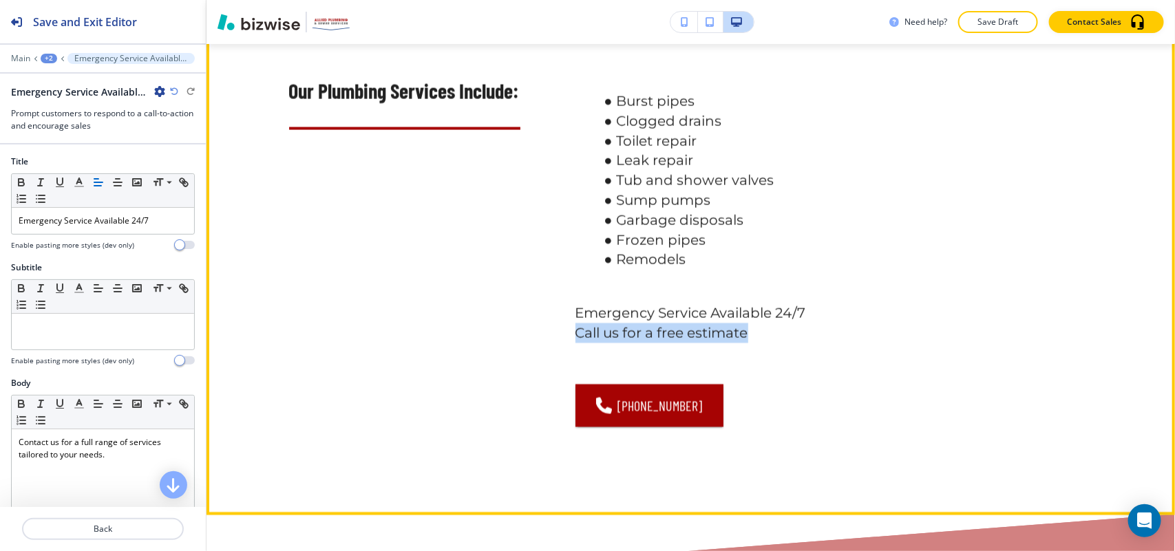
drag, startPoint x: 571, startPoint y: 368, endPoint x: 750, endPoint y: 365, distance: 179.0
click at [750, 344] on p "Call us for a free estimate" at bounding box center [834, 334] width 518 height 20
copy p "Call us for a free estimate"
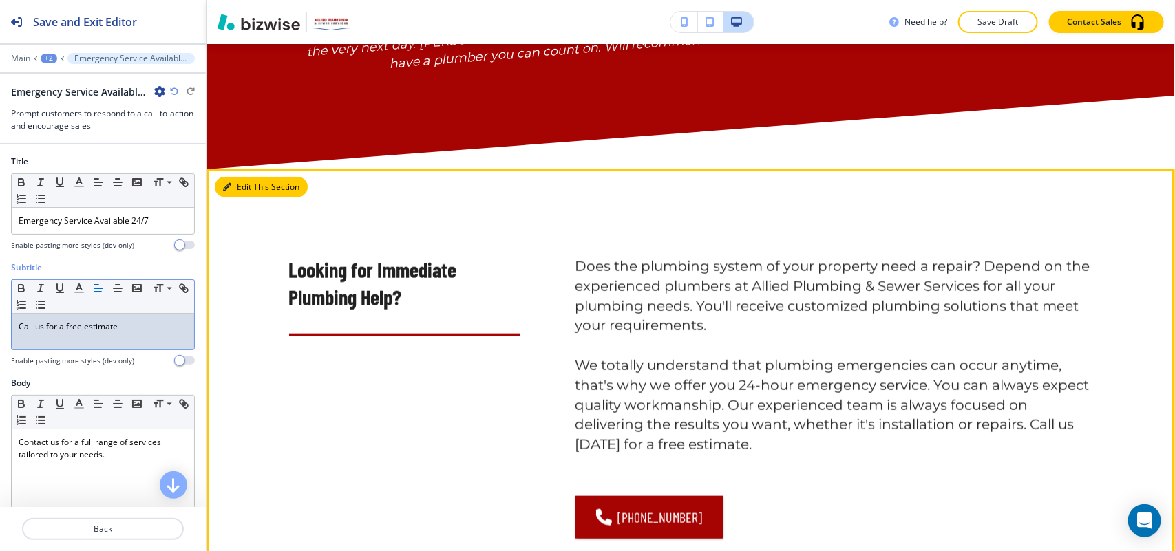
click at [257, 198] on button "Edit This Section" at bounding box center [261, 187] width 93 height 21
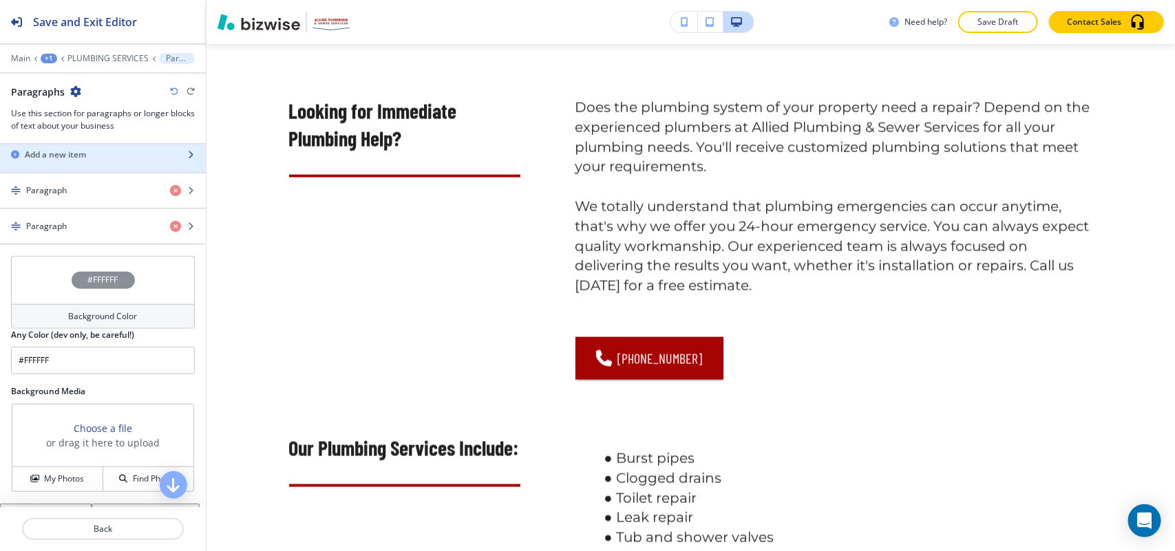
scroll to position [516, 0]
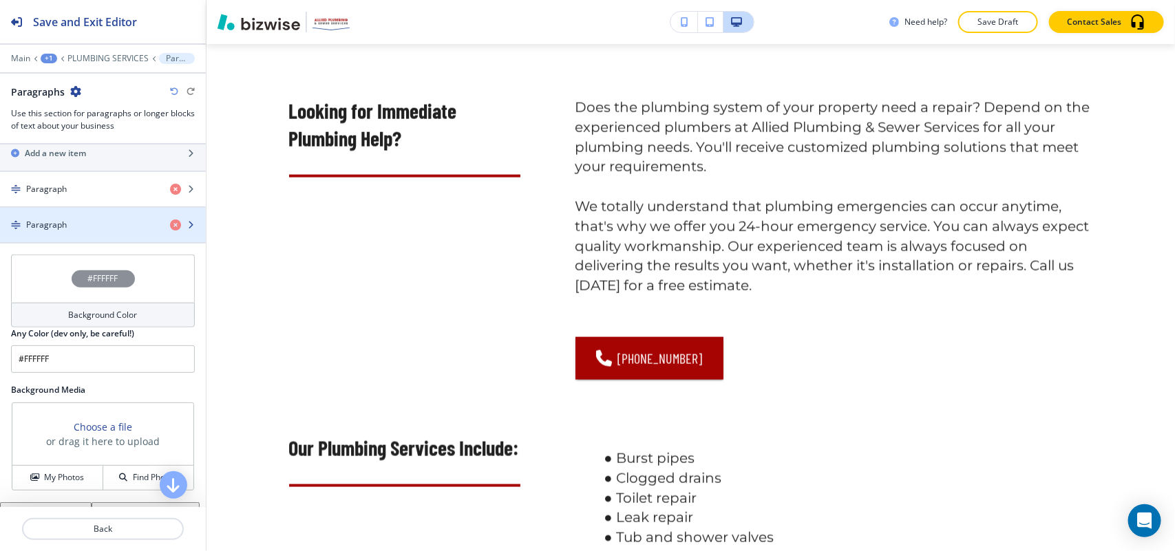
click at [85, 238] on div "button" at bounding box center [103, 236] width 206 height 11
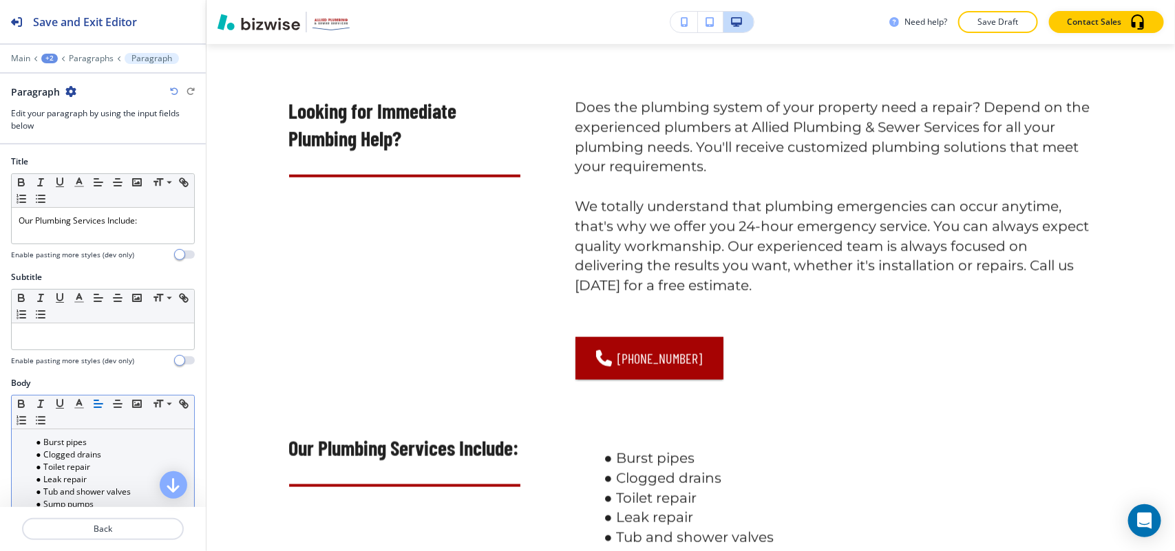
scroll to position [258, 0]
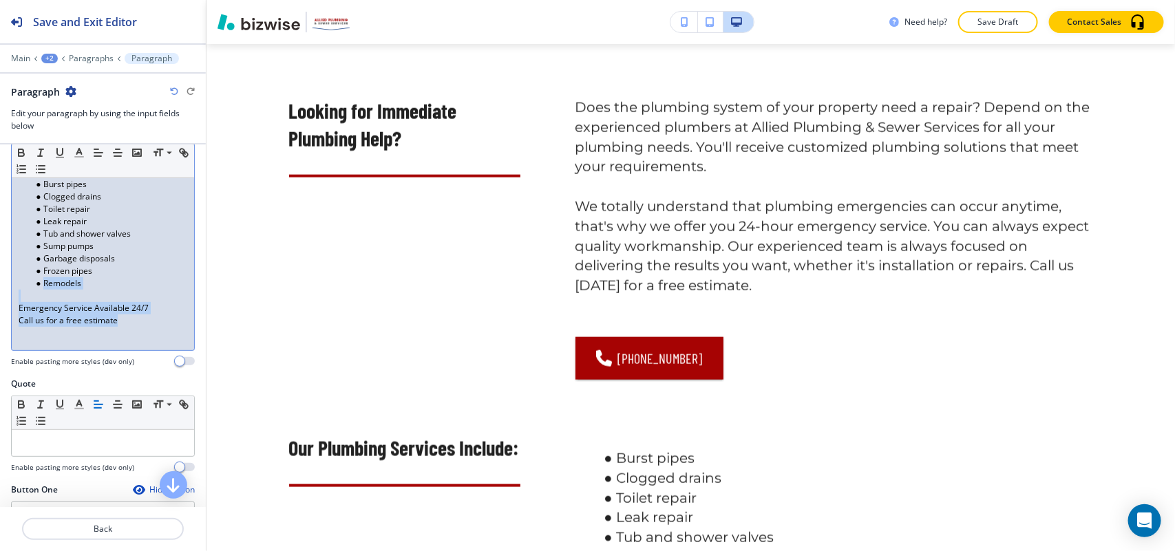
drag, startPoint x: 107, startPoint y: 312, endPoint x: 8, endPoint y: 291, distance: 100.6
click at [8, 291] on div "Body Small Normal Large Huge Burst pipes Clogged drains Toilet repair Leak repa…" at bounding box center [103, 248] width 206 height 259
click at [100, 334] on div "Burst pipes Clogged drains Toilet repair Leak repair Tub and shower valves Sump…" at bounding box center [103, 260] width 182 height 179
drag, startPoint x: 153, startPoint y: 329, endPoint x: 0, endPoint y: 290, distance: 157.8
click at [0, 293] on div "Body Small Normal Large Huge Burst pipes Clogged drains Toilet repair Leak repa…" at bounding box center [103, 248] width 206 height 259
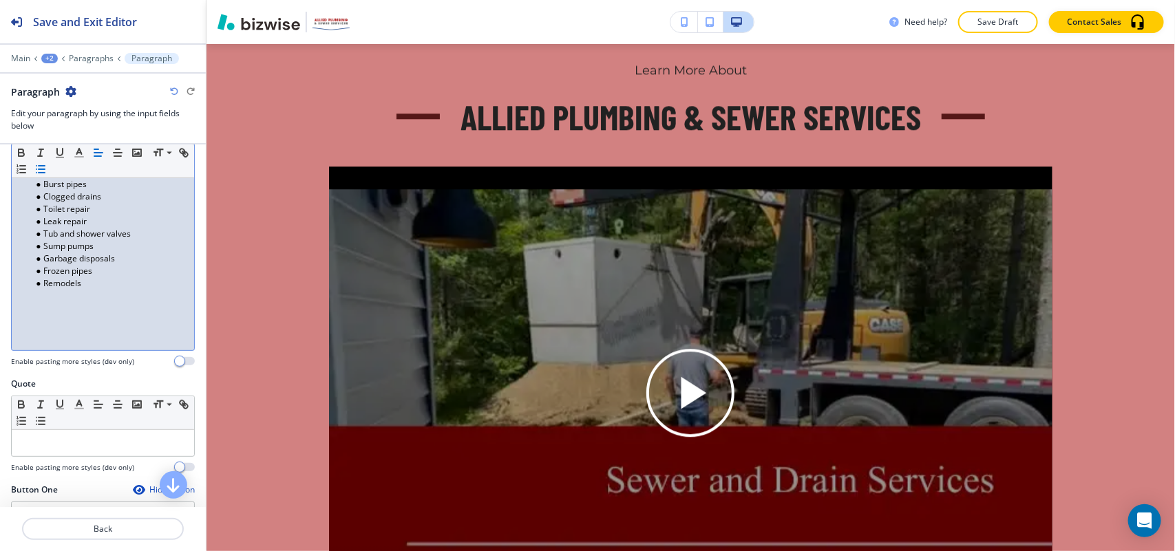
scroll to position [1549, 0]
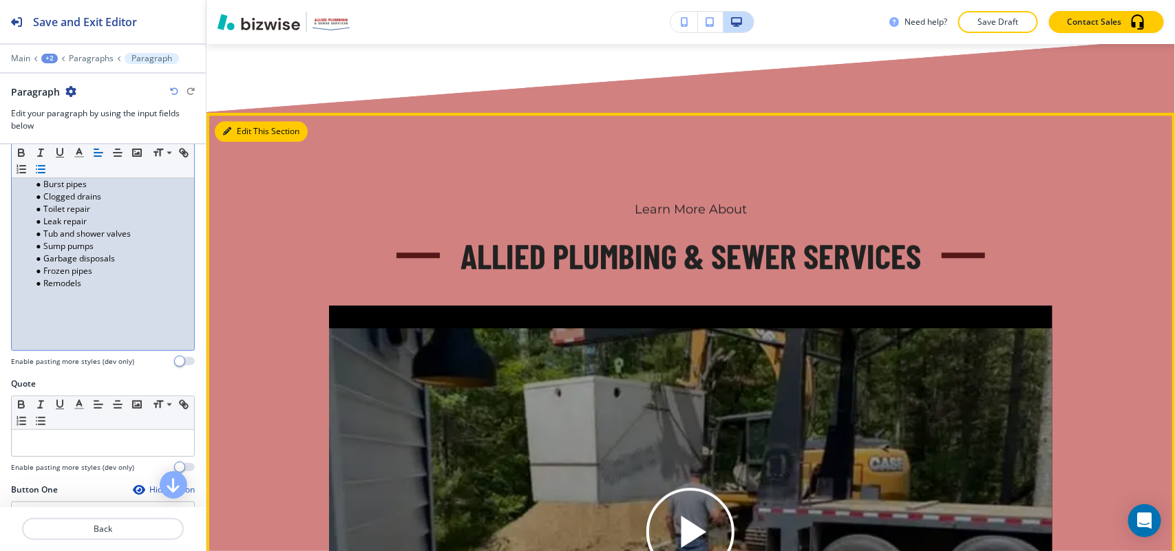
click at [232, 142] on button "Edit This Section" at bounding box center [261, 131] width 93 height 21
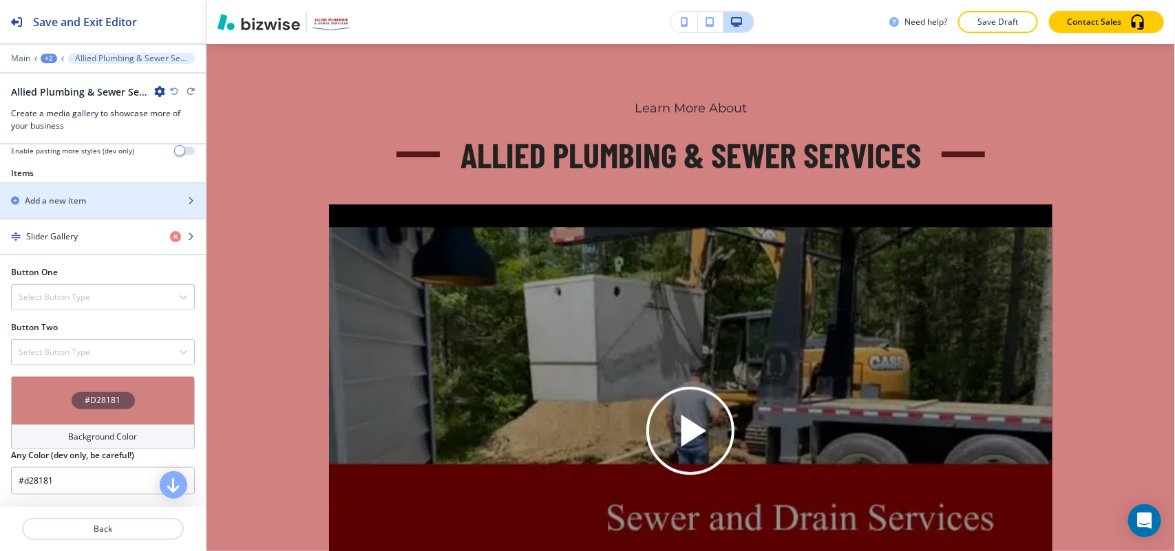
scroll to position [688, 0]
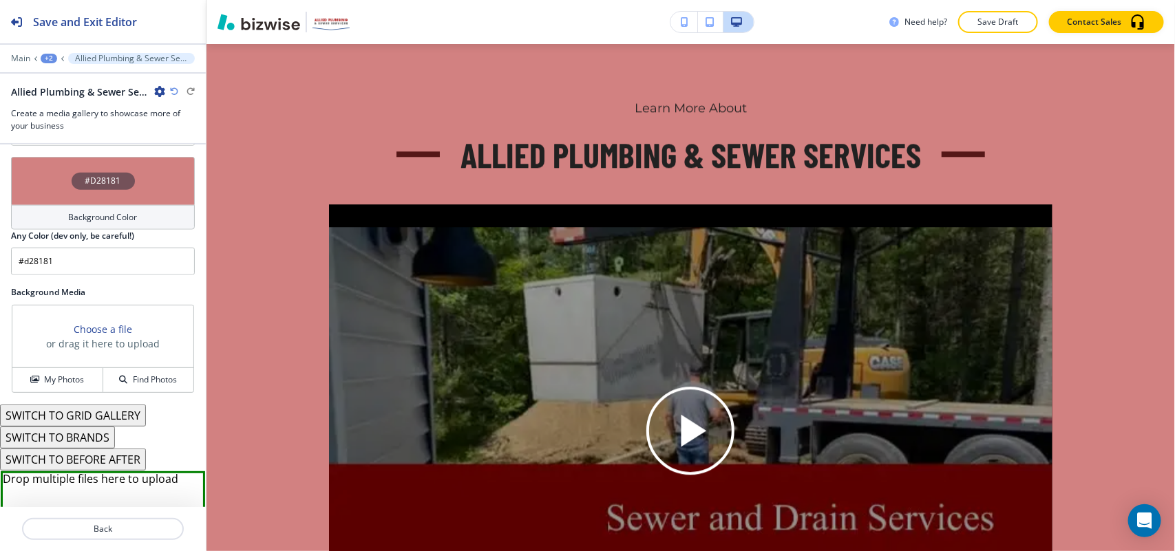
click at [42, 169] on div "#D28181" at bounding box center [103, 181] width 184 height 48
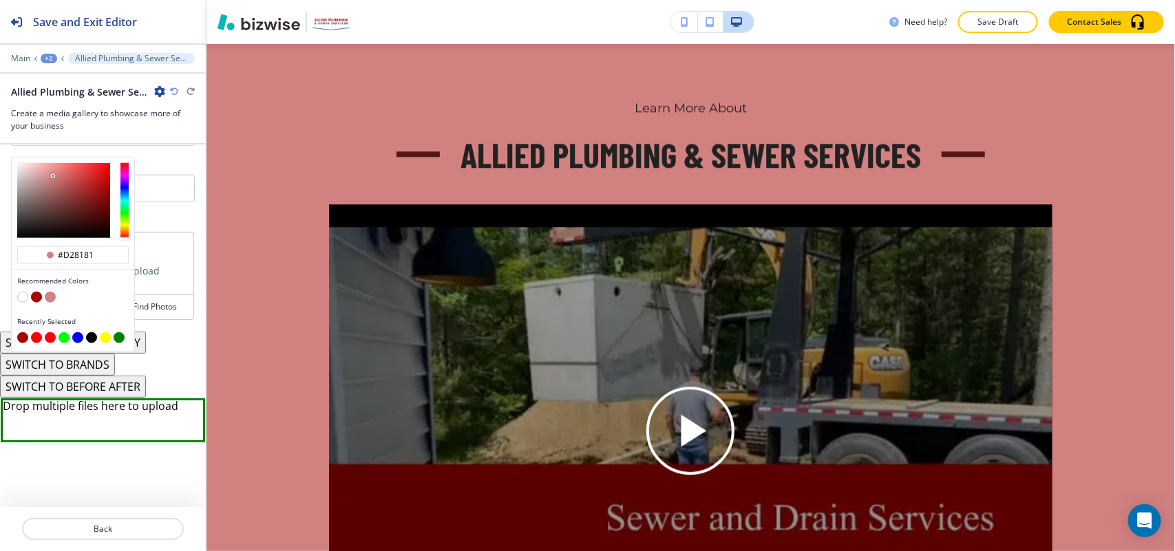
click at [18, 338] on button "button" at bounding box center [22, 337] width 11 height 11
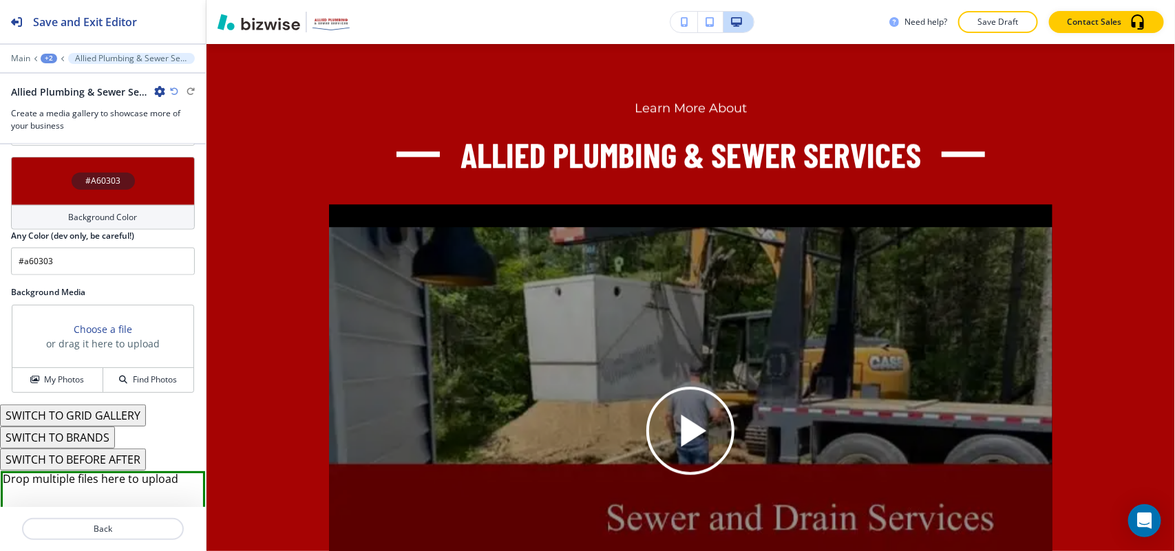
type input "#a60303"
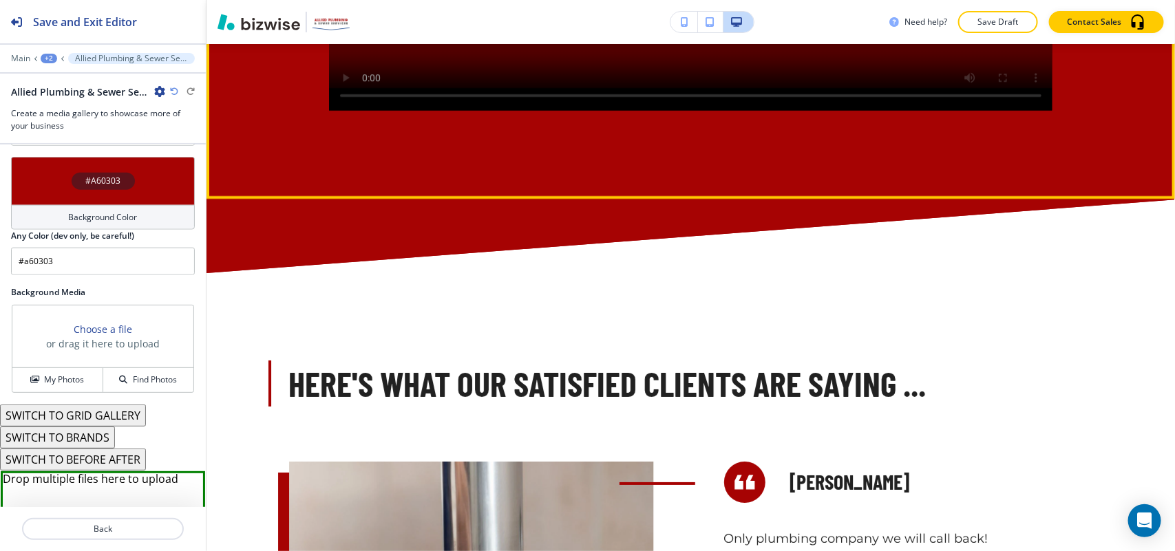
scroll to position [2338, 0]
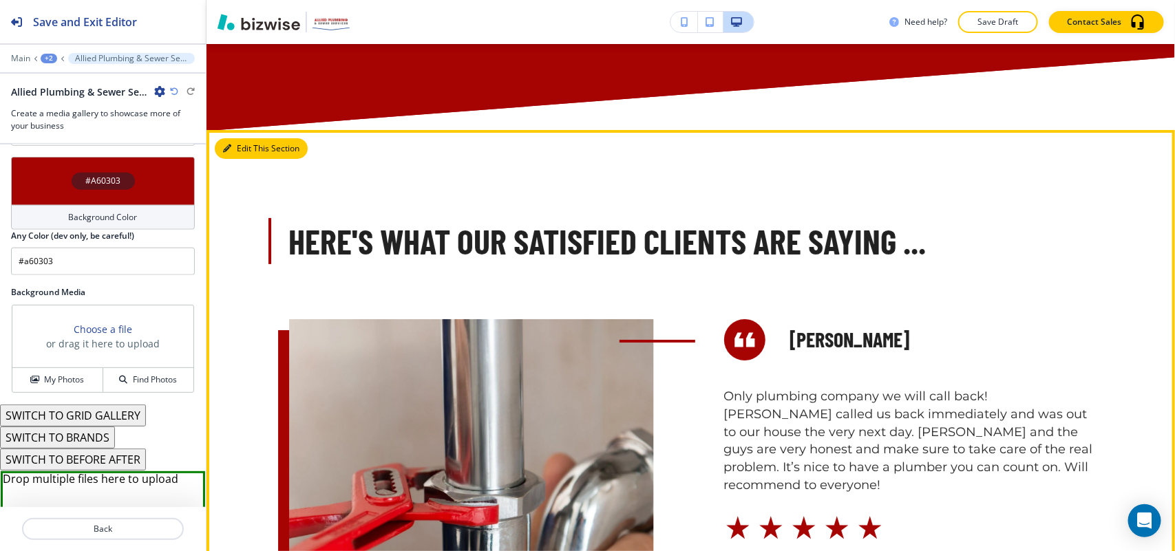
click at [237, 159] on button "Edit This Section" at bounding box center [261, 148] width 93 height 21
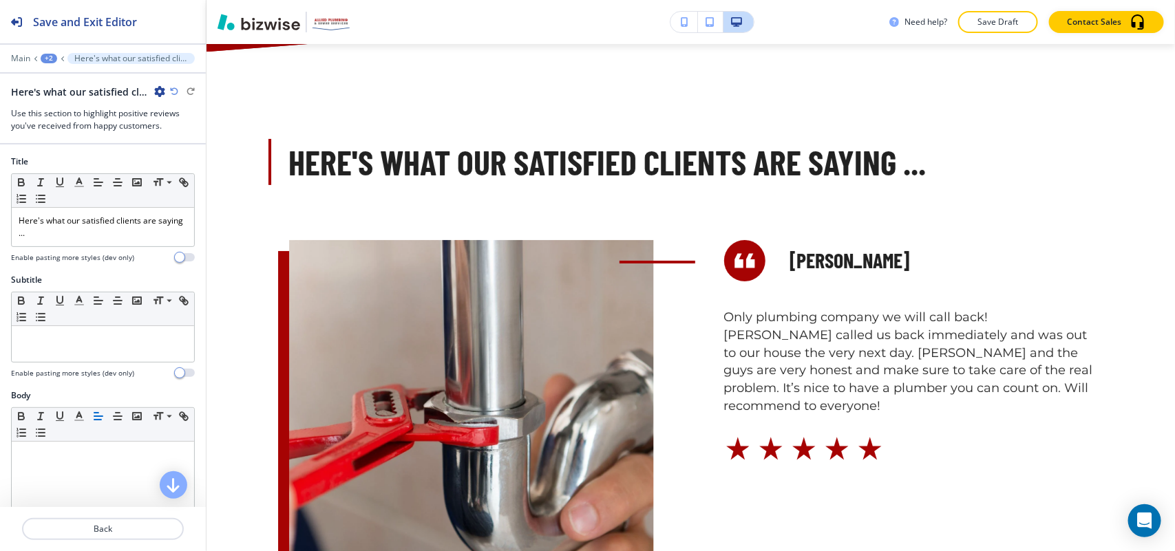
scroll to position [2458, 0]
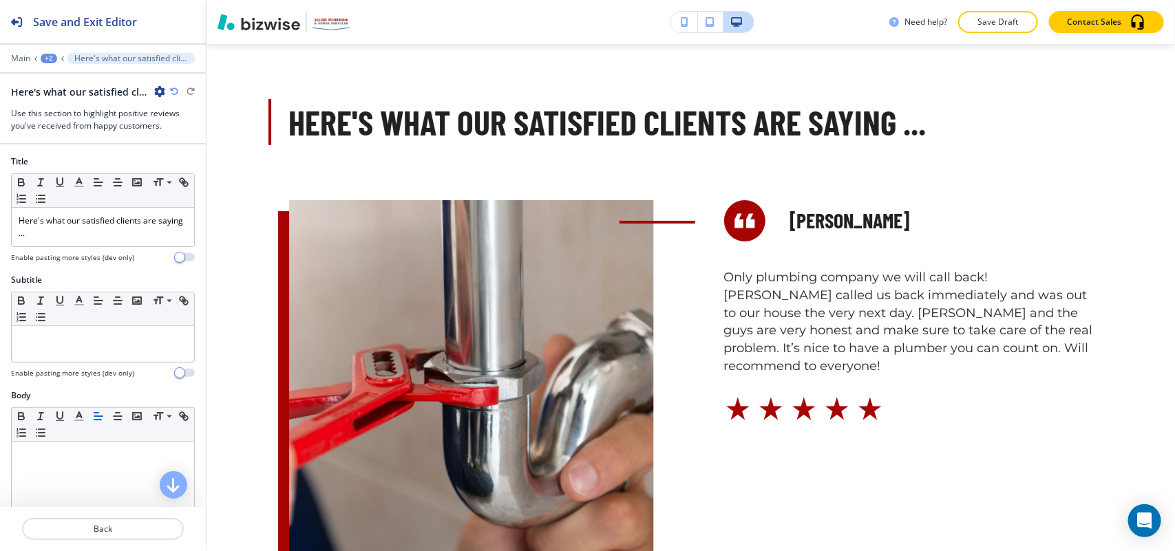
click at [162, 91] on icon "button" at bounding box center [159, 91] width 11 height 11
click at [181, 169] on p "Delete Section" at bounding box center [198, 164] width 70 height 12
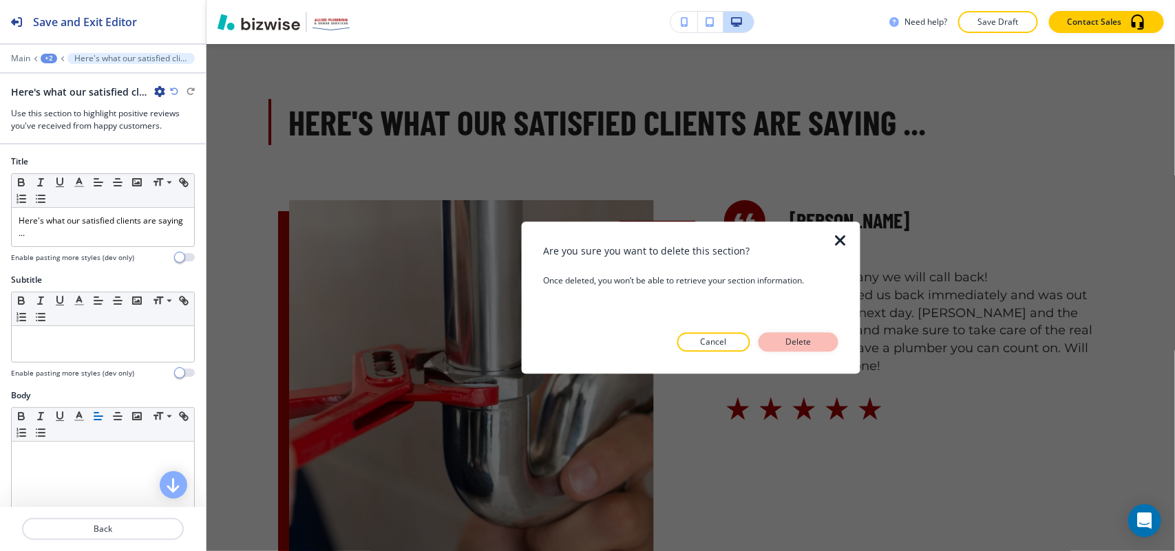
click at [807, 339] on p "Delete" at bounding box center [798, 342] width 33 height 12
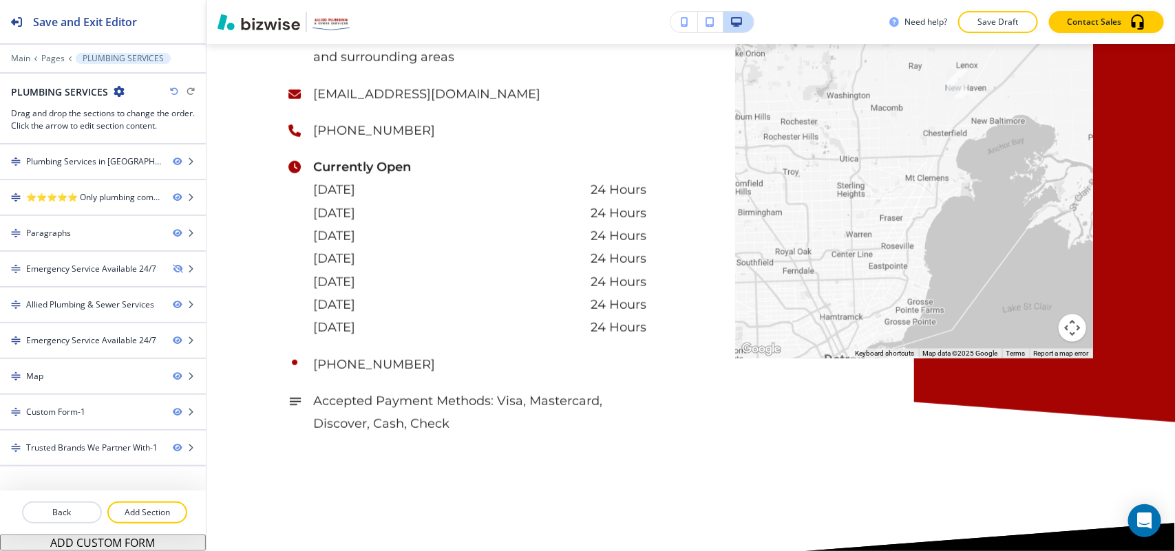
scroll to position [0, 0]
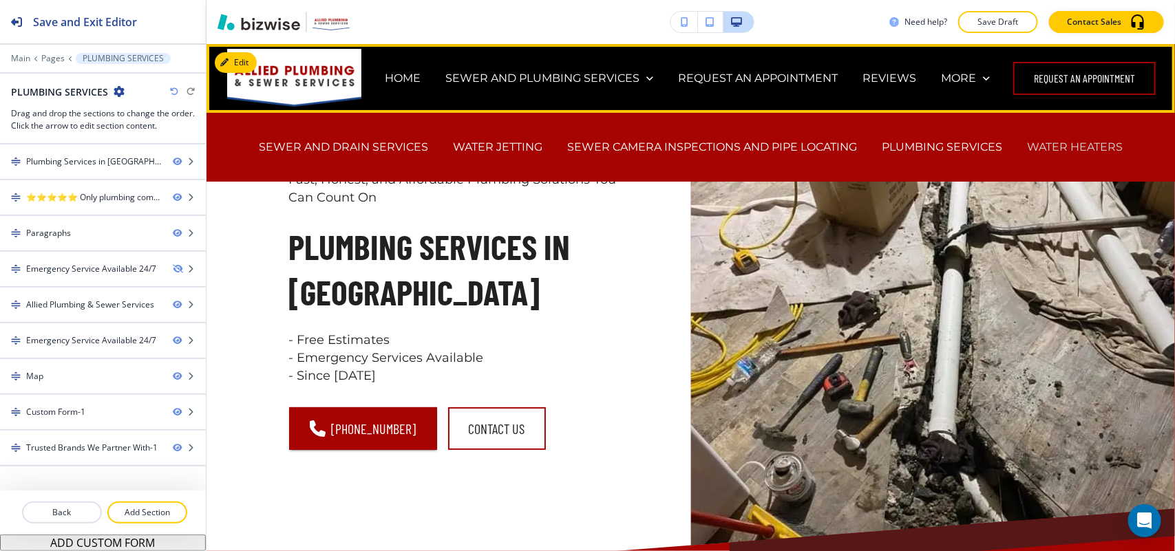
click at [1050, 148] on p "WATER HEATERS" at bounding box center [1075, 147] width 96 height 16
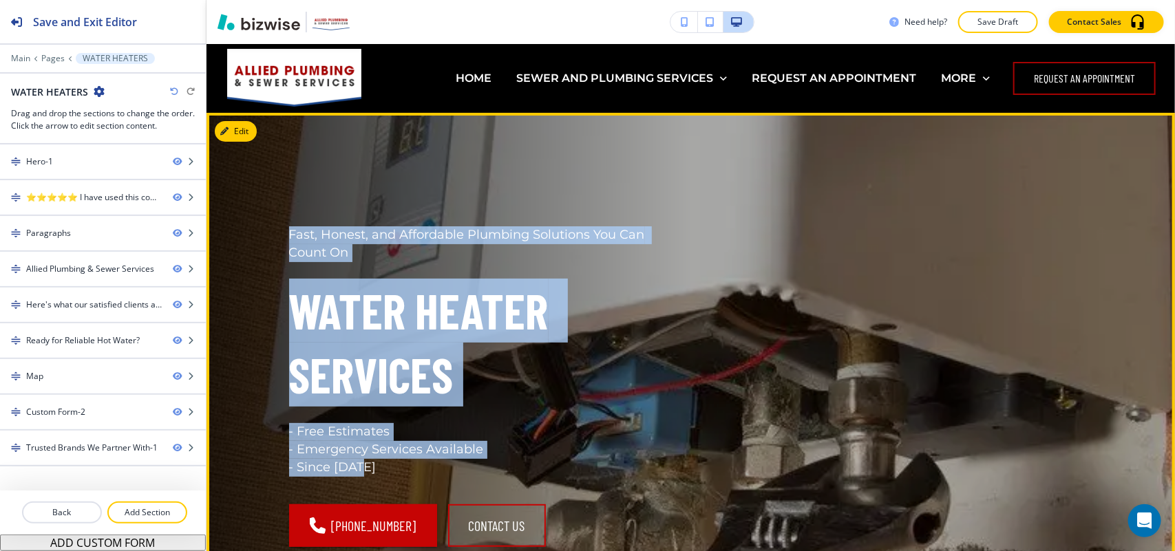
drag, startPoint x: 267, startPoint y: 235, endPoint x: 416, endPoint y: 472, distance: 280.0
click at [416, 472] on div "Fast, Honest, and Affordable Plumbing Solutions You Can Count On Water Heater S…" at bounding box center [465, 370] width 419 height 354
copy div "Fast, Honest, and Affordable Plumbing Solutions You Can Count On Water Heater S…"
click at [246, 122] on button "Edit This Section" at bounding box center [261, 131] width 93 height 21
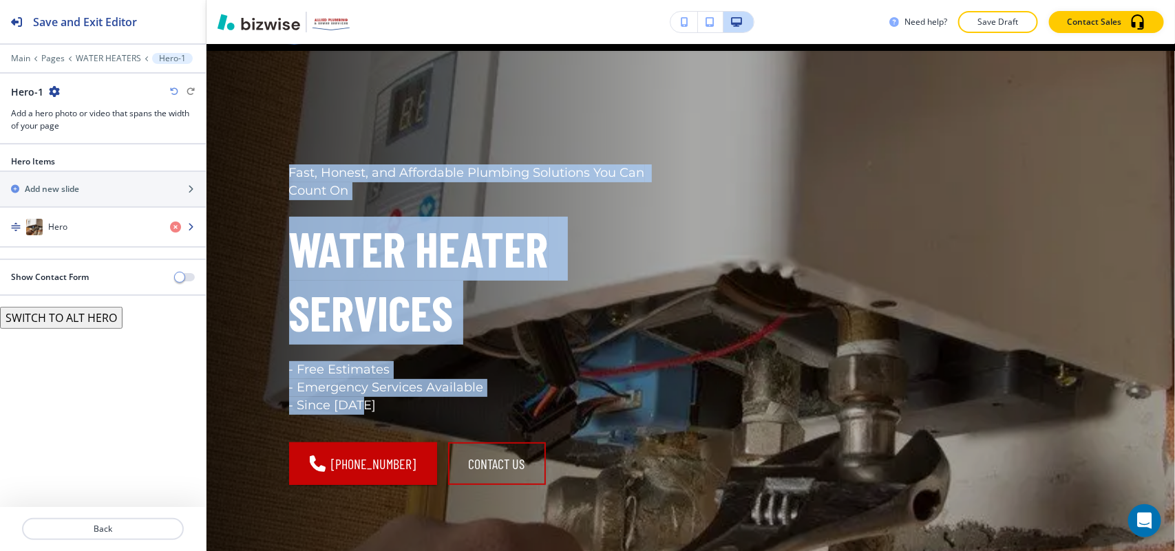
scroll to position [69, 0]
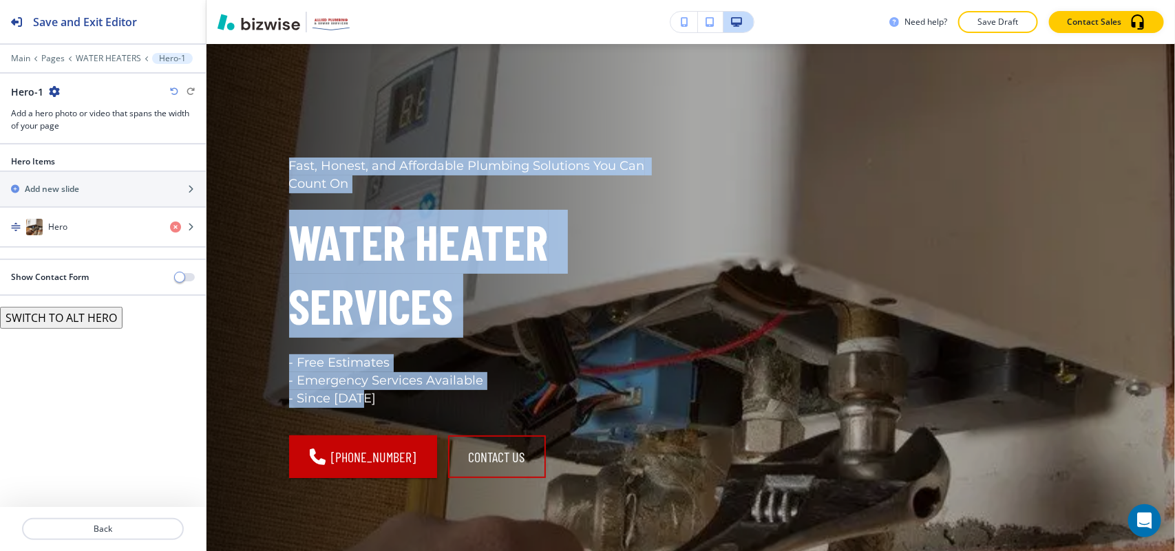
click at [52, 325] on button "SWITCH TO ALT HERO" at bounding box center [61, 318] width 123 height 22
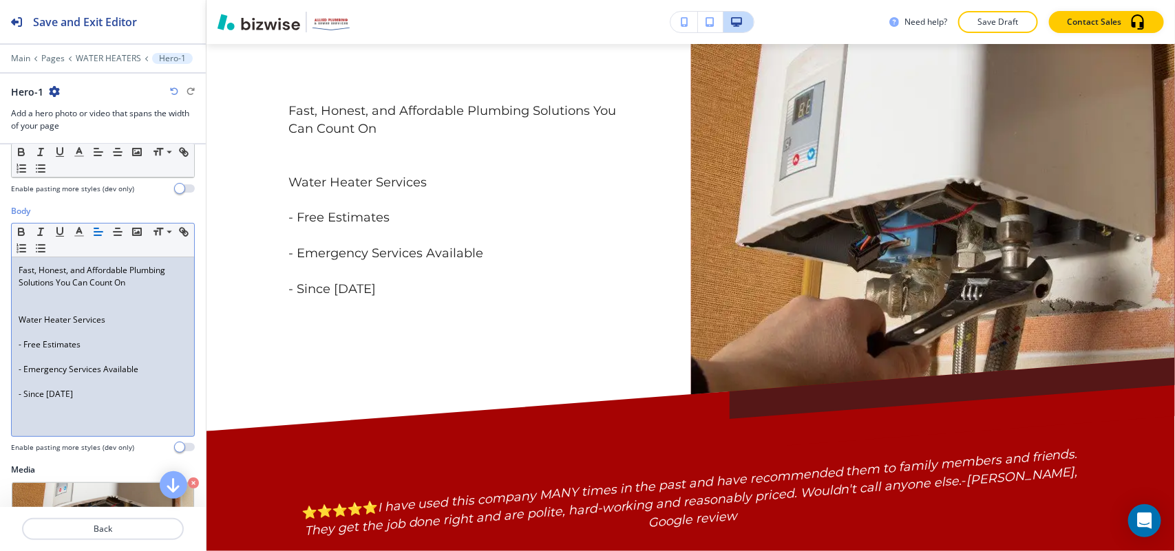
scroll to position [0, 0]
drag, startPoint x: 112, startPoint y: 277, endPoint x: 5, endPoint y: 275, distance: 106.7
click at [5, 275] on div "Body Small Normal Large Huge Fast, Honest, and Affordable Plumbing Solutions Yo…" at bounding box center [103, 334] width 206 height 259
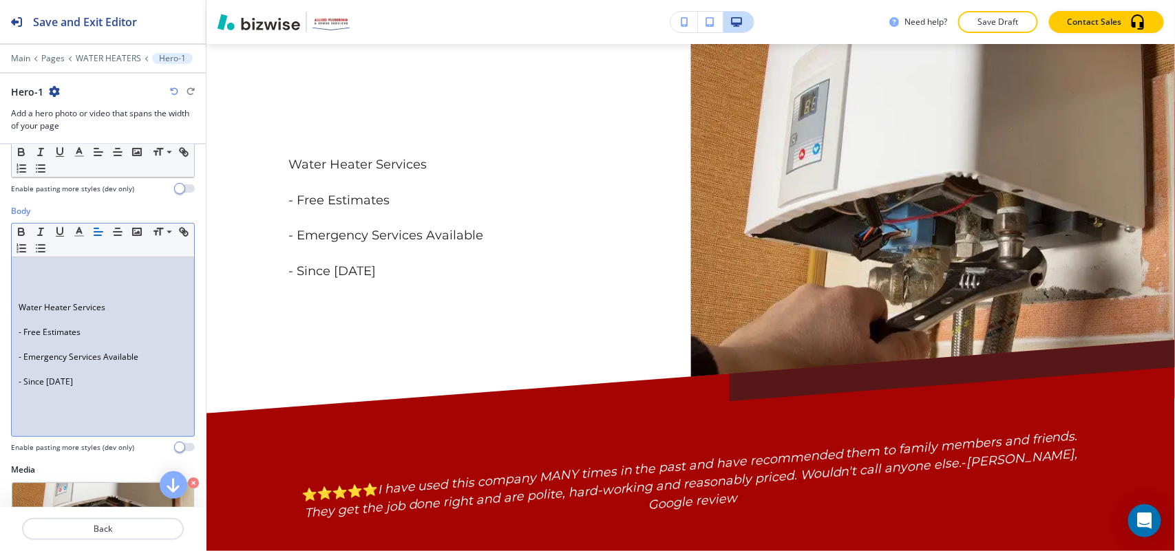
scroll to position [86, 0]
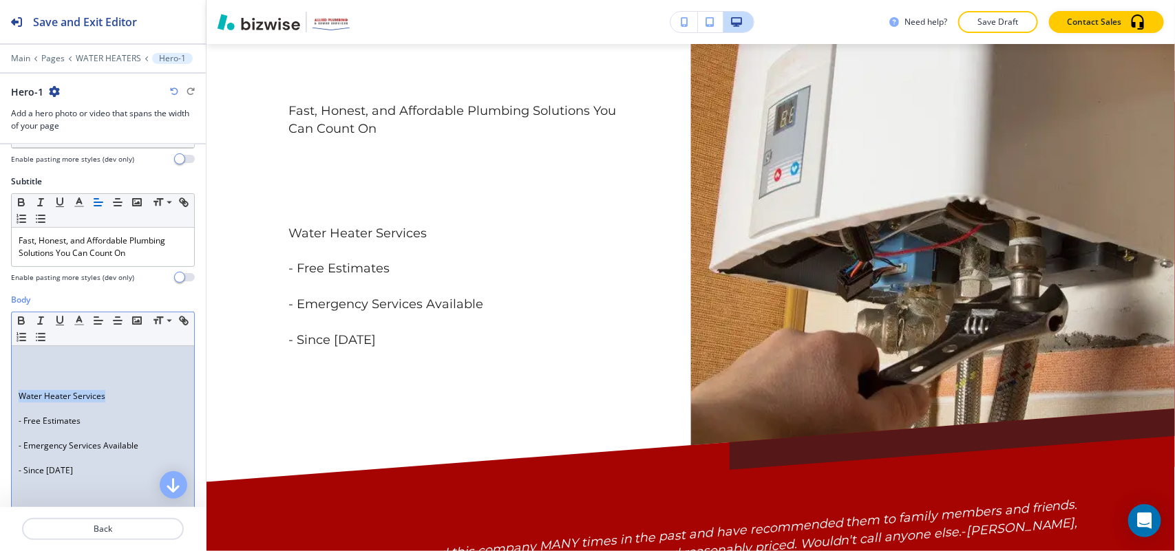
drag, startPoint x: 116, startPoint y: 398, endPoint x: 0, endPoint y: 398, distance: 115.6
click at [0, 398] on div "Body Small Normal Large Huge Water Heater Services - Free Estimates - Emergency…" at bounding box center [103, 423] width 206 height 259
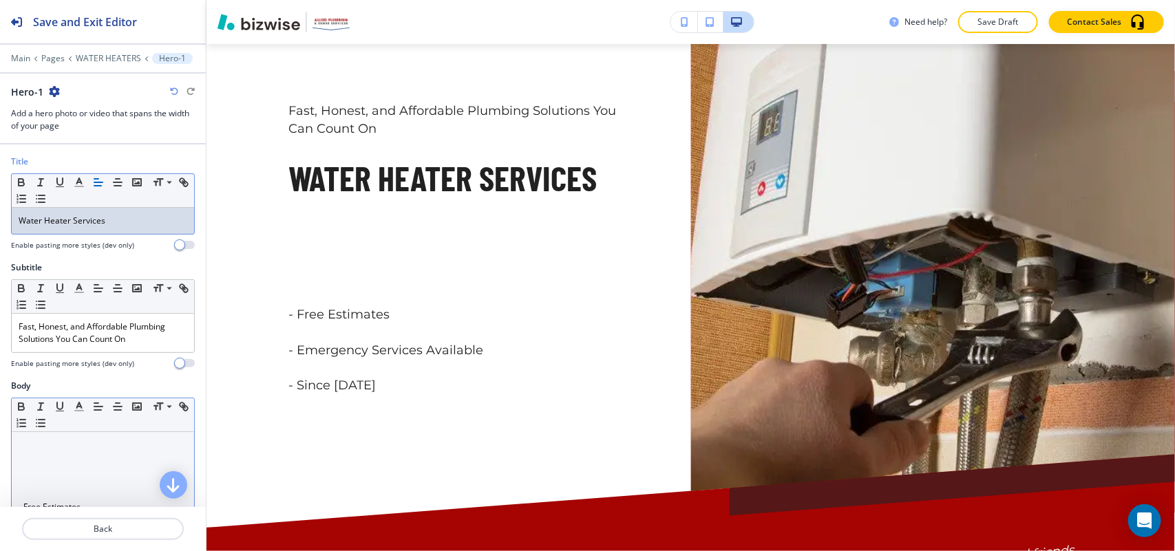
scroll to position [172, 0]
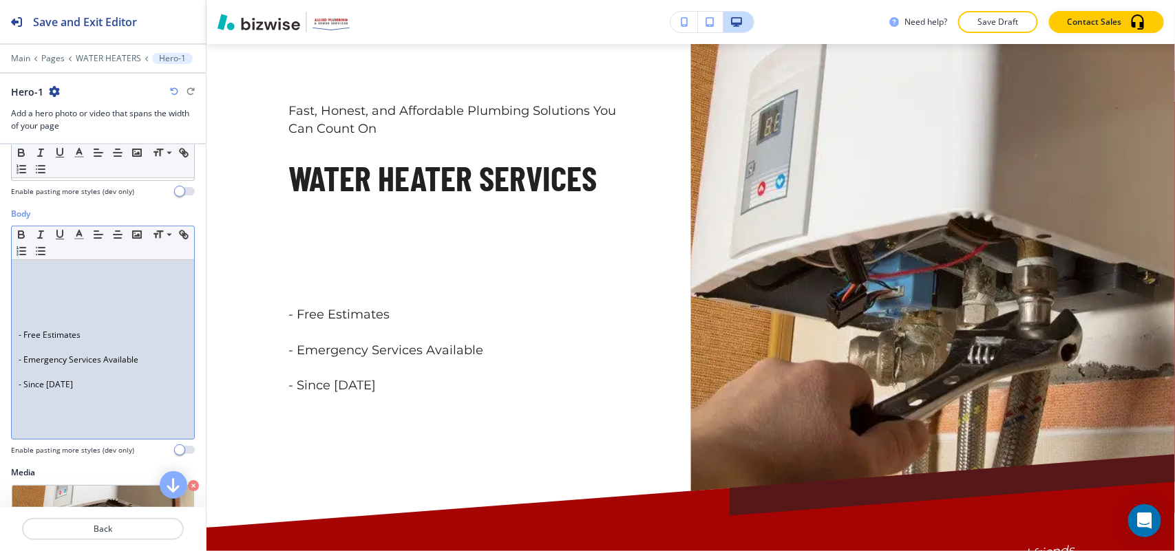
click at [12, 332] on div "- Free Estimates - Emergency Services Available - Since 1986" at bounding box center [103, 349] width 182 height 179
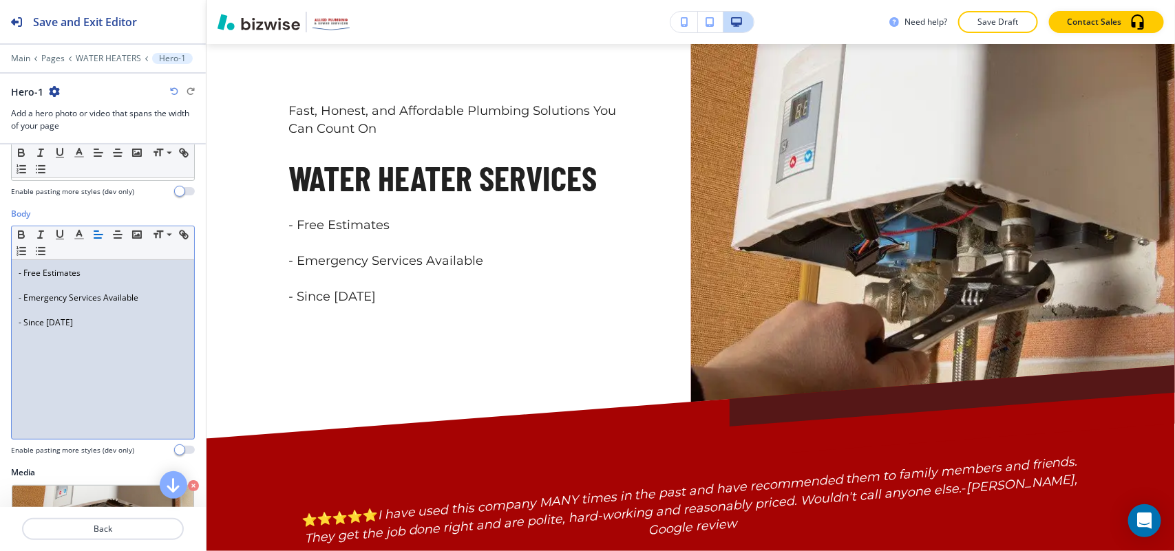
click at [39, 286] on p at bounding box center [103, 285] width 169 height 12
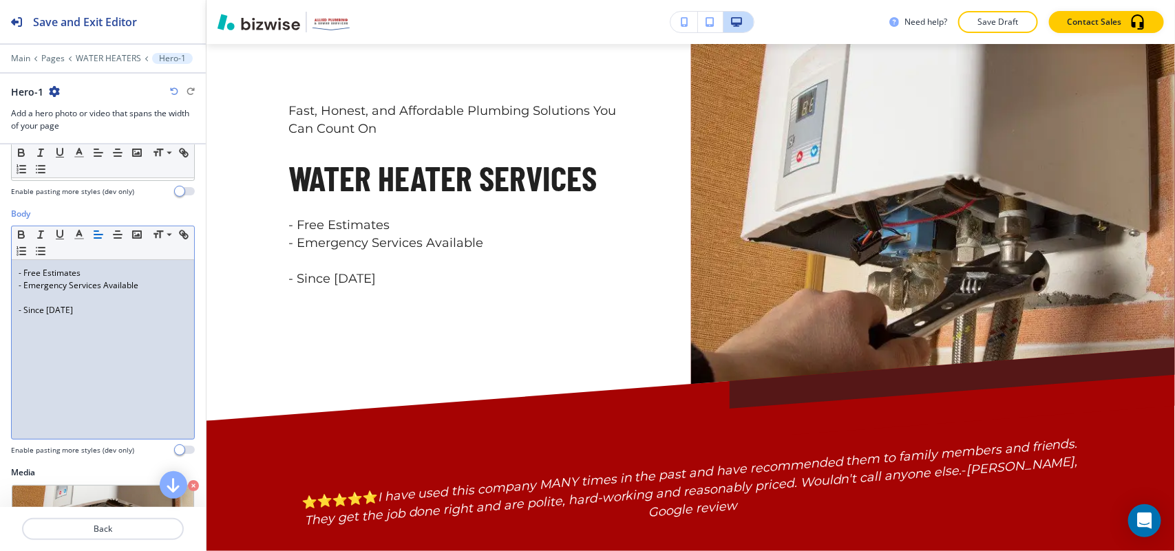
click at [21, 300] on p at bounding box center [103, 298] width 169 height 12
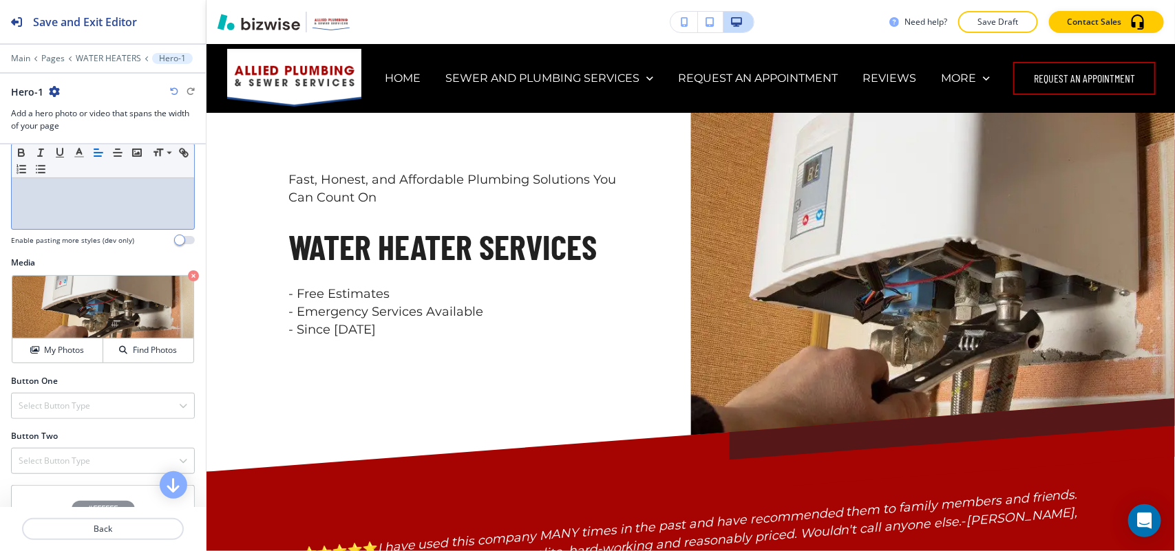
scroll to position [430, 0]
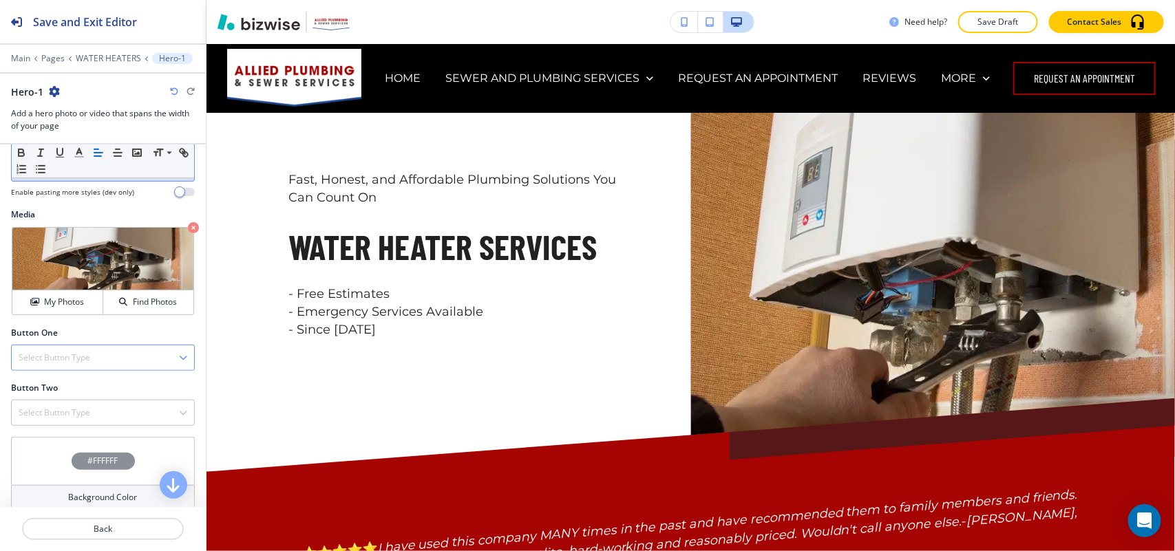
click at [60, 360] on h4 "Select Button Type" at bounding box center [55, 358] width 72 height 12
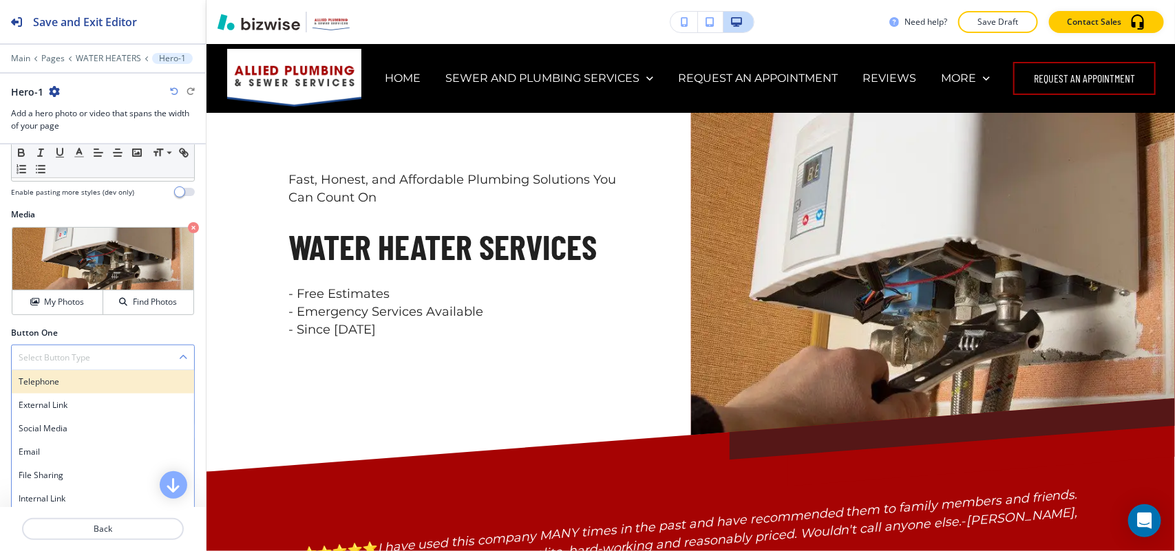
click at [64, 380] on h4 "Telephone" at bounding box center [103, 382] width 169 height 12
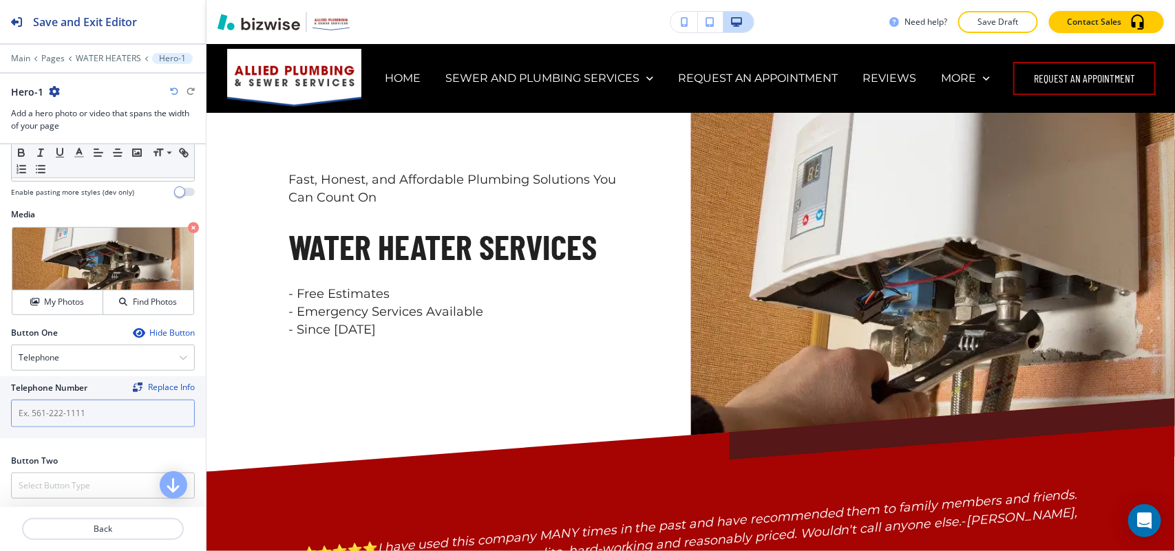
click at [89, 408] on input "text" at bounding box center [103, 414] width 184 height 28
paste input "(586) 204-6570"
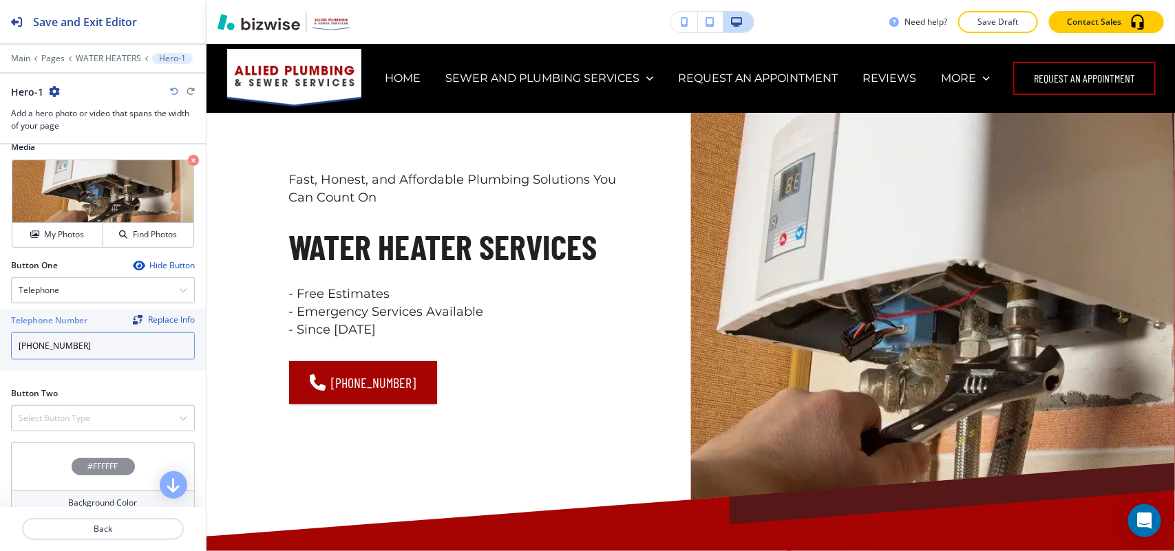
scroll to position [587, 0]
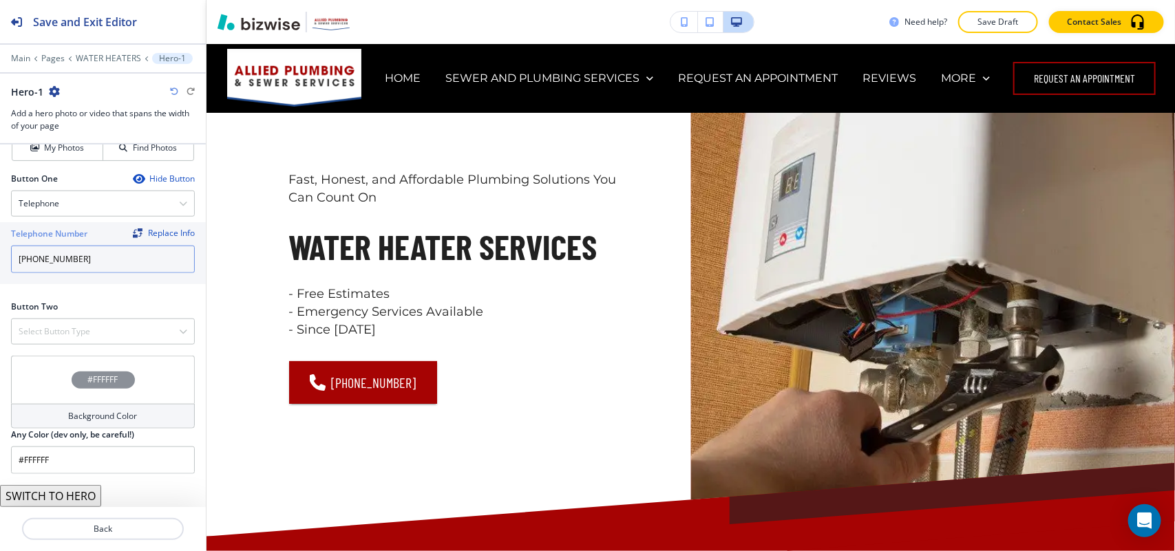
type input "(586) 204-6570"
click at [48, 317] on div at bounding box center [103, 316] width 184 height 6
click at [49, 321] on div "Select Button Type" at bounding box center [103, 331] width 182 height 25
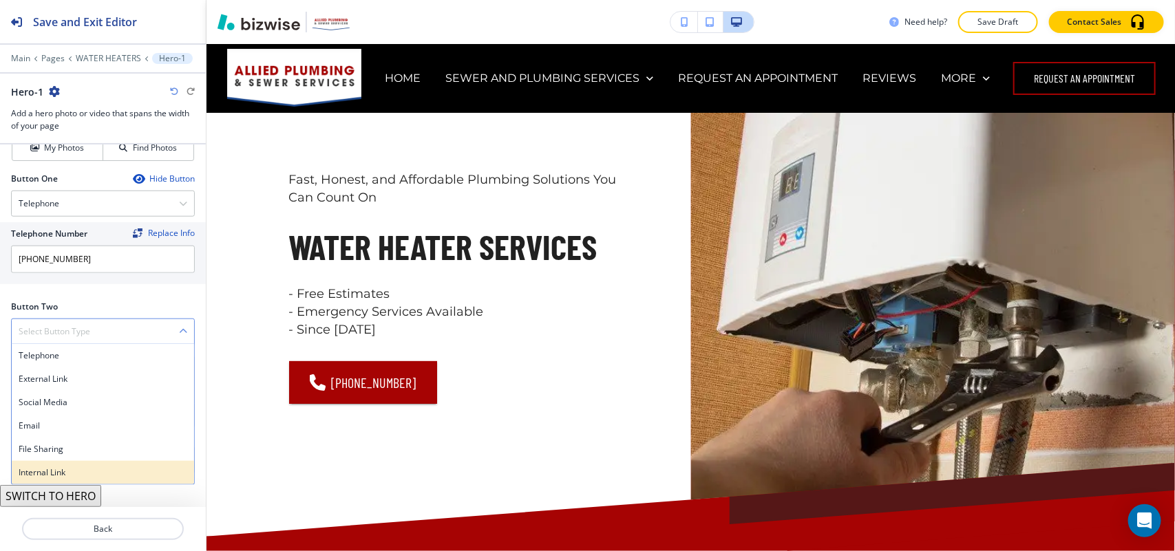
click at [46, 469] on h4 "Internal Link" at bounding box center [103, 473] width 169 height 12
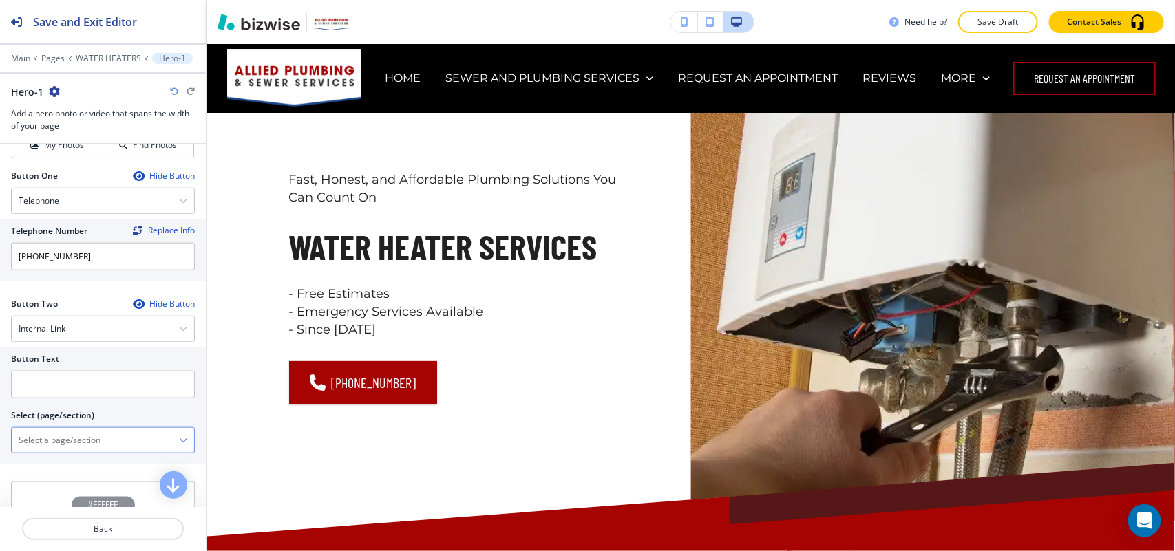
click at [72, 439] on \(page\/section\) "Manual Input" at bounding box center [95, 440] width 167 height 23
click at [59, 465] on h4 "CONTACT" at bounding box center [103, 464] width 169 height 12
type \(page\/section\) "CONTACT"
click at [91, 385] on input "text" at bounding box center [103, 385] width 184 height 28
paste input "CONTACT US"
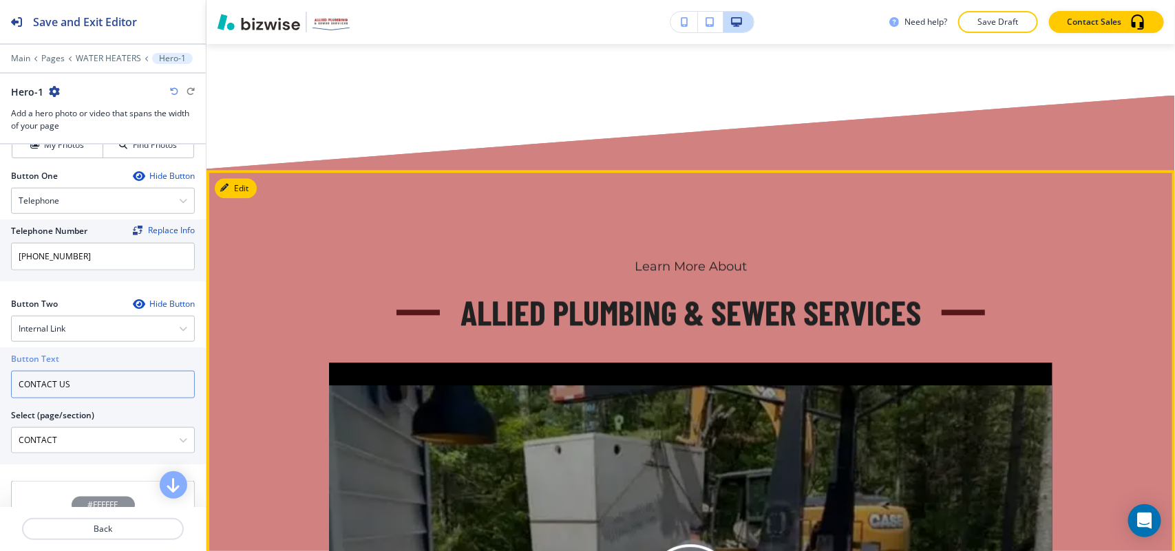
scroll to position [1463, 0]
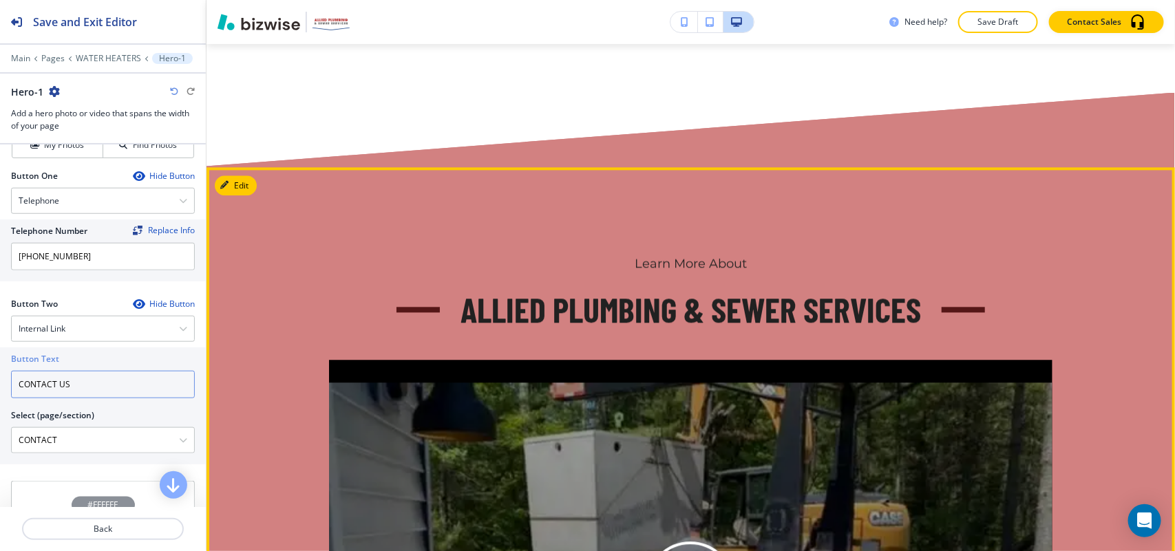
type input "CONTACT US"
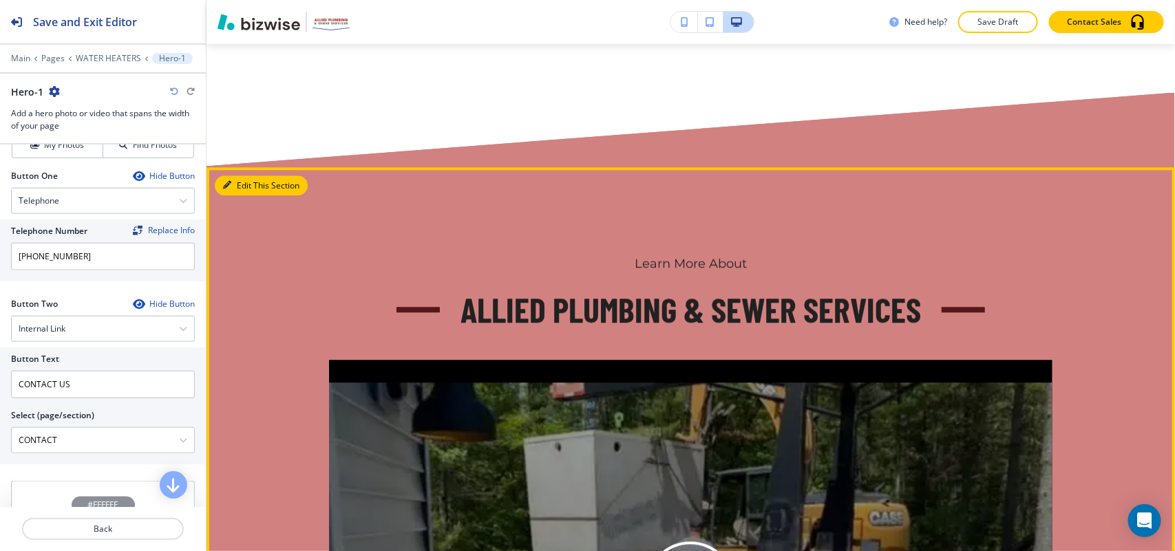
click at [236, 194] on button "Edit This Section" at bounding box center [261, 186] width 93 height 21
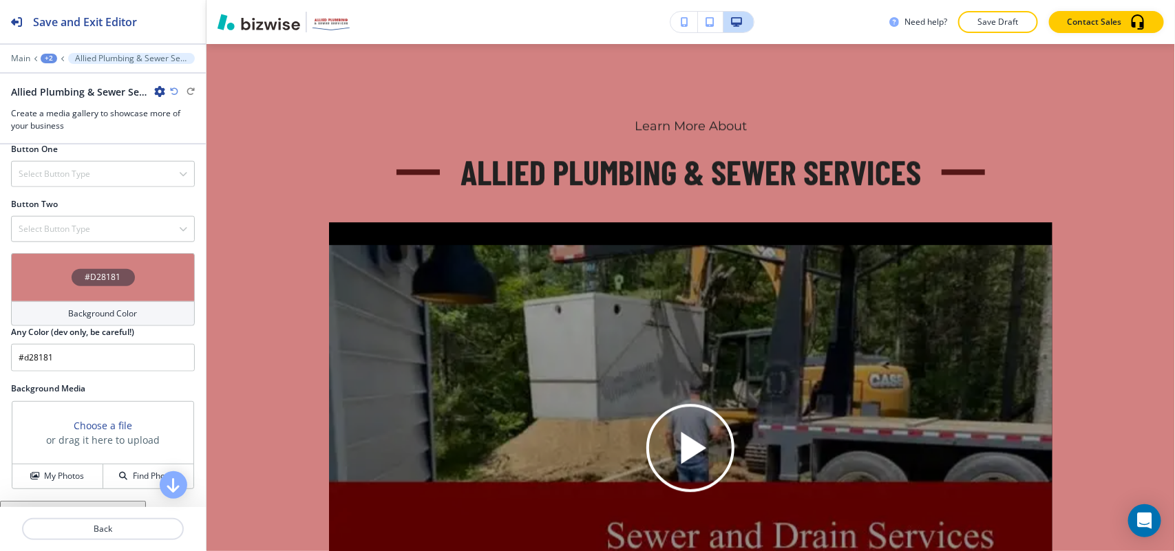
scroll to position [602, 0]
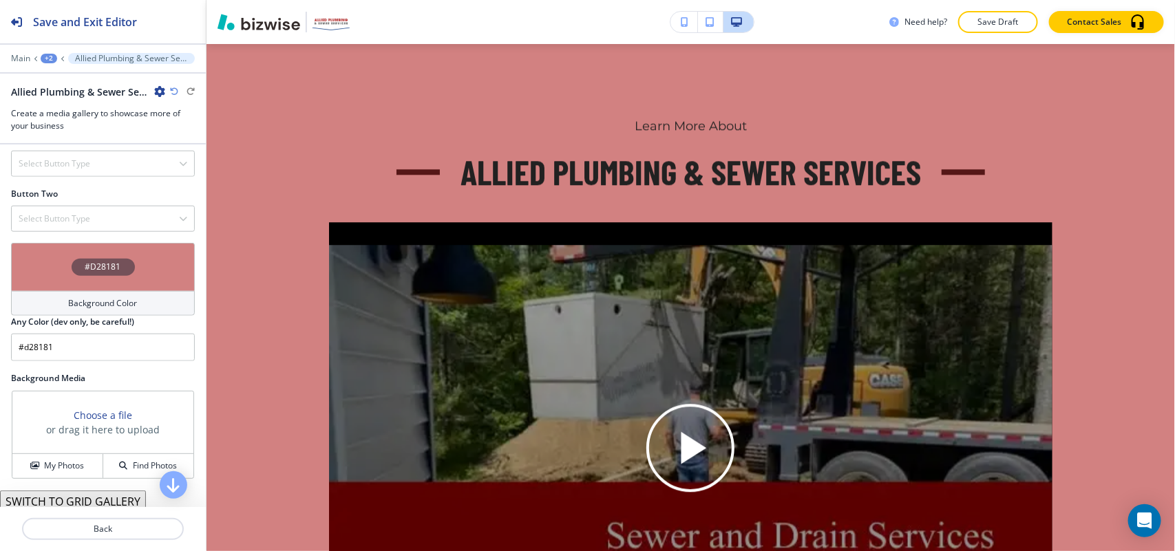
click at [45, 276] on div "#D28181" at bounding box center [103, 267] width 184 height 48
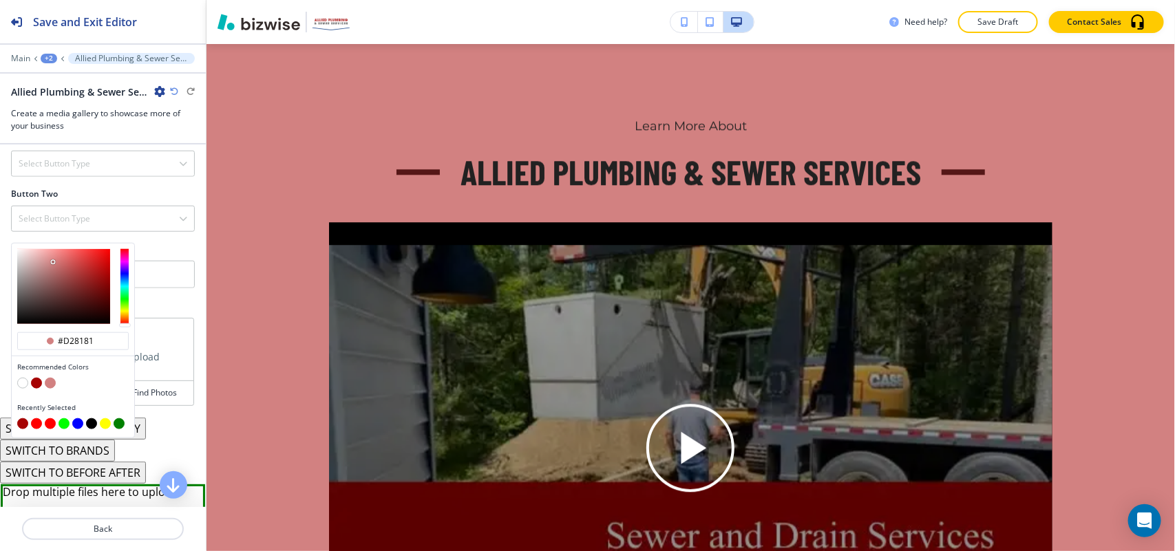
click at [33, 386] on button "button" at bounding box center [36, 383] width 11 height 11
type input "#a60303"
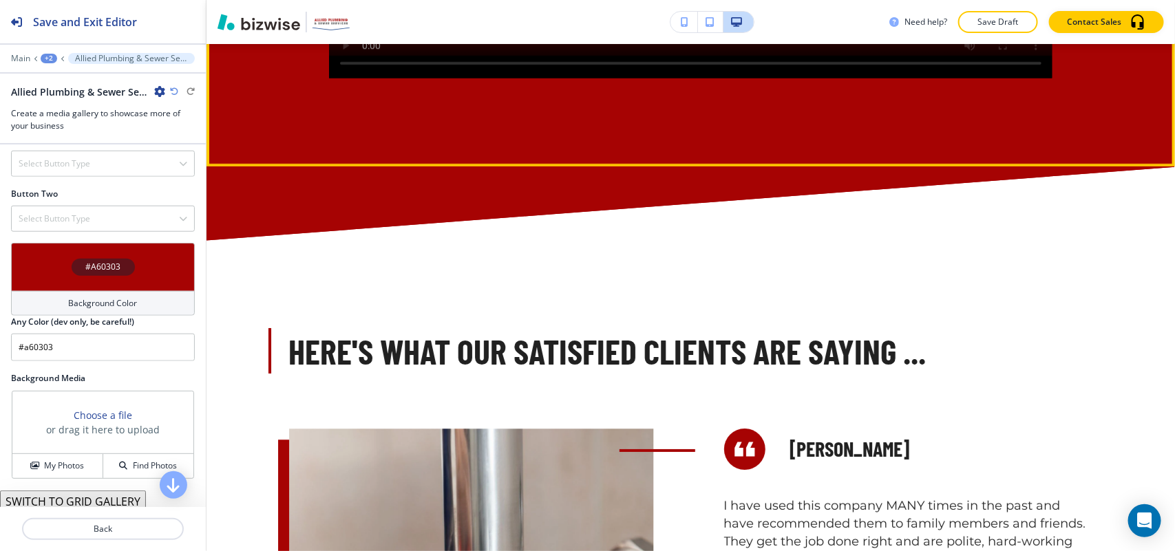
scroll to position [2203, 0]
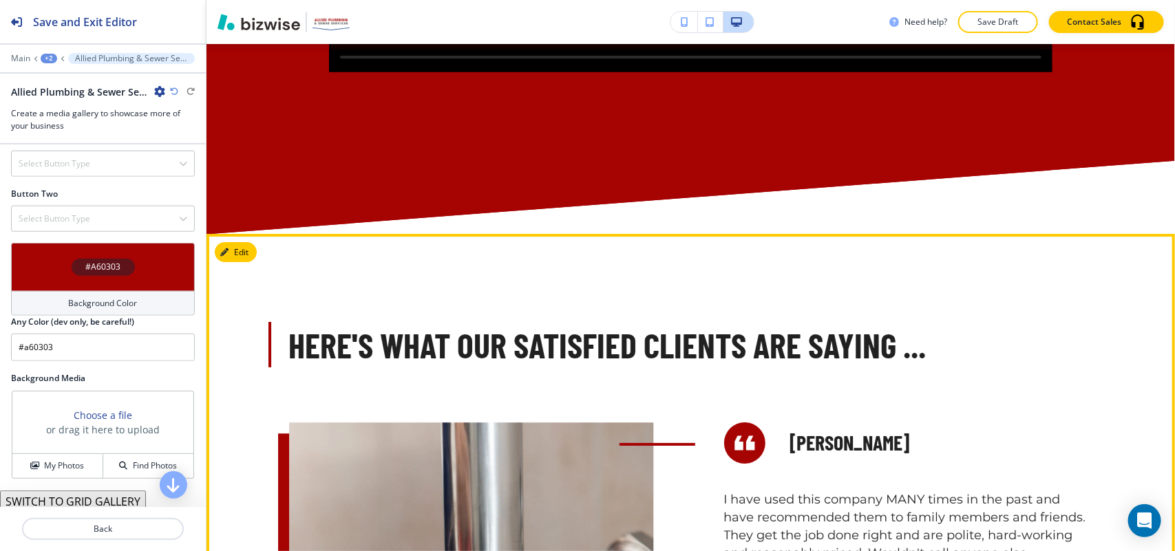
click at [229, 257] on icon "button" at bounding box center [227, 253] width 8 height 8
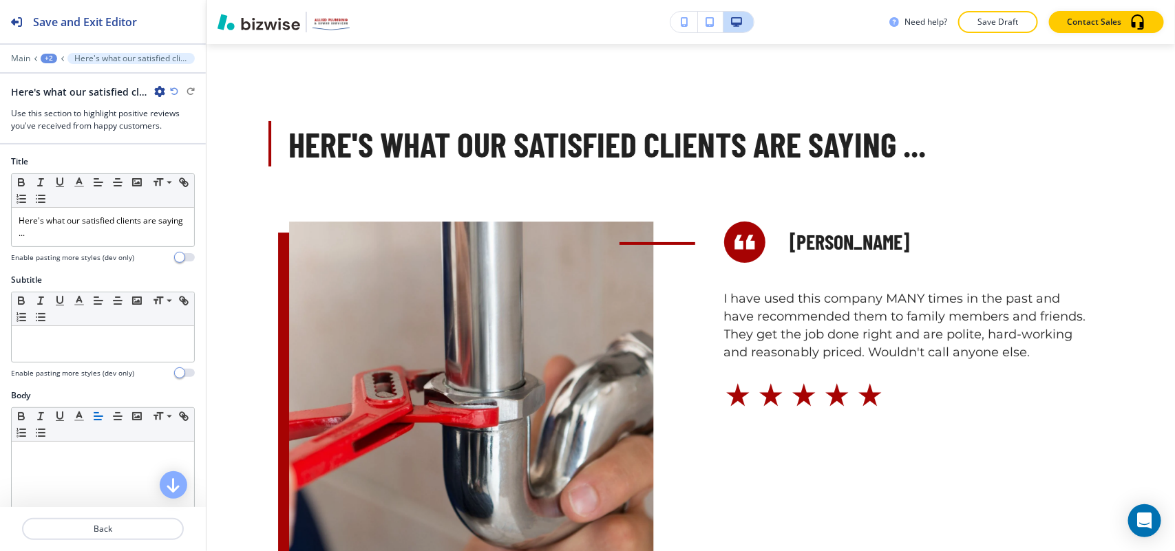
scroll to position [2407, 0]
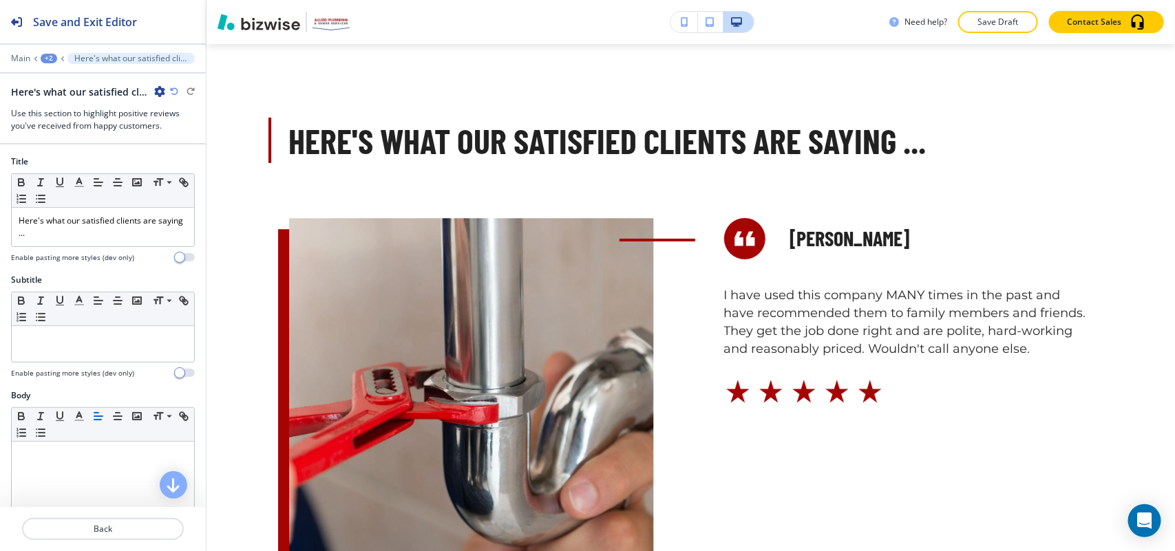
click at [156, 89] on icon "button" at bounding box center [159, 91] width 11 height 11
click at [176, 170] on p "Delete Section" at bounding box center [198, 164] width 70 height 12
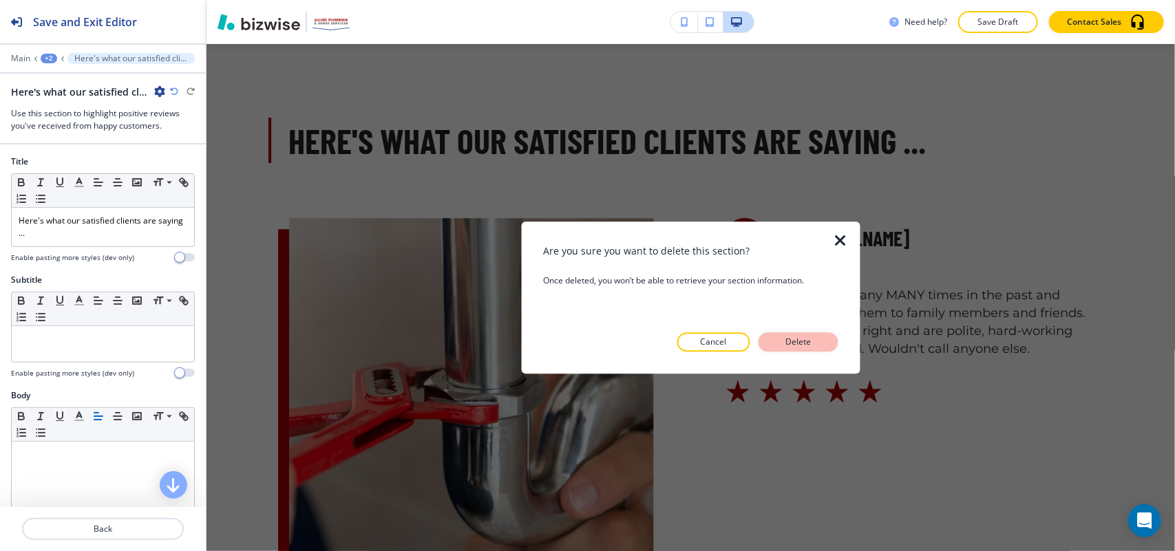
click at [832, 345] on button "Delete" at bounding box center [799, 341] width 80 height 19
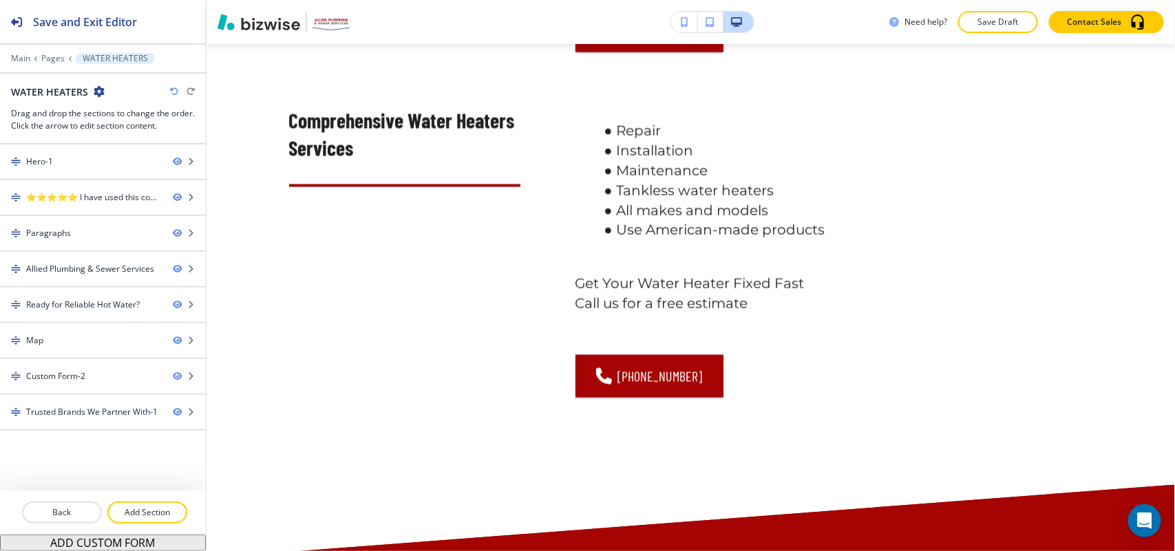
scroll to position [1079, 0]
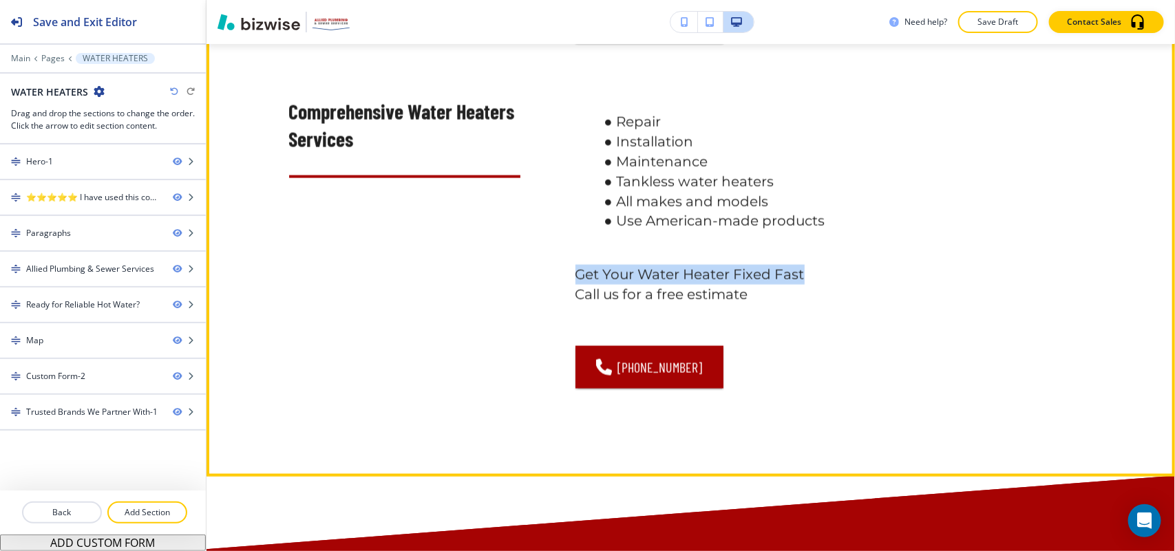
drag, startPoint x: 569, startPoint y: 291, endPoint x: 810, endPoint y: 284, distance: 240.3
click at [810, 284] on p "Get Your Water Heater Fixed Fast" at bounding box center [834, 275] width 518 height 20
copy p "Get Your Water Heater Fixed Fast"
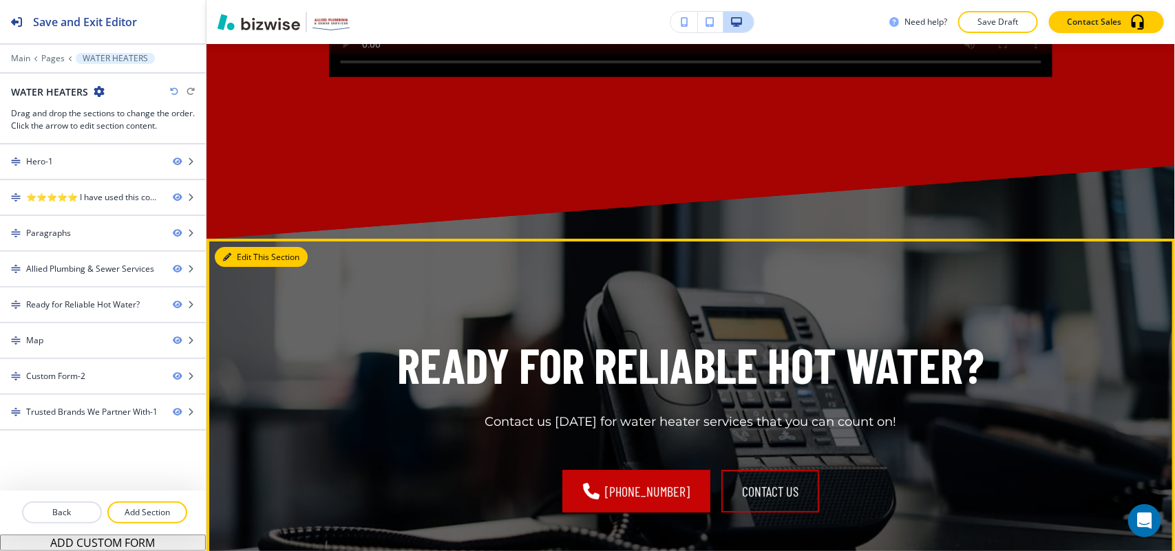
click at [250, 268] on button "Edit This Section" at bounding box center [261, 257] width 93 height 21
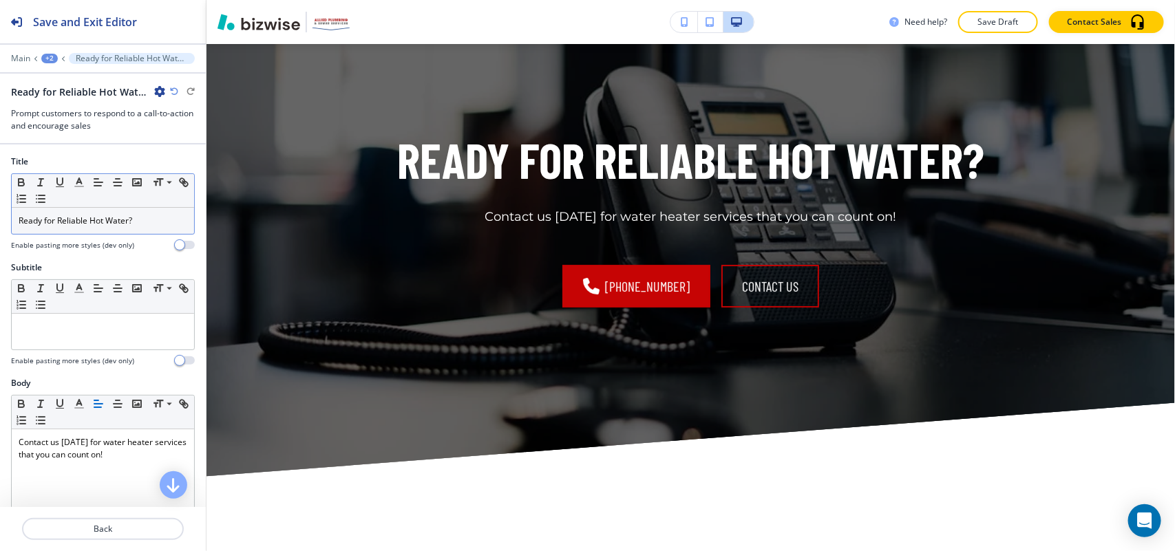
scroll to position [2407, 0]
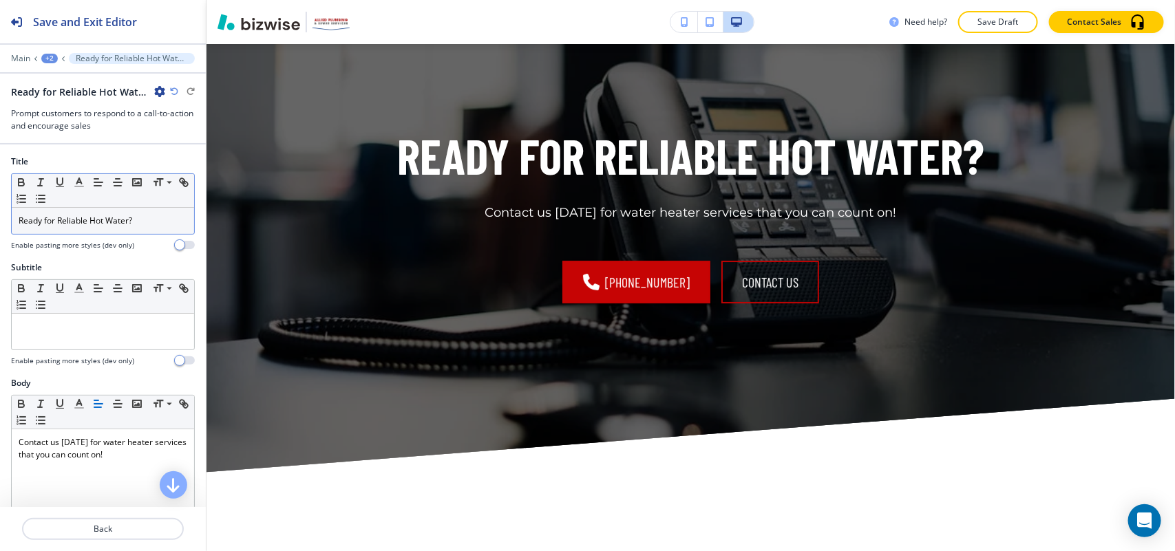
click at [94, 224] on p "Ready for Reliable Hot Water?" at bounding box center [103, 221] width 169 height 12
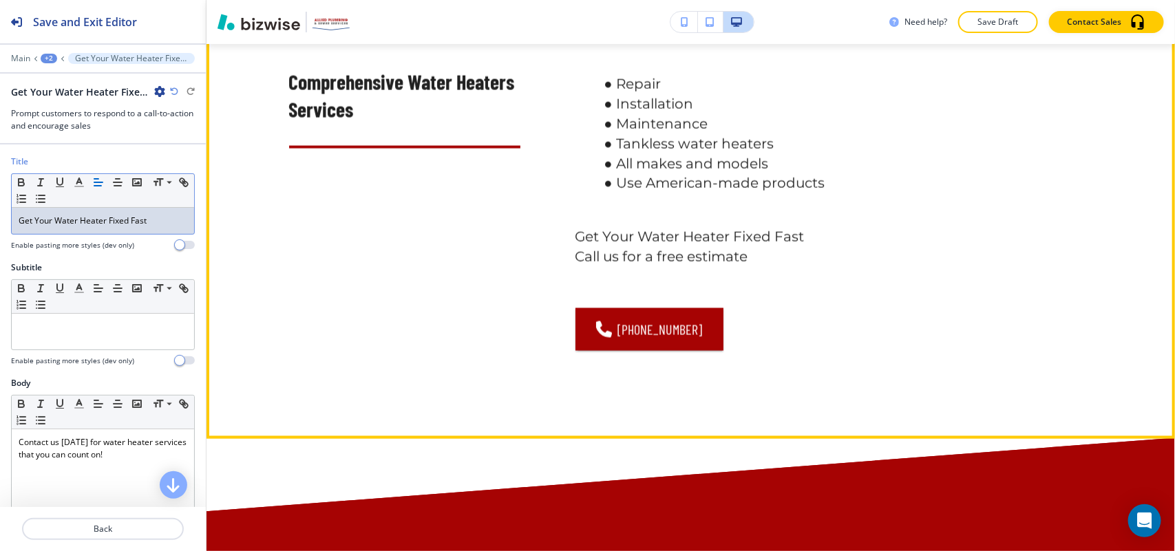
scroll to position [1117, 0]
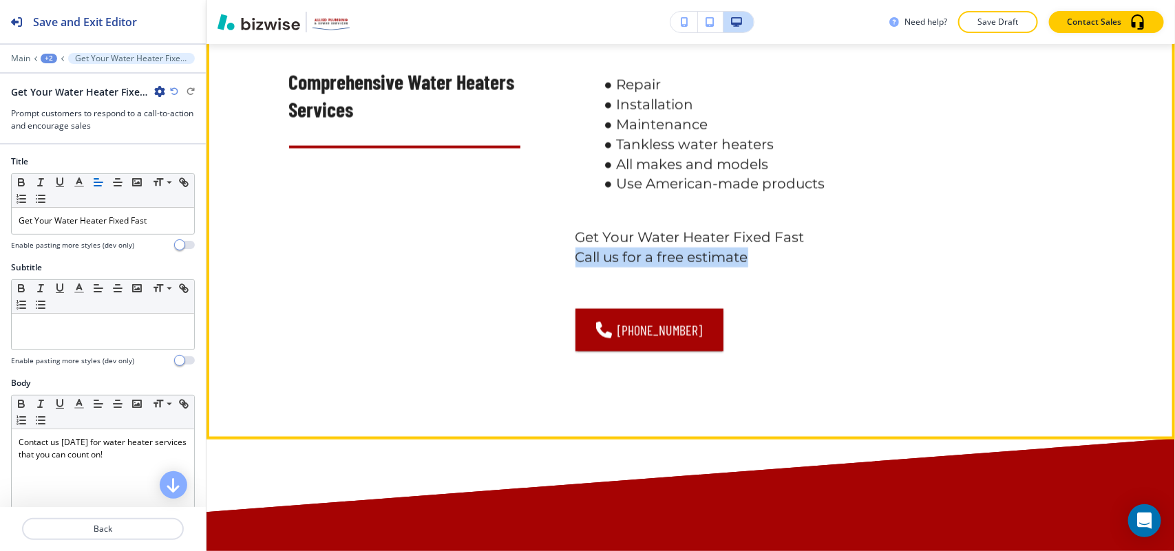
drag, startPoint x: 560, startPoint y: 276, endPoint x: 759, endPoint y: 273, distance: 199.7
click at [759, 273] on div "Repair Installation Maintenance Tankless water heaters All makes and models Use…" at bounding box center [806, 198] width 573 height 306
copy p "Call us for a free estimate"
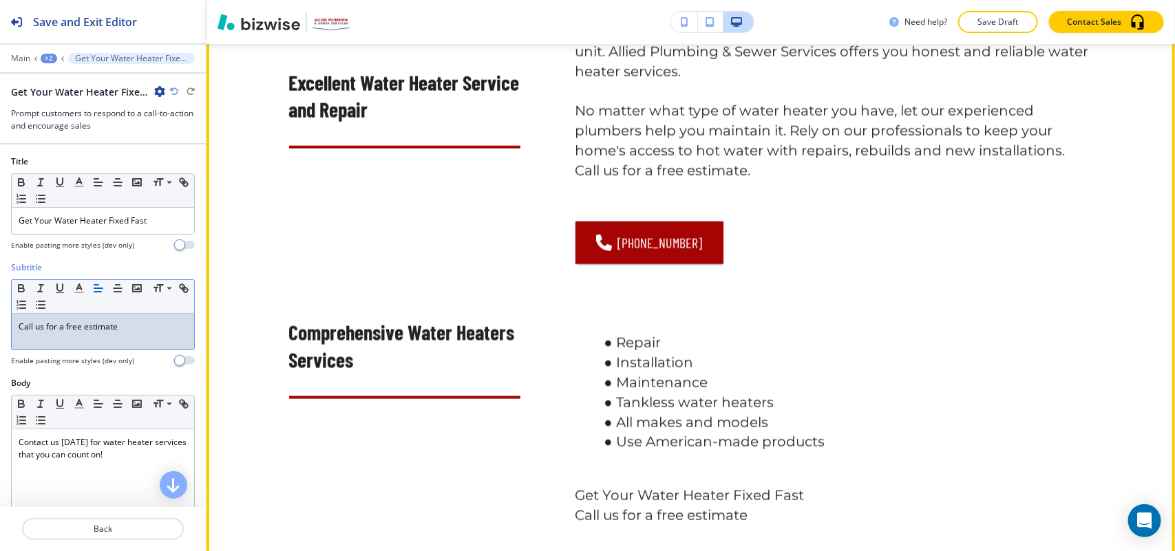
scroll to position [600, 0]
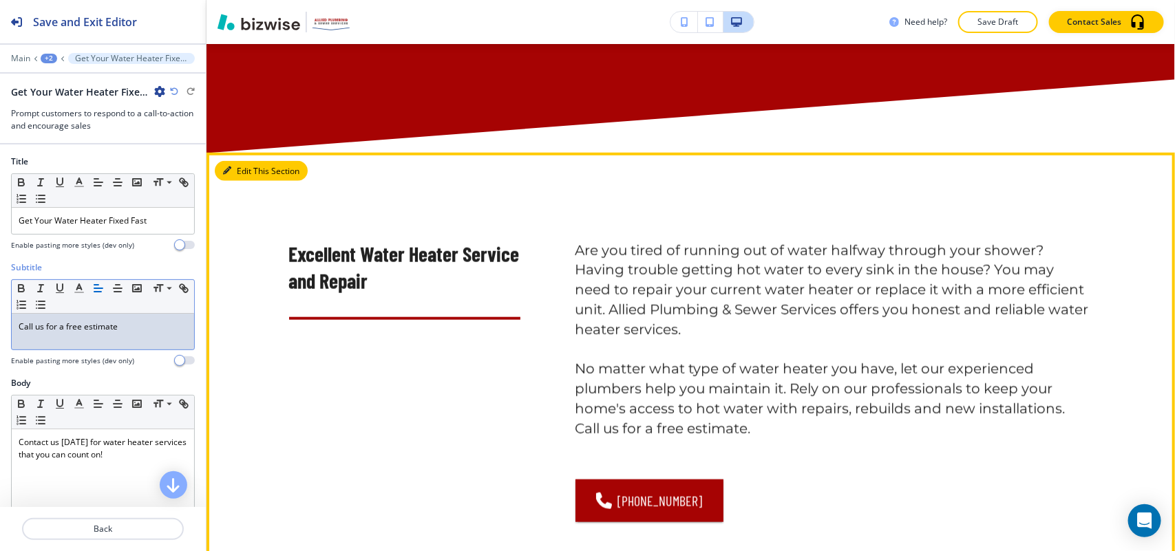
click at [246, 178] on button "Edit This Section" at bounding box center [261, 171] width 93 height 21
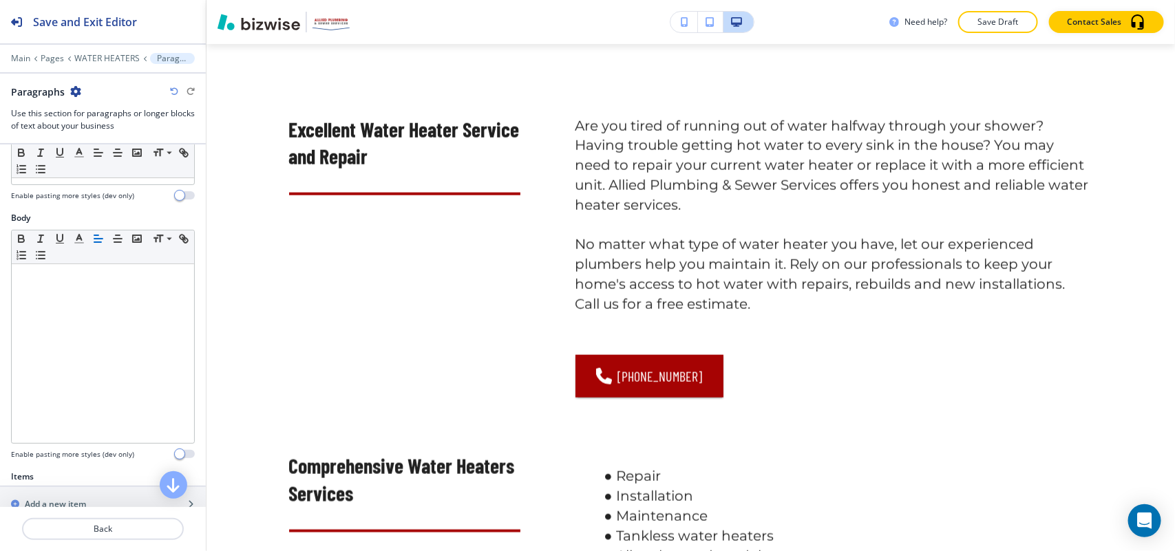
scroll to position [344, 0]
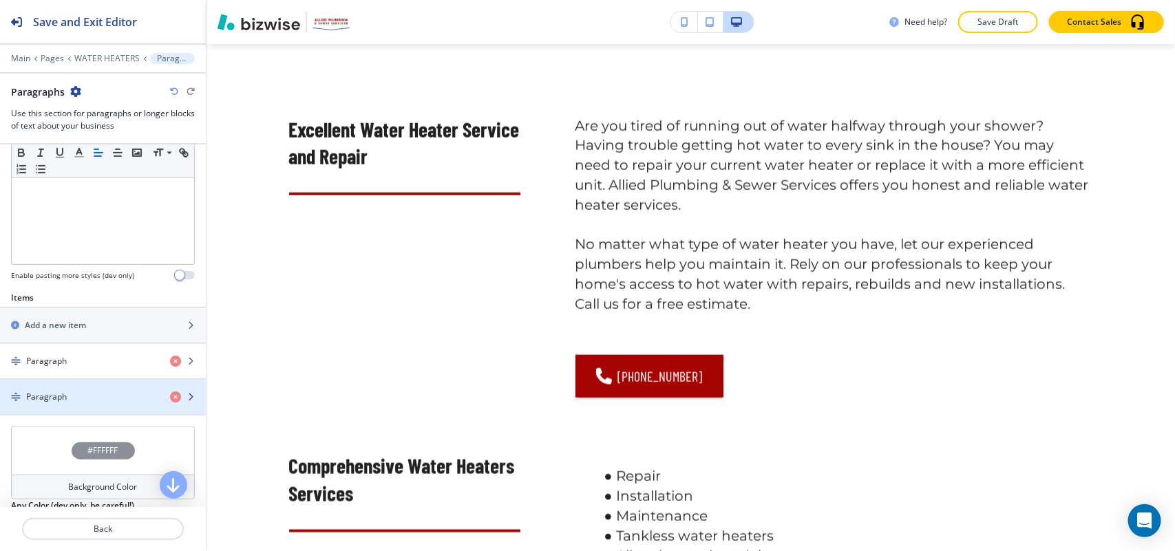
click at [70, 410] on div "button" at bounding box center [103, 408] width 206 height 11
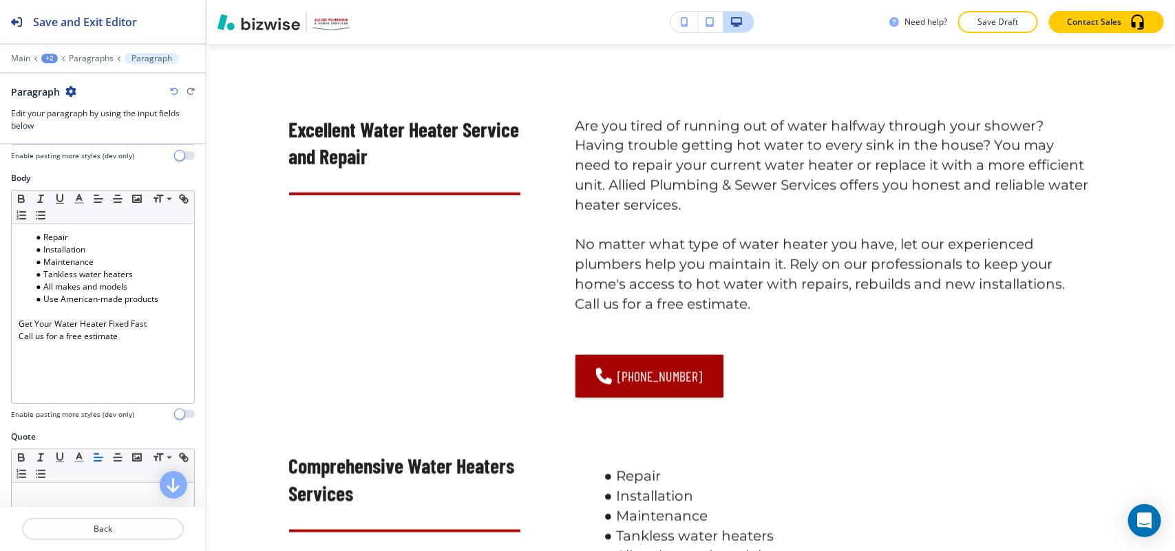
scroll to position [258, 0]
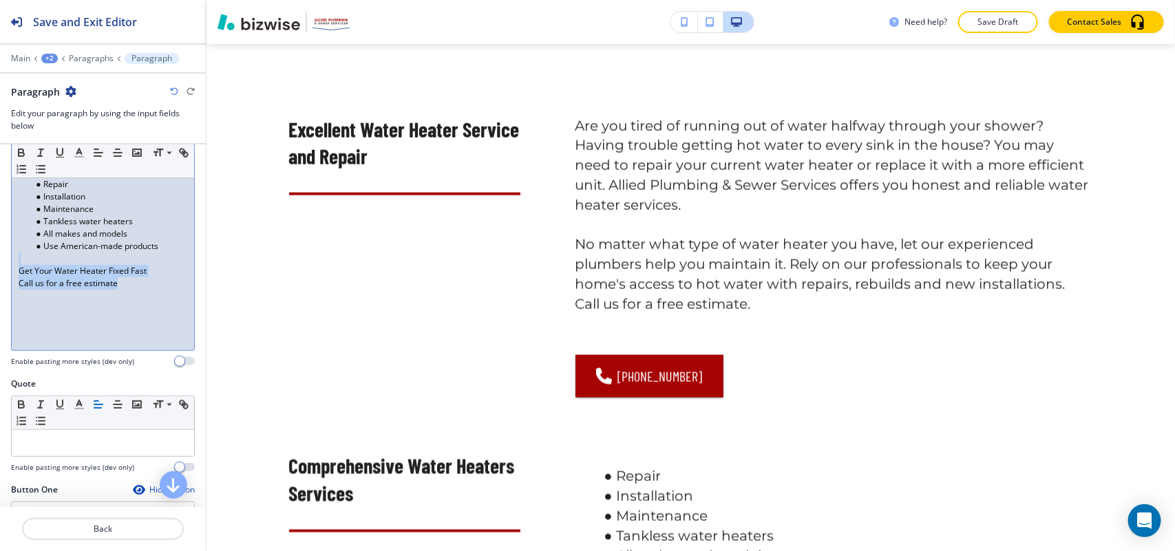
drag, startPoint x: 140, startPoint y: 293, endPoint x: 17, endPoint y: 264, distance: 126.1
click at [17, 264] on div "Repair Installation Maintenance Tankless water heaters All makes and models Use…" at bounding box center [103, 260] width 182 height 179
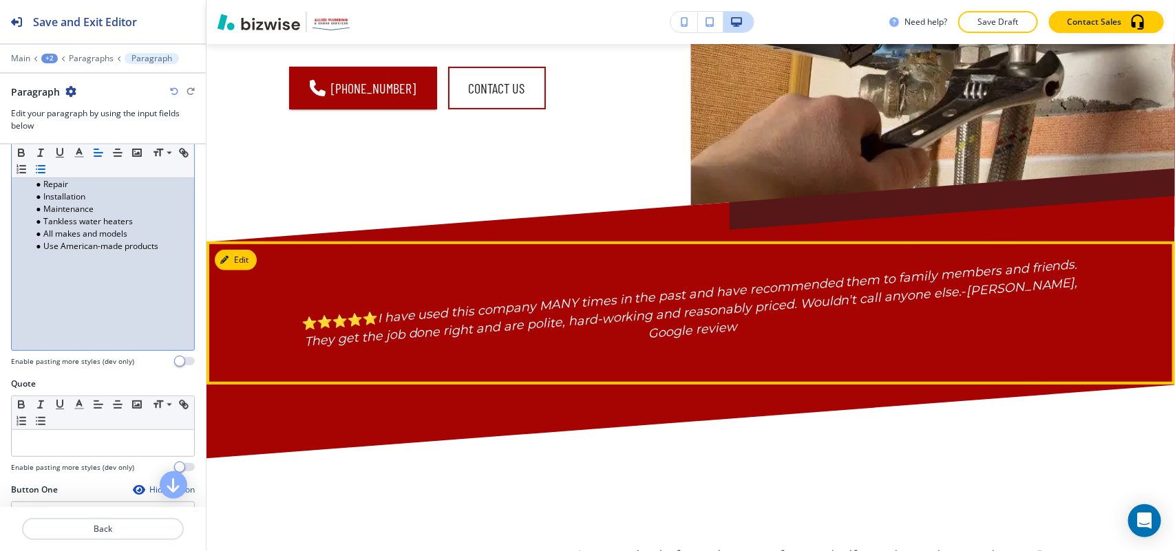
scroll to position [0, 0]
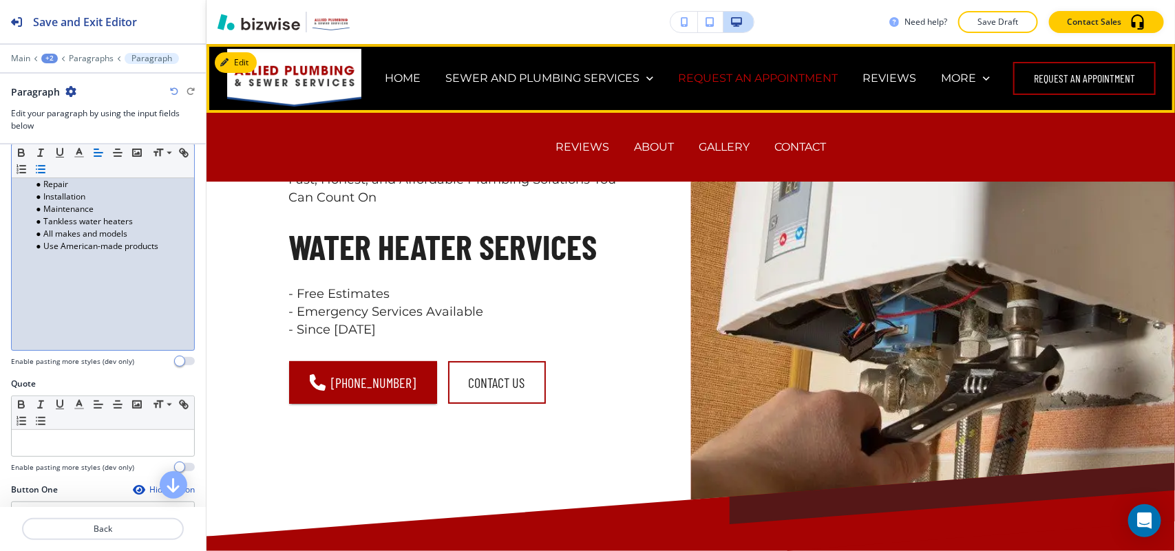
click at [838, 77] on p "REQUEST AN APPOINTMENT" at bounding box center [758, 78] width 160 height 16
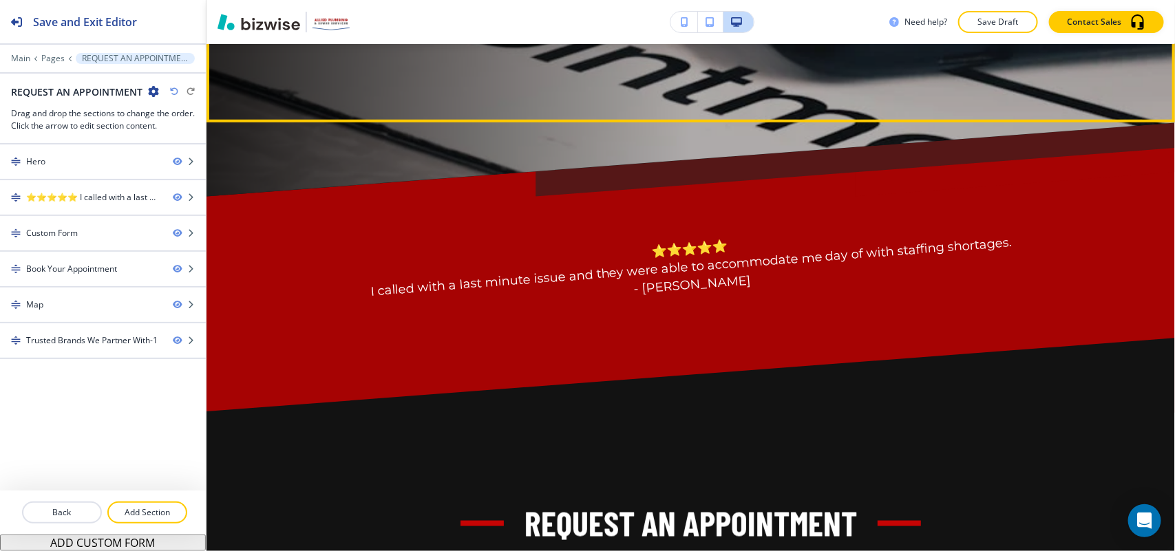
scroll to position [860, 0]
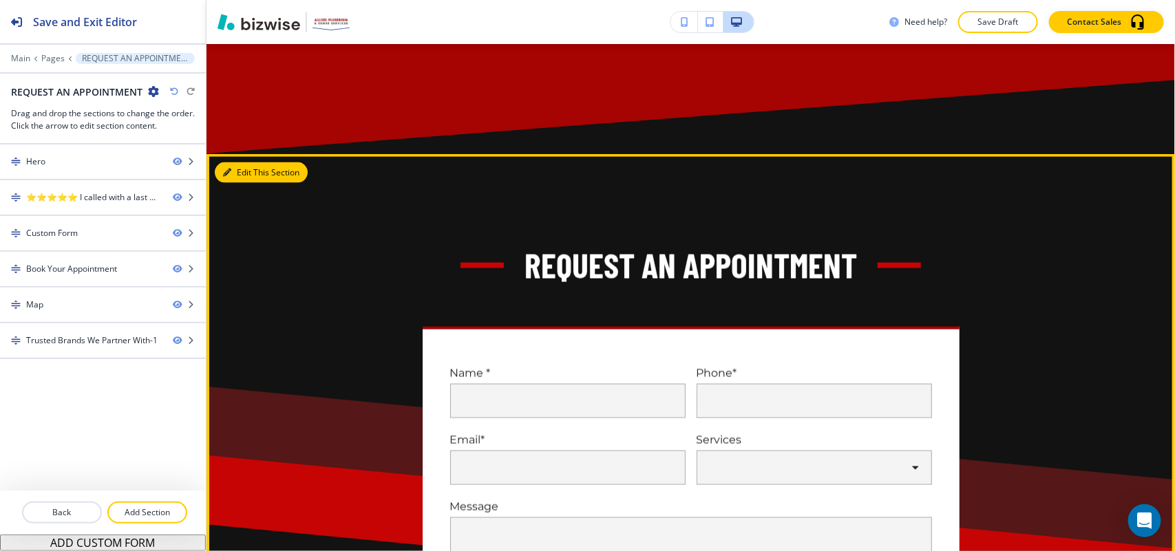
click at [253, 177] on button "Edit This Section" at bounding box center [261, 172] width 93 height 21
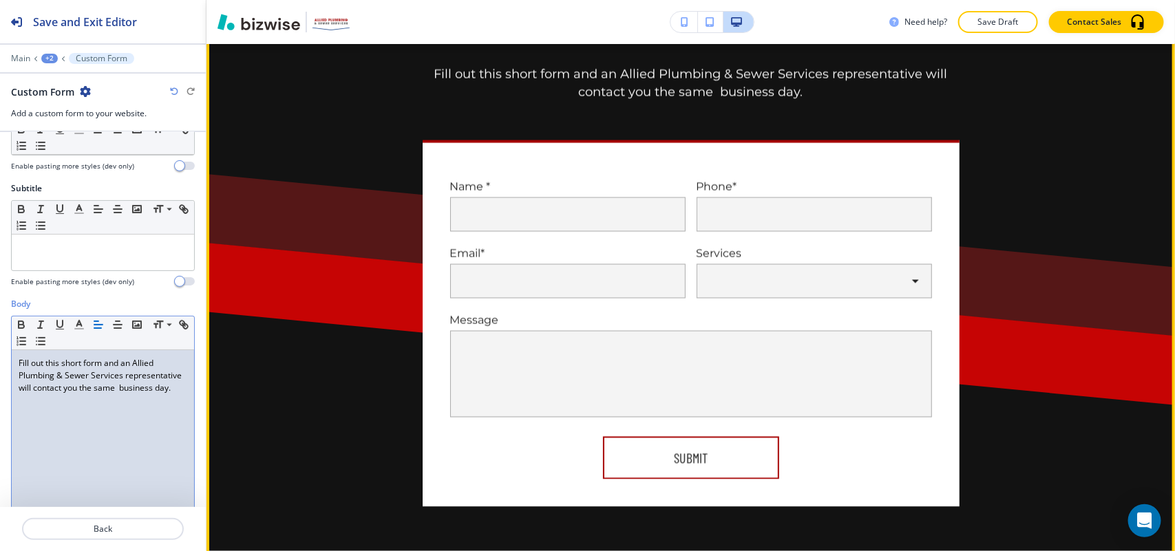
scroll to position [1055, 0]
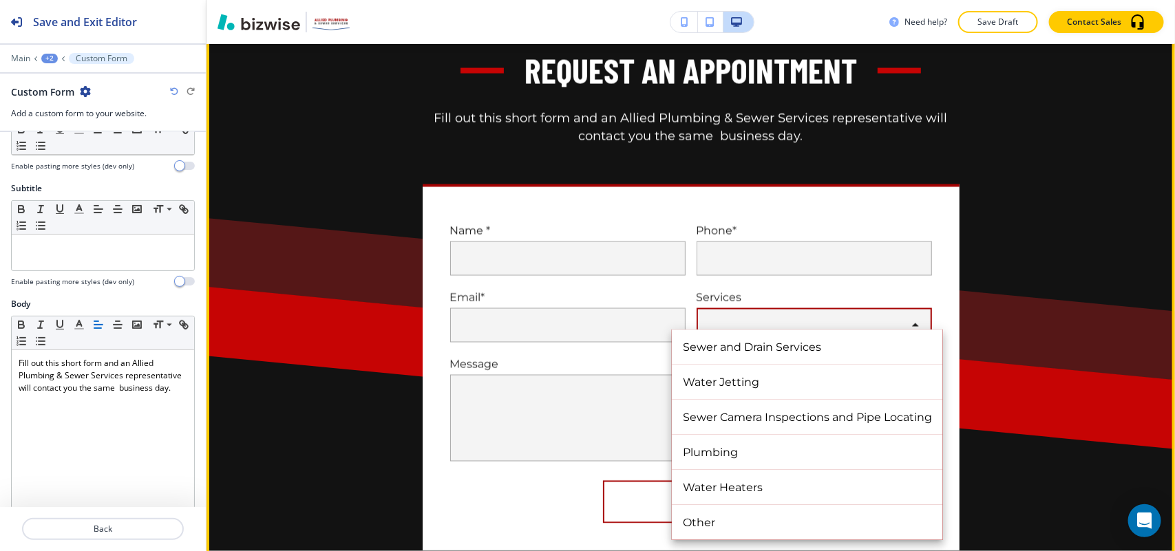
click at [730, 0] on body "Save and Exit Editor Main +2 Custom Form Custom Form Add a custom form to your …" at bounding box center [587, 0] width 1175 height 0
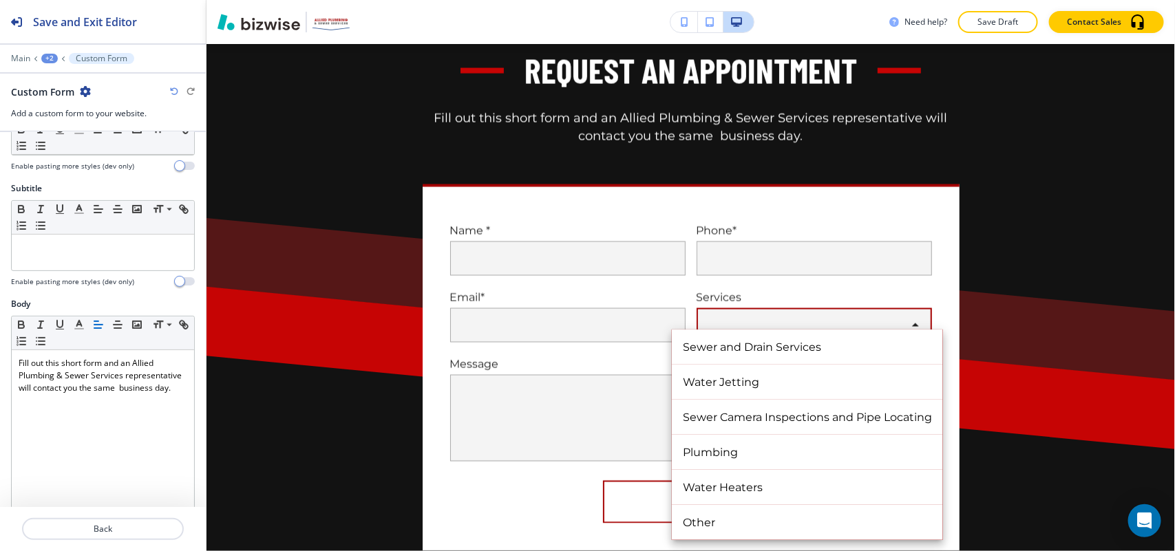
click at [730, 315] on div at bounding box center [587, 275] width 1175 height 551
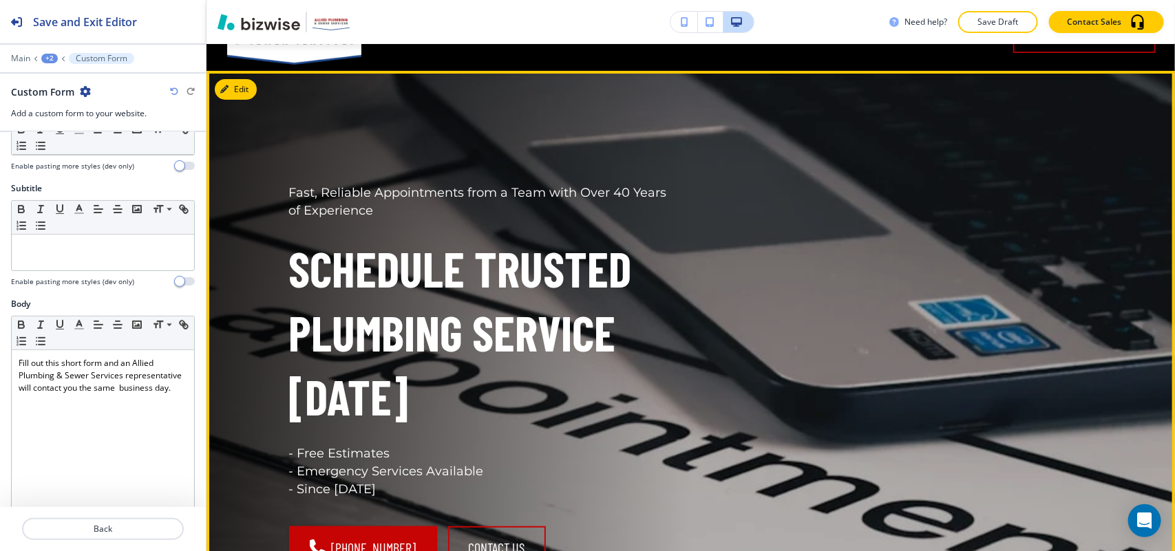
scroll to position [0, 0]
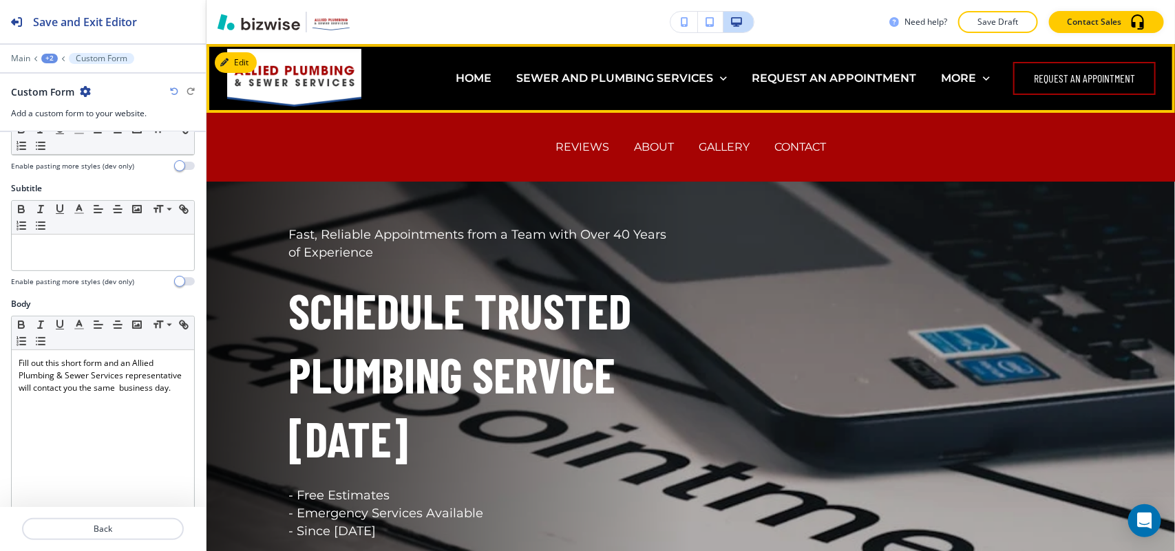
click at [583, 143] on p "REVIEWS" at bounding box center [583, 147] width 54 height 16
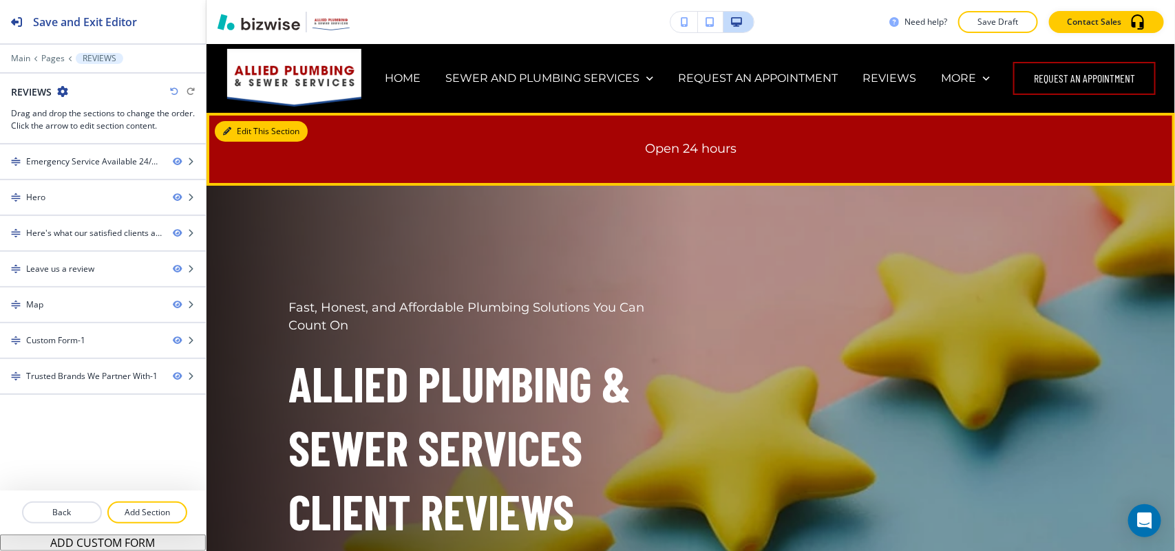
click at [235, 124] on button "Edit This Section" at bounding box center [261, 131] width 93 height 21
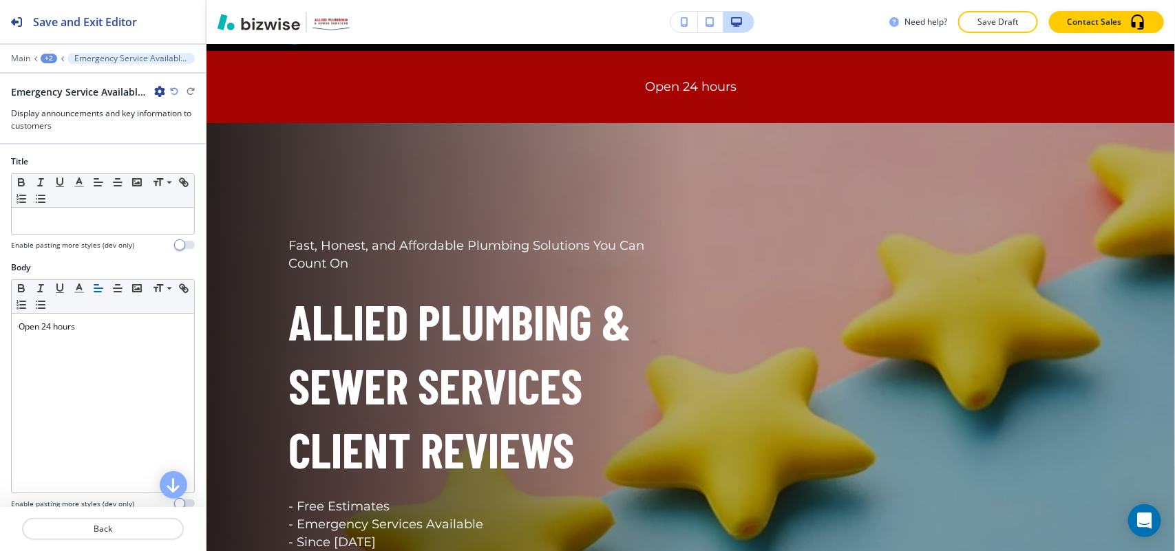
scroll to position [69, 0]
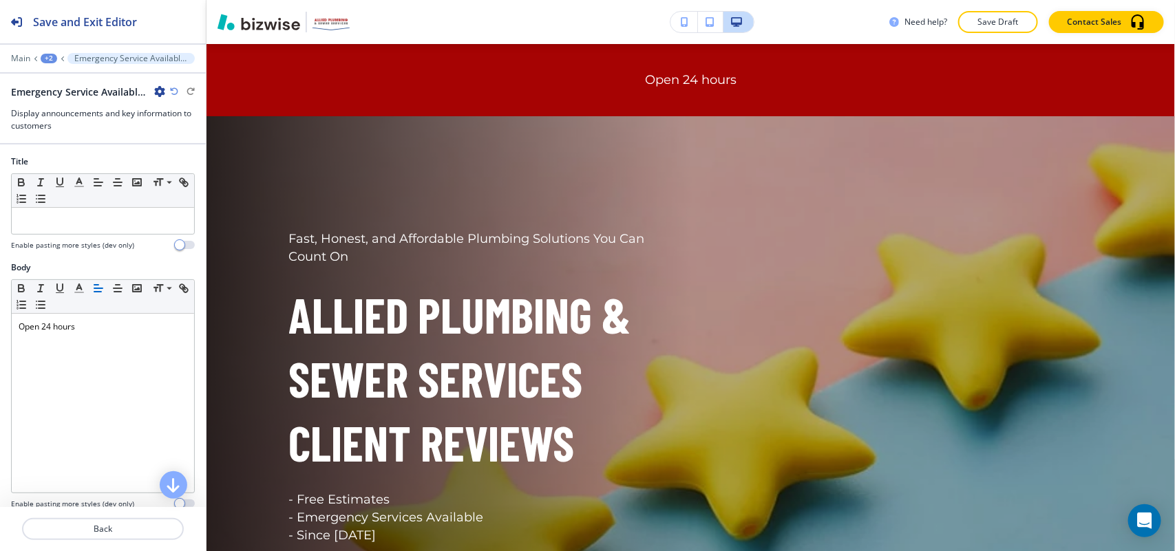
click at [159, 89] on icon "button" at bounding box center [159, 91] width 11 height 11
click at [204, 166] on p "Delete Section" at bounding box center [198, 164] width 70 height 12
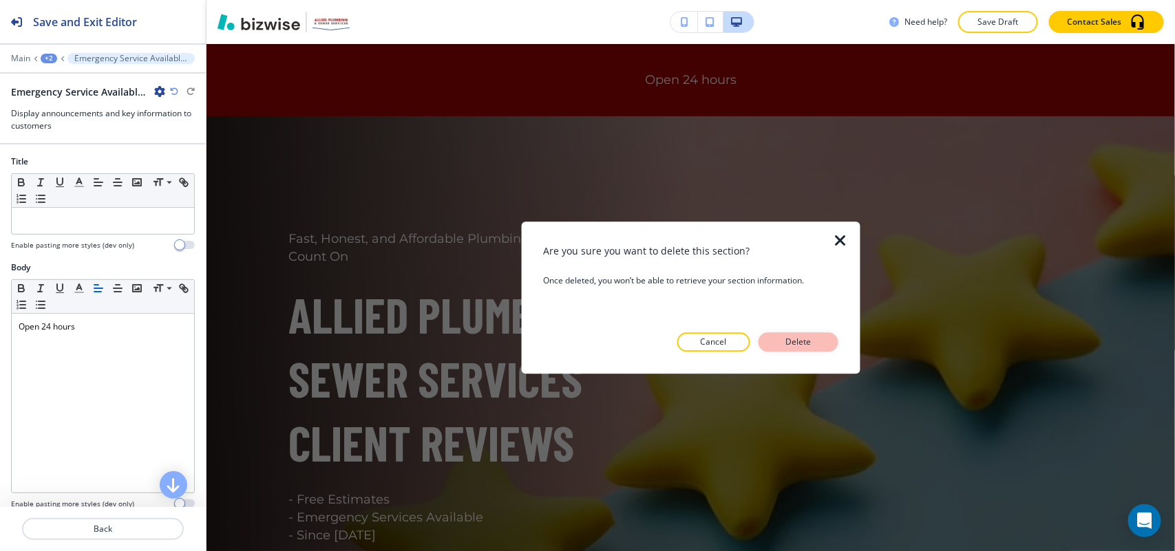
click at [786, 336] on p "Delete" at bounding box center [798, 342] width 33 height 12
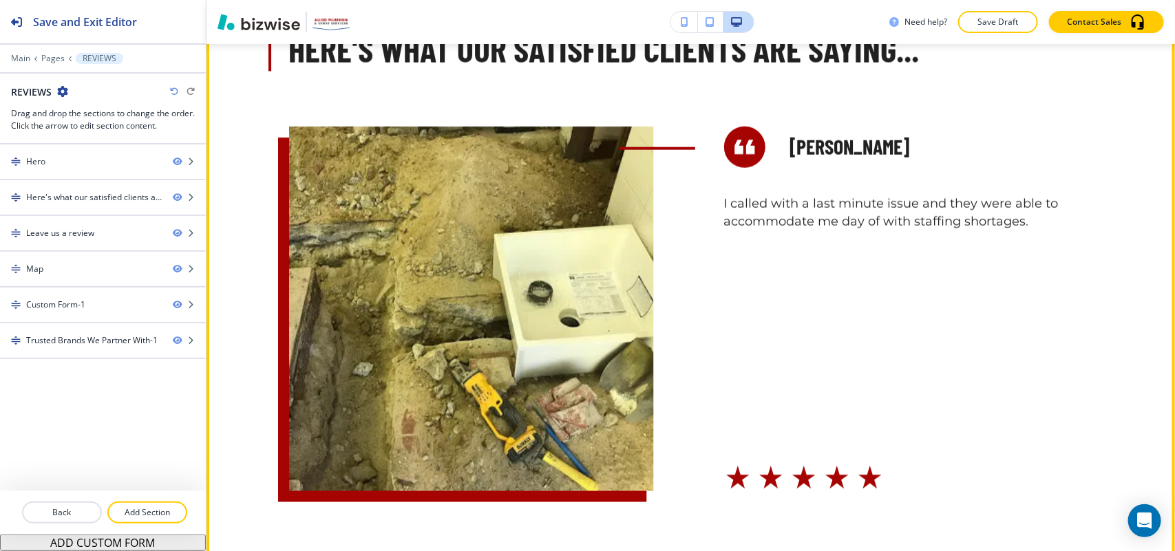
scroll to position [774, 0]
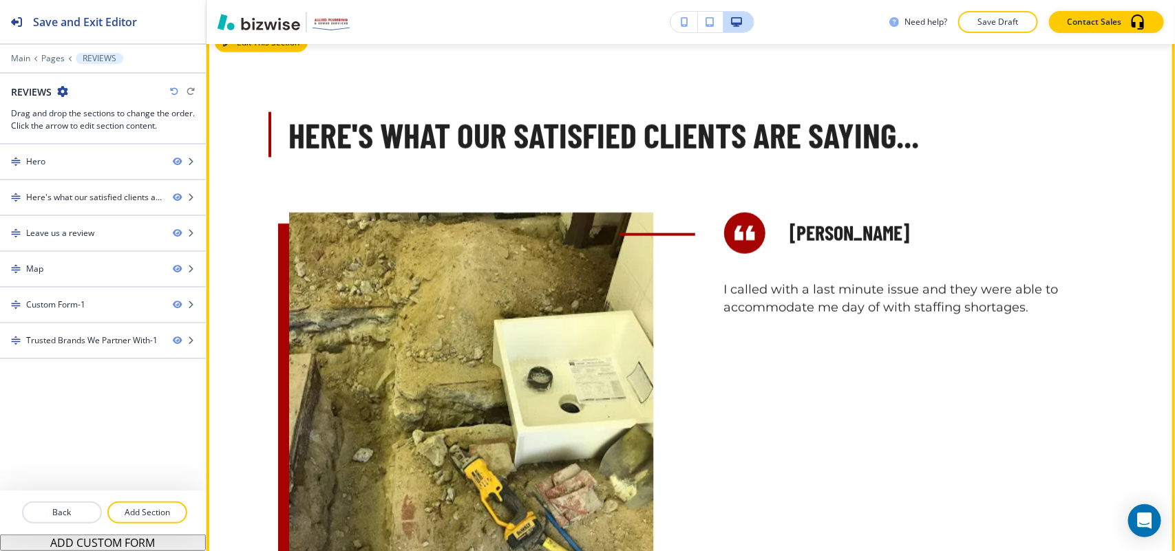
click at [238, 45] on button "Edit This Section" at bounding box center [261, 42] width 93 height 21
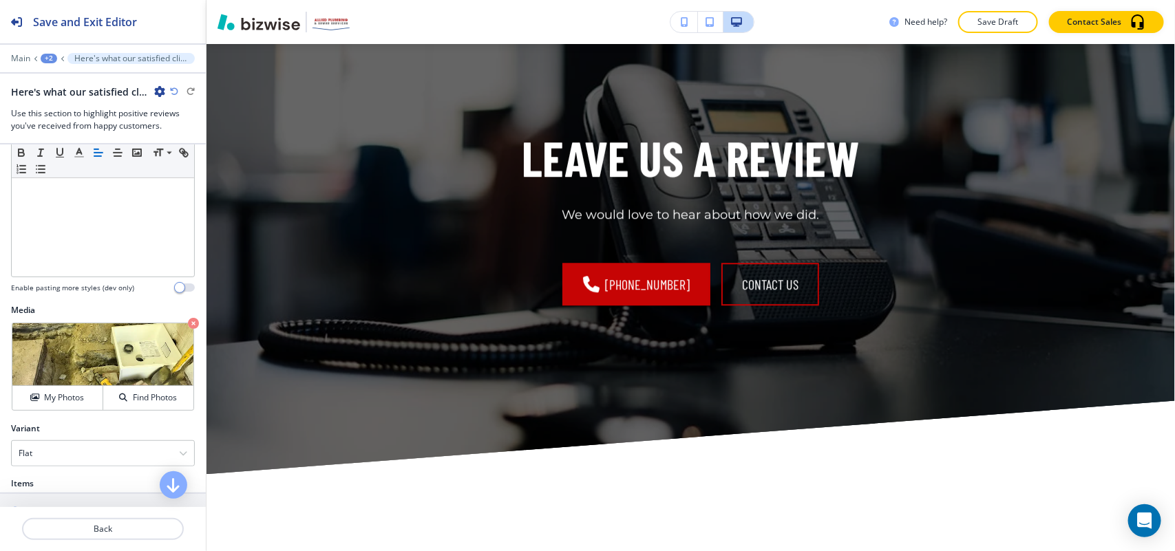
scroll to position [0, 0]
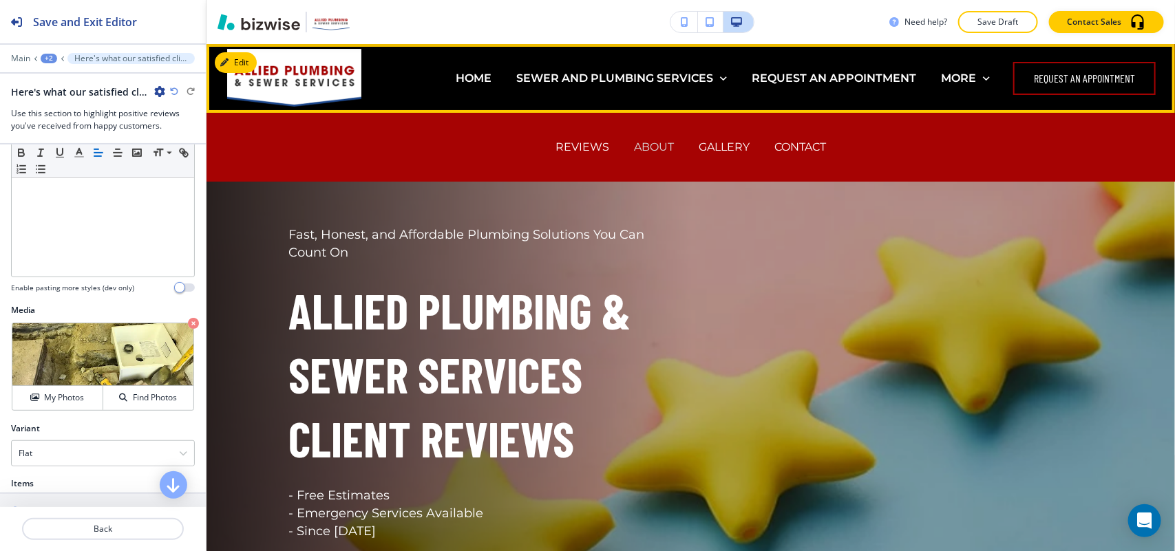
click at [652, 145] on p "ABOUT" at bounding box center [654, 147] width 40 height 16
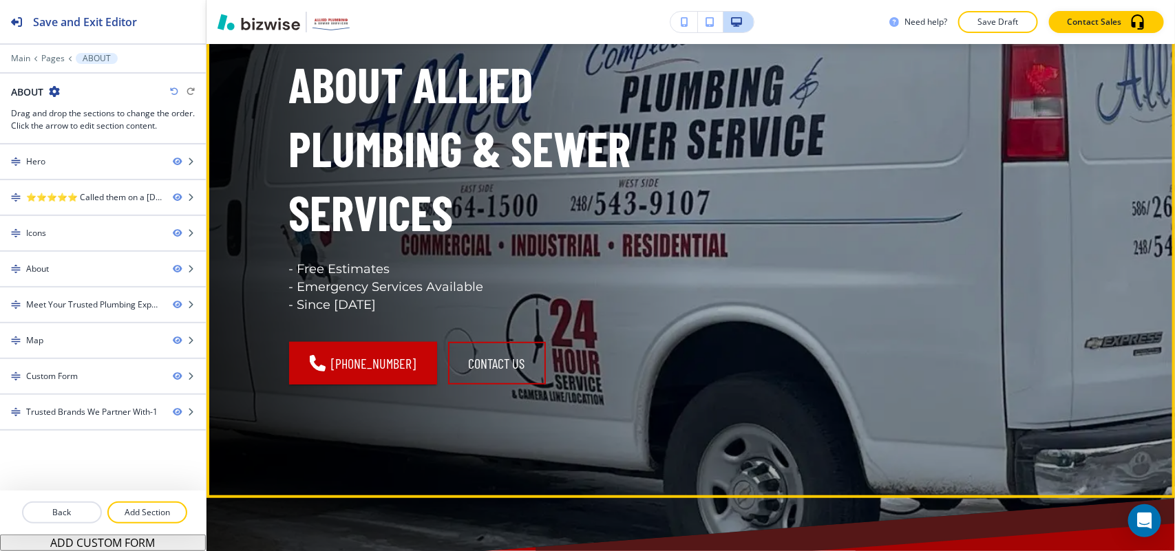
scroll to position [86, 0]
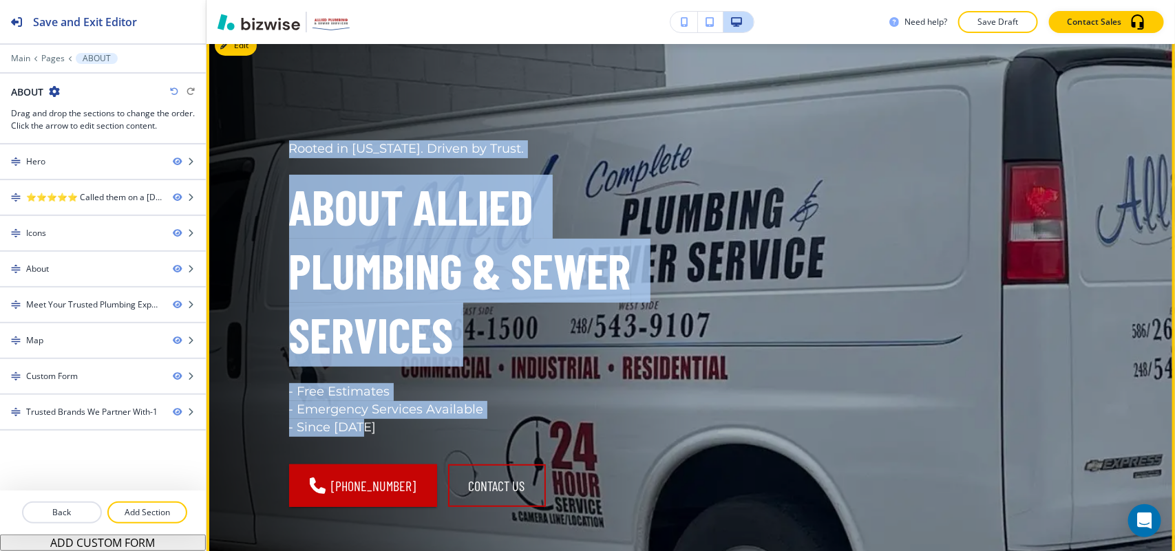
drag, startPoint x: 283, startPoint y: 148, endPoint x: 487, endPoint y: 439, distance: 355.4
click at [487, 439] on div "Rooted in Michigan. Driven by Trust. About Allied Plumbing & Sewer Services - F…" at bounding box center [481, 323] width 385 height 367
click at [243, 47] on button "Edit This Section" at bounding box center [261, 45] width 93 height 21
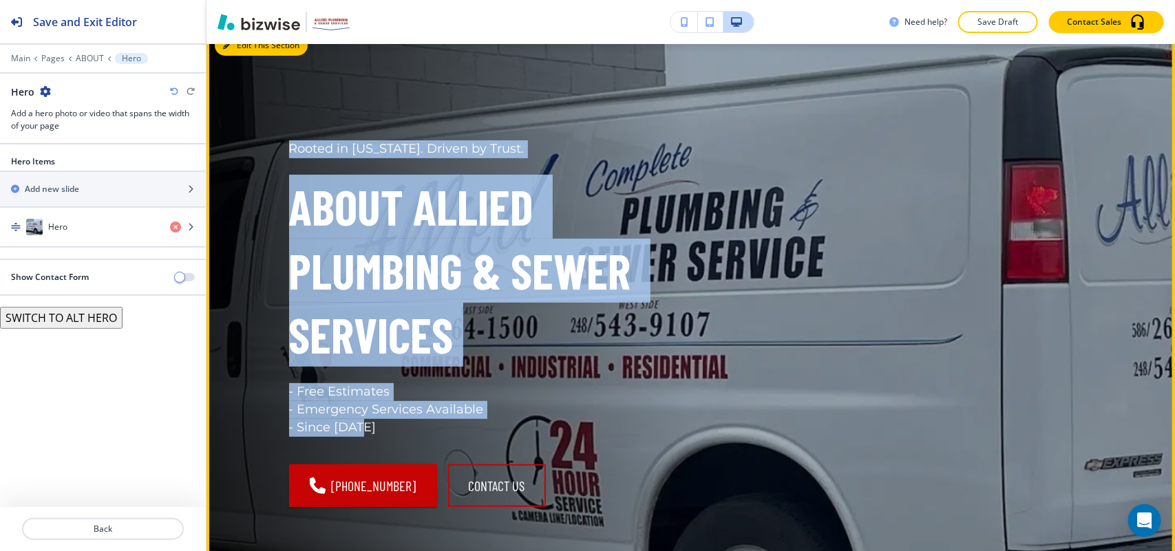
scroll to position [69, 0]
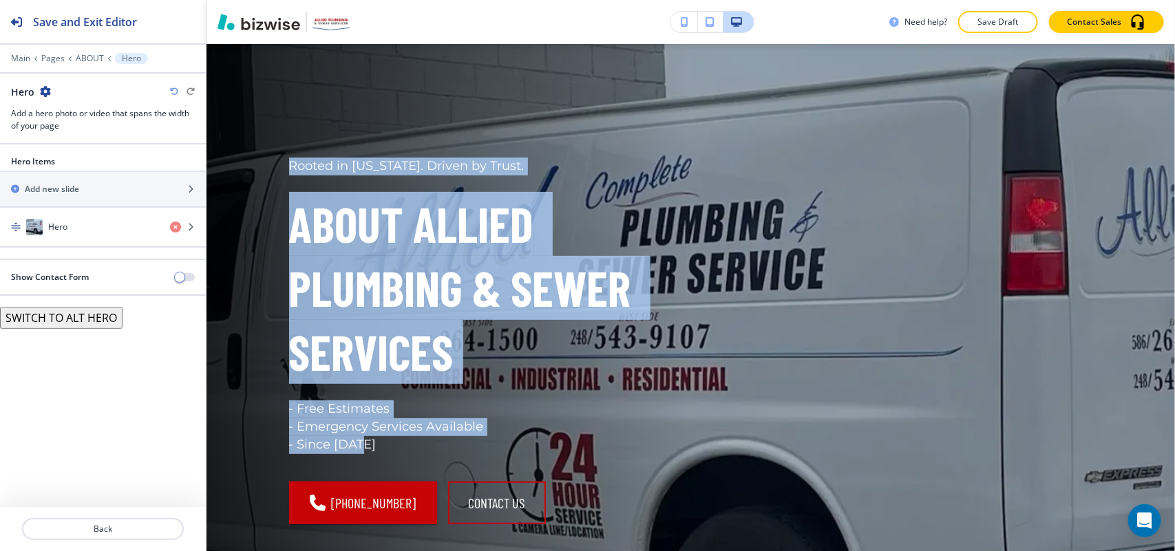
click at [88, 317] on button "SWITCH TO ALT HERO" at bounding box center [61, 318] width 123 height 22
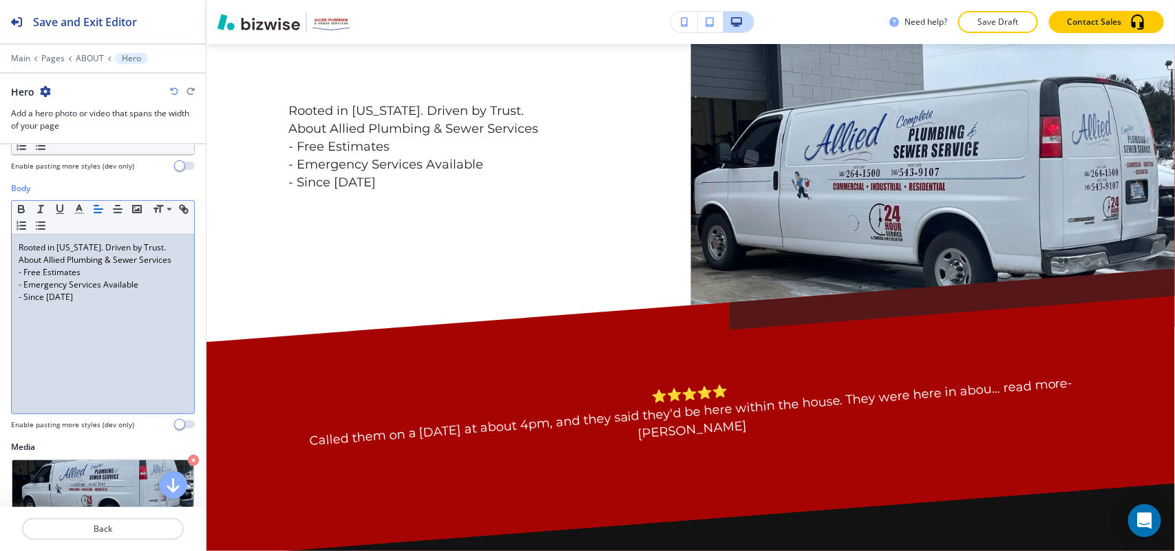
scroll to position [23, 0]
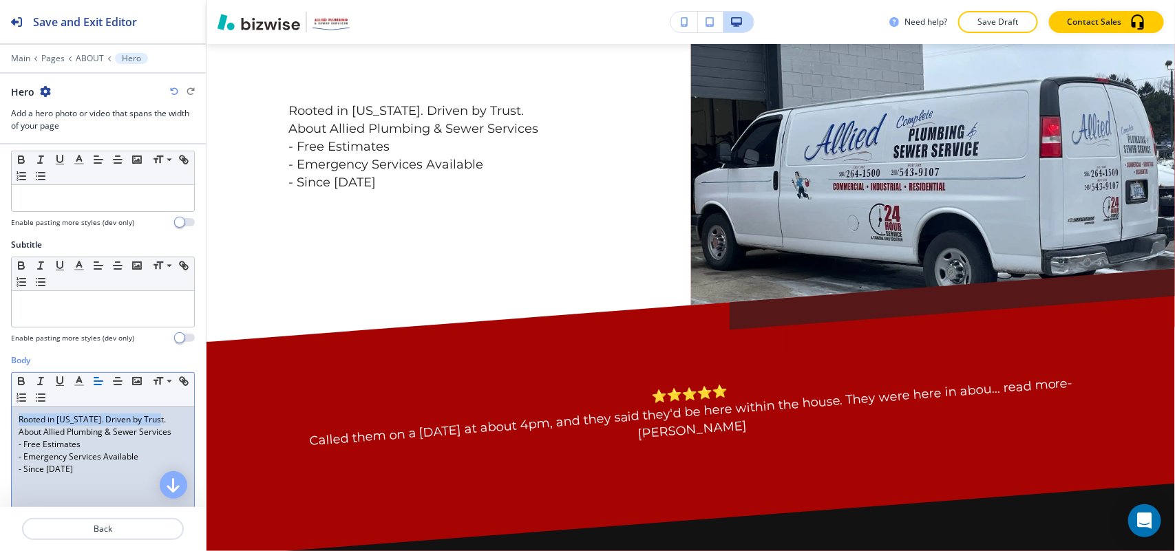
drag, startPoint x: 118, startPoint y: 420, endPoint x: 61, endPoint y: 417, distance: 57.9
click at [1, 416] on div "Body Small Normal Large Huge Rooted in Michigan. Driven by Trust. About Allied …" at bounding box center [103, 484] width 206 height 259
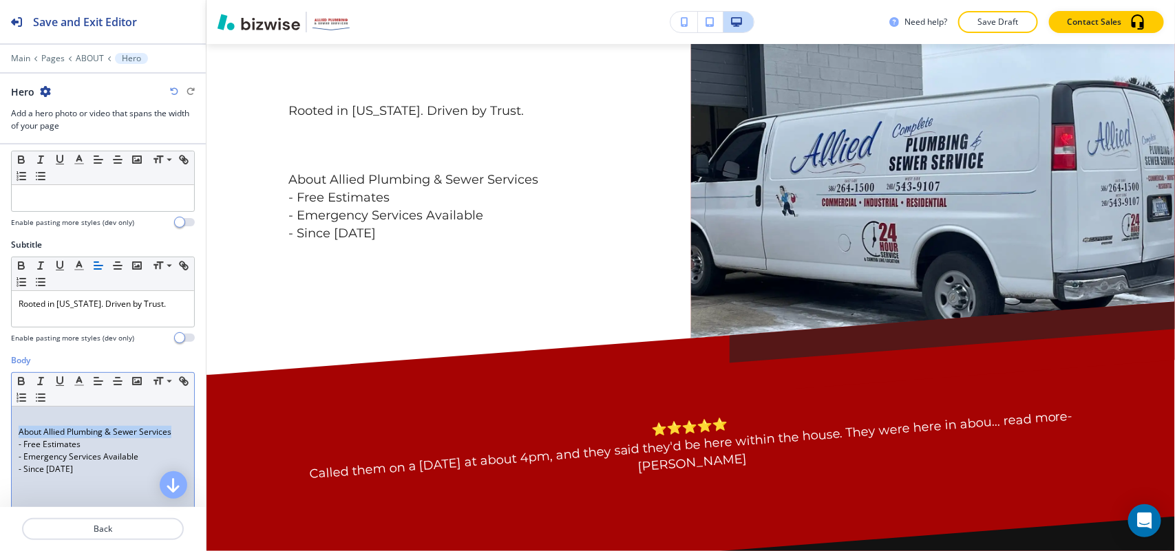
drag, startPoint x: 178, startPoint y: 434, endPoint x: 0, endPoint y: 432, distance: 177.6
click at [0, 432] on div "Body Small Normal Large Huge About Allied Plumbing & Sewer Services - Free Esti…" at bounding box center [103, 484] width 206 height 259
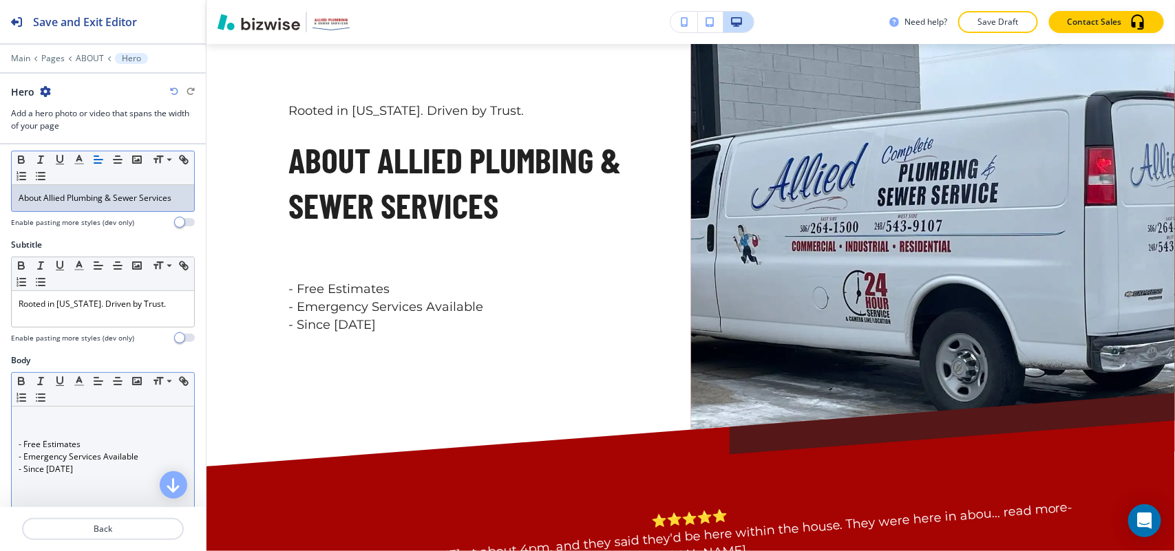
click at [15, 448] on div "- Free Estimates - Emergency Services Available - Since 1986" at bounding box center [103, 496] width 182 height 179
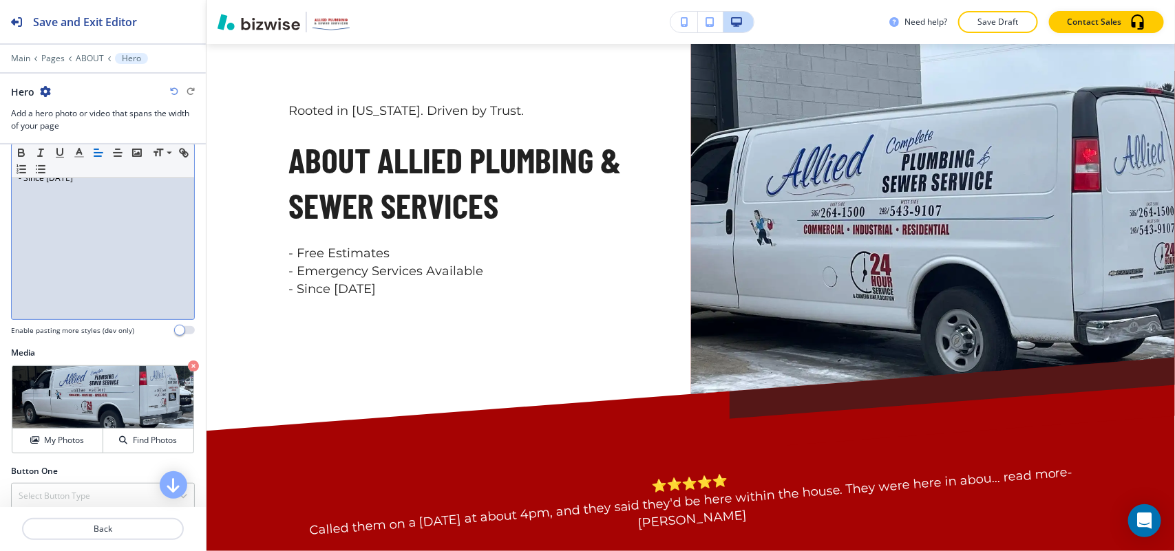
scroll to position [355, 0]
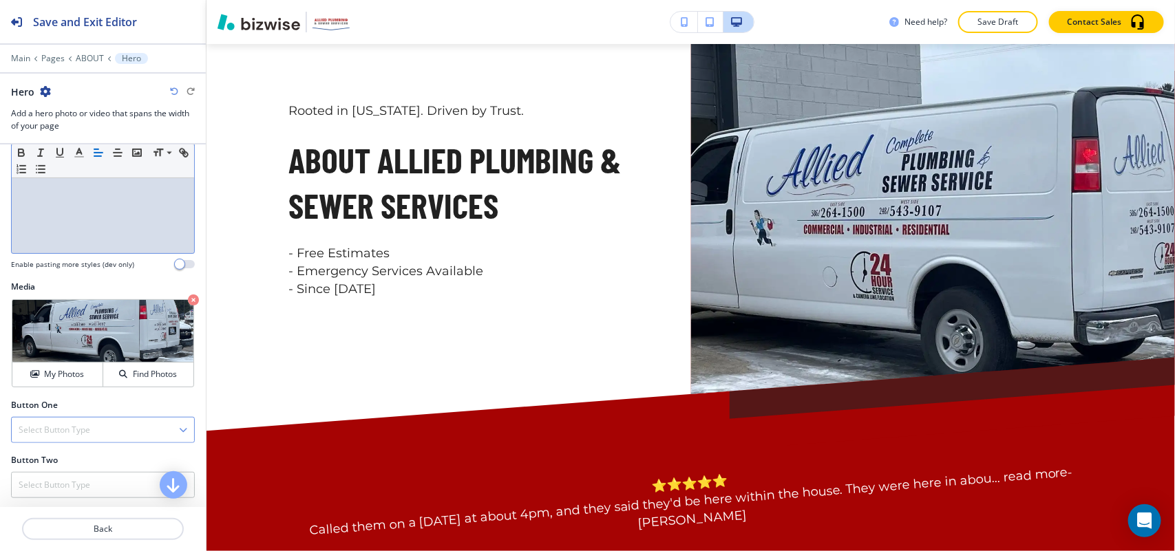
click at [63, 443] on div "Select Button Type" at bounding box center [103, 430] width 182 height 25
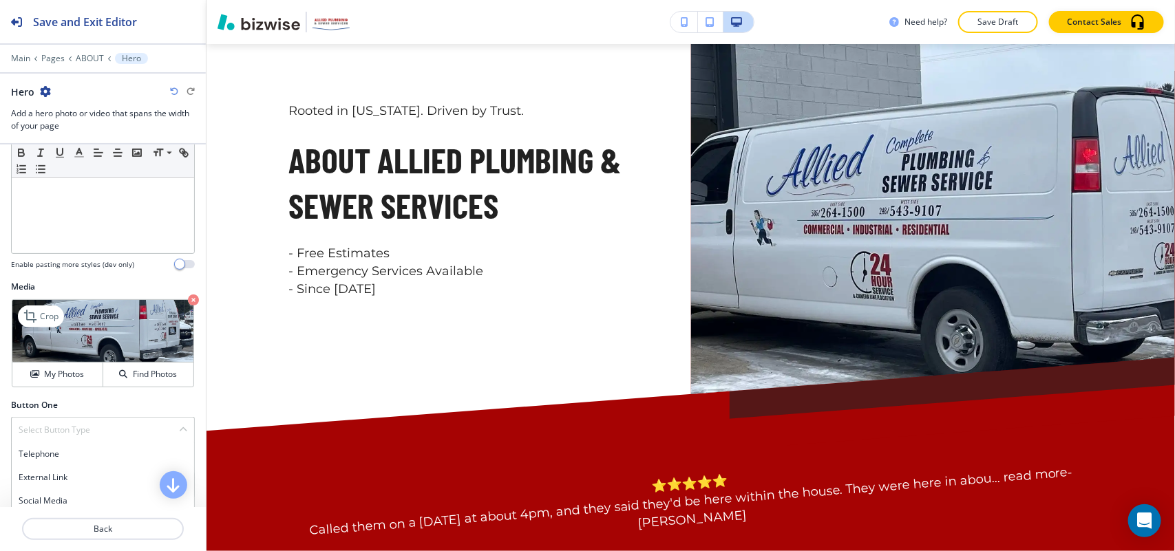
drag, startPoint x: 61, startPoint y: 460, endPoint x: 76, endPoint y: 332, distance: 129.0
click at [62, 460] on h4 "Telephone" at bounding box center [103, 454] width 169 height 12
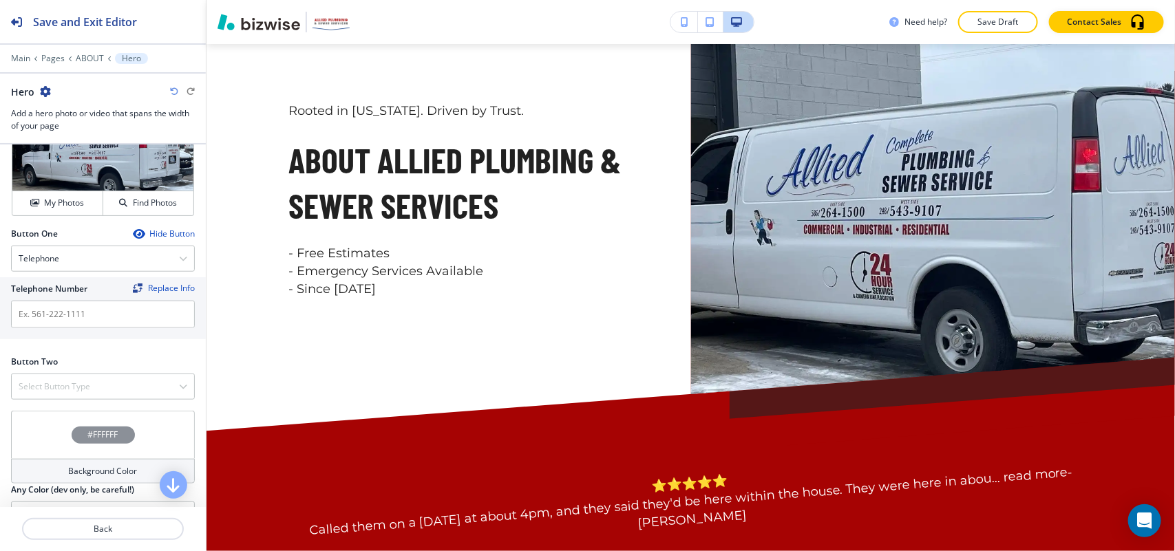
scroll to position [527, 0]
paste input "(586) 204-6570"
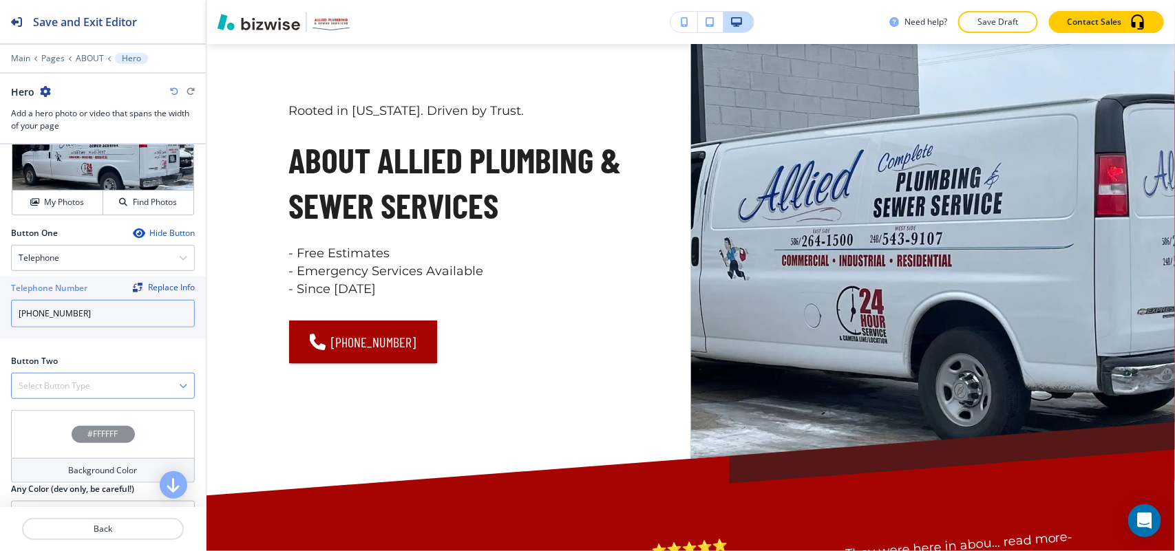
type input "(586) 204-6570"
click at [86, 390] on h4 "Select Button Type" at bounding box center [55, 386] width 72 height 12
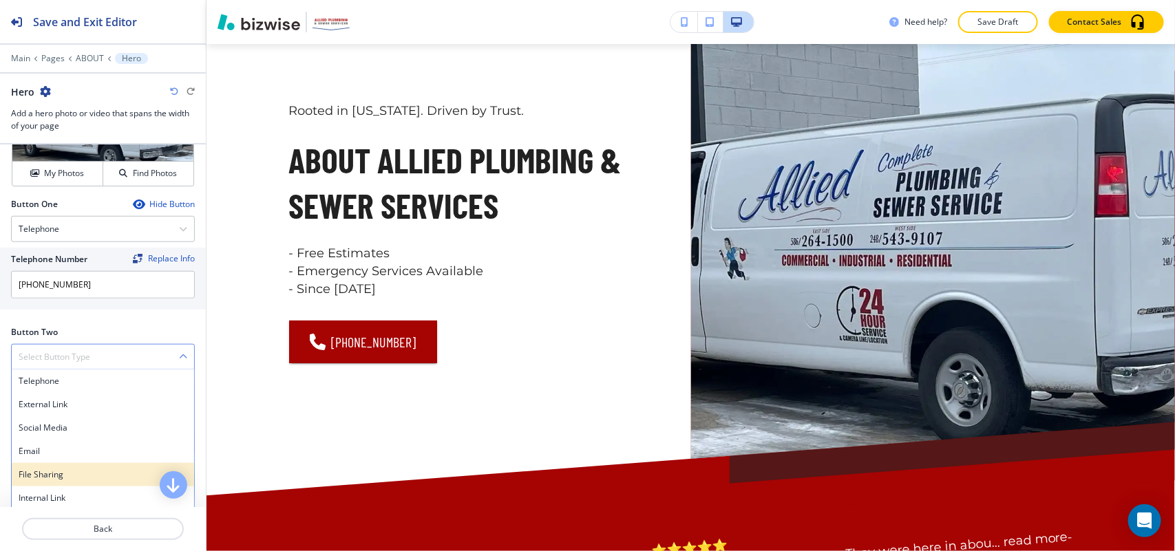
scroll to position [585, 0]
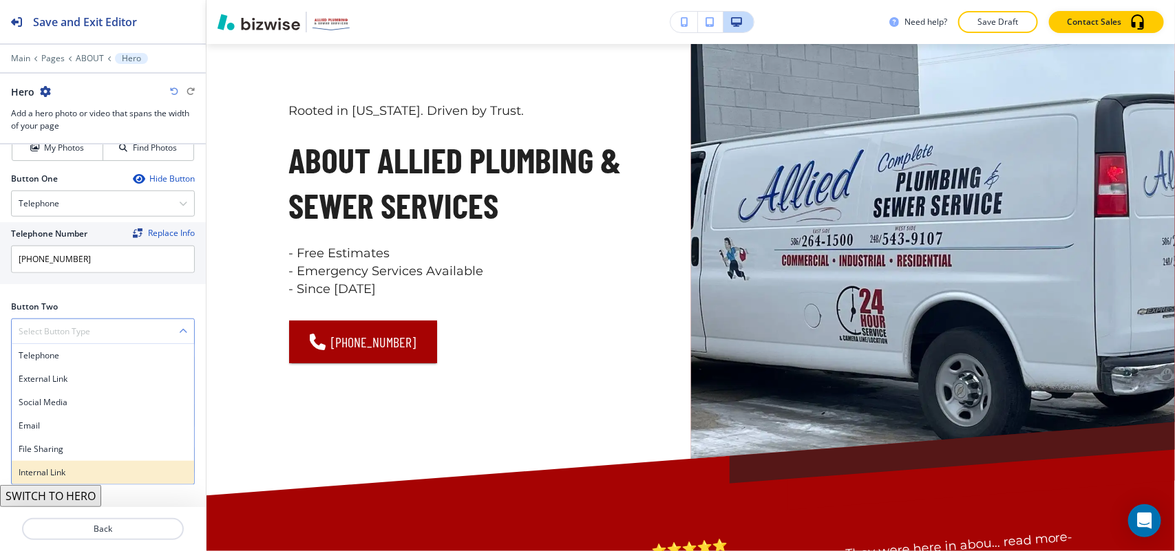
click at [65, 476] on h4 "Internal Link" at bounding box center [103, 473] width 169 height 12
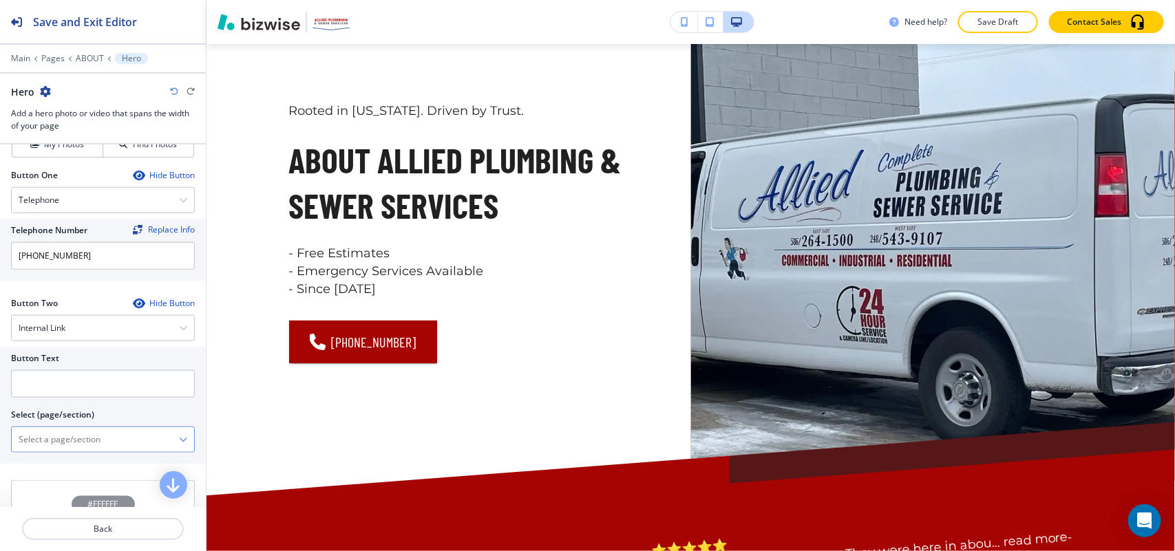
drag, startPoint x: 74, startPoint y: 450, endPoint x: 87, endPoint y: 434, distance: 20.0
click at [76, 450] on \(page\/section\) "Manual Input" at bounding box center [95, 439] width 167 height 23
drag, startPoint x: 74, startPoint y: 469, endPoint x: 55, endPoint y: 392, distance: 78.6
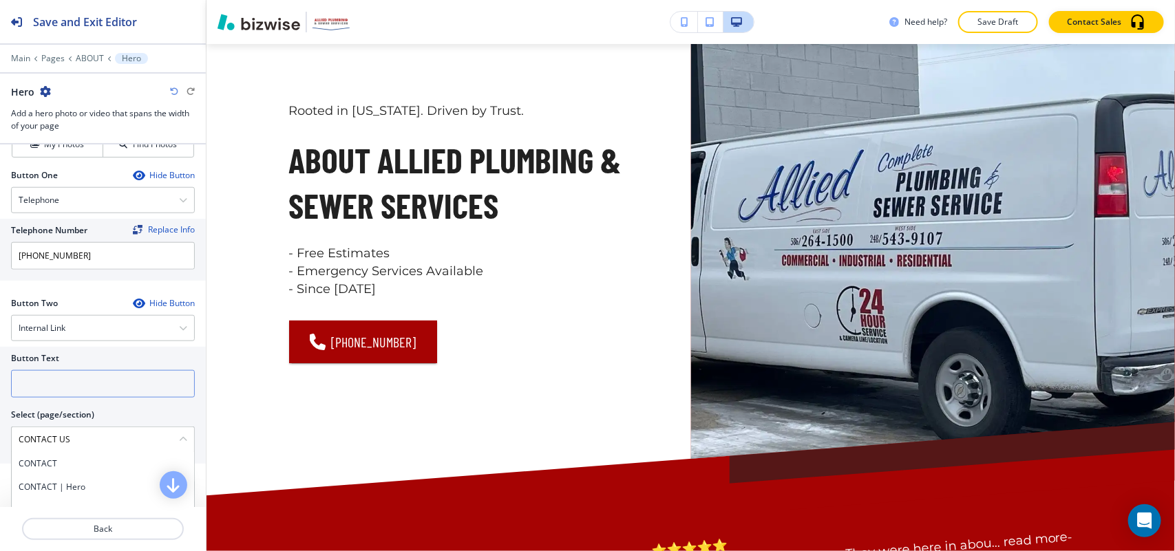
click at [74, 468] on h4 "CONTACT" at bounding box center [103, 464] width 169 height 12
type \(page\/section\) "CONTACT"
click at [63, 383] on input "text" at bounding box center [103, 384] width 184 height 28
paste input "CONTACT US"
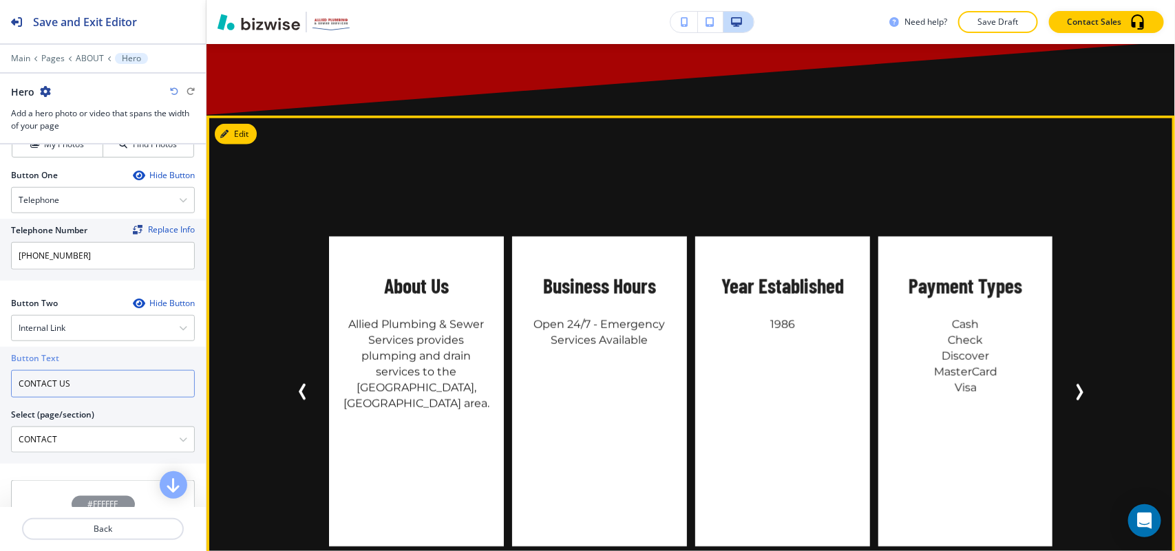
scroll to position [671, 0]
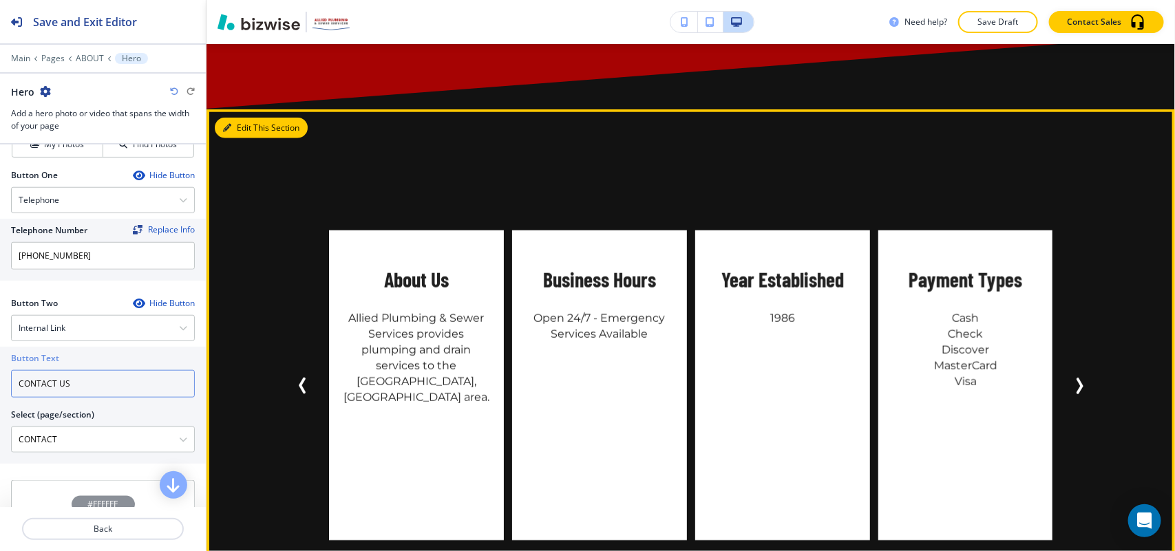
type input "CONTACT US"
click at [245, 125] on button "Edit This Section" at bounding box center [261, 128] width 93 height 21
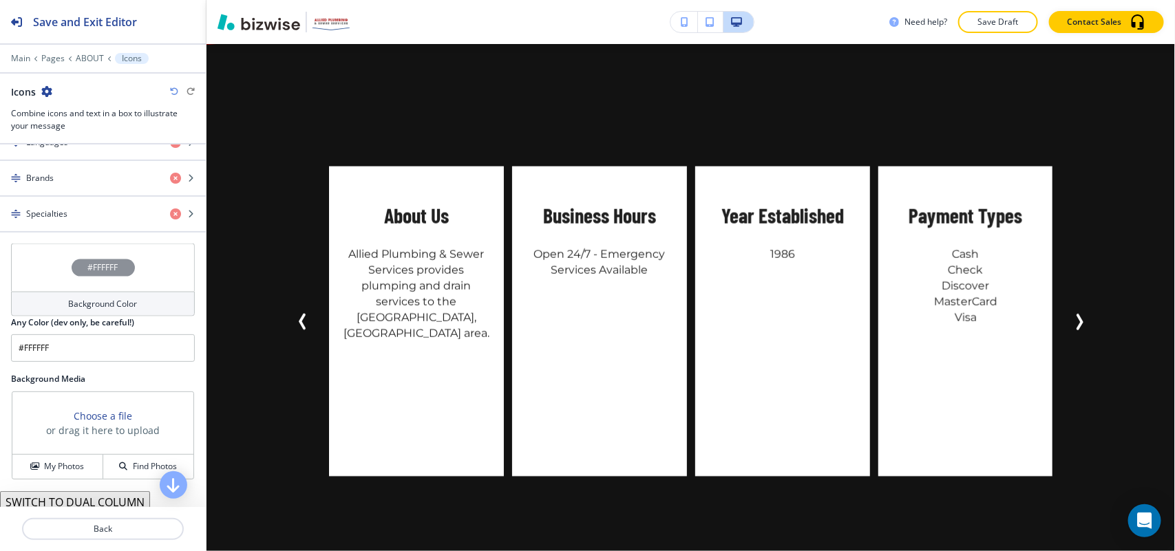
scroll to position [931, 0]
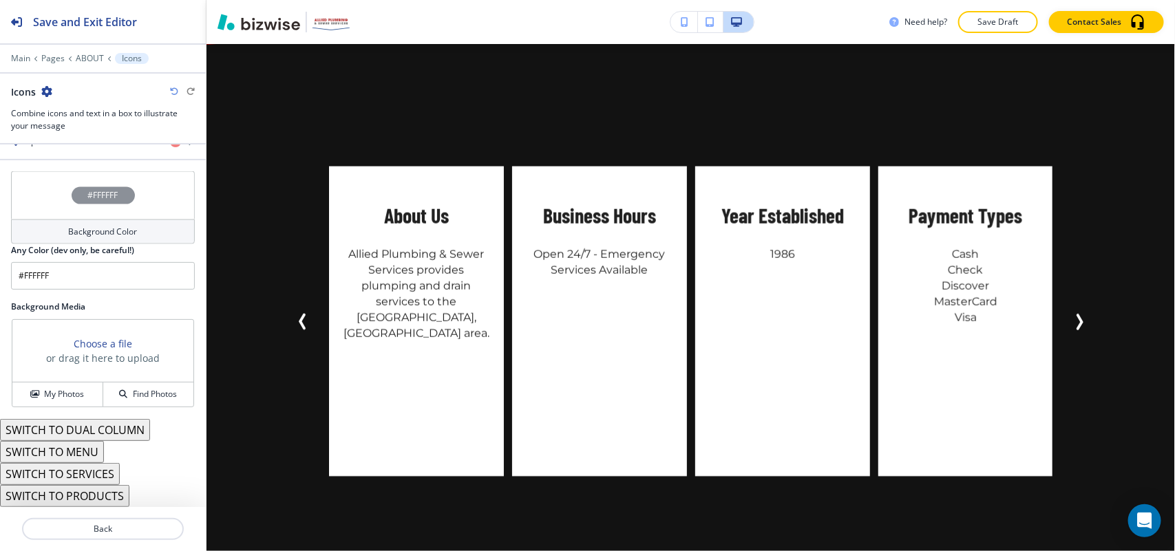
click at [81, 449] on button "SWITCH TO MENU" at bounding box center [52, 452] width 104 height 22
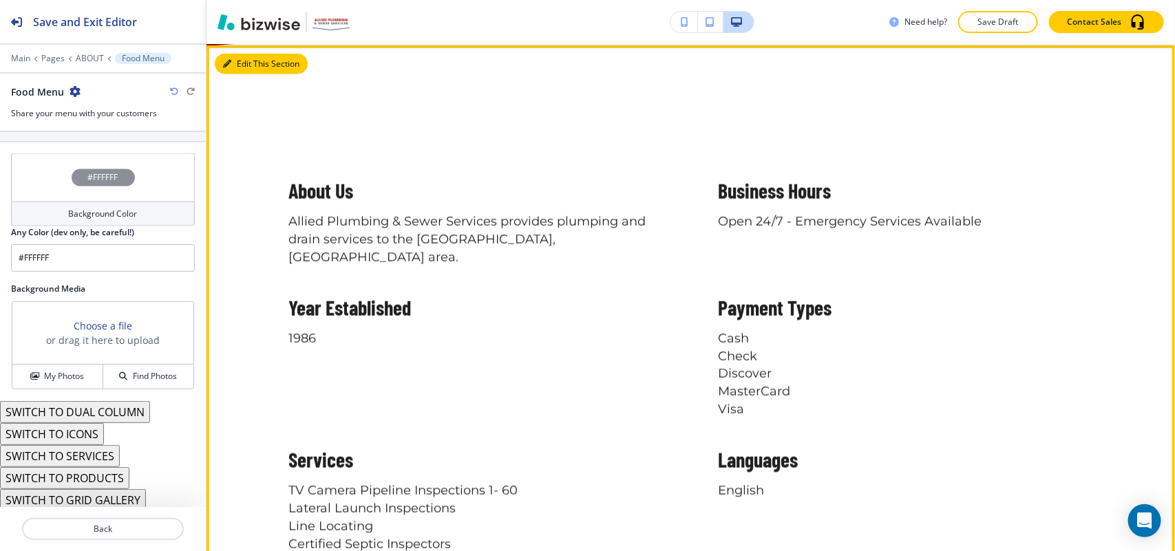
click at [253, 59] on button "Edit This Section" at bounding box center [261, 64] width 93 height 21
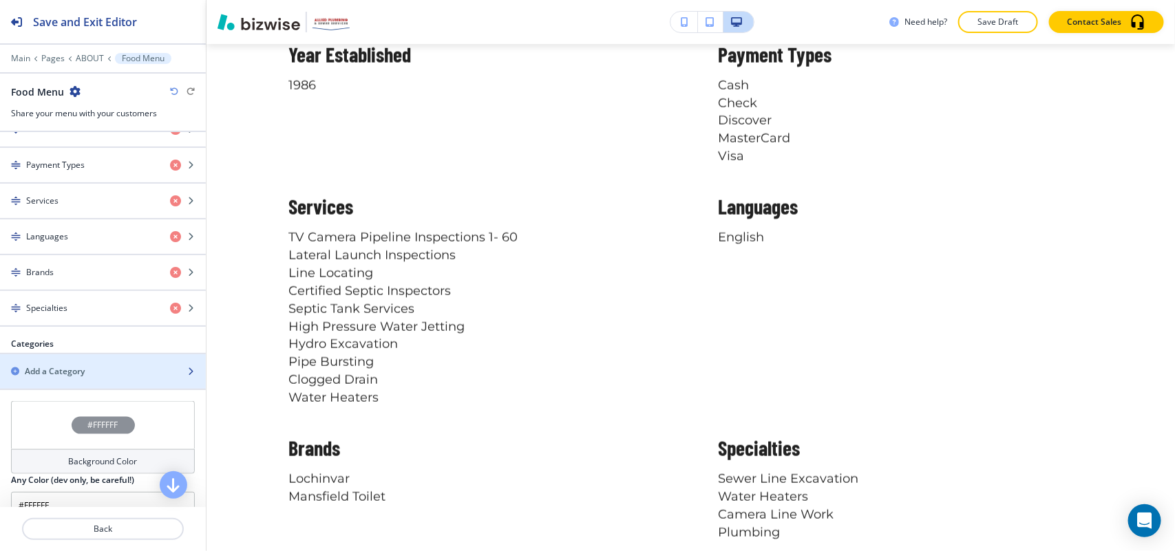
scroll to position [549, 0]
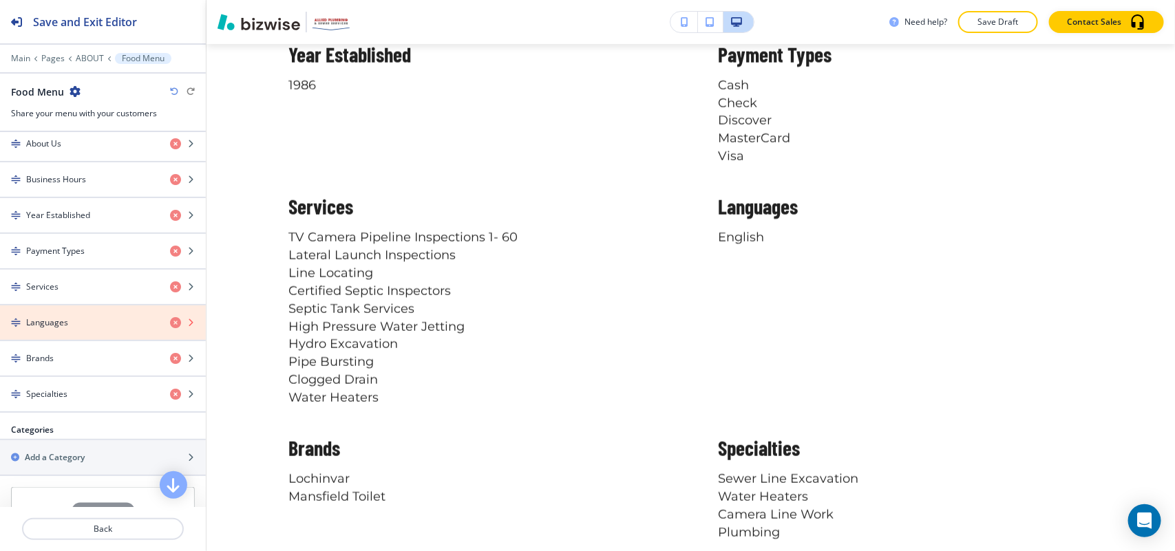
click at [170, 324] on icon "button" at bounding box center [175, 322] width 11 height 11
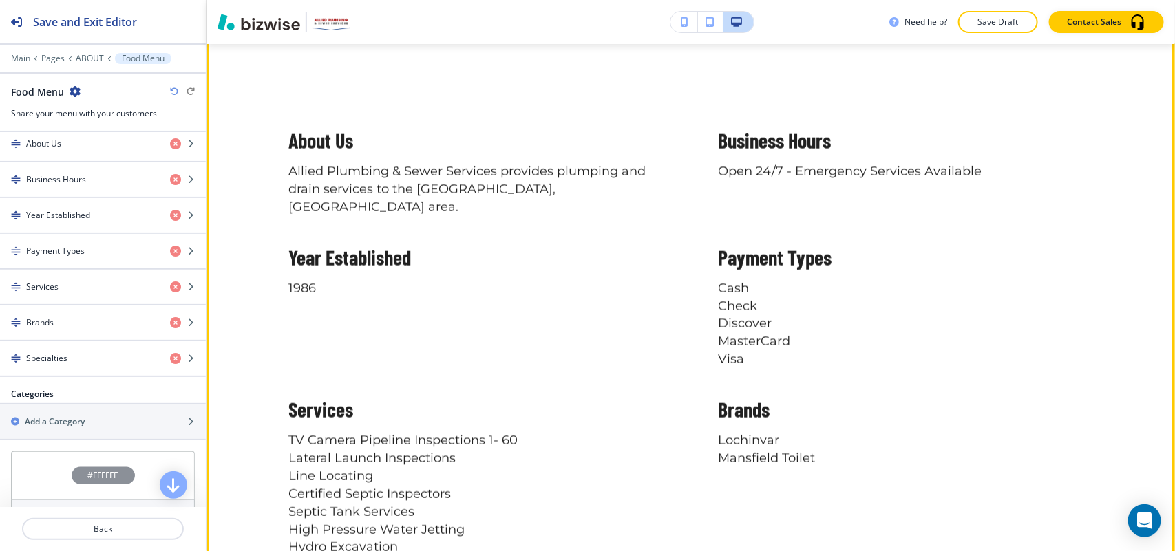
scroll to position [816, 0]
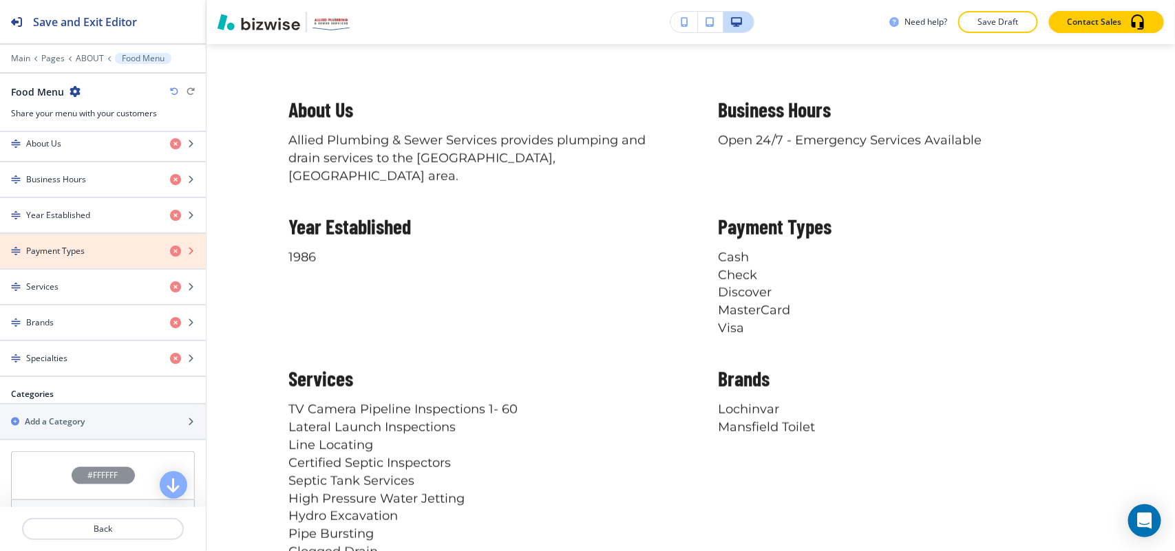
click at [170, 252] on icon "button" at bounding box center [175, 251] width 11 height 11
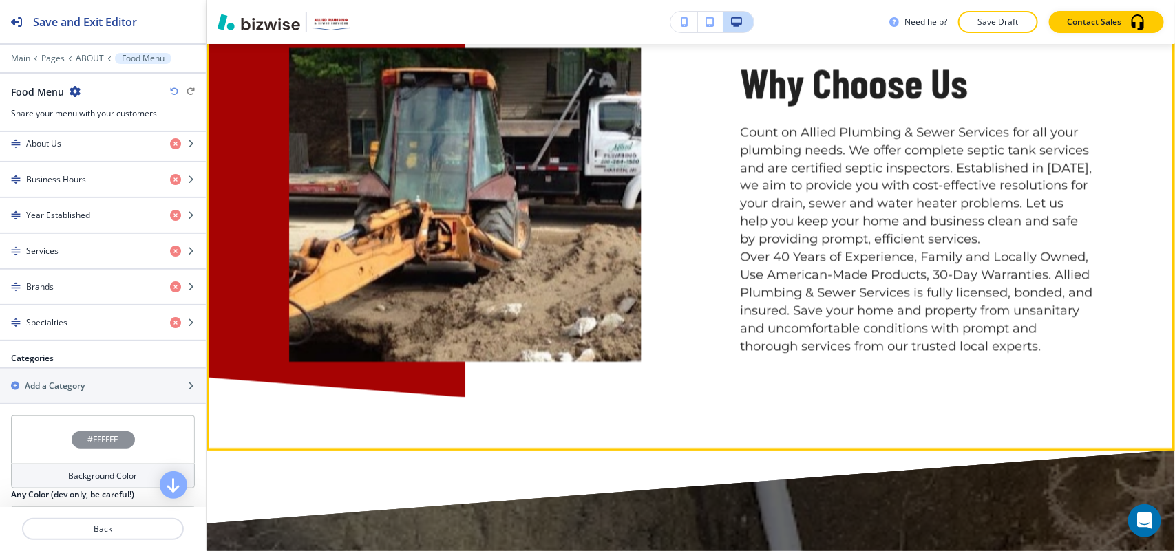
scroll to position [1333, 0]
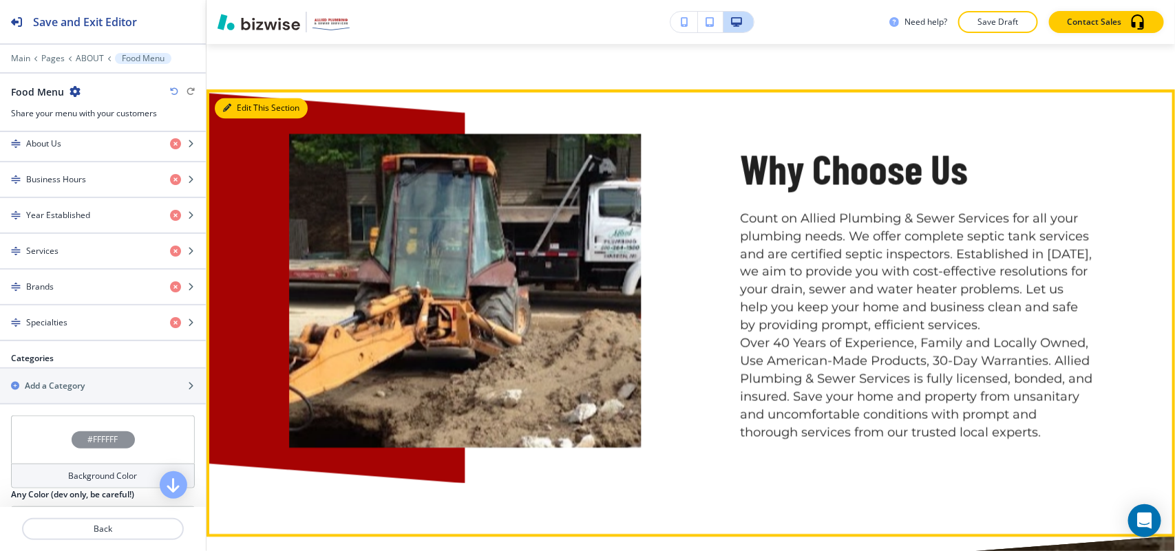
click at [234, 98] on button "Edit This Section" at bounding box center [261, 108] width 93 height 21
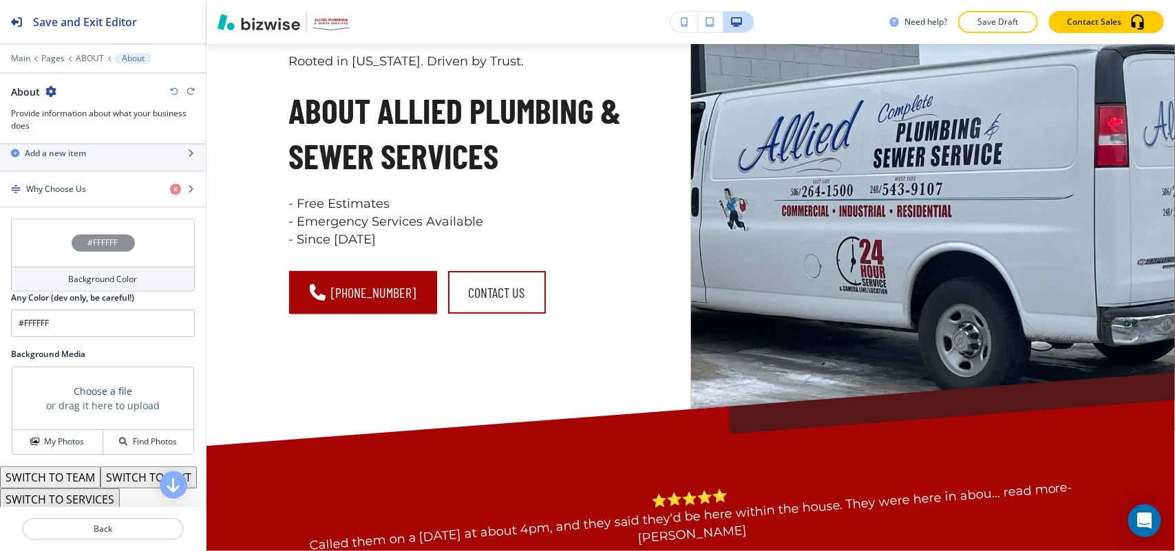
scroll to position [0, 0]
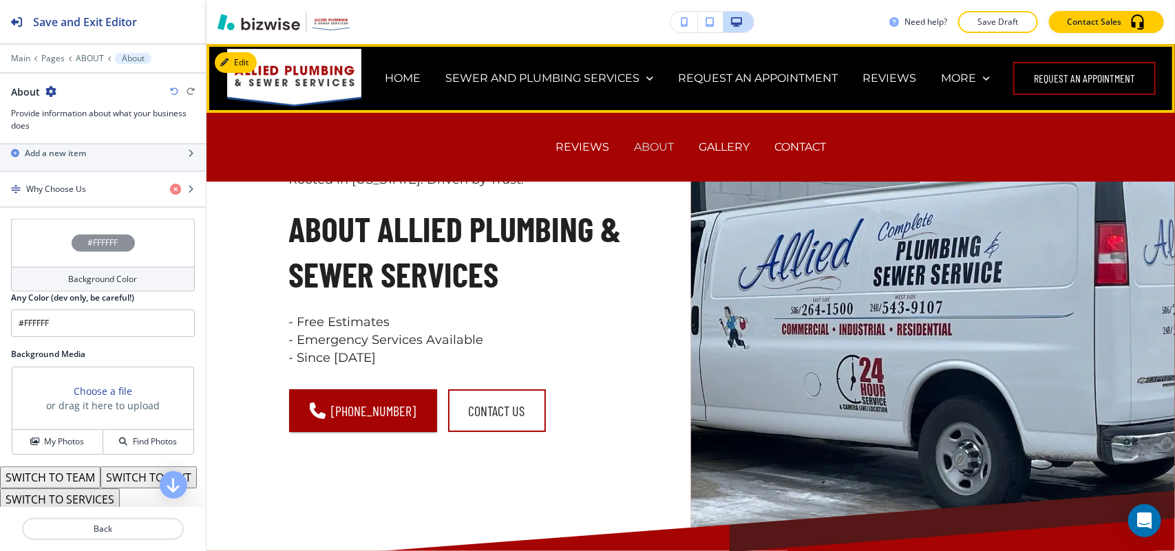
click at [639, 146] on p "ABOUT" at bounding box center [654, 147] width 40 height 16
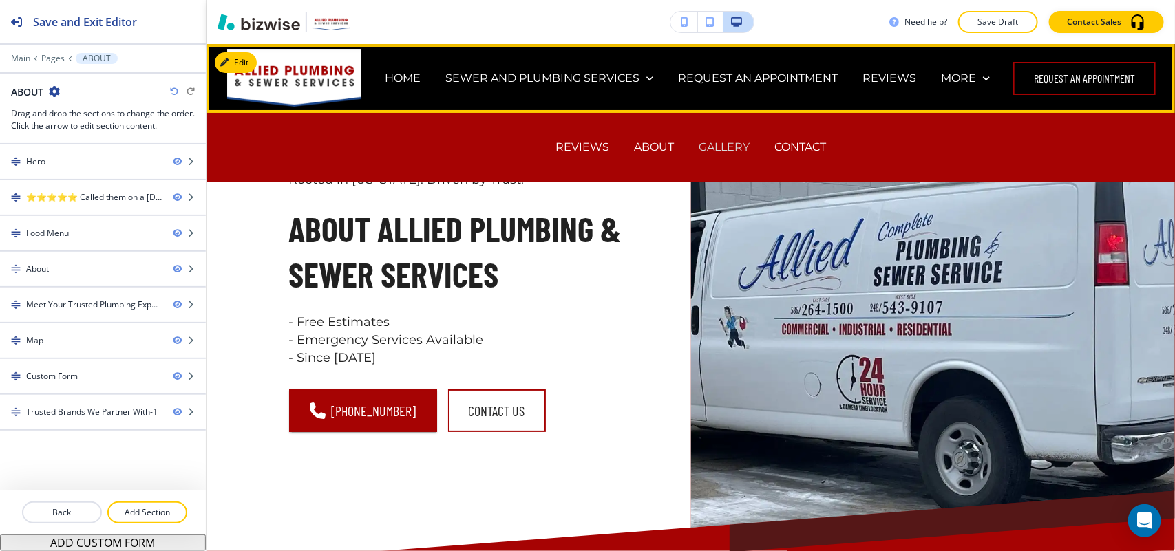
click at [738, 145] on p "GALLERY" at bounding box center [724, 147] width 51 height 16
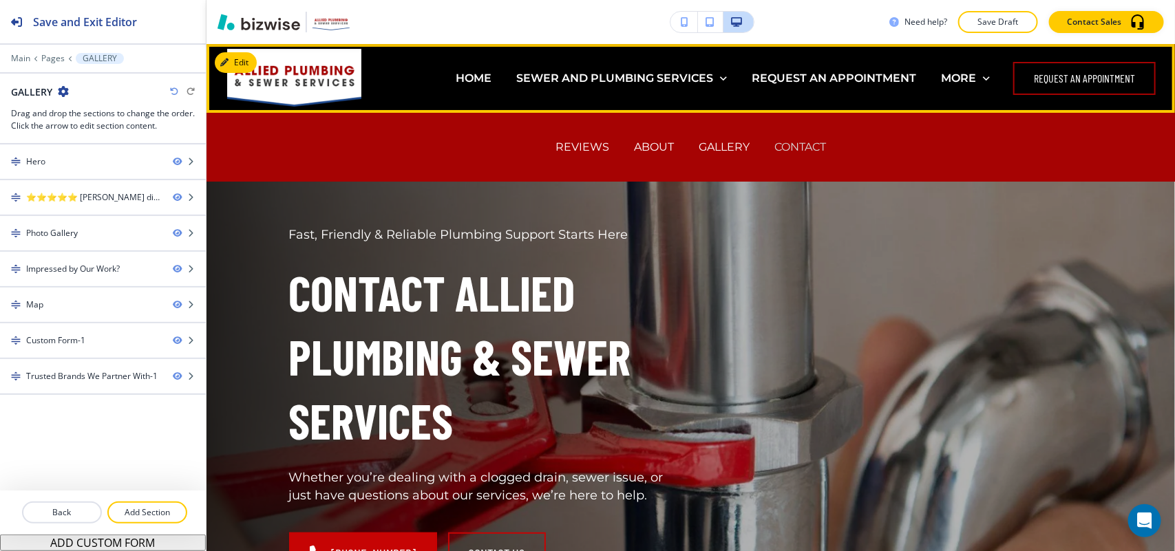
click at [774, 149] on p "CONTACT" at bounding box center [800, 147] width 52 height 16
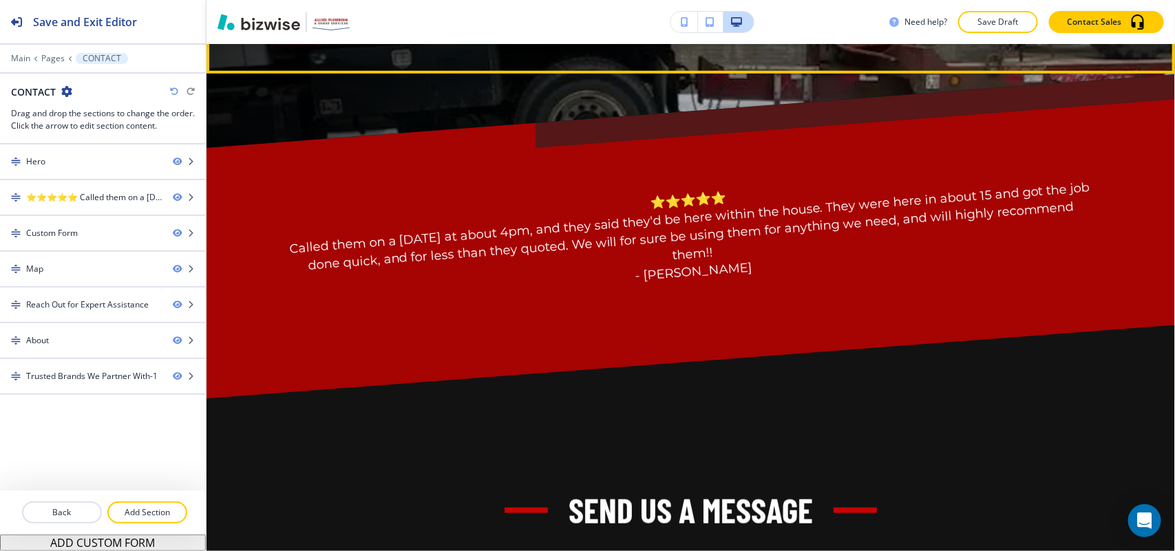
scroll to position [774, 0]
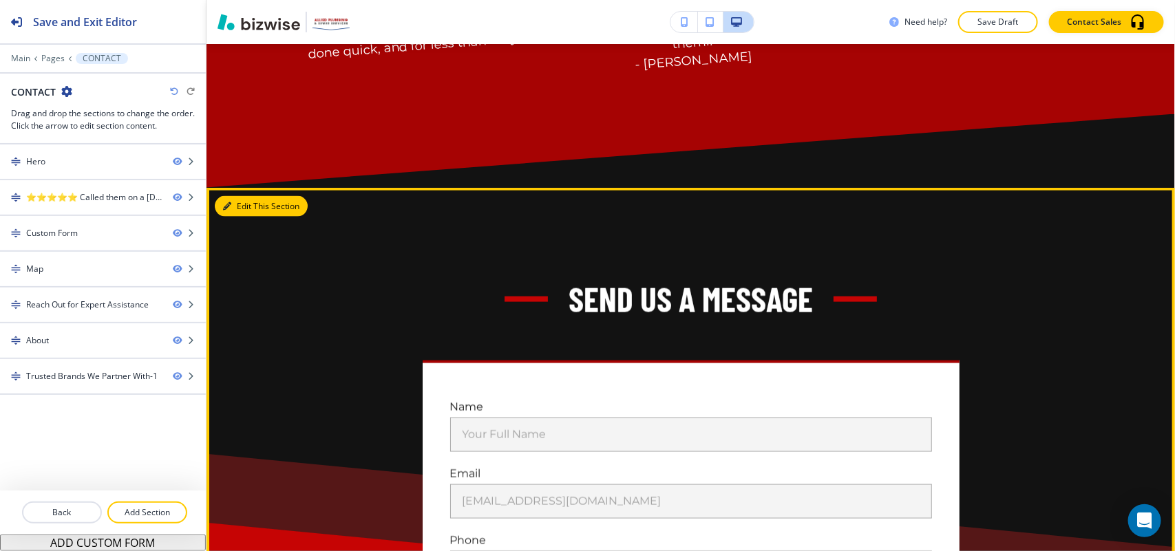
click at [242, 202] on button "Edit This Section" at bounding box center [261, 206] width 93 height 21
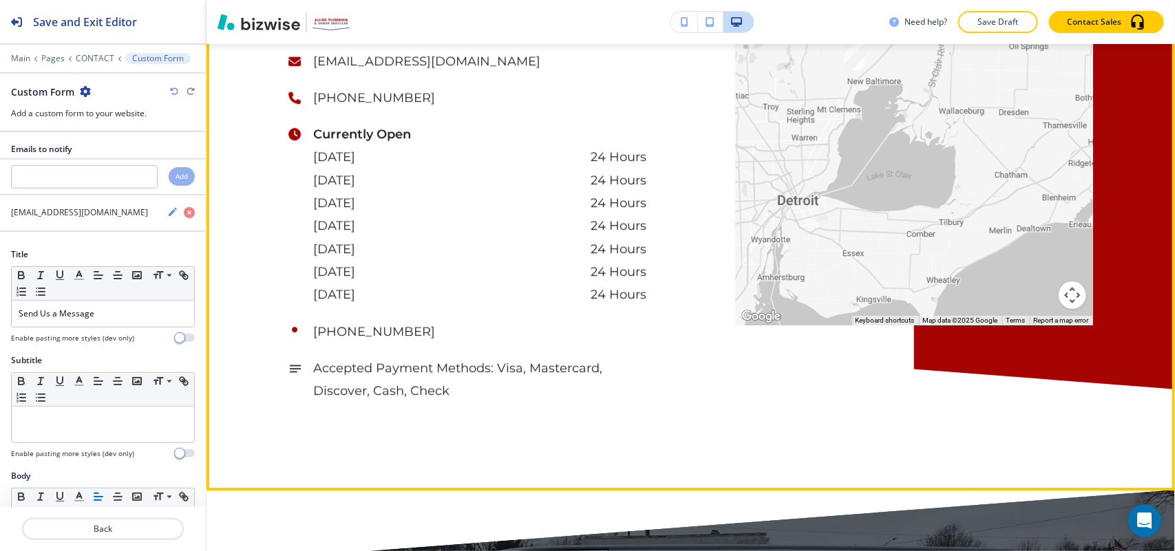
scroll to position [2003, 0]
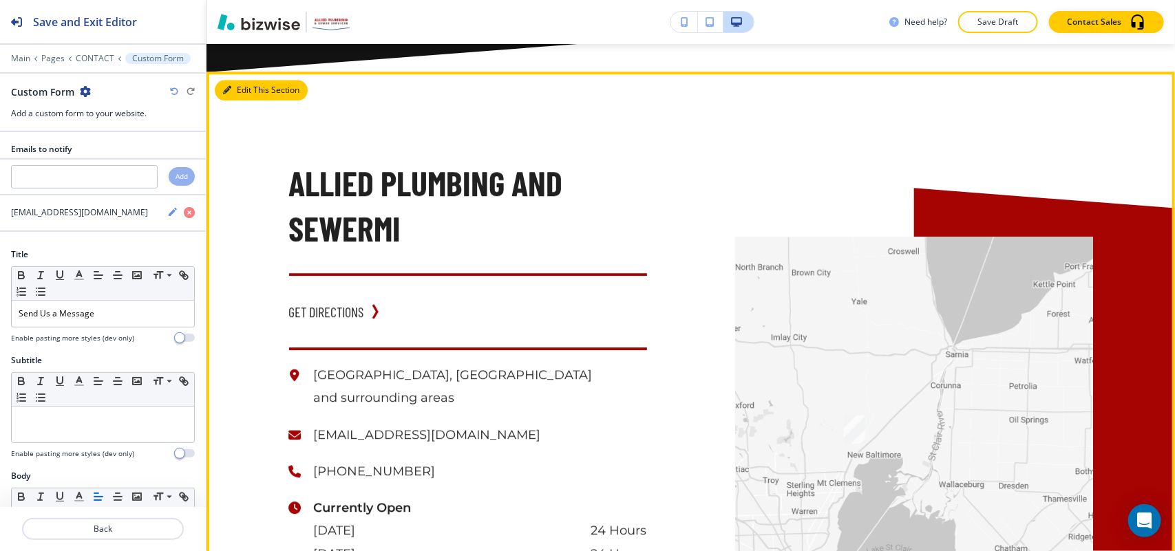
click at [244, 81] on button "Edit This Section" at bounding box center [261, 90] width 93 height 21
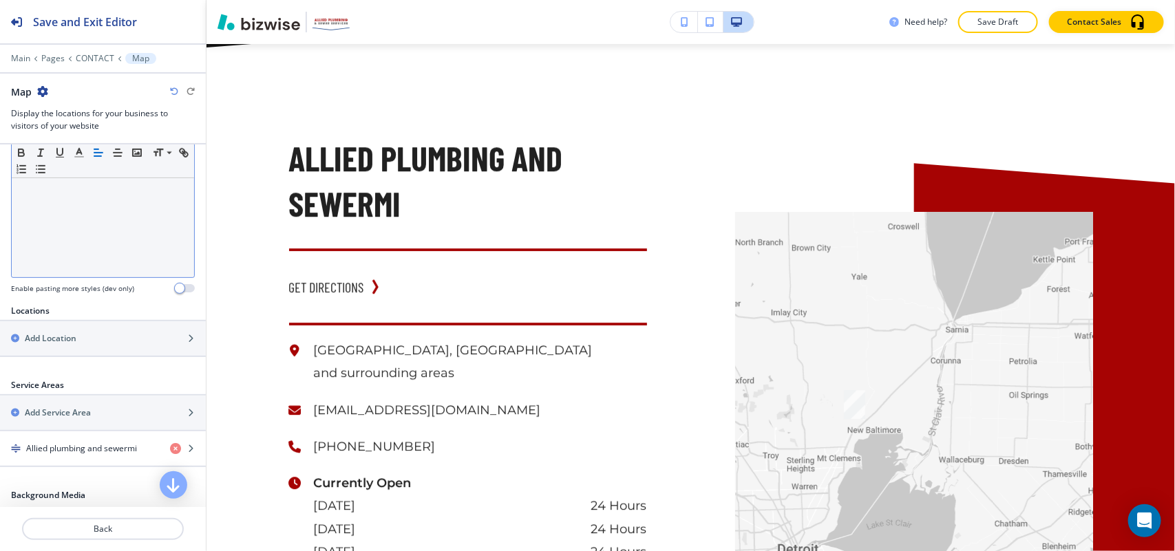
scroll to position [430, 0]
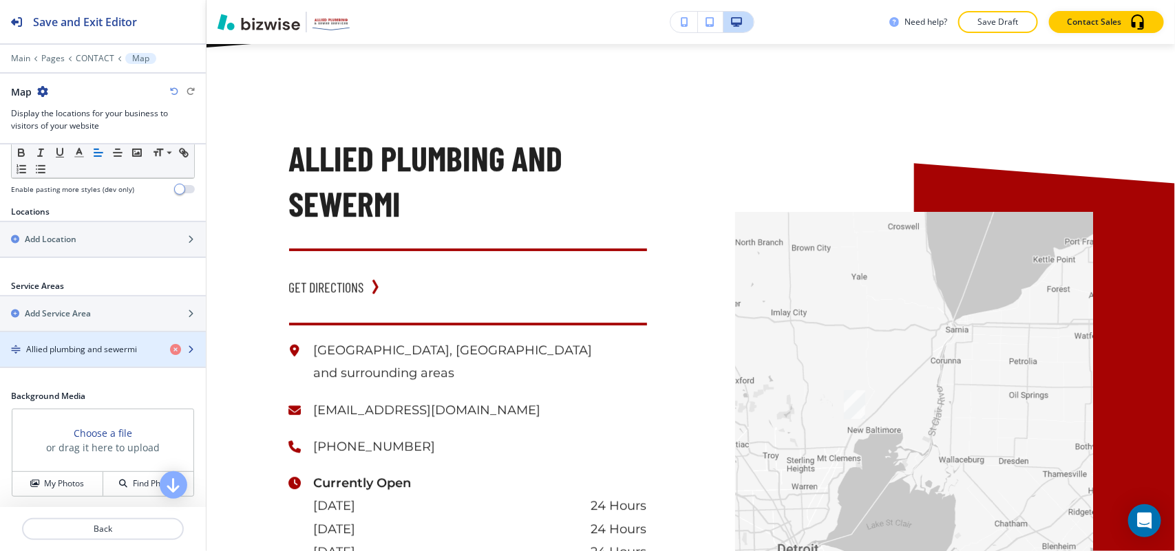
click at [69, 348] on h4 "Allied plumbing and sewermi" at bounding box center [81, 350] width 111 height 12
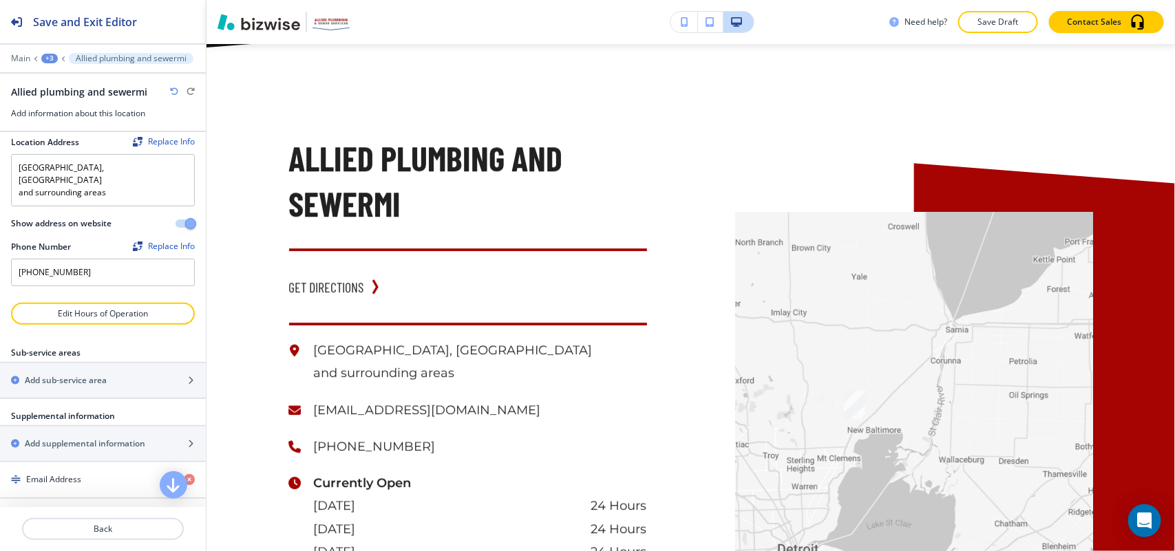
scroll to position [129, 0]
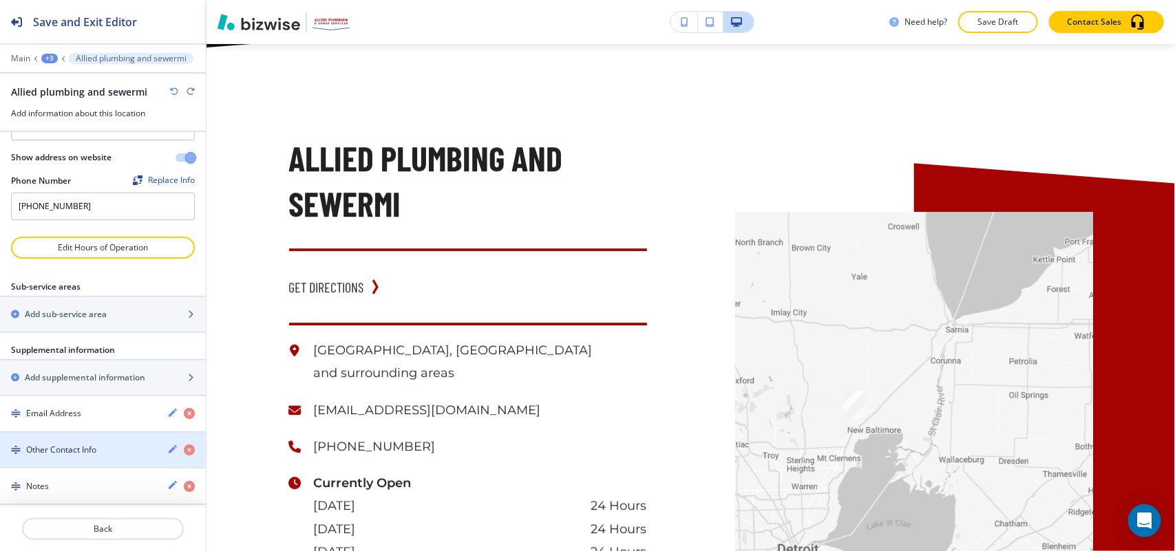
click at [85, 445] on h4 "Other Contact Info" at bounding box center [61, 450] width 70 height 12
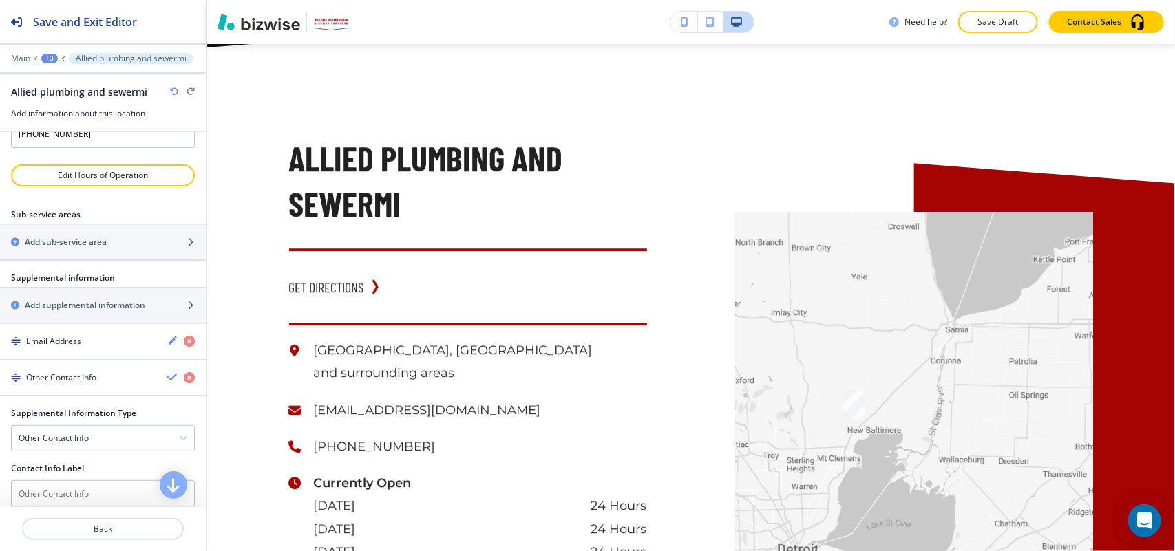
scroll to position [302, 0]
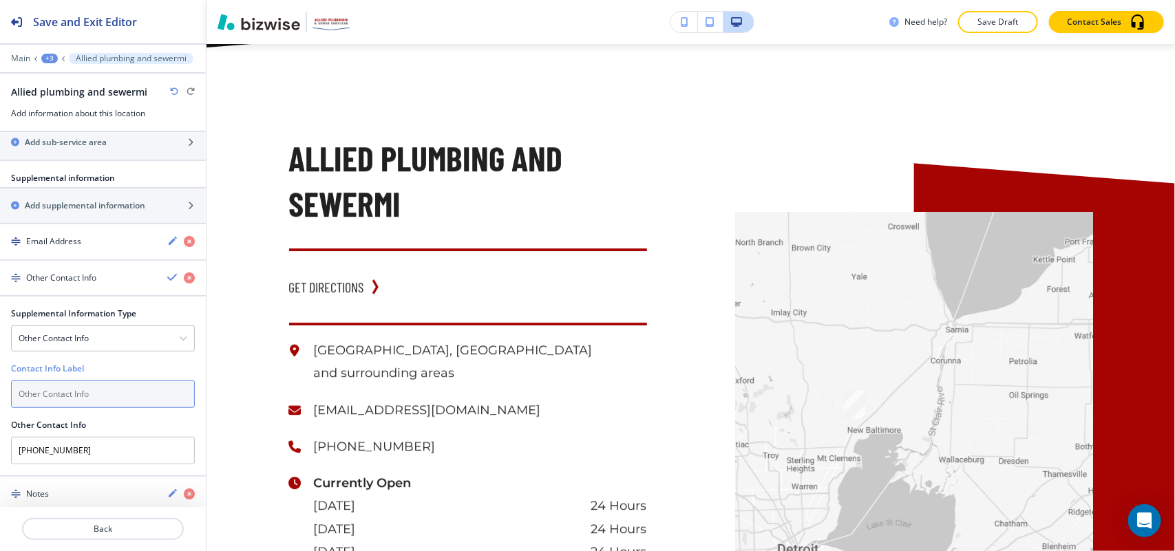
click at [102, 387] on input "text" at bounding box center [103, 395] width 184 height 28
paste input "Alternate:"
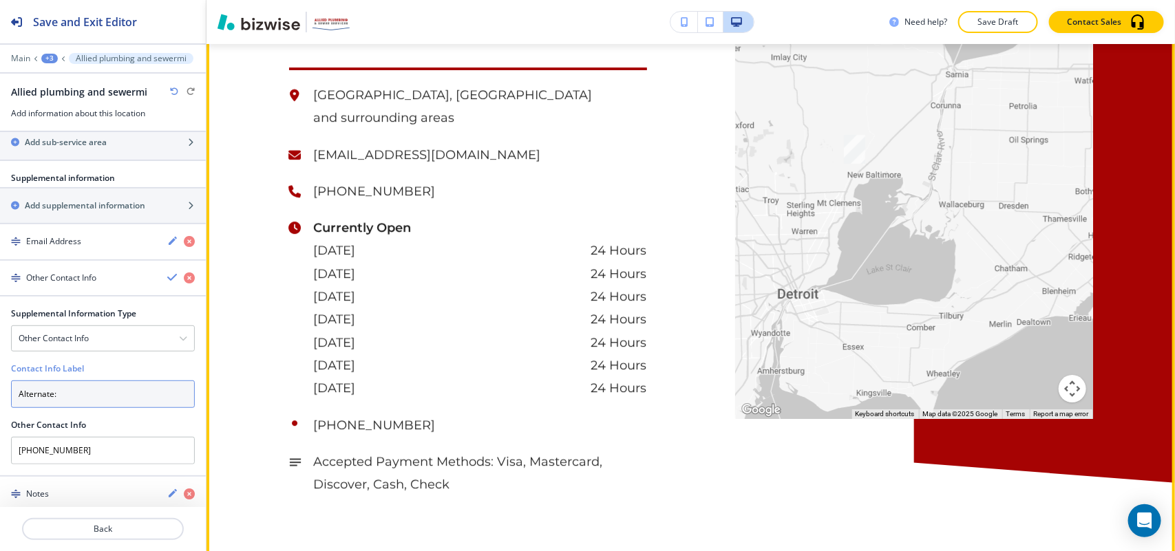
scroll to position [1942, 0]
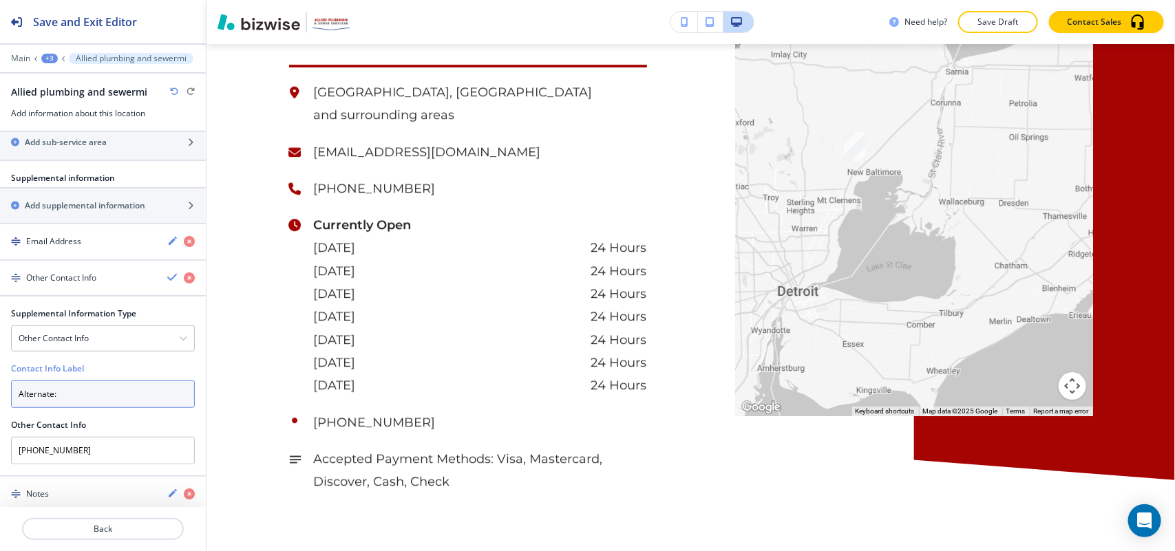
click at [83, 381] on input "Alternate:" at bounding box center [103, 395] width 184 height 28
type input "Alternate:"
click at [118, 326] on div "Other Contact Info" at bounding box center [103, 338] width 182 height 25
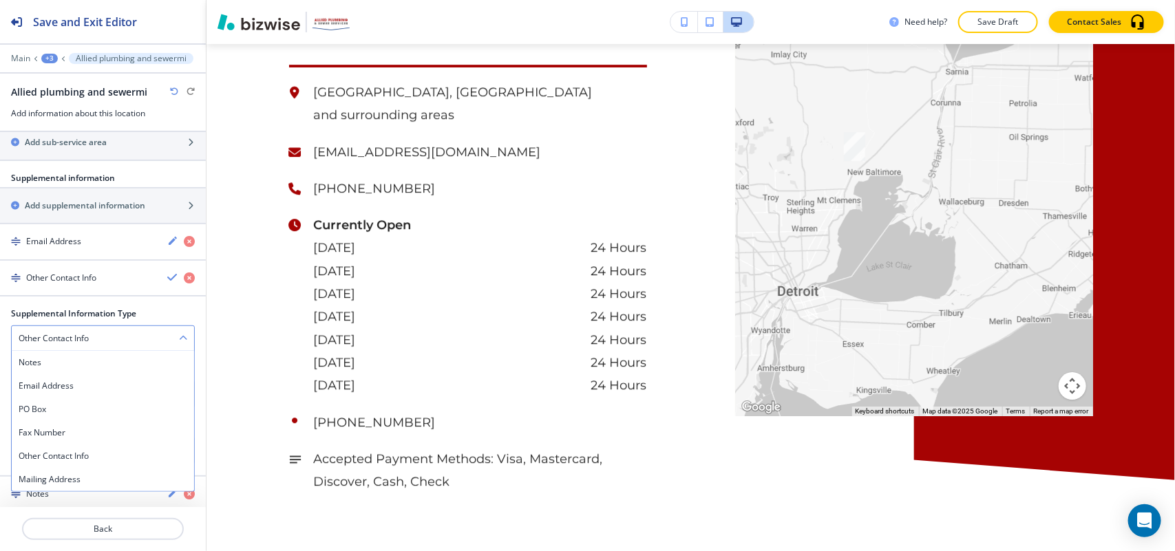
click at [118, 326] on div "Other Contact Info" at bounding box center [103, 338] width 182 height 25
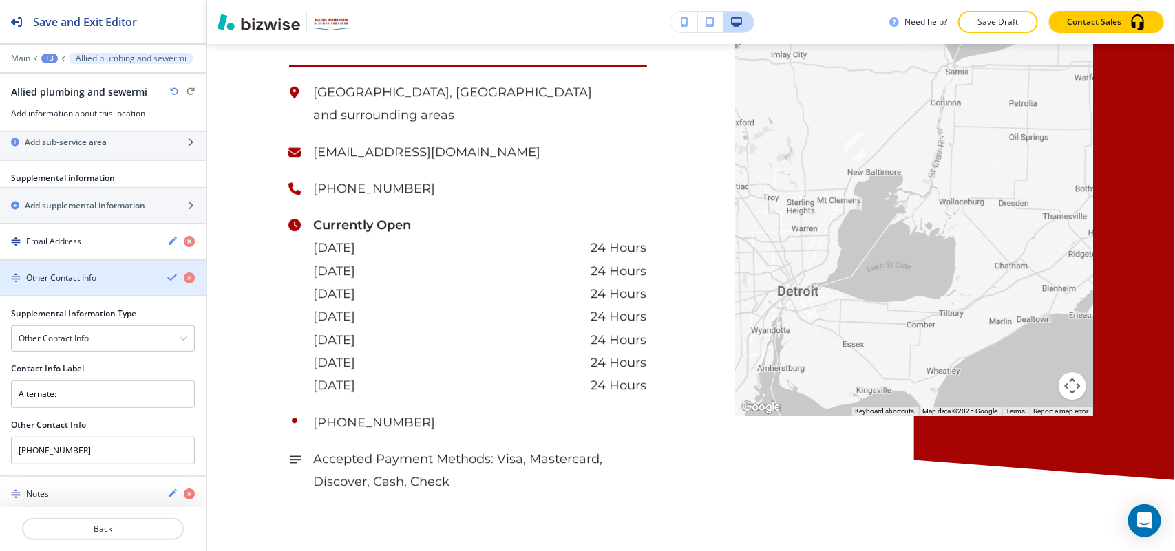
click at [103, 273] on div "Other Contact Info" at bounding box center [78, 278] width 156 height 12
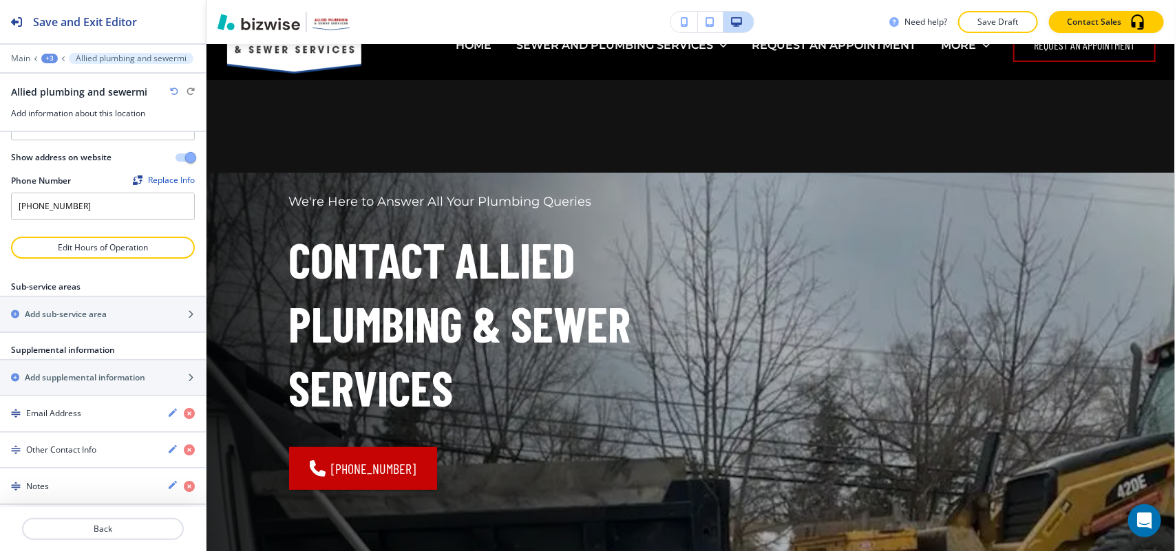
scroll to position [0, 0]
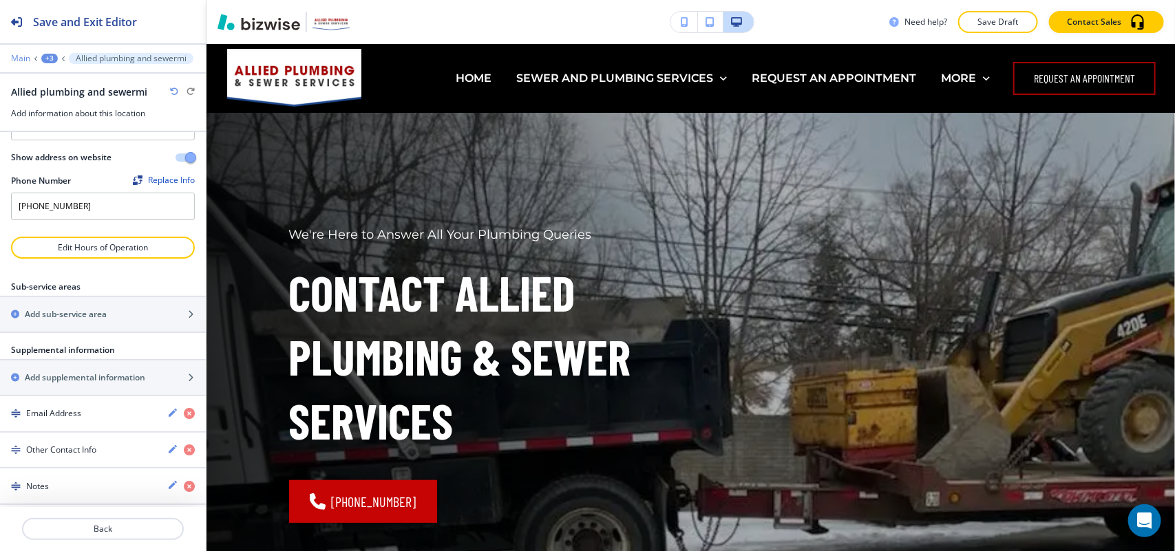
click at [18, 56] on p "Main" at bounding box center [20, 59] width 19 height 10
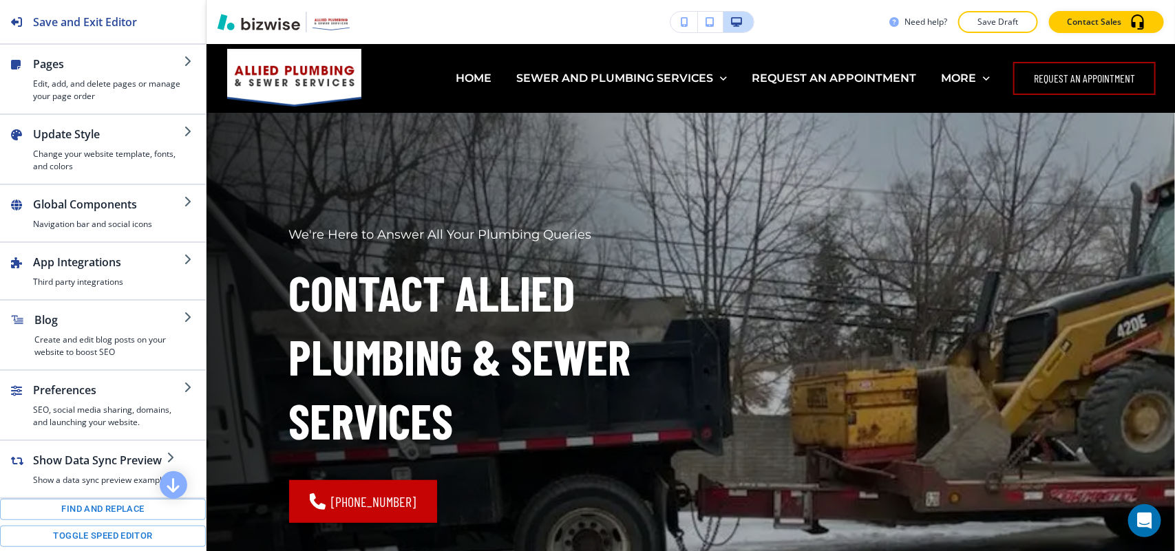
click at [95, 79] on h4 "Edit, add, and delete pages or manage your page order" at bounding box center [108, 90] width 151 height 25
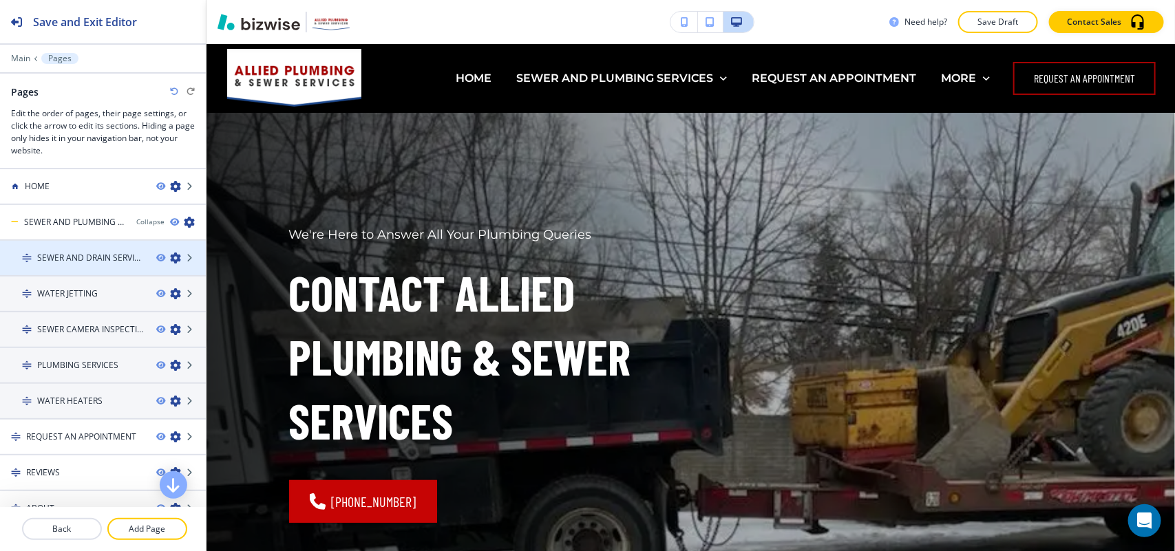
scroll to position [86, 0]
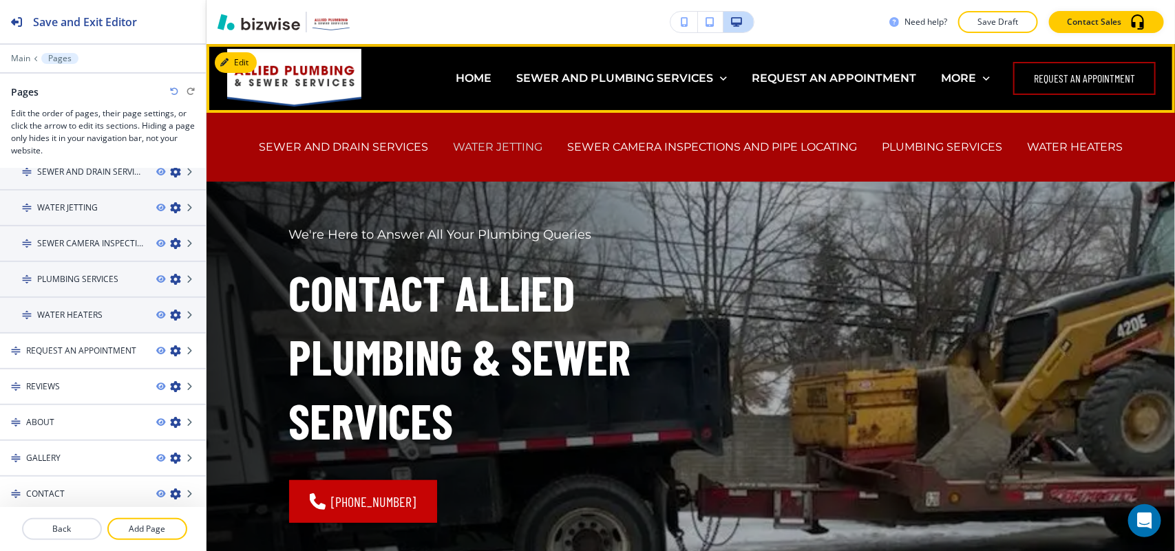
click at [493, 154] on p "WATER JETTING" at bounding box center [497, 147] width 89 height 16
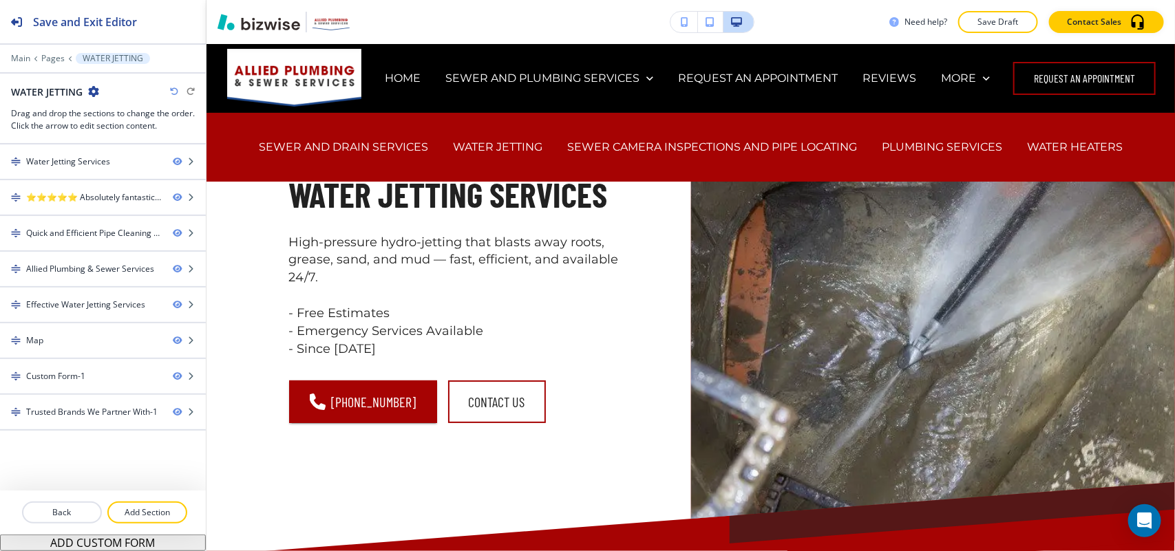
click at [5, 55] on div "Main Pages WATER JETTING" at bounding box center [103, 58] width 206 height 11
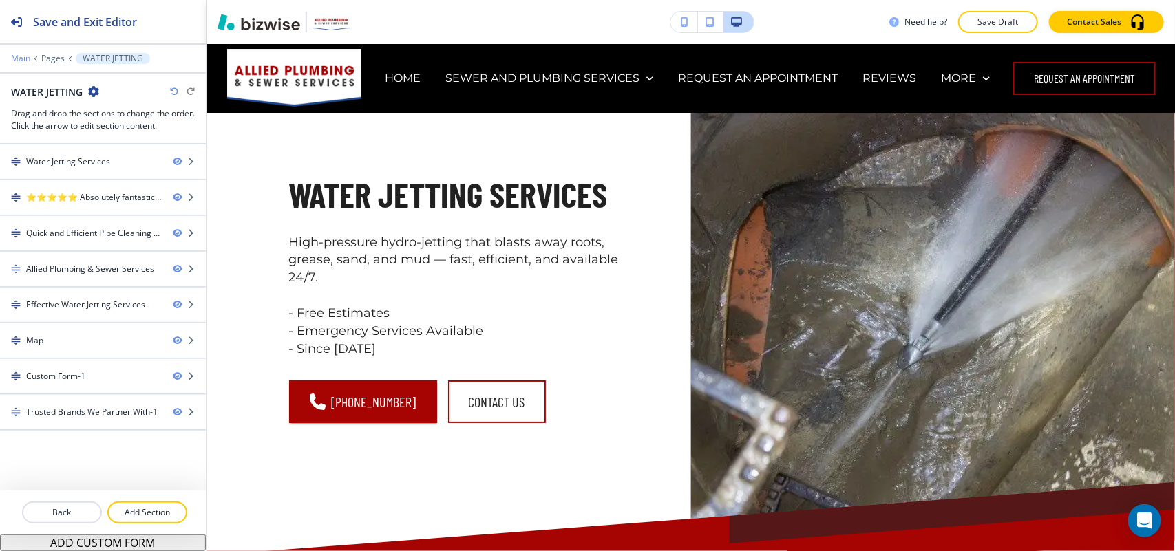
click at [23, 59] on p "Main" at bounding box center [20, 59] width 19 height 10
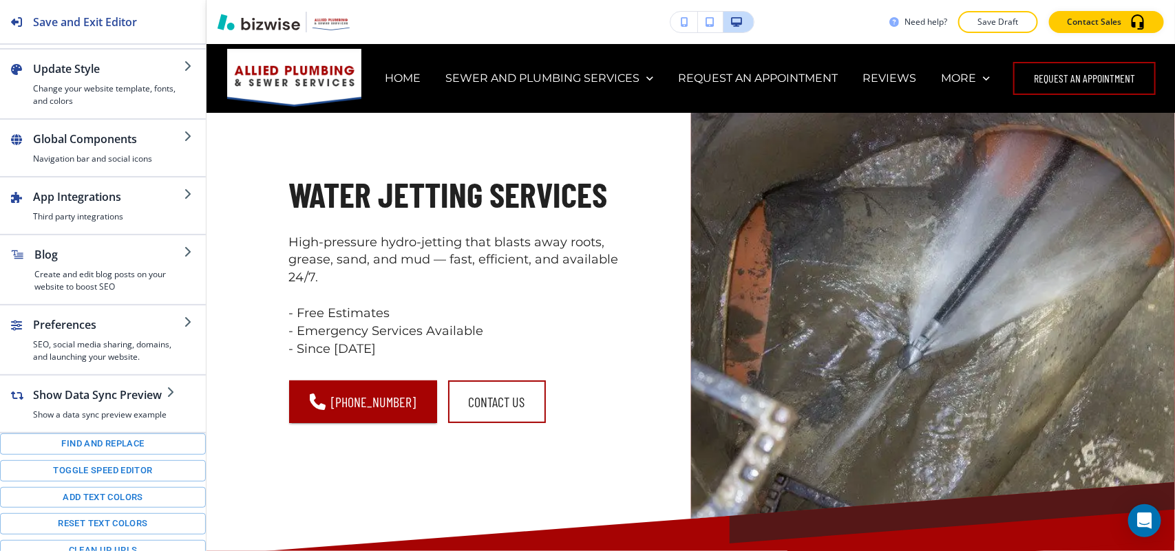
scroll to position [200, 0]
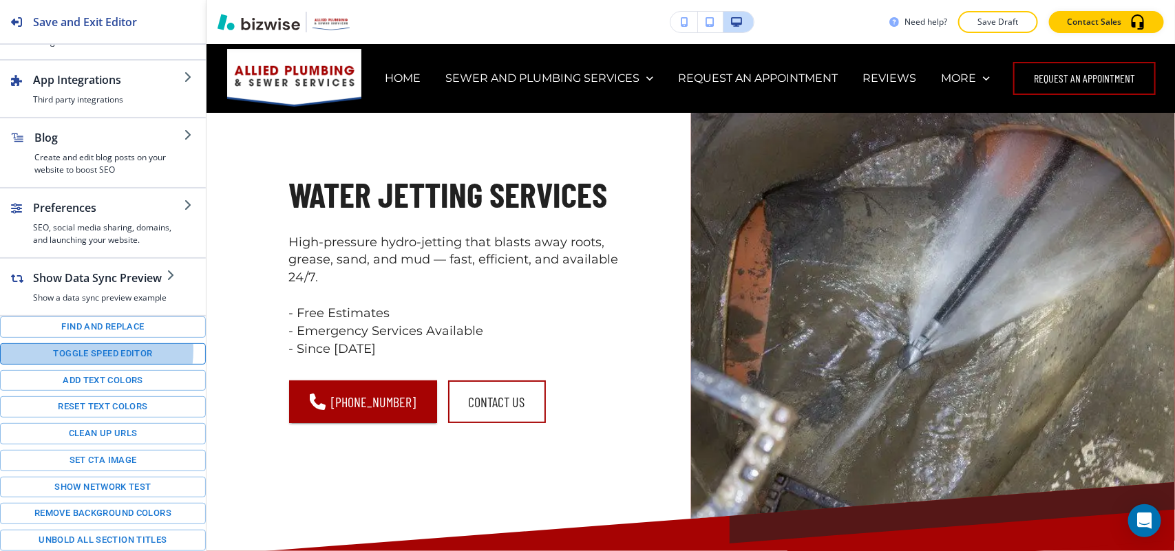
click at [89, 349] on button "Toggle speed editor" at bounding box center [103, 354] width 206 height 21
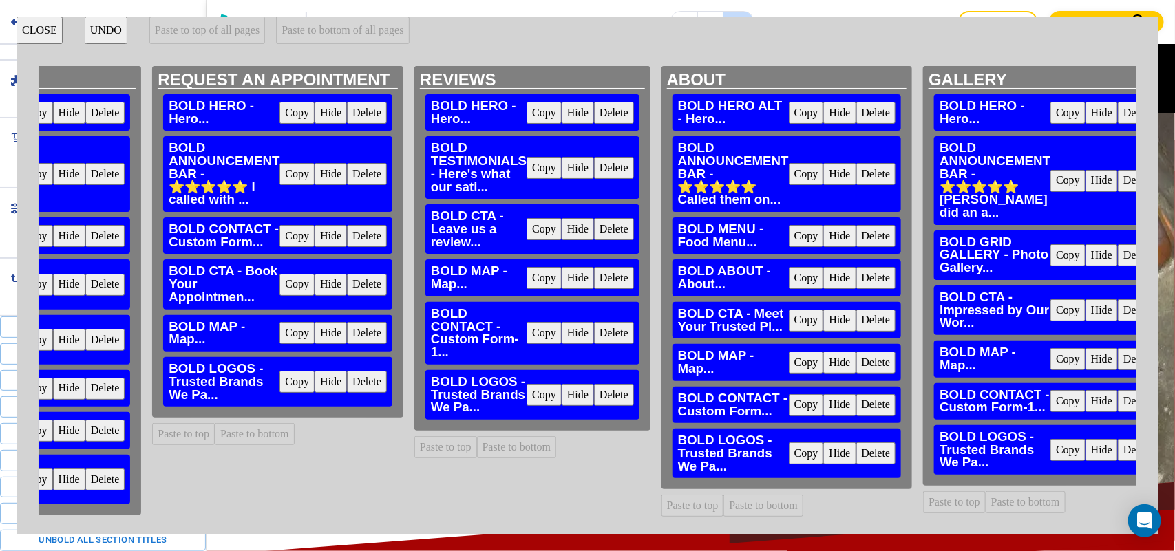
scroll to position [0, 2232]
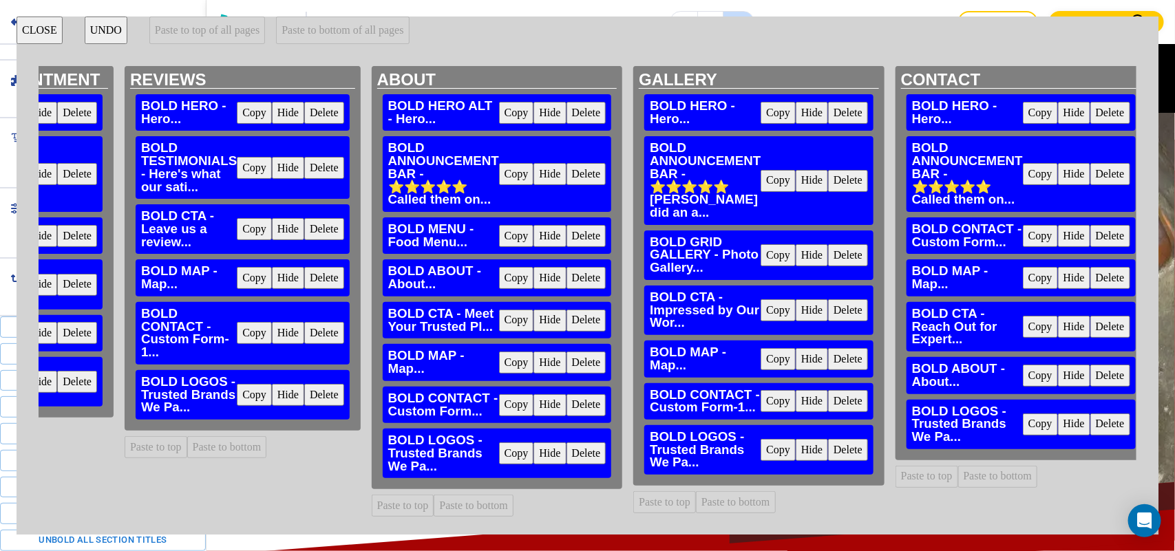
click at [41, 26] on button "CLOSE" at bounding box center [40, 31] width 46 height 28
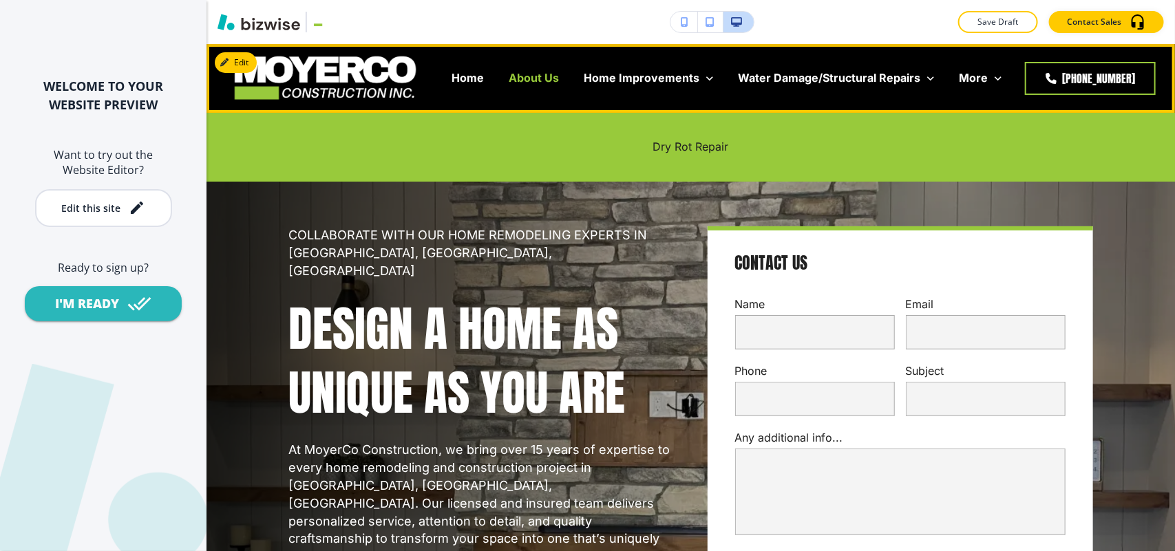
click at [540, 74] on p "About Us" at bounding box center [534, 78] width 50 height 16
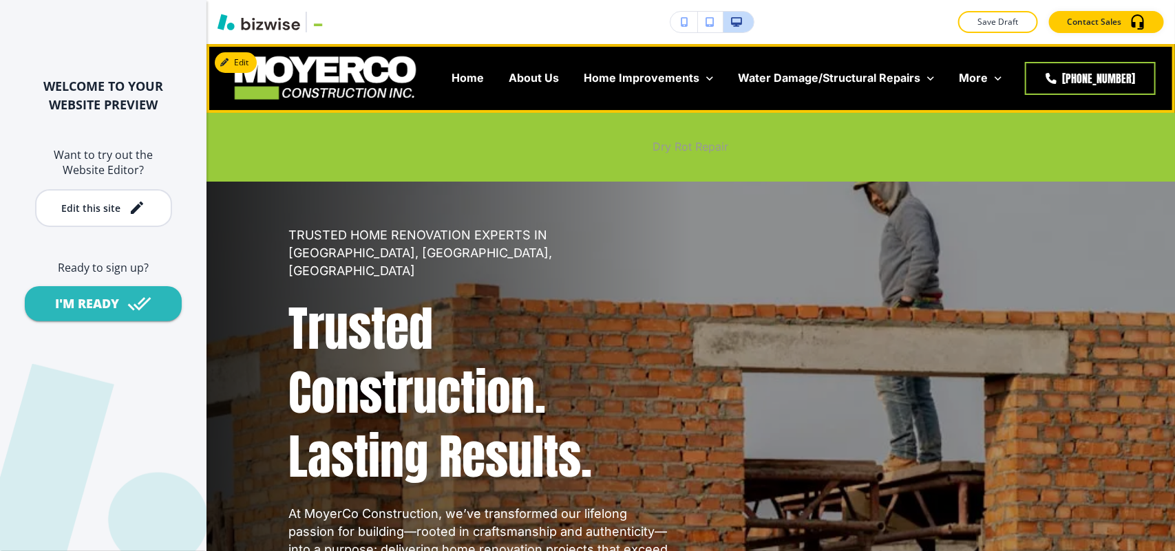
click at [685, 147] on p "Dry Rot Repair" at bounding box center [691, 147] width 76 height 16
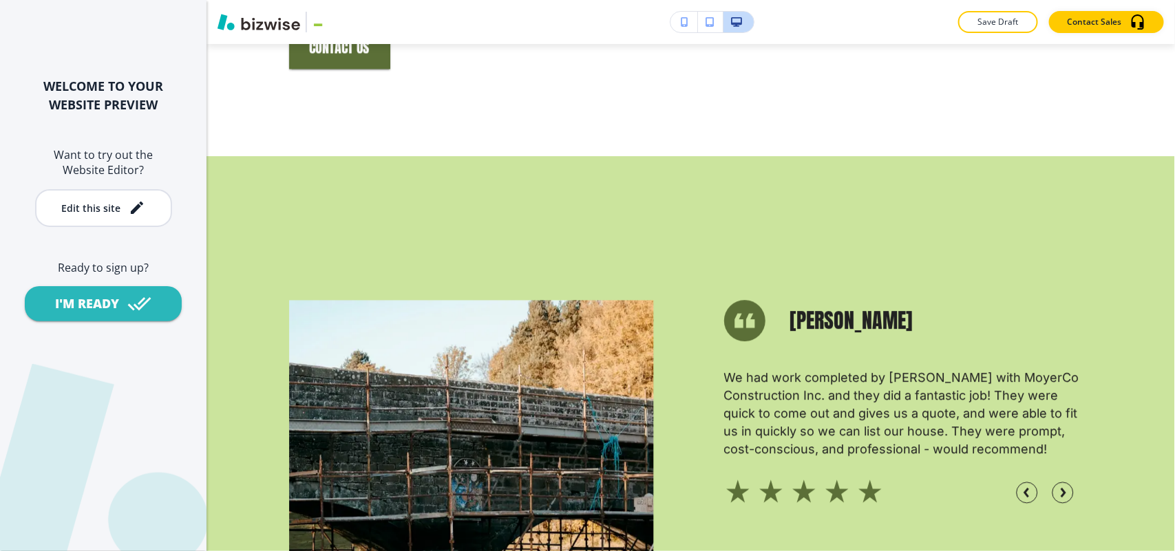
scroll to position [1852, 0]
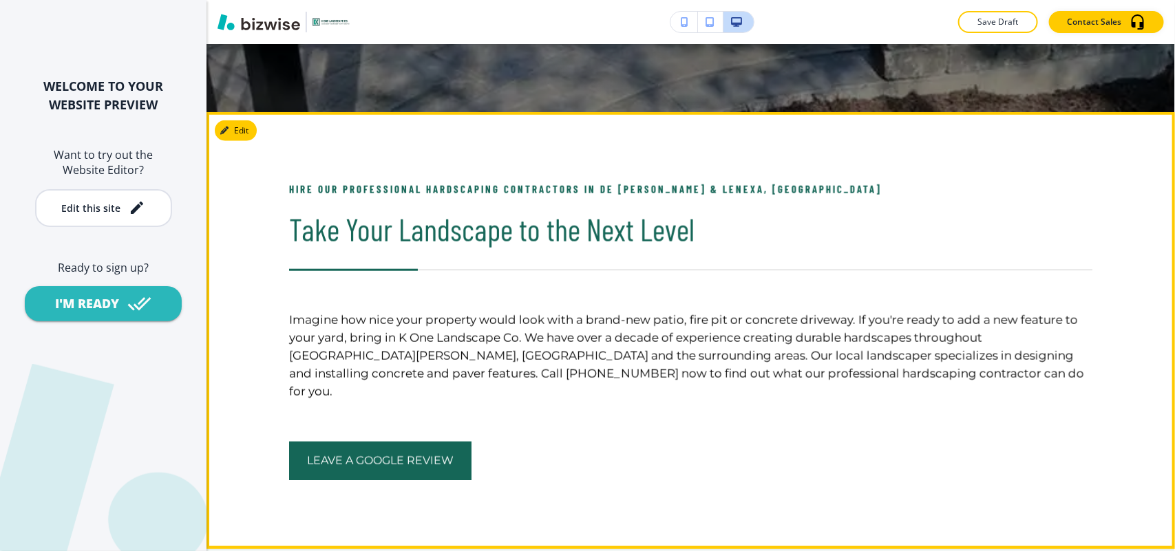
scroll to position [593, 0]
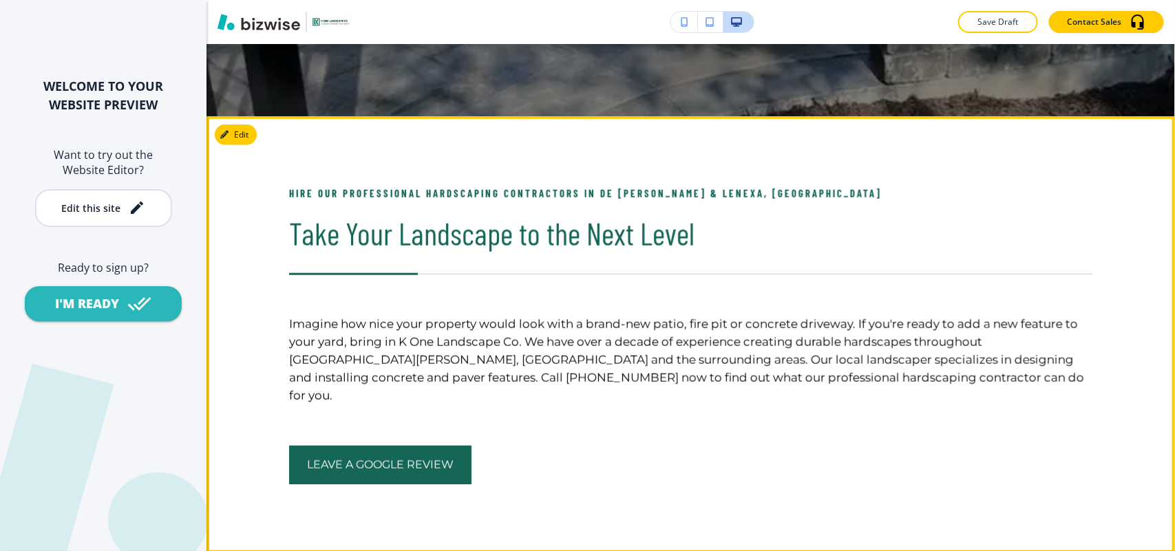
click at [256, 136] on button "Edit" at bounding box center [236, 135] width 42 height 21
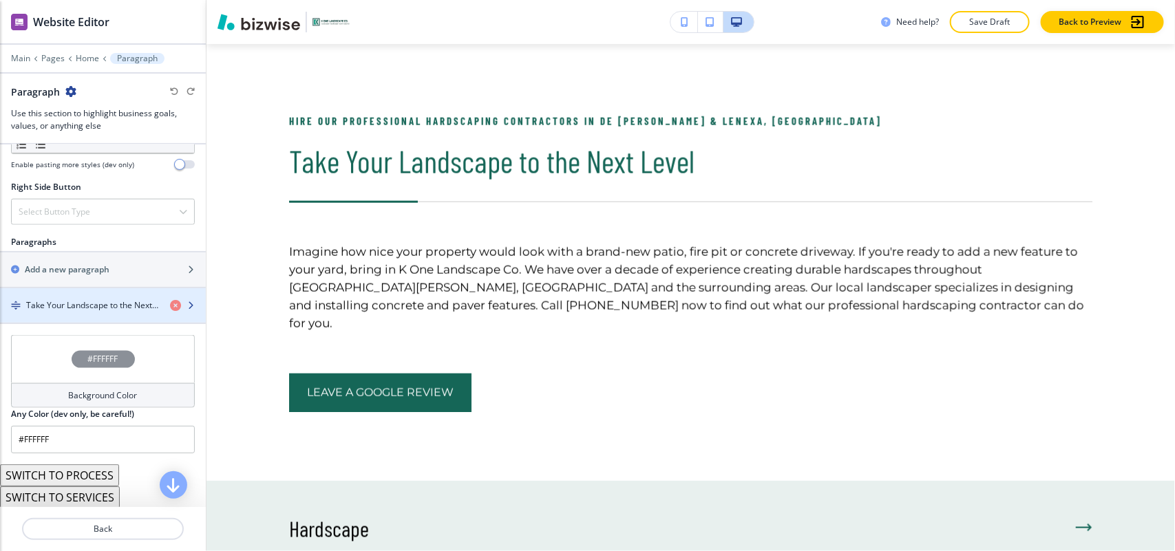
scroll to position [774, 0]
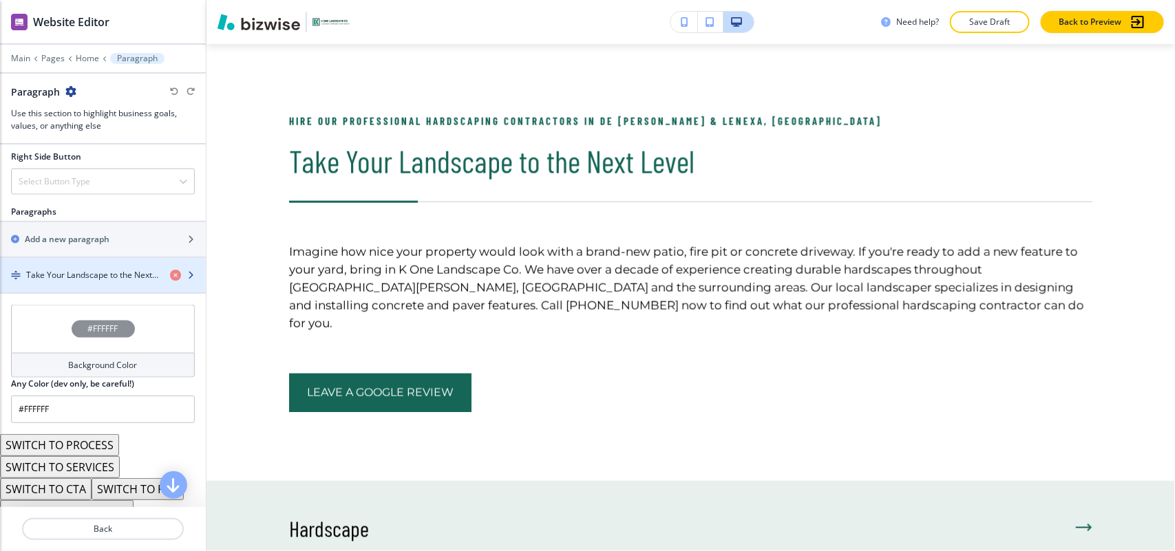
click at [42, 280] on h4 "Take Your Landscape to the Next Level" at bounding box center [92, 275] width 133 height 12
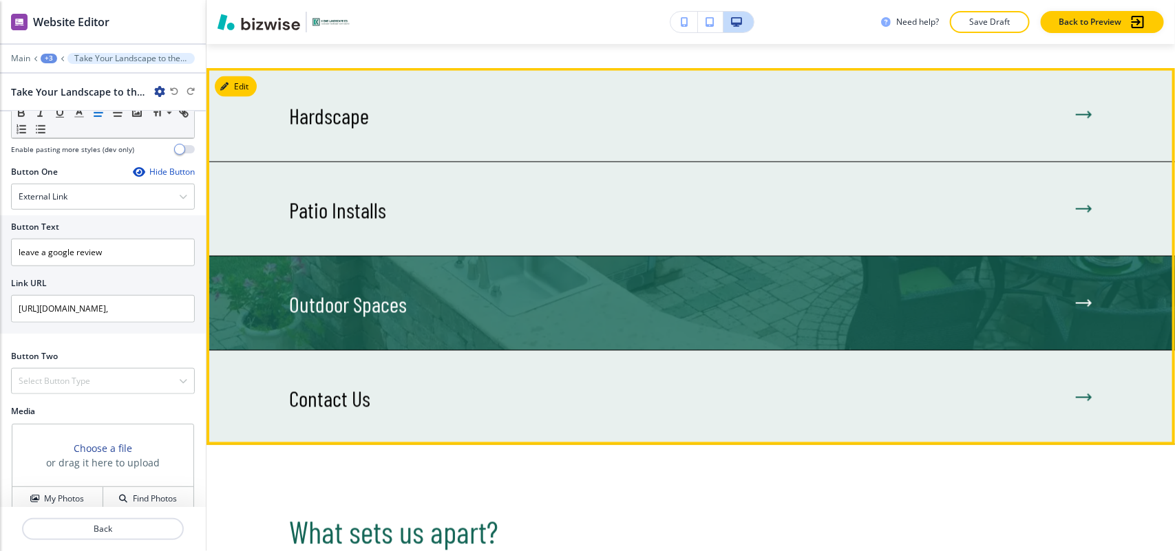
scroll to position [992, 0]
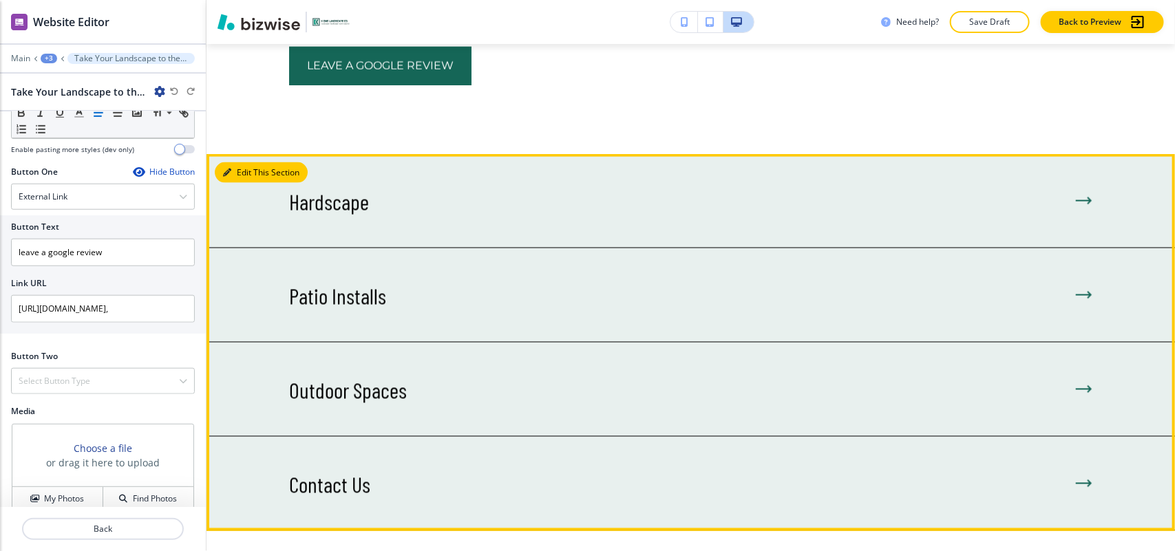
click at [248, 162] on button "Edit This Section" at bounding box center [261, 172] width 93 height 21
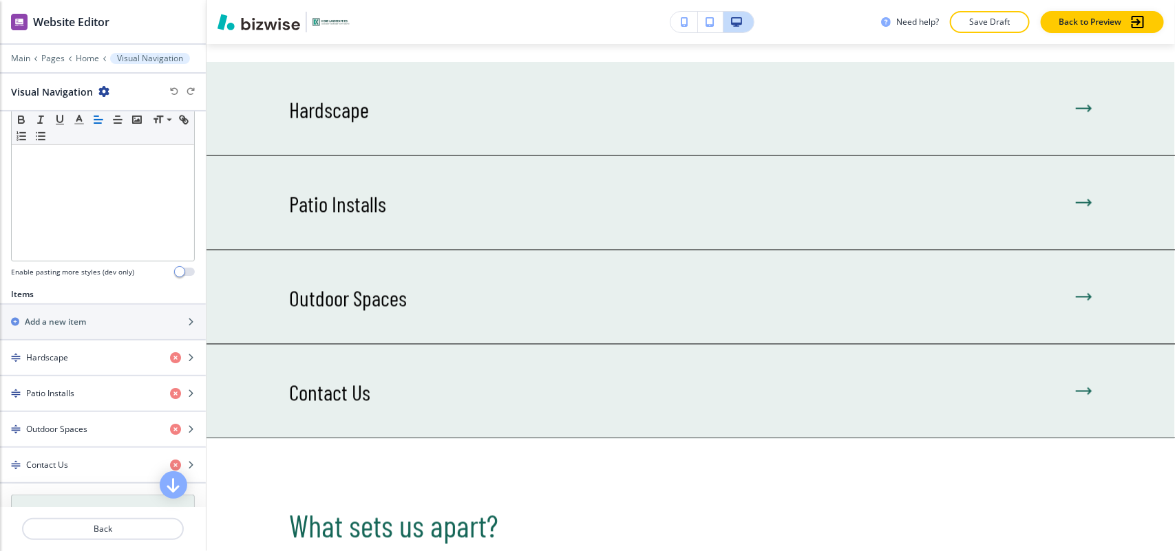
scroll to position [474, 0]
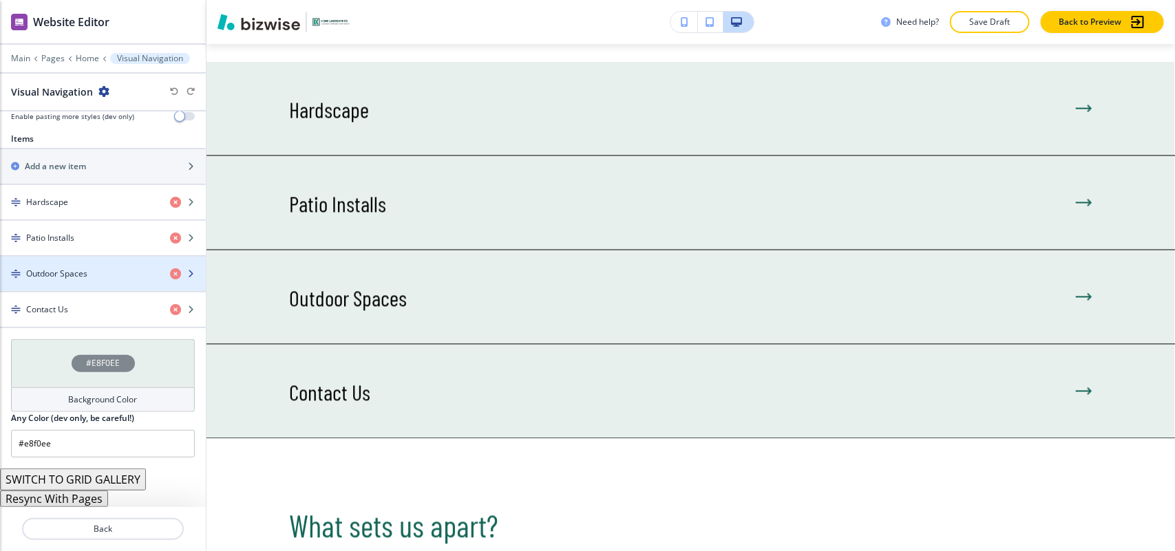
click at [62, 279] on h4 "Outdoor Spaces" at bounding box center [56, 274] width 61 height 12
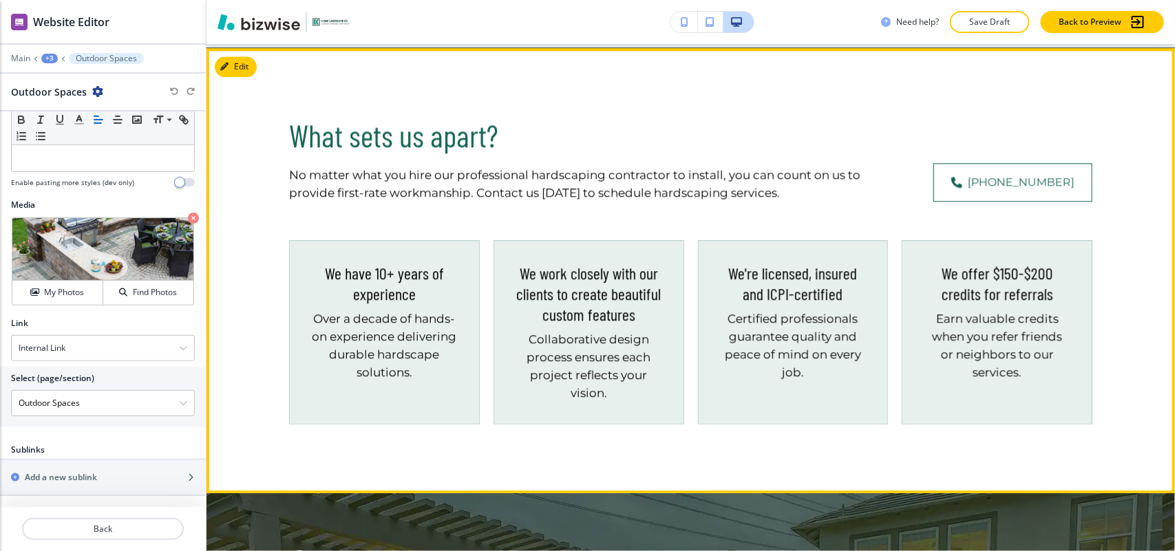
scroll to position [1446, 0]
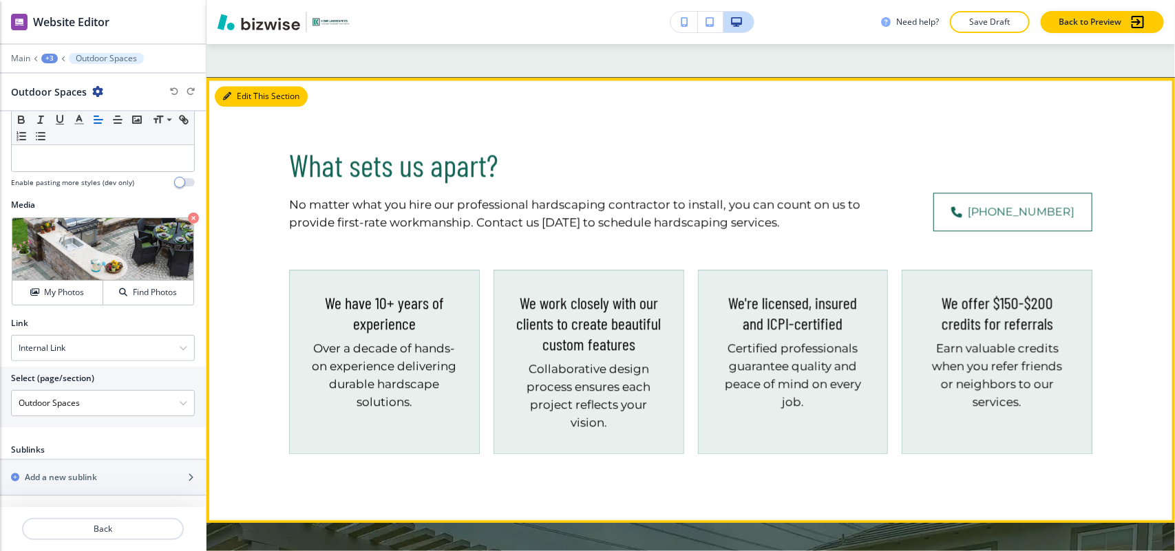
click at [244, 86] on button "Edit This Section" at bounding box center [261, 96] width 93 height 21
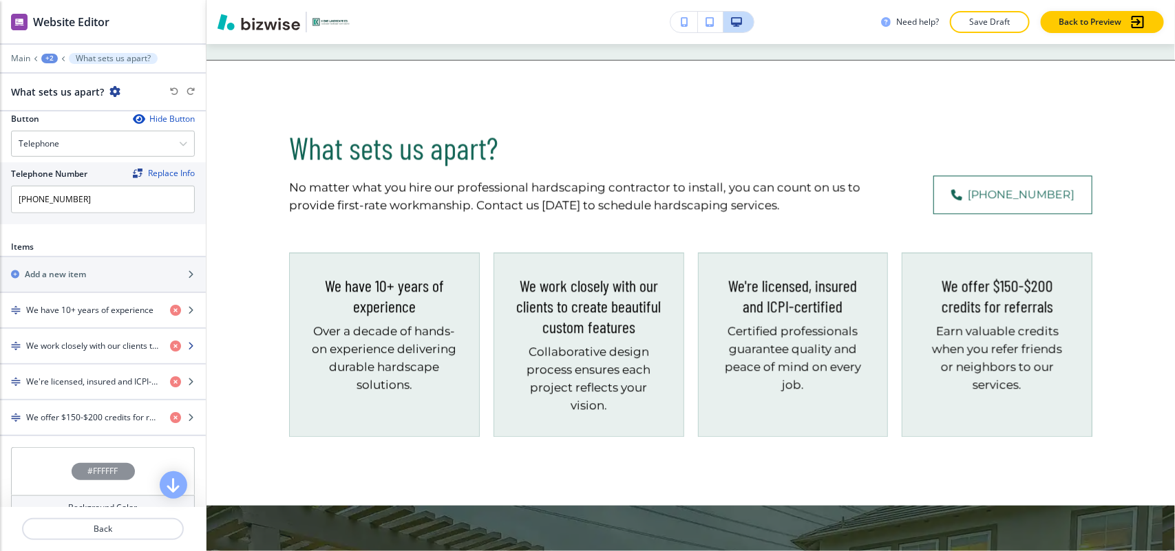
scroll to position [516, 0]
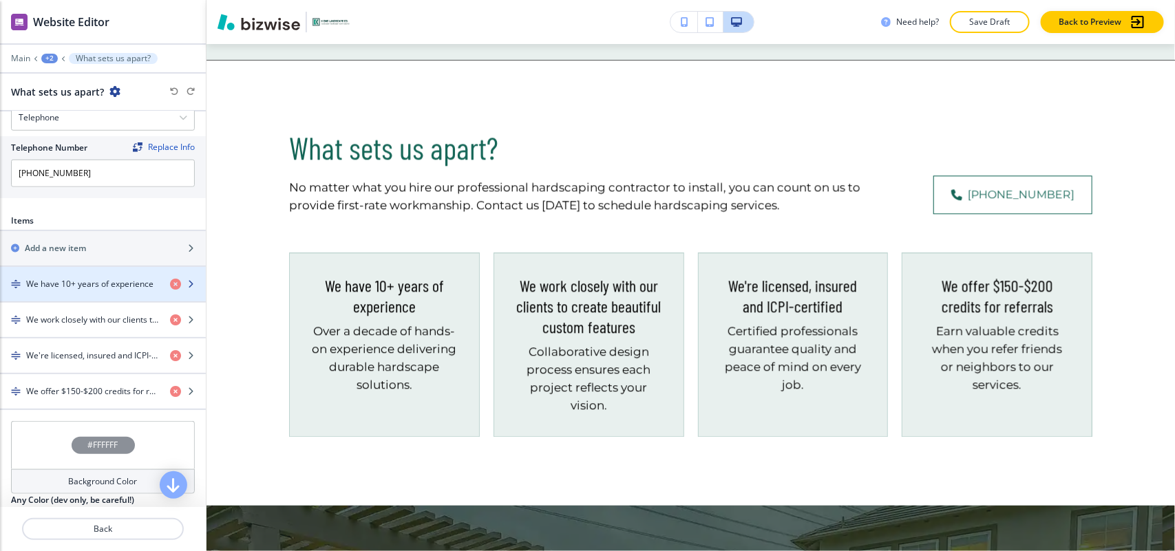
click at [110, 286] on h4 "We have 10+ years of experience" at bounding box center [89, 284] width 127 height 12
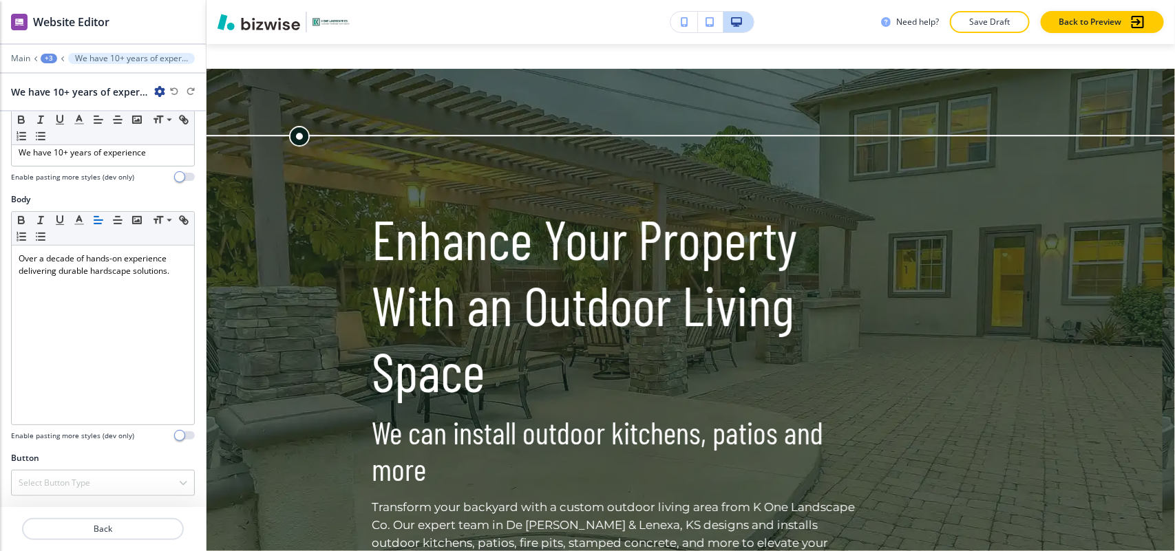
scroll to position [1844, 0]
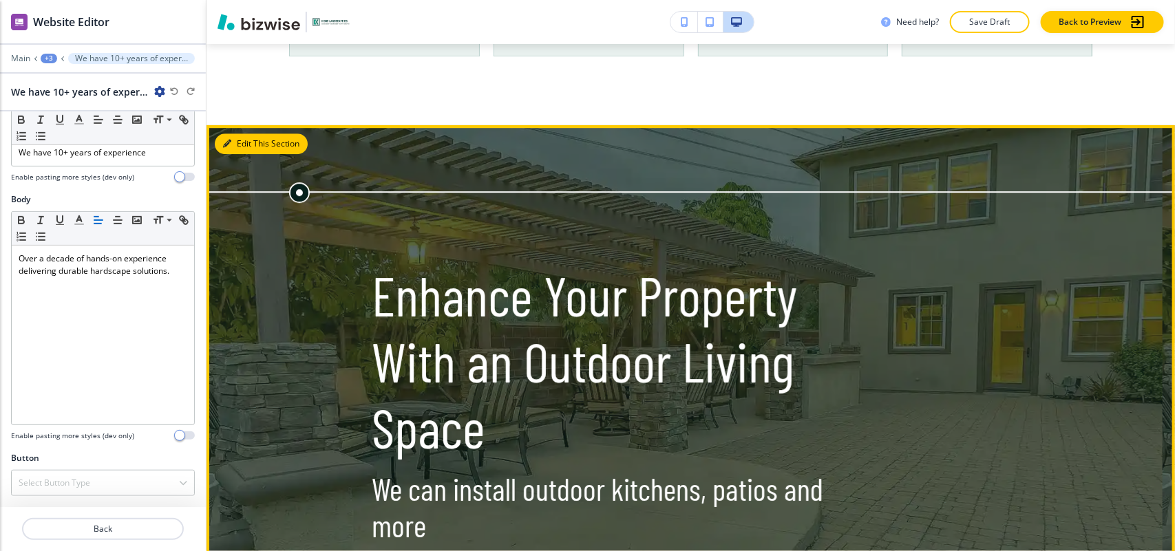
click at [228, 152] on button "Edit This Section" at bounding box center [261, 144] width 93 height 21
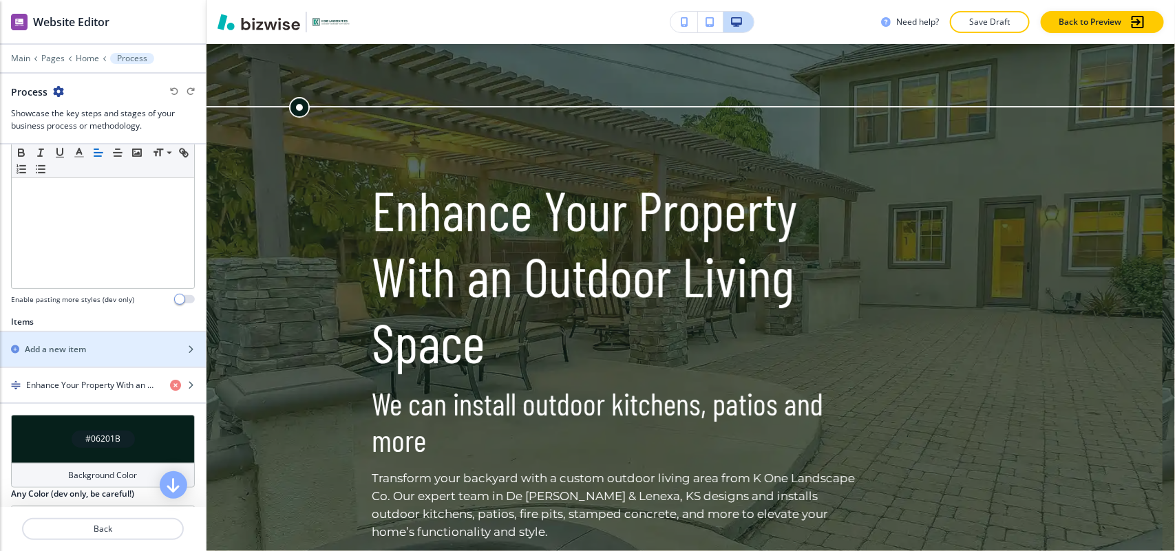
scroll to position [383, 0]
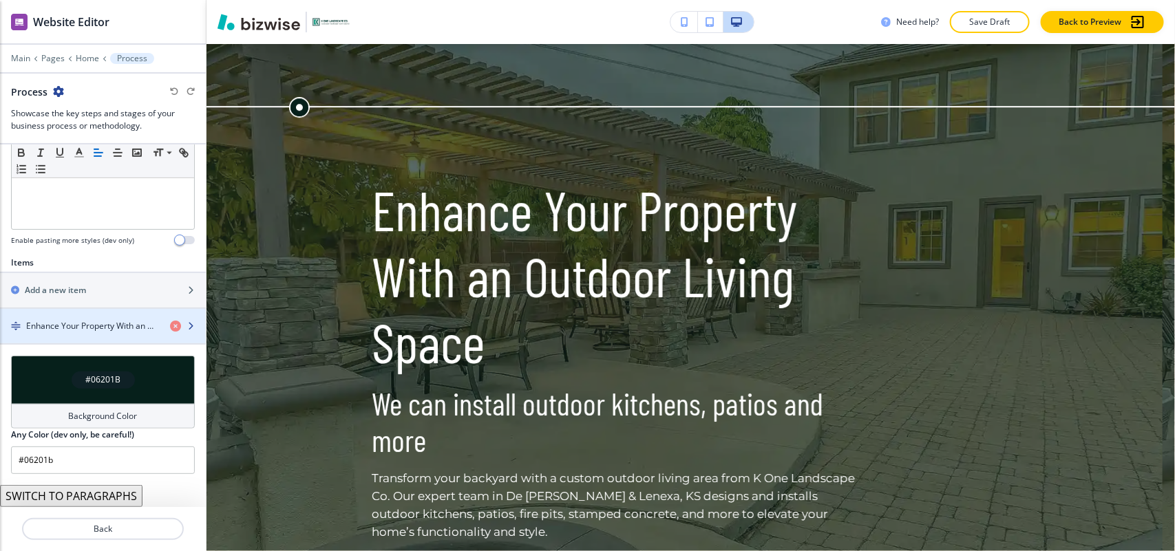
click at [80, 339] on div "button" at bounding box center [103, 337] width 206 height 11
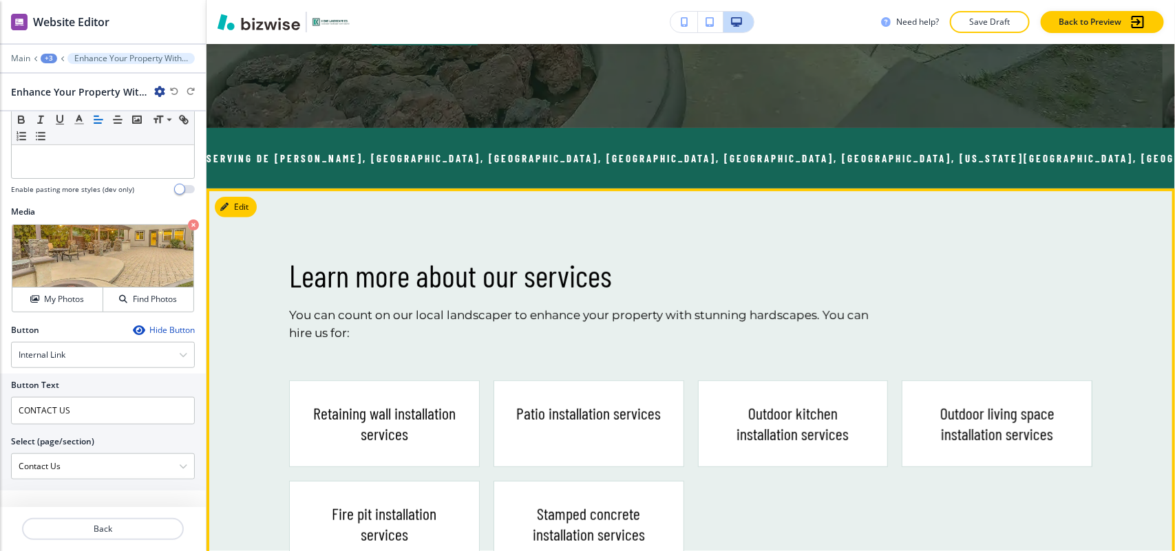
scroll to position [2617, 0]
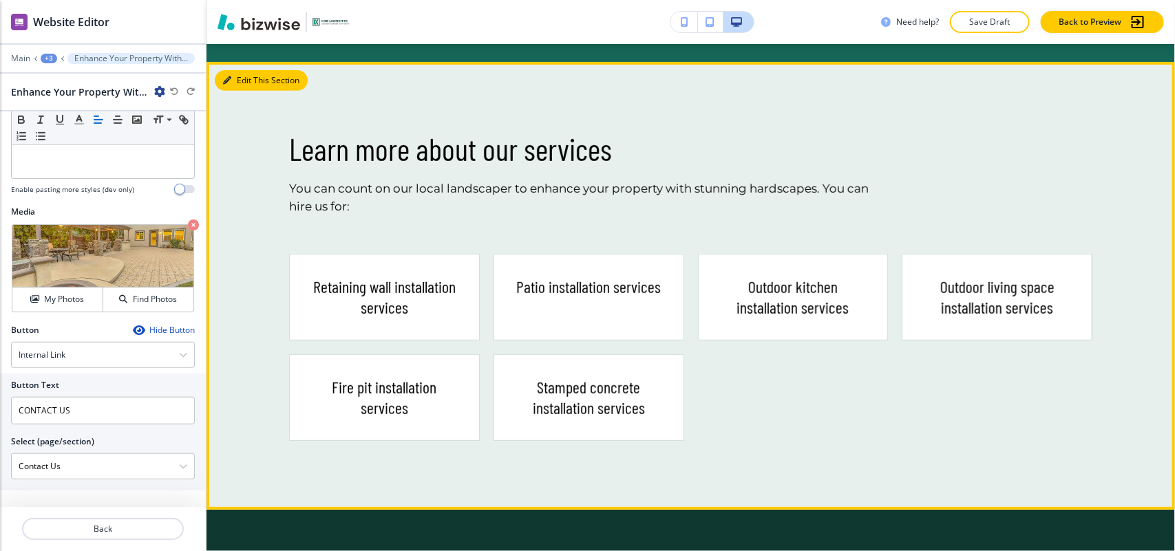
click at [264, 85] on button "Edit This Section" at bounding box center [261, 80] width 93 height 21
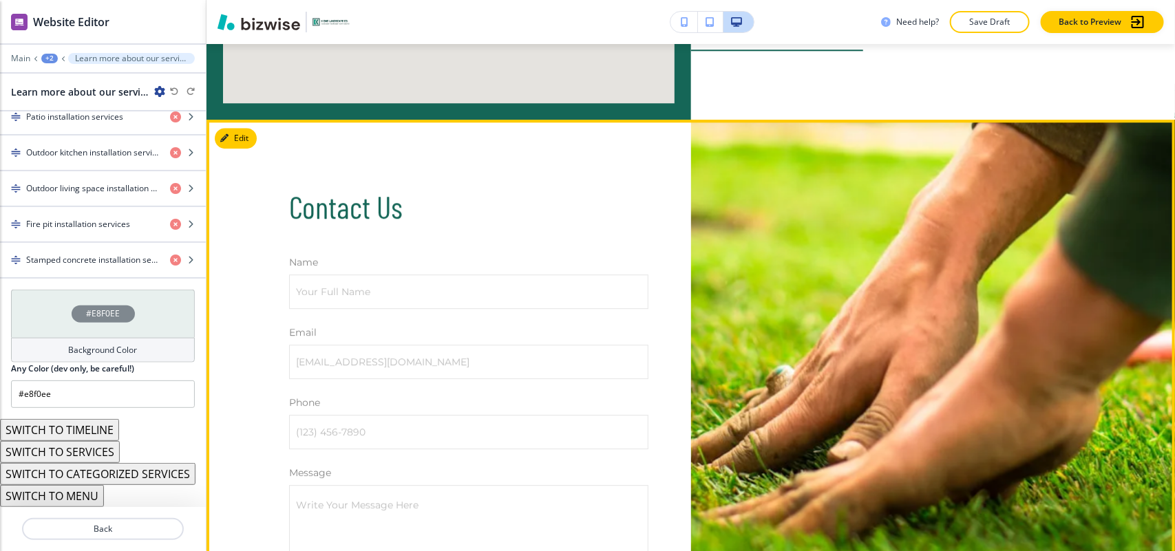
scroll to position [4103, 0]
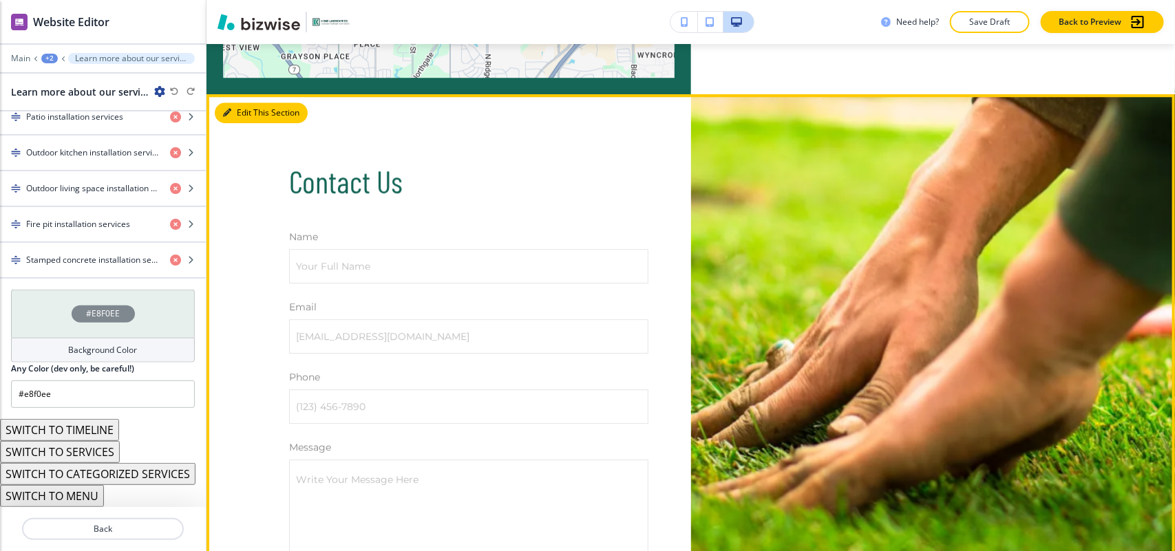
click at [229, 103] on button "Edit This Section" at bounding box center [261, 113] width 93 height 21
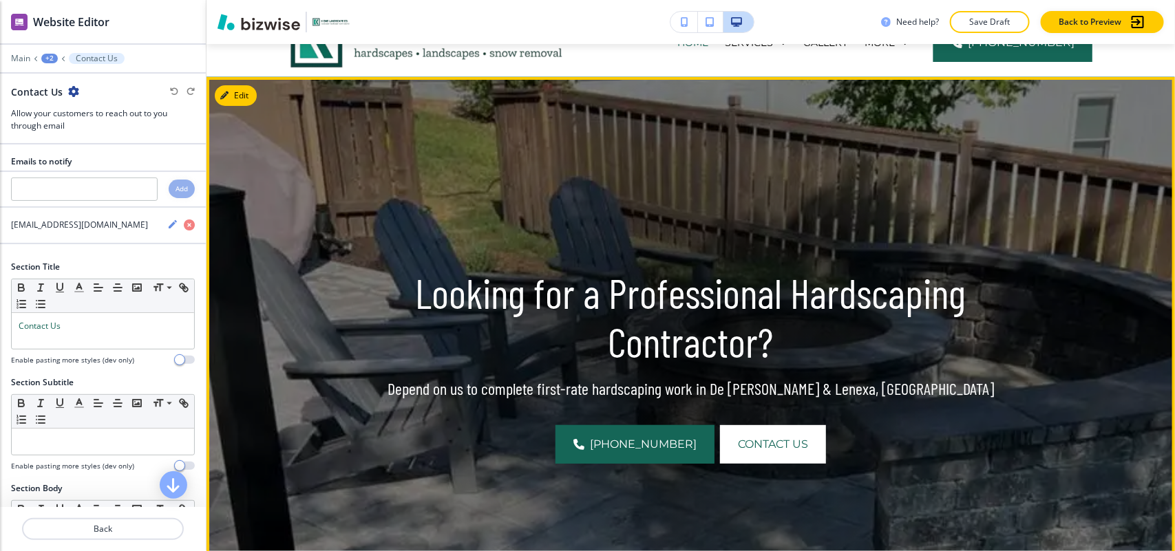
scroll to position [0, 0]
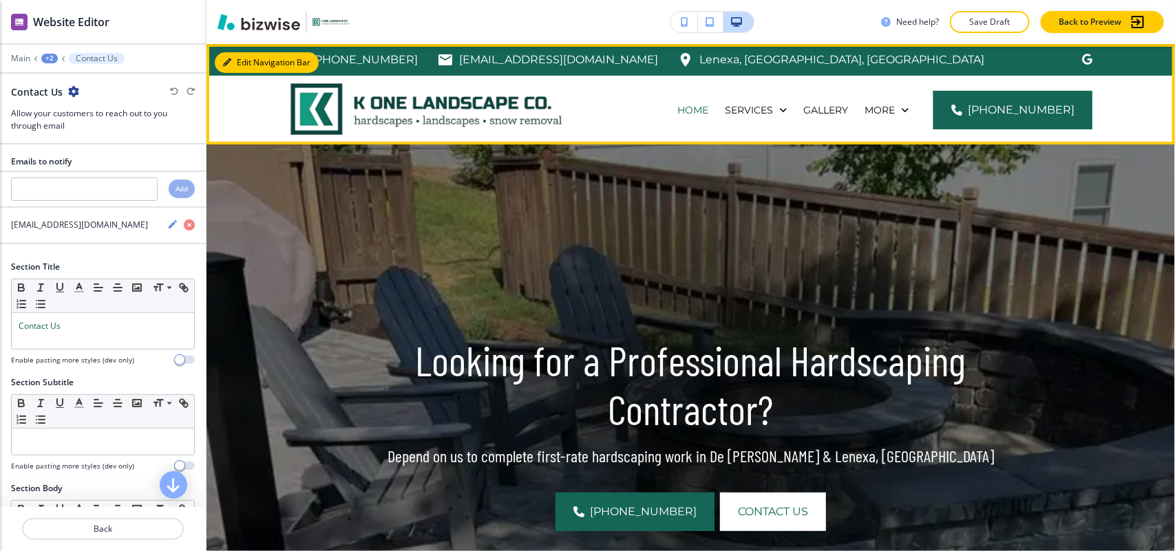
click at [248, 63] on button "Edit Navigation Bar" at bounding box center [267, 62] width 104 height 21
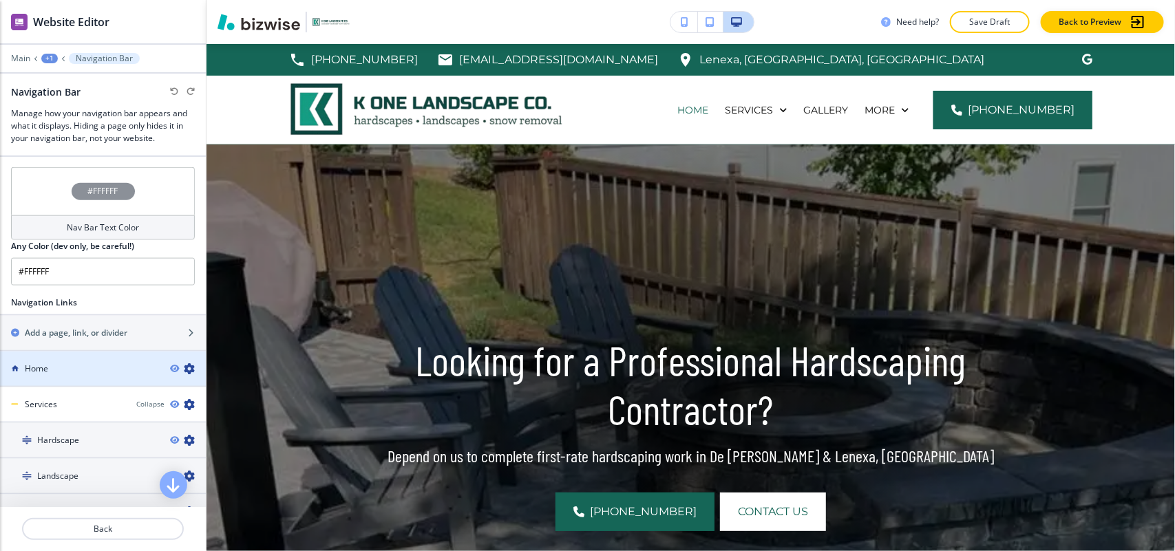
scroll to position [516, 0]
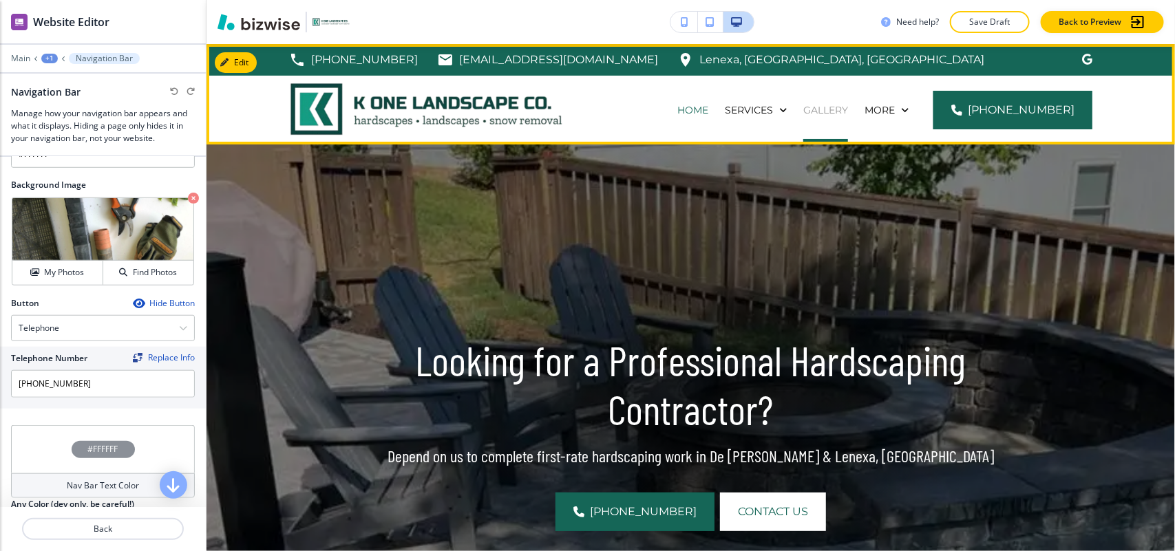
click at [845, 107] on p "Gallery" at bounding box center [825, 110] width 45 height 14
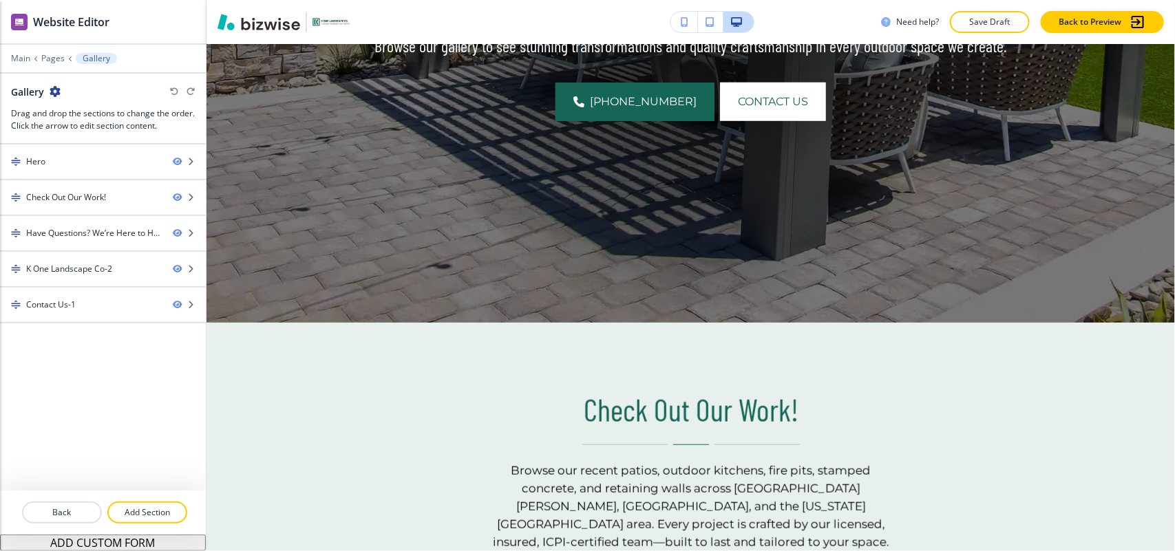
scroll to position [0, 0]
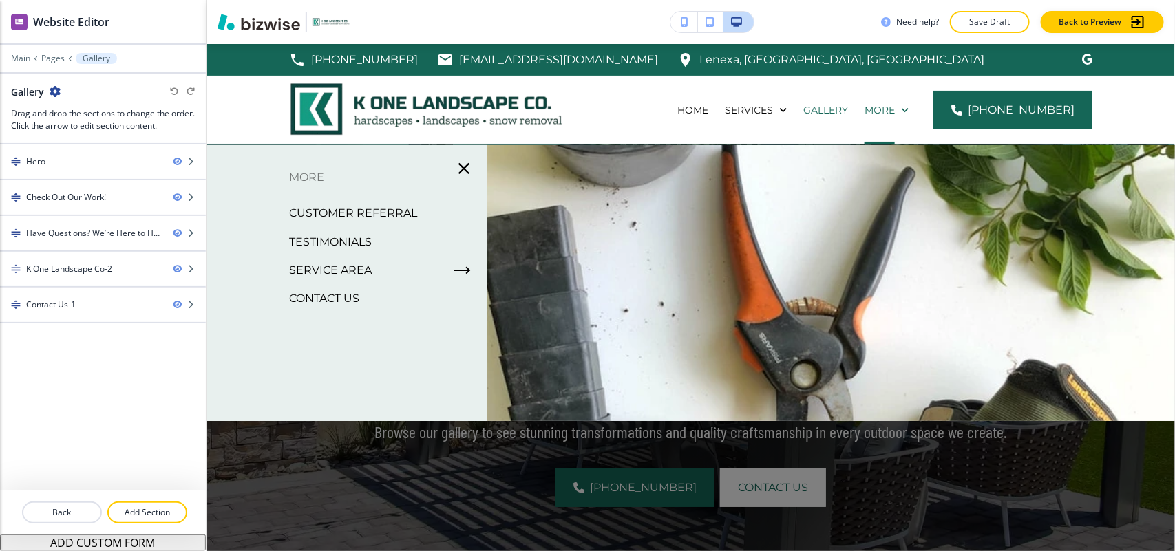
click at [350, 212] on p "Customer Referral" at bounding box center [353, 213] width 128 height 21
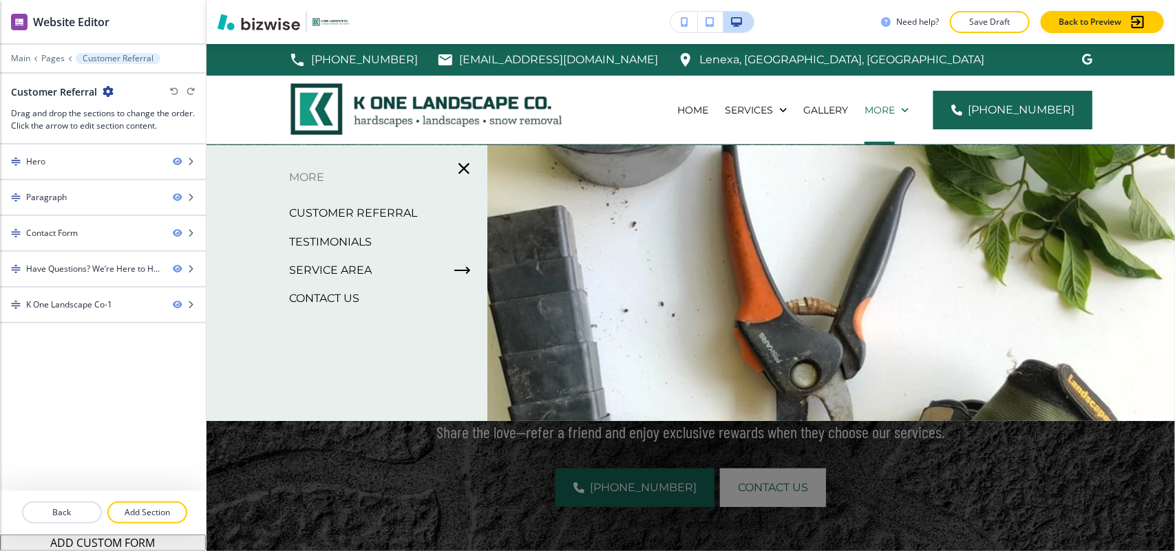
click at [343, 238] on p "Testimonials" at bounding box center [330, 242] width 83 height 21
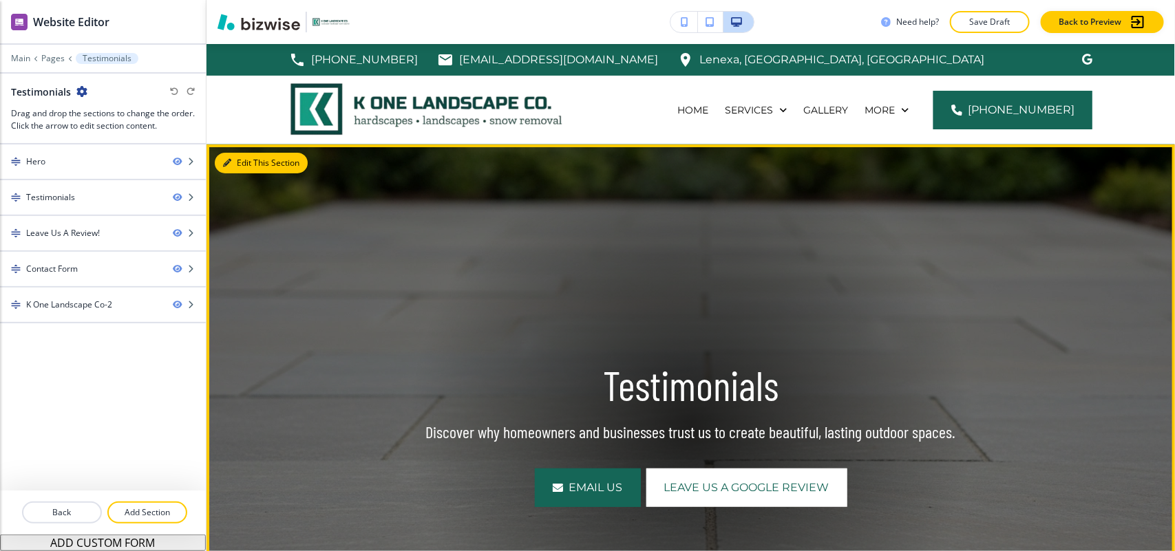
click at [246, 162] on button "Edit This Section" at bounding box center [261, 163] width 93 height 21
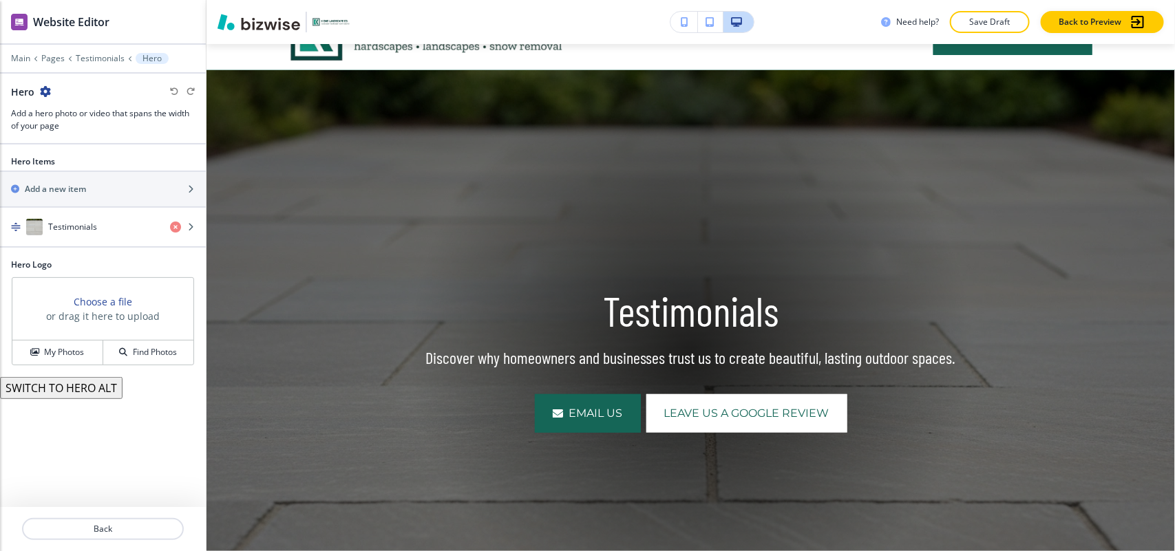
scroll to position [101, 0]
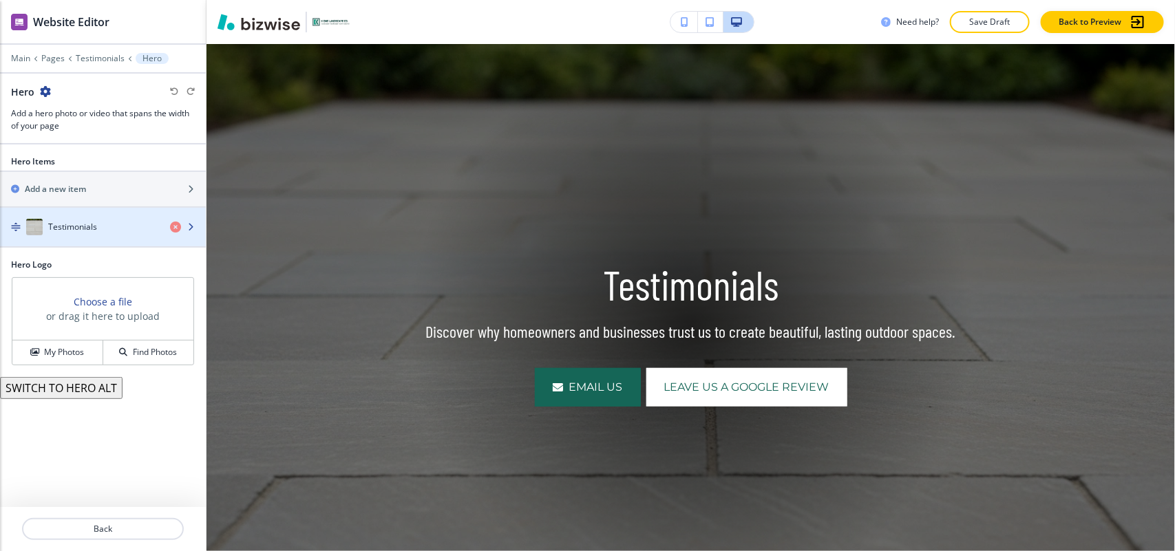
click at [87, 229] on h4 "Testimonials" at bounding box center [72, 227] width 49 height 12
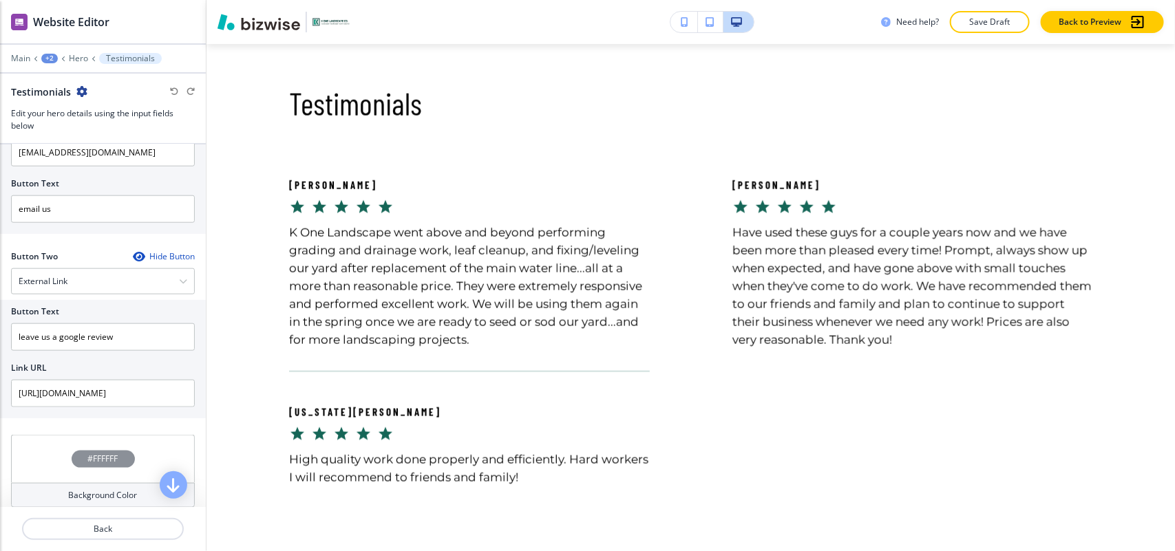
scroll to position [0, 0]
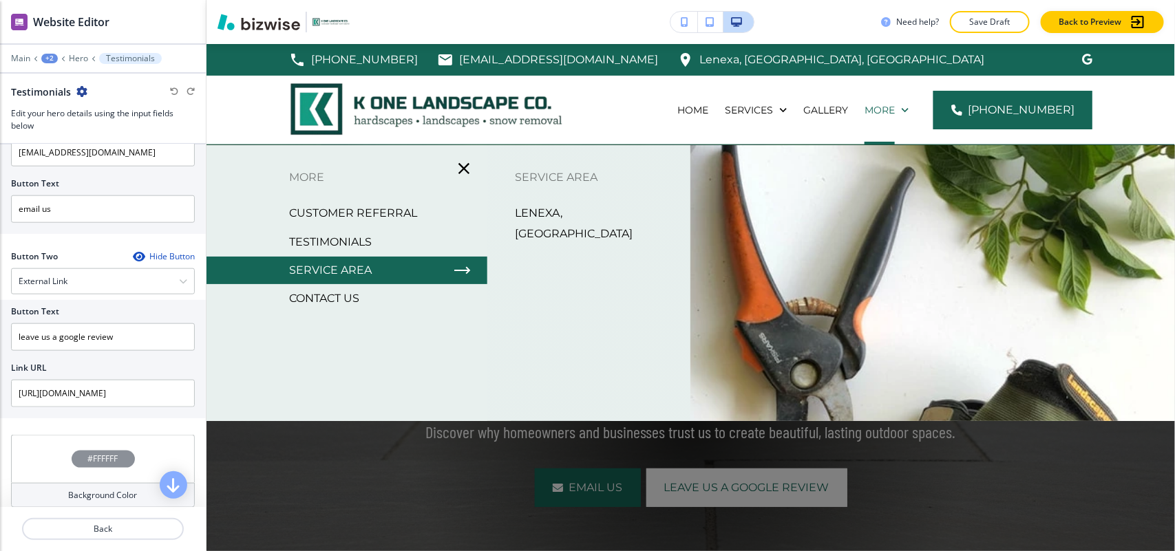
click at [332, 298] on p "Contact Us" at bounding box center [324, 298] width 70 height 21
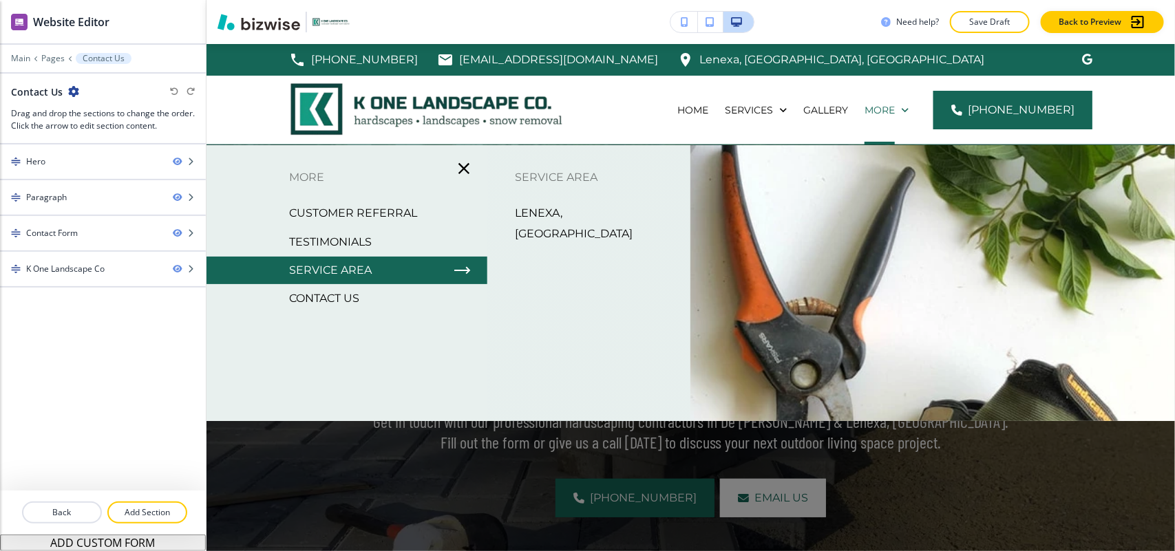
click at [549, 213] on p "Lenexa, [GEOGRAPHIC_DATA]" at bounding box center [597, 223] width 165 height 41
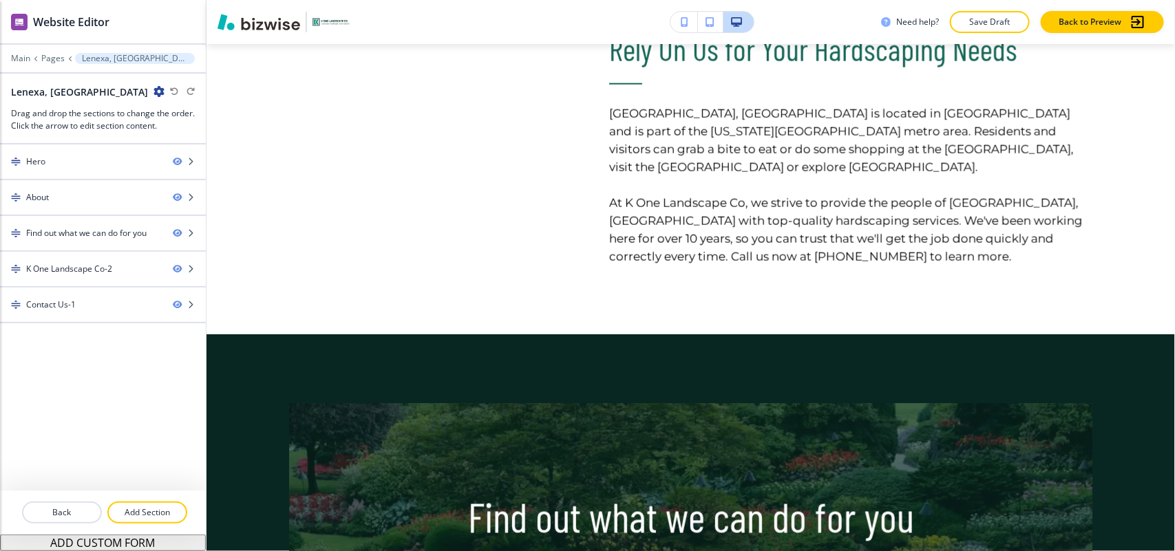
scroll to position [666, 0]
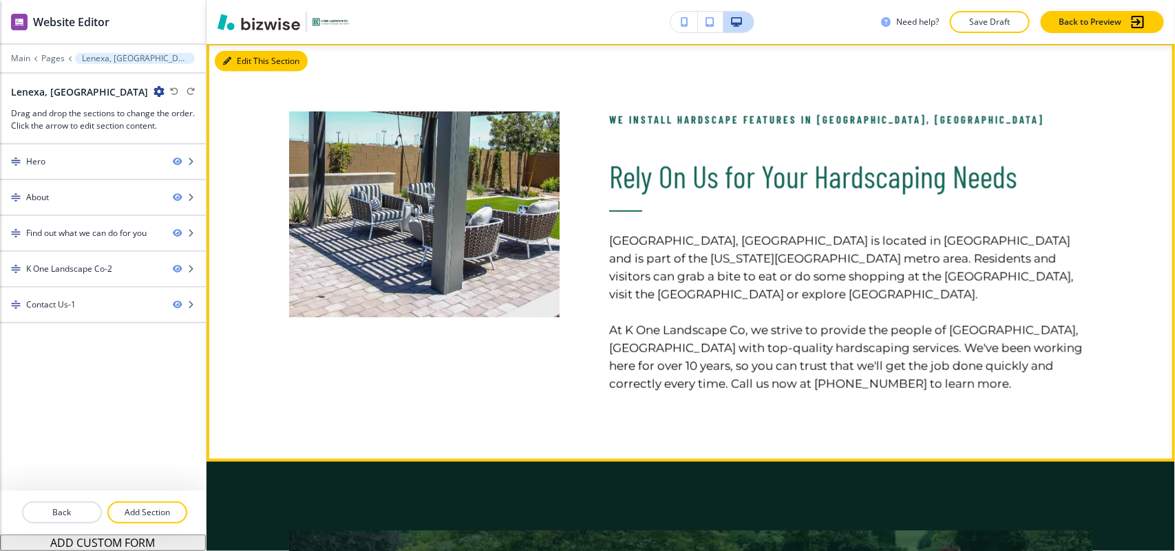
click at [242, 56] on button "Edit This Section" at bounding box center [261, 61] width 93 height 21
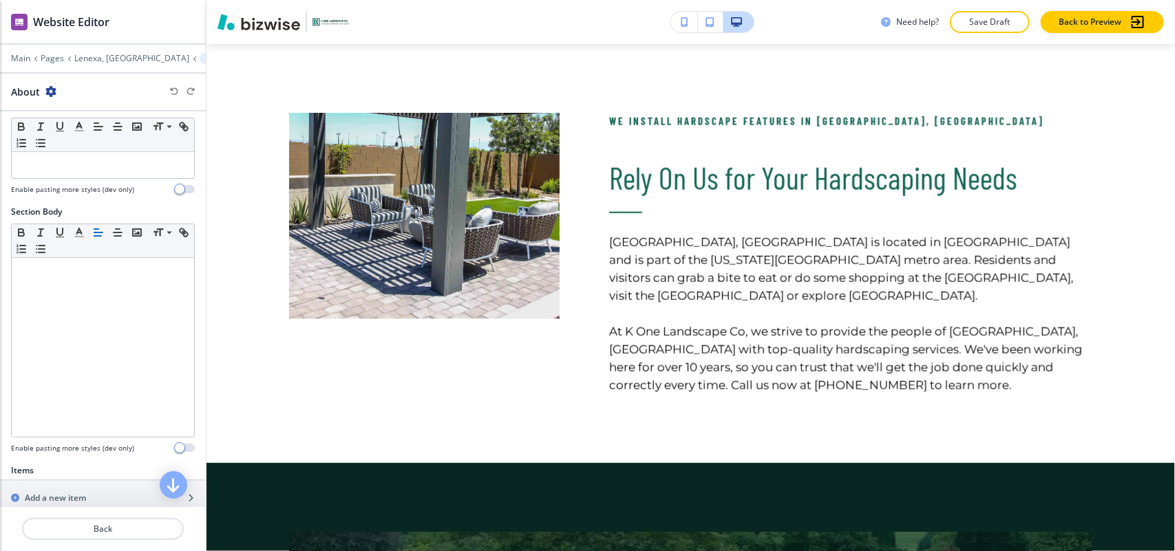
scroll to position [258, 0]
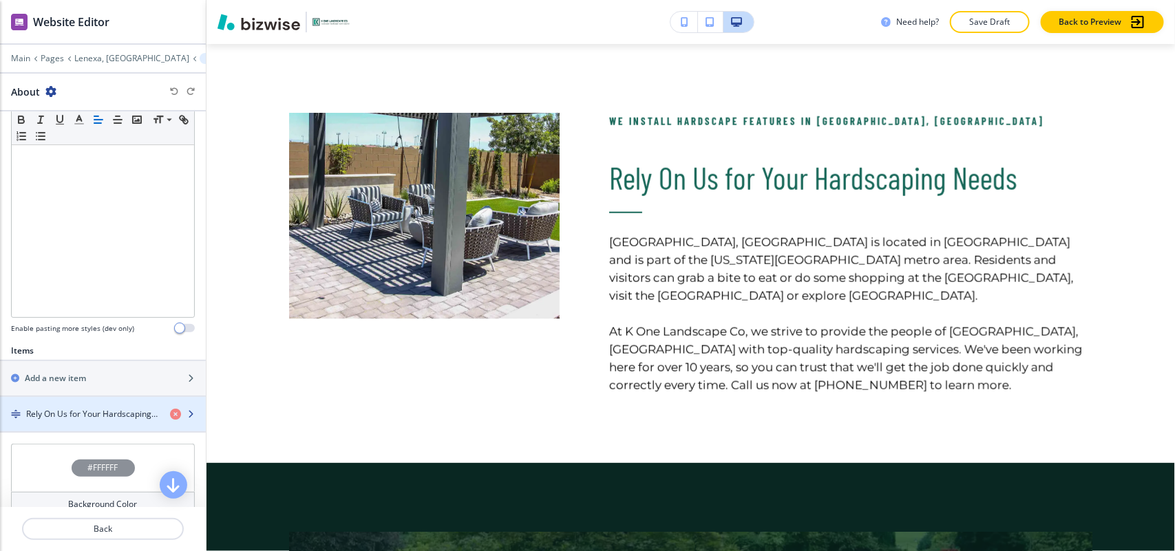
click at [91, 424] on div "button" at bounding box center [103, 426] width 206 height 11
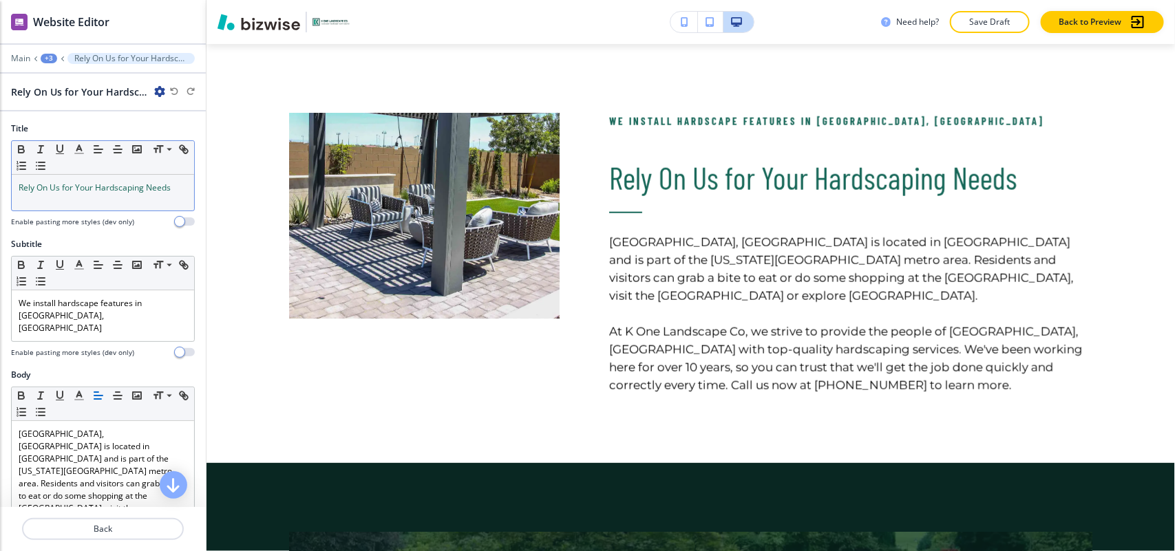
click at [70, 201] on div "Rely On Us for Your Hardscaping Needs" at bounding box center [103, 193] width 182 height 36
click at [177, 188] on div "Rely On Us for Your Hardscaping Needs" at bounding box center [103, 193] width 182 height 36
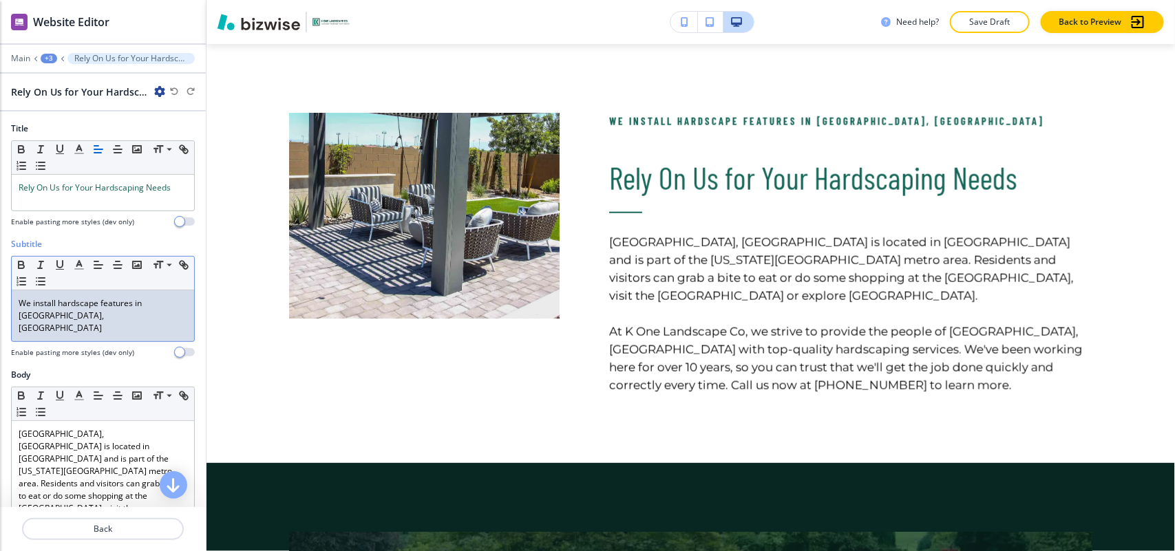
click at [39, 321] on p "We install hardscape features in [GEOGRAPHIC_DATA], [GEOGRAPHIC_DATA]" at bounding box center [103, 315] width 169 height 37
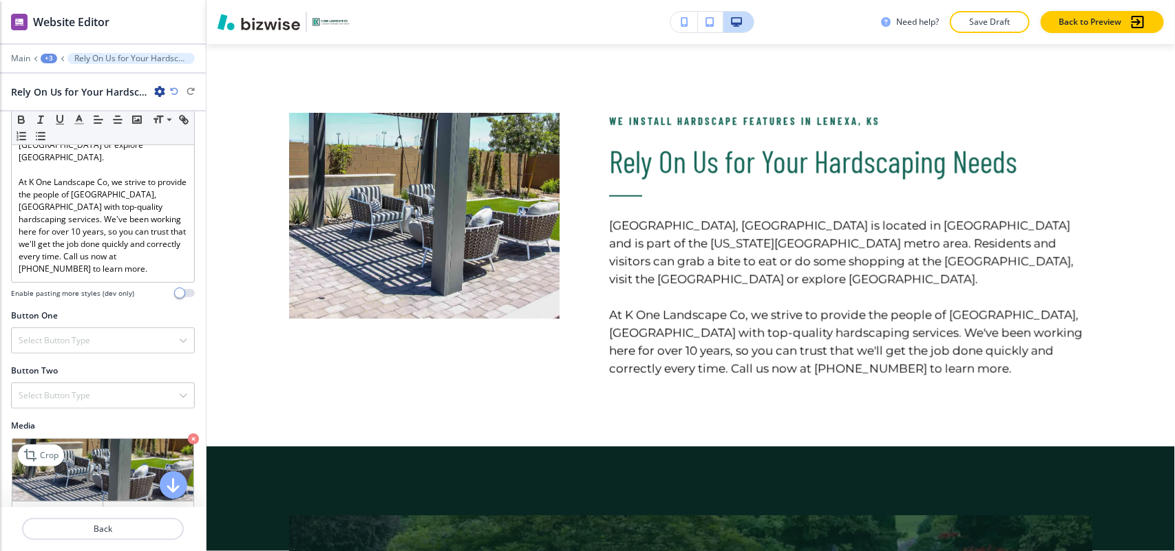
scroll to position [424, 0]
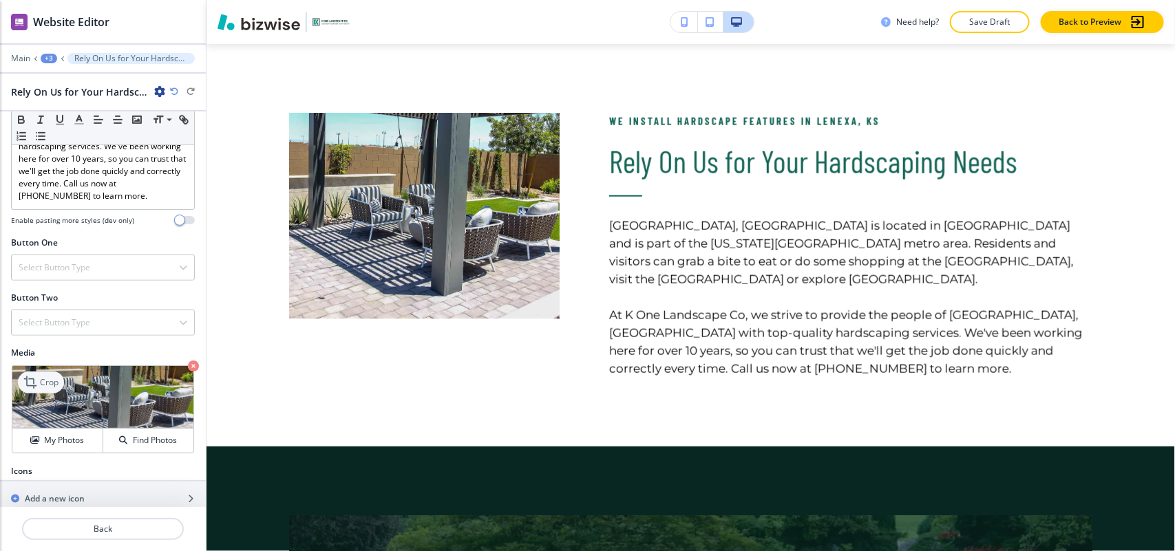
click at [42, 377] on p "Crop" at bounding box center [49, 383] width 19 height 12
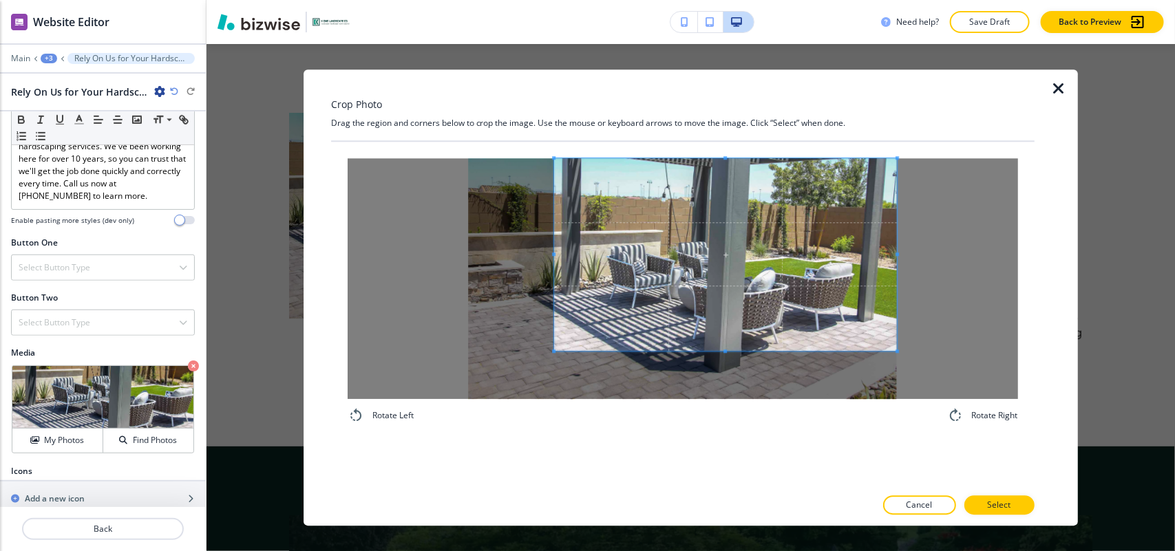
click at [653, 248] on span at bounding box center [725, 254] width 343 height 193
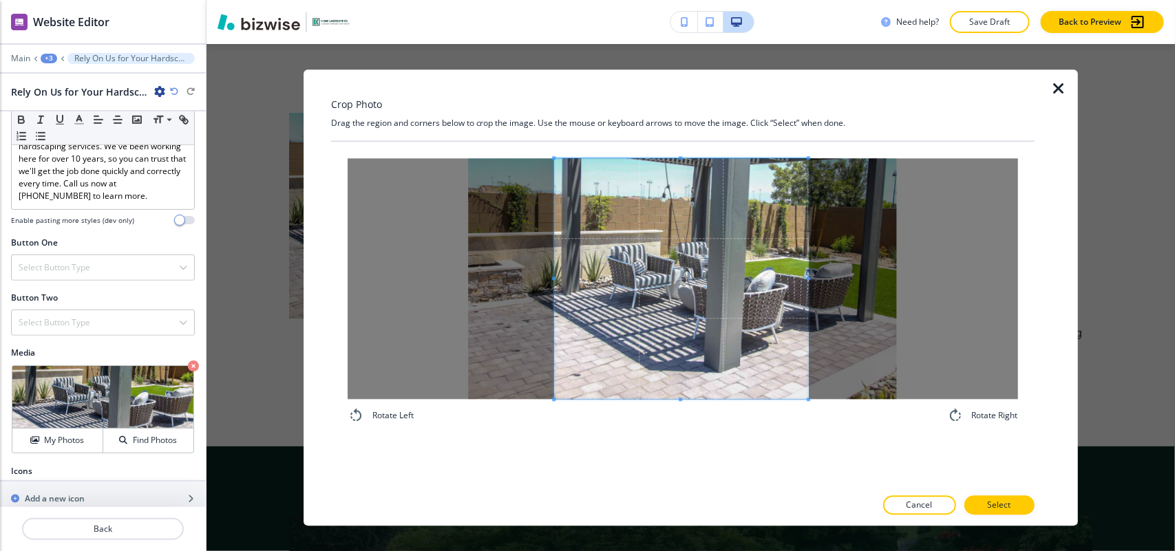
click at [807, 430] on div "Rotate Left Rotate Right" at bounding box center [683, 291] width 704 height 299
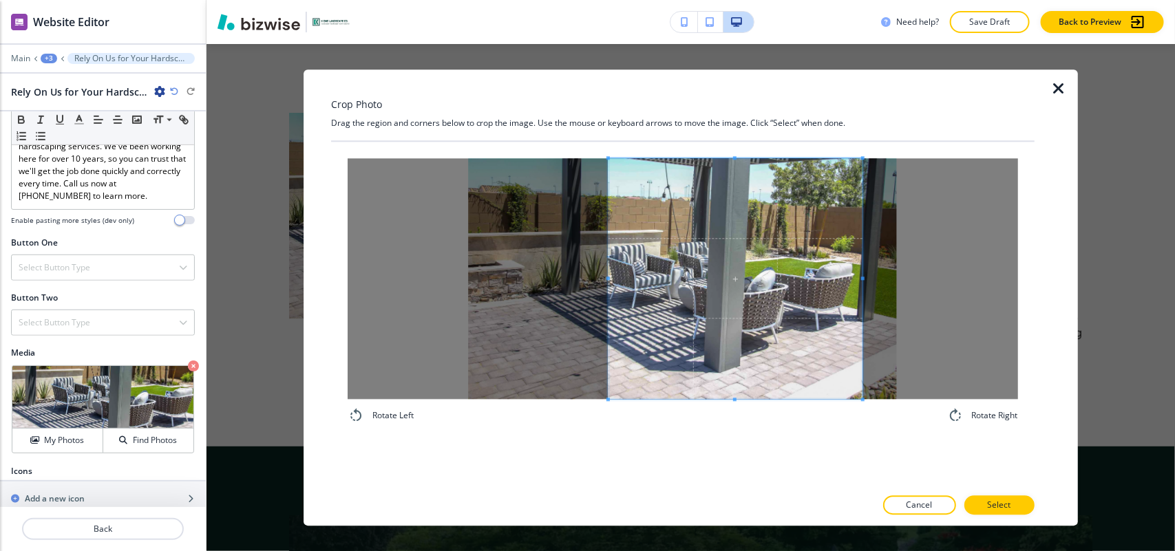
click at [748, 343] on span at bounding box center [736, 278] width 254 height 241
click at [1009, 503] on p "Select" at bounding box center [999, 505] width 23 height 12
